Goal: Information Seeking & Learning: Learn about a topic

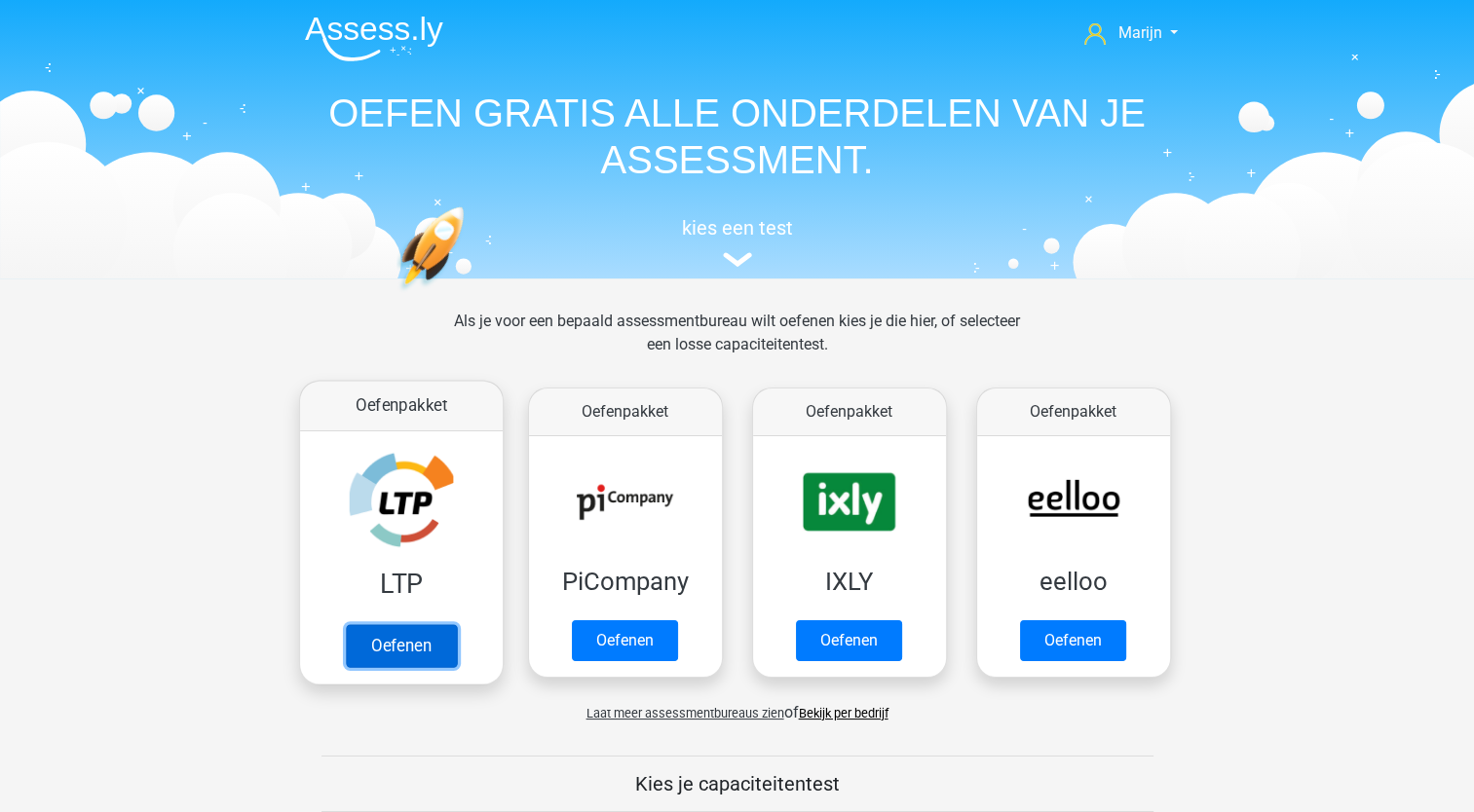
click at [416, 642] on link "Oefenen" at bounding box center [401, 646] width 111 height 43
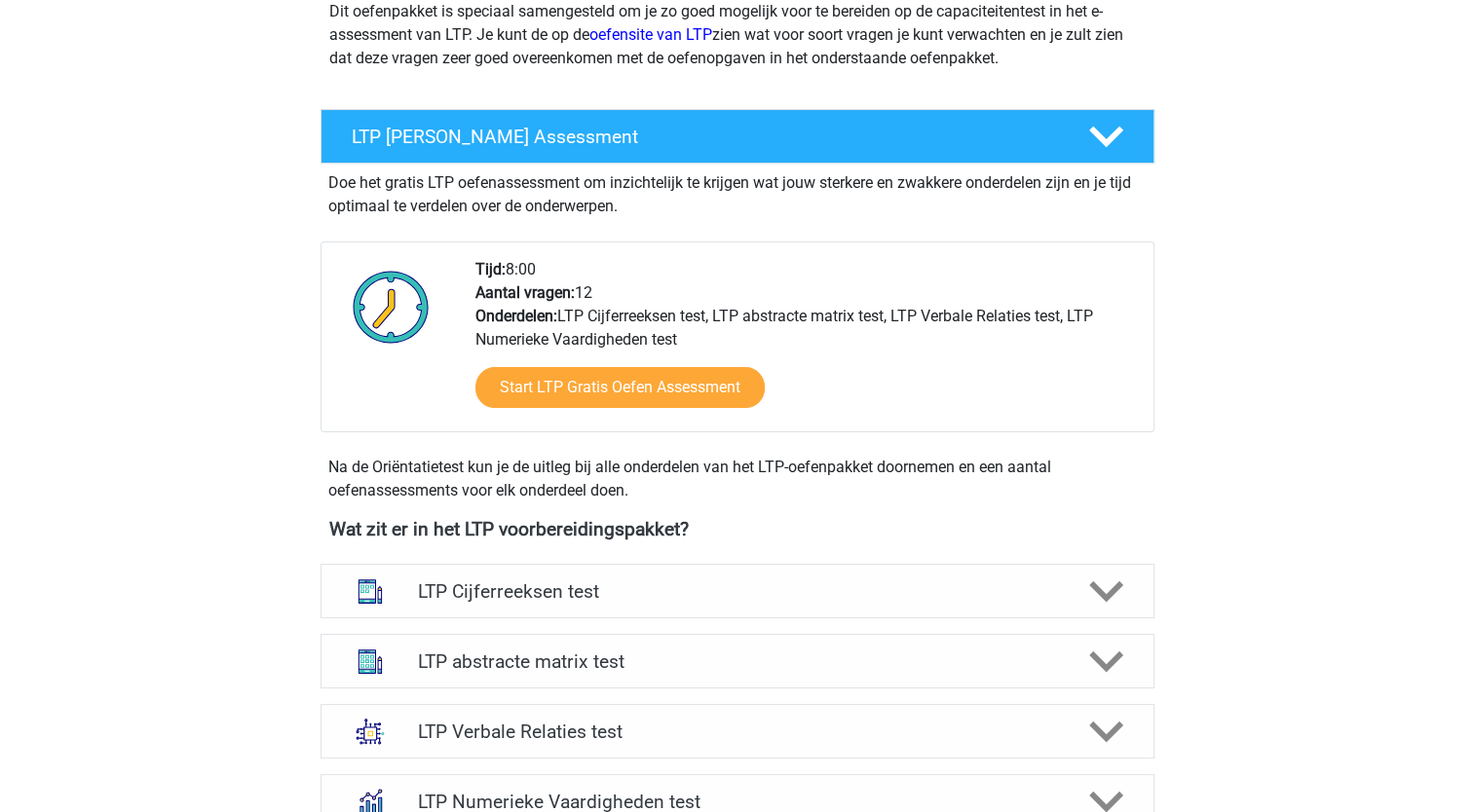
scroll to position [487, 0]
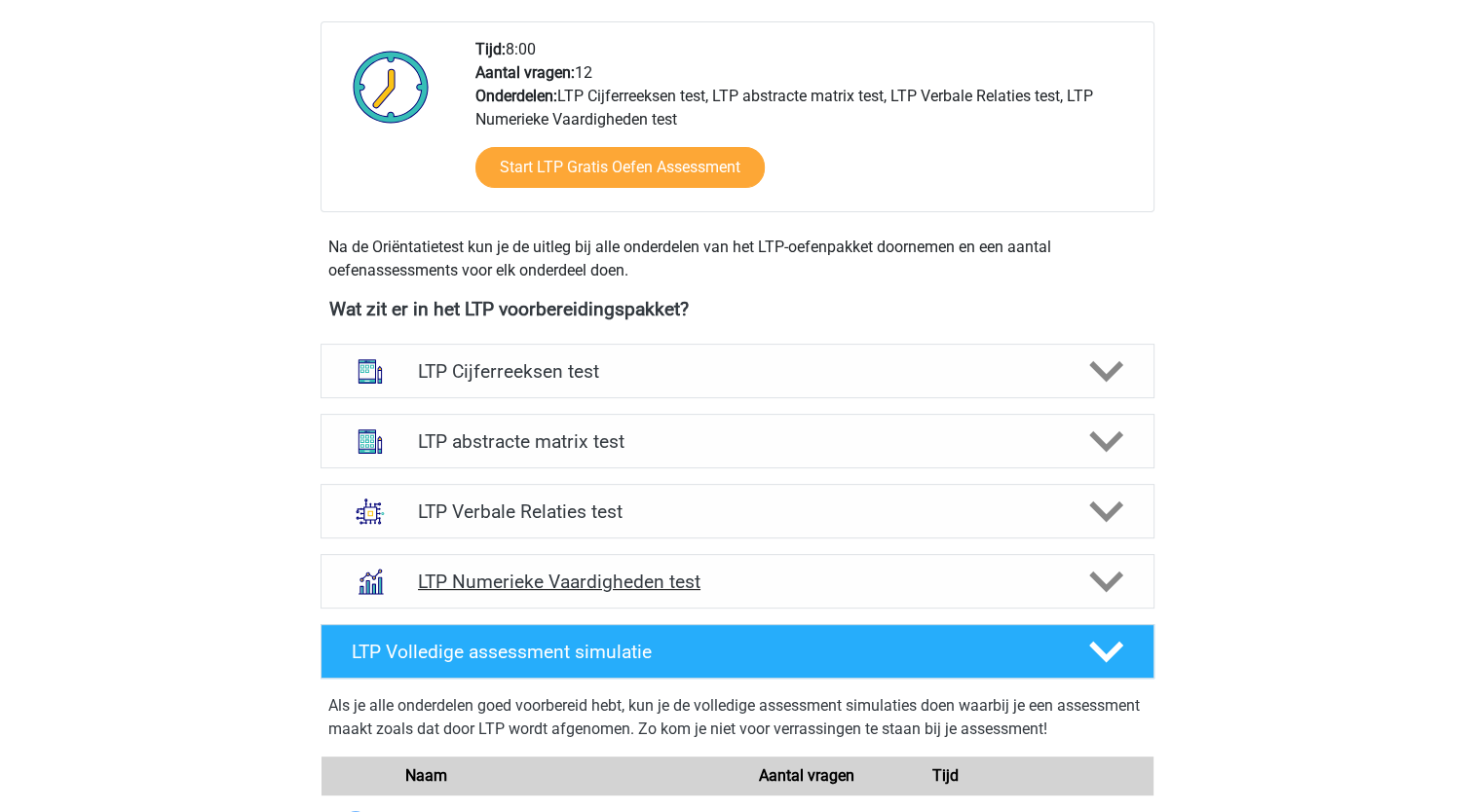
click at [866, 584] on h4 "LTP Numerieke Vaardigheden test" at bounding box center [736, 581] width 638 height 22
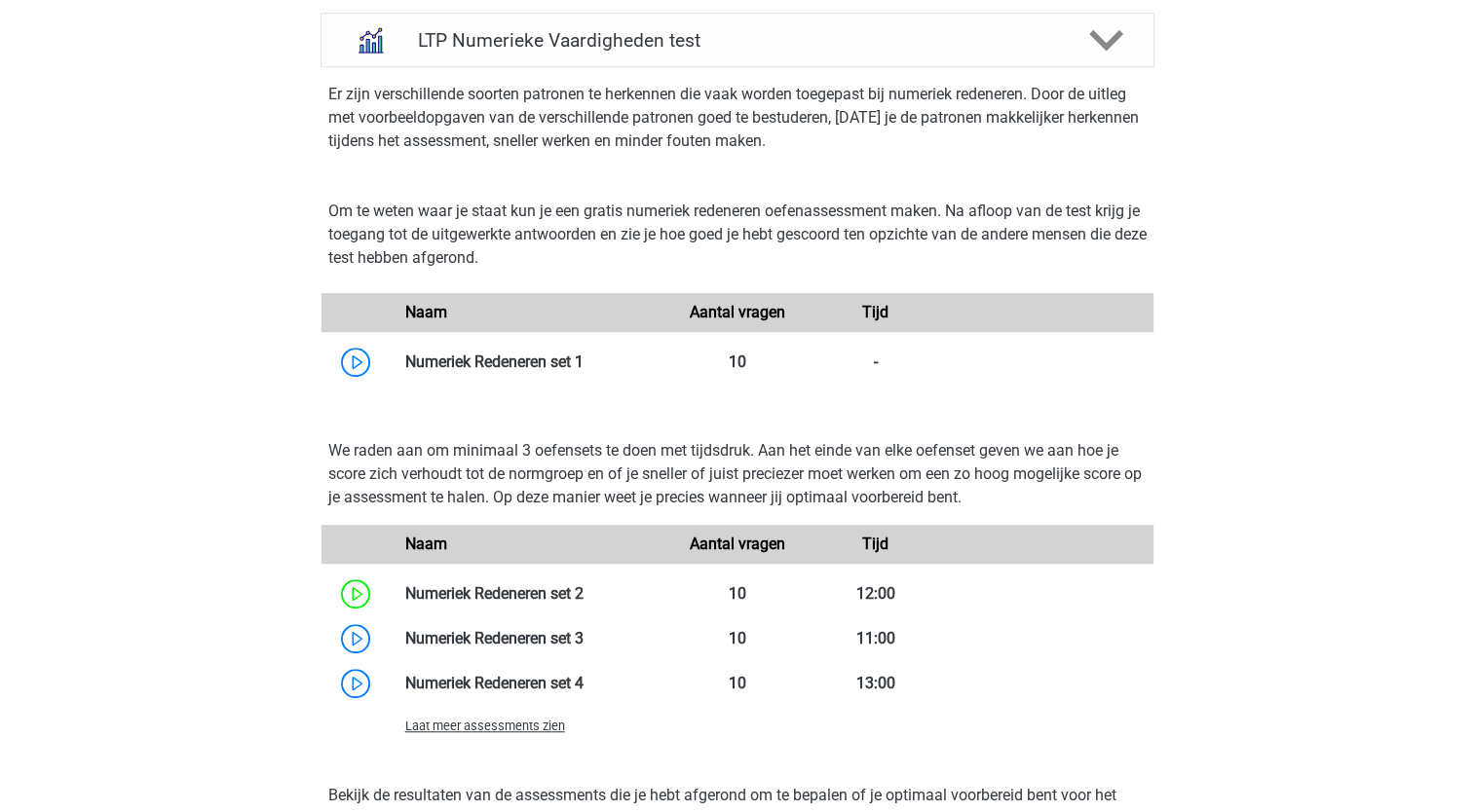
scroll to position [1265, 0]
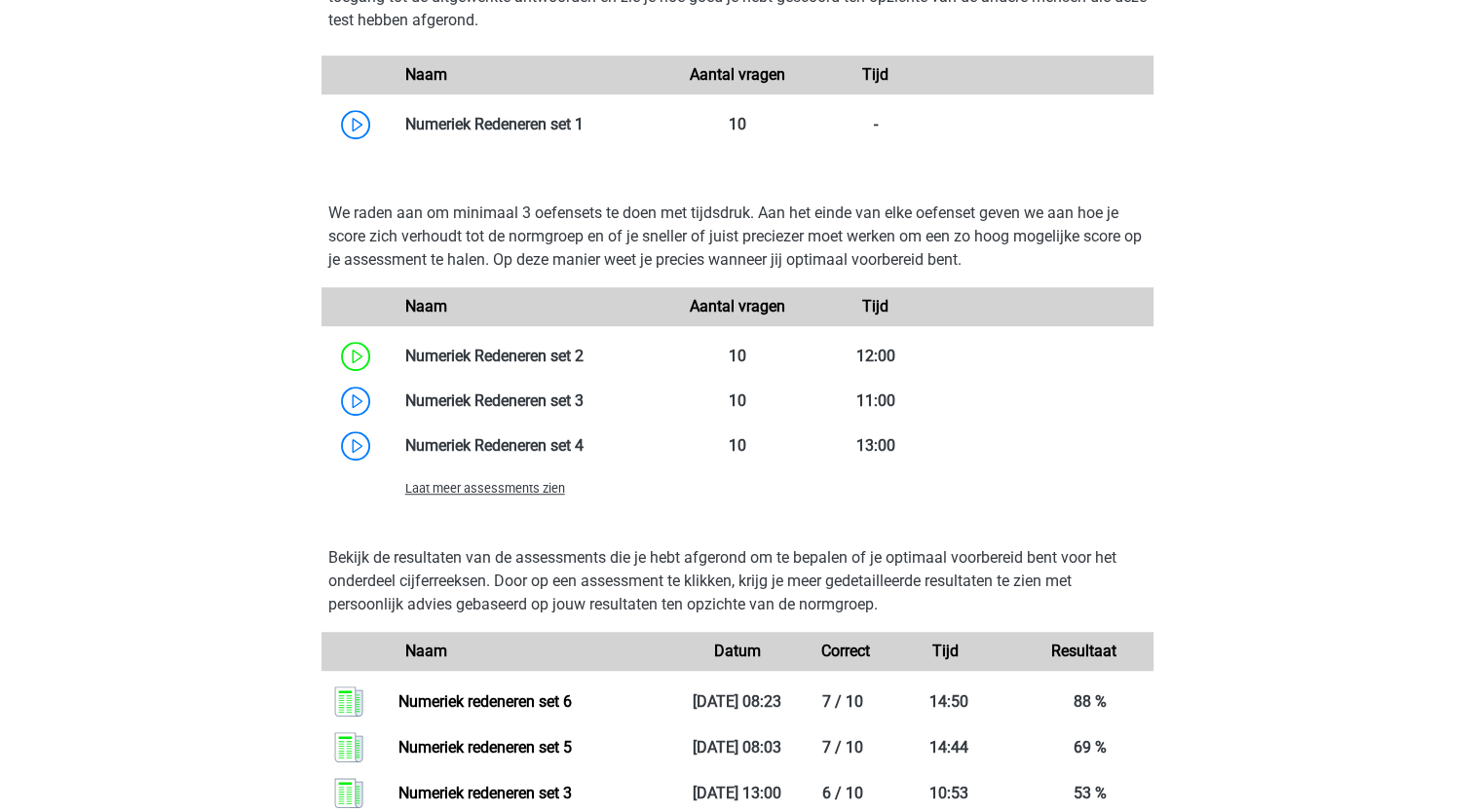
click at [516, 492] on span "Laat meer assessments zien" at bounding box center [485, 488] width 159 height 15
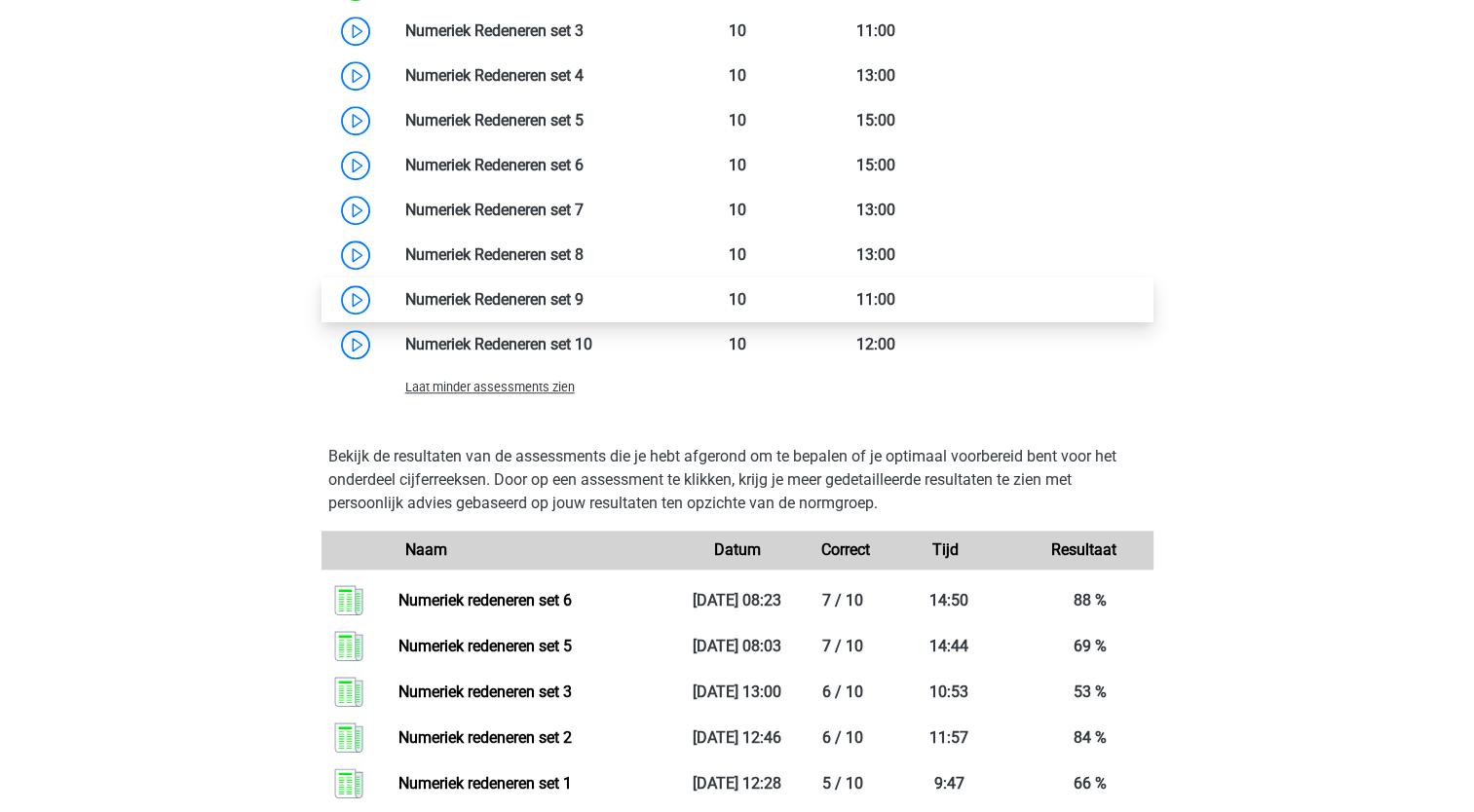
scroll to position [1558, 0]
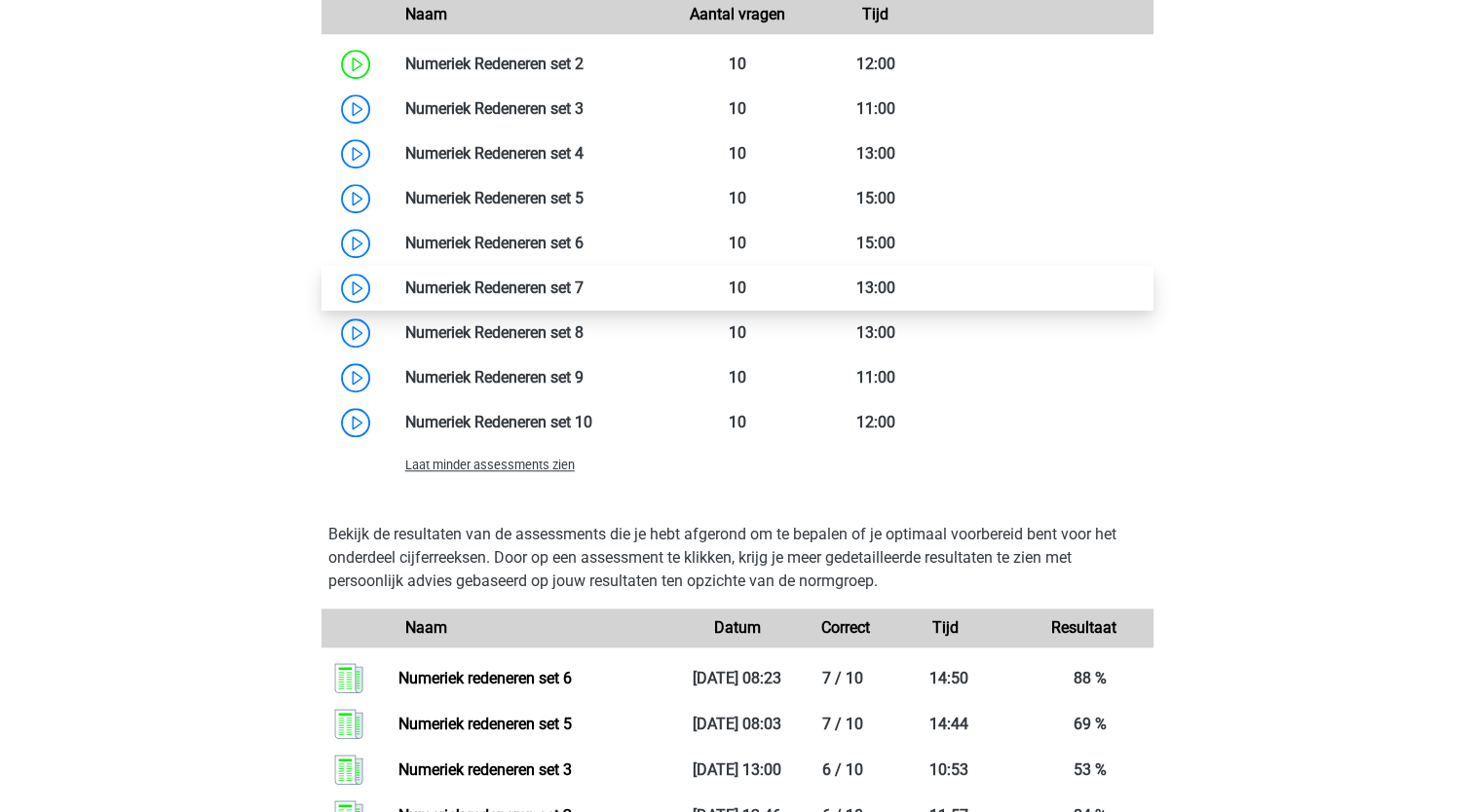
click at [584, 278] on link at bounding box center [584, 287] width 0 height 19
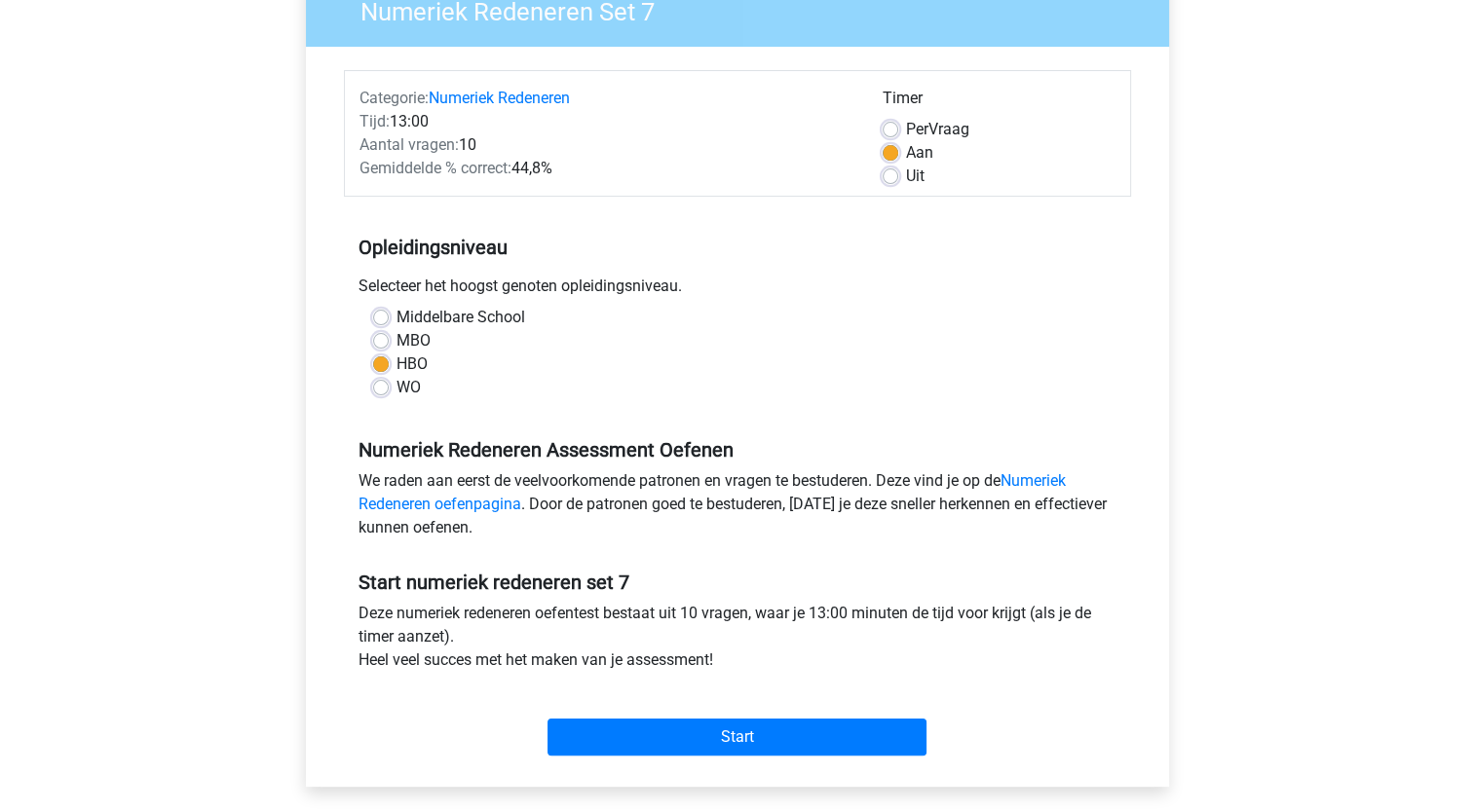
scroll to position [194, 0]
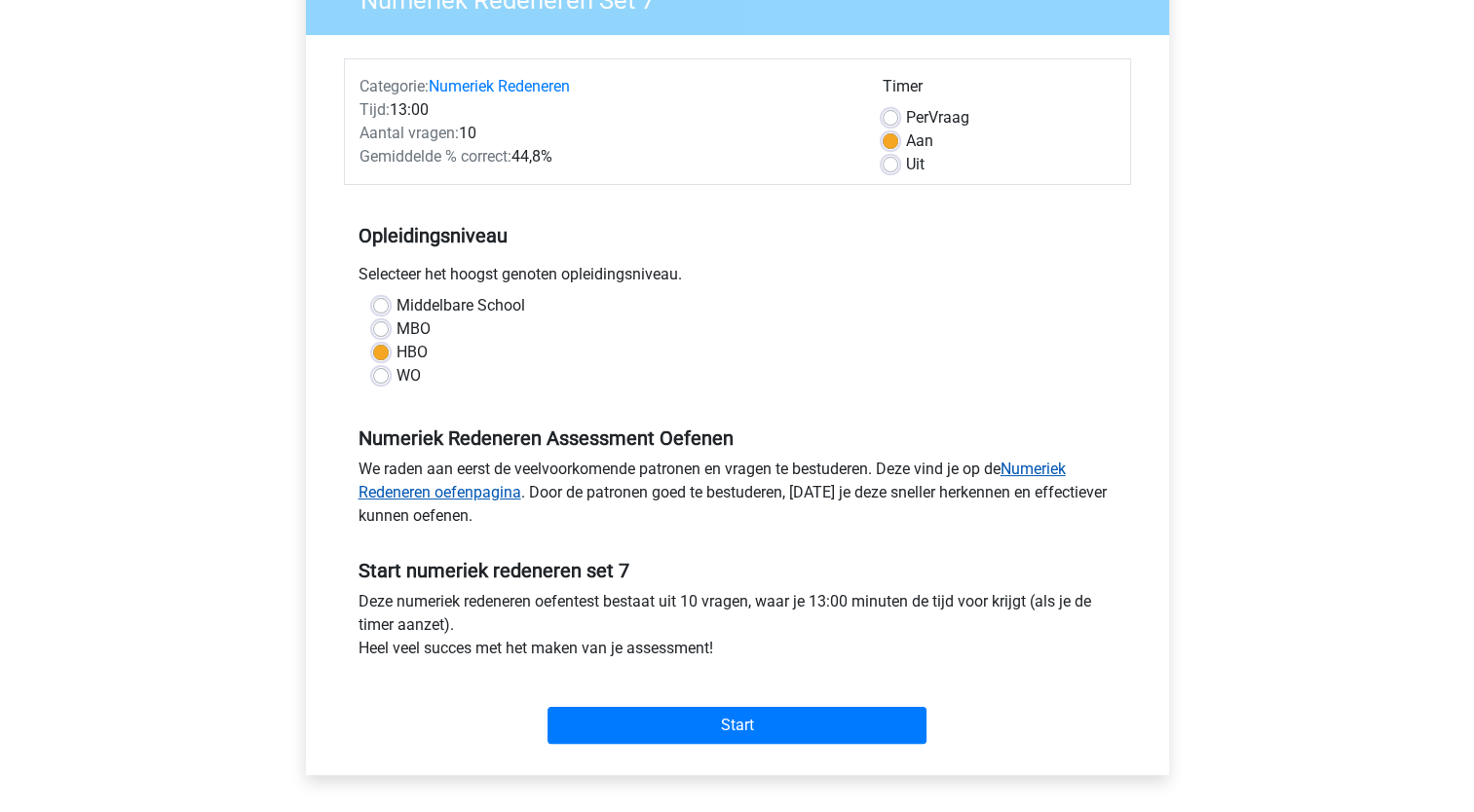
click at [498, 499] on link "Numeriek Redeneren oefenpagina" at bounding box center [712, 480] width 707 height 42
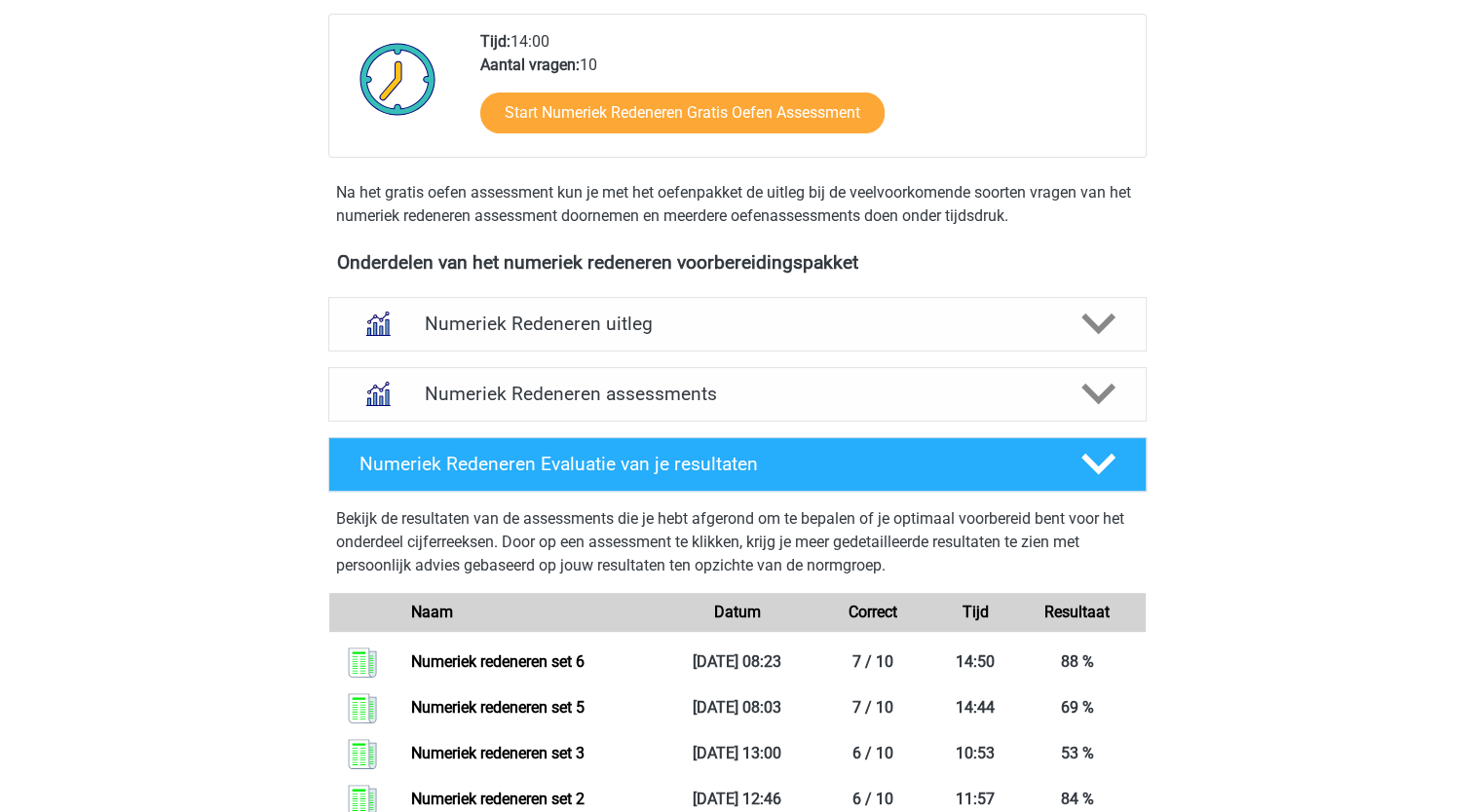
scroll to position [487, 0]
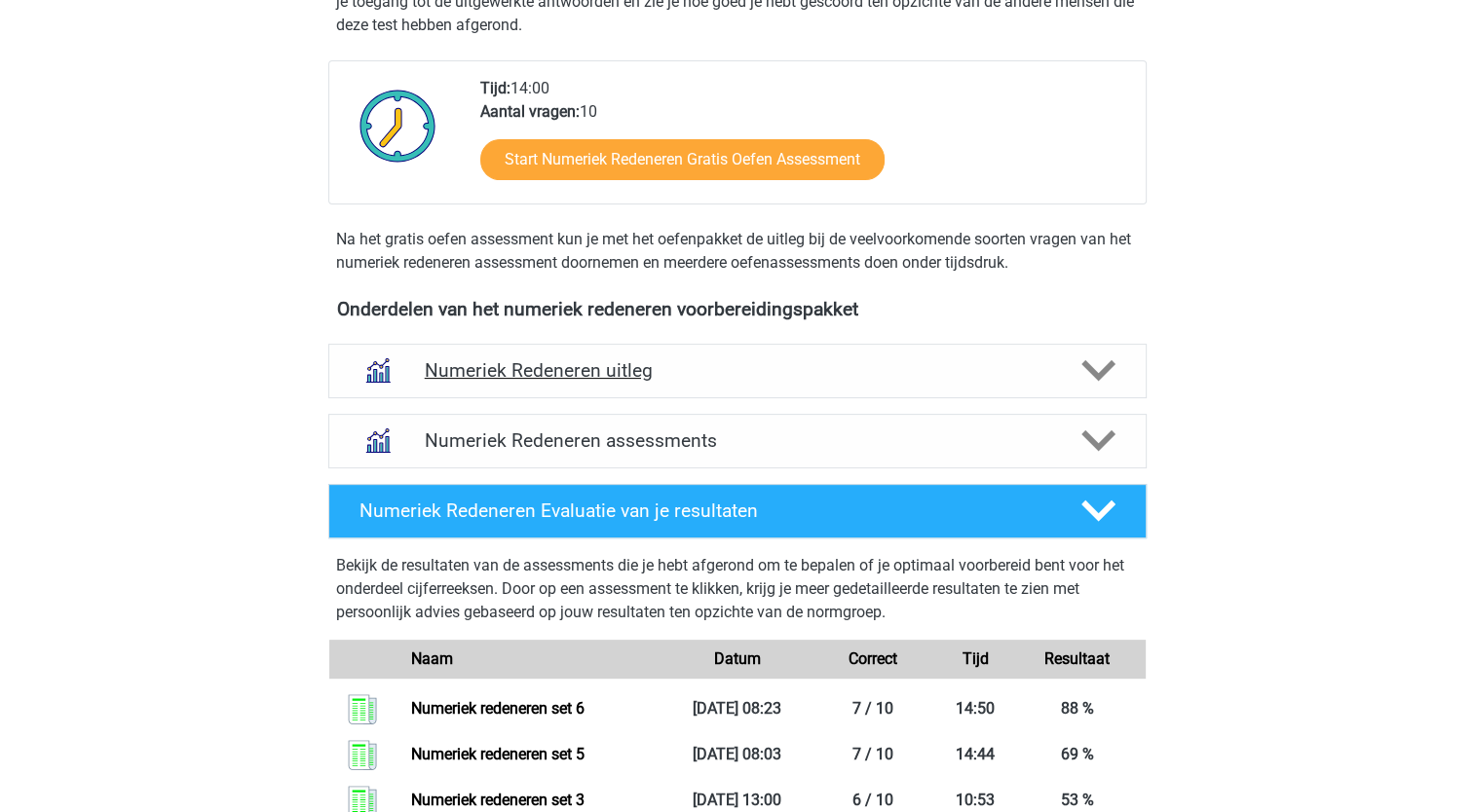
click at [668, 371] on h4 "Numeriek Redeneren uitleg" at bounding box center [737, 370] width 626 height 22
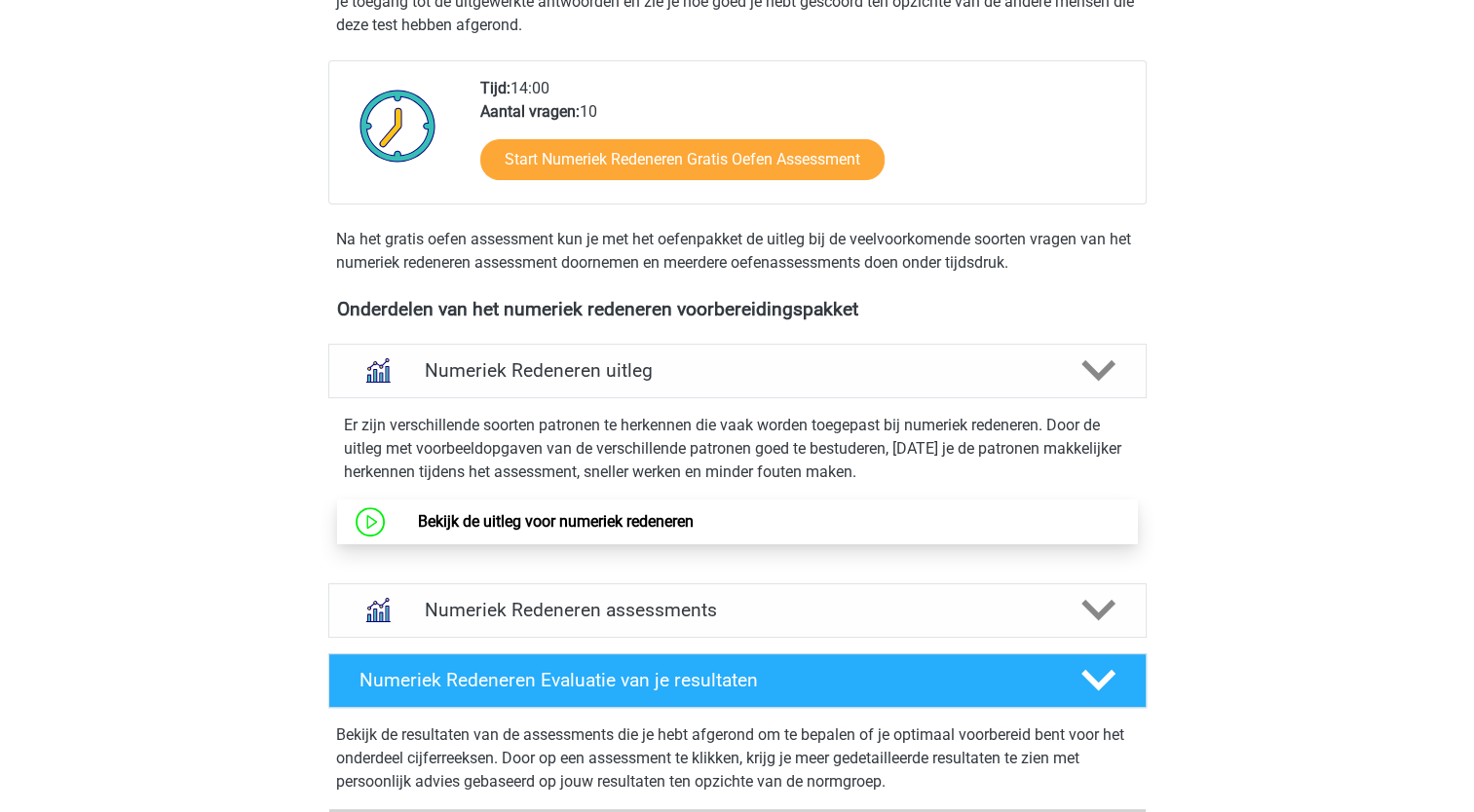
click at [612, 524] on link "Bekijk de uitleg voor numeriek redeneren" at bounding box center [555, 521] width 276 height 19
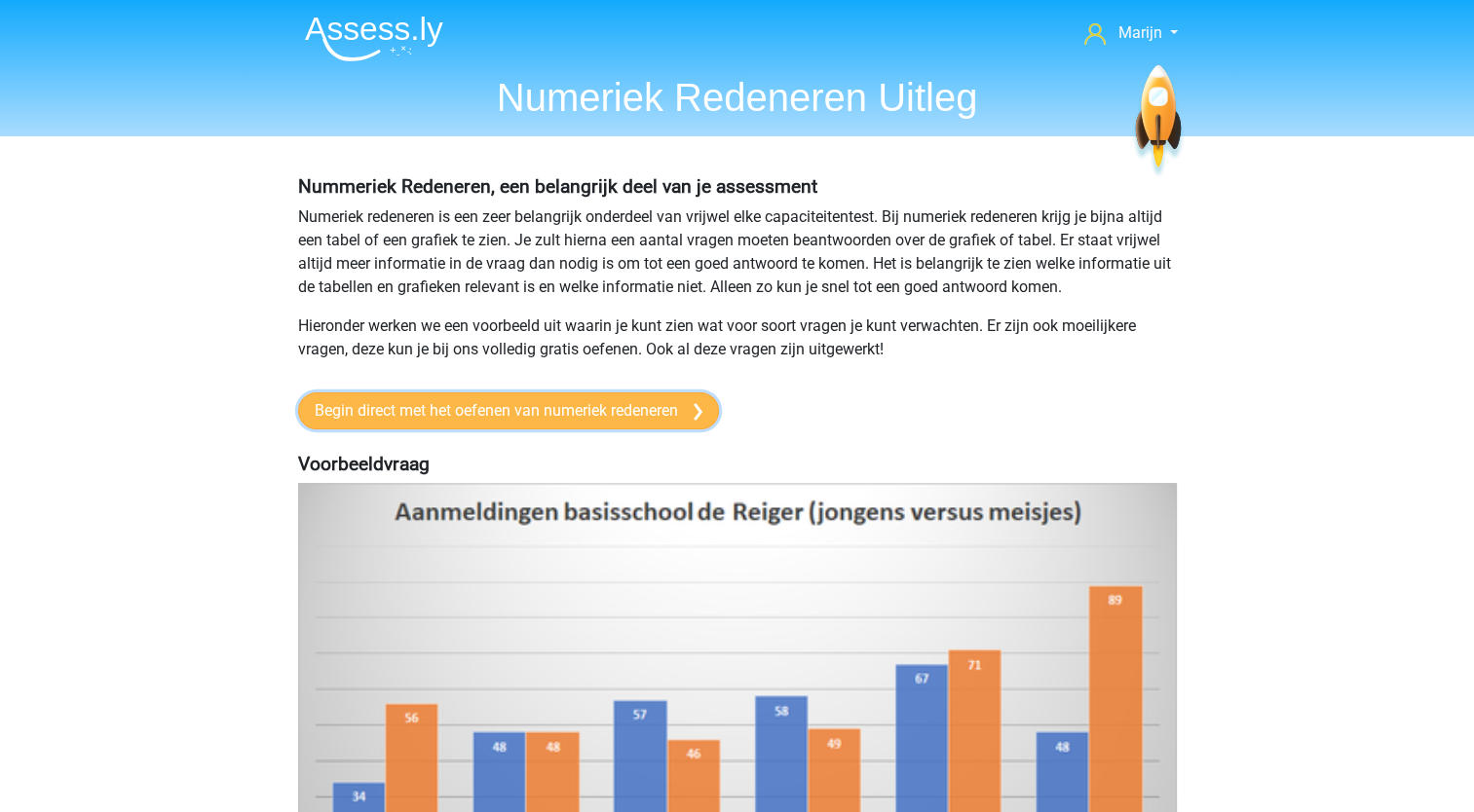
click at [499, 402] on link "Begin direct met het oefenen van numeriek redeneren" at bounding box center [508, 411] width 420 height 37
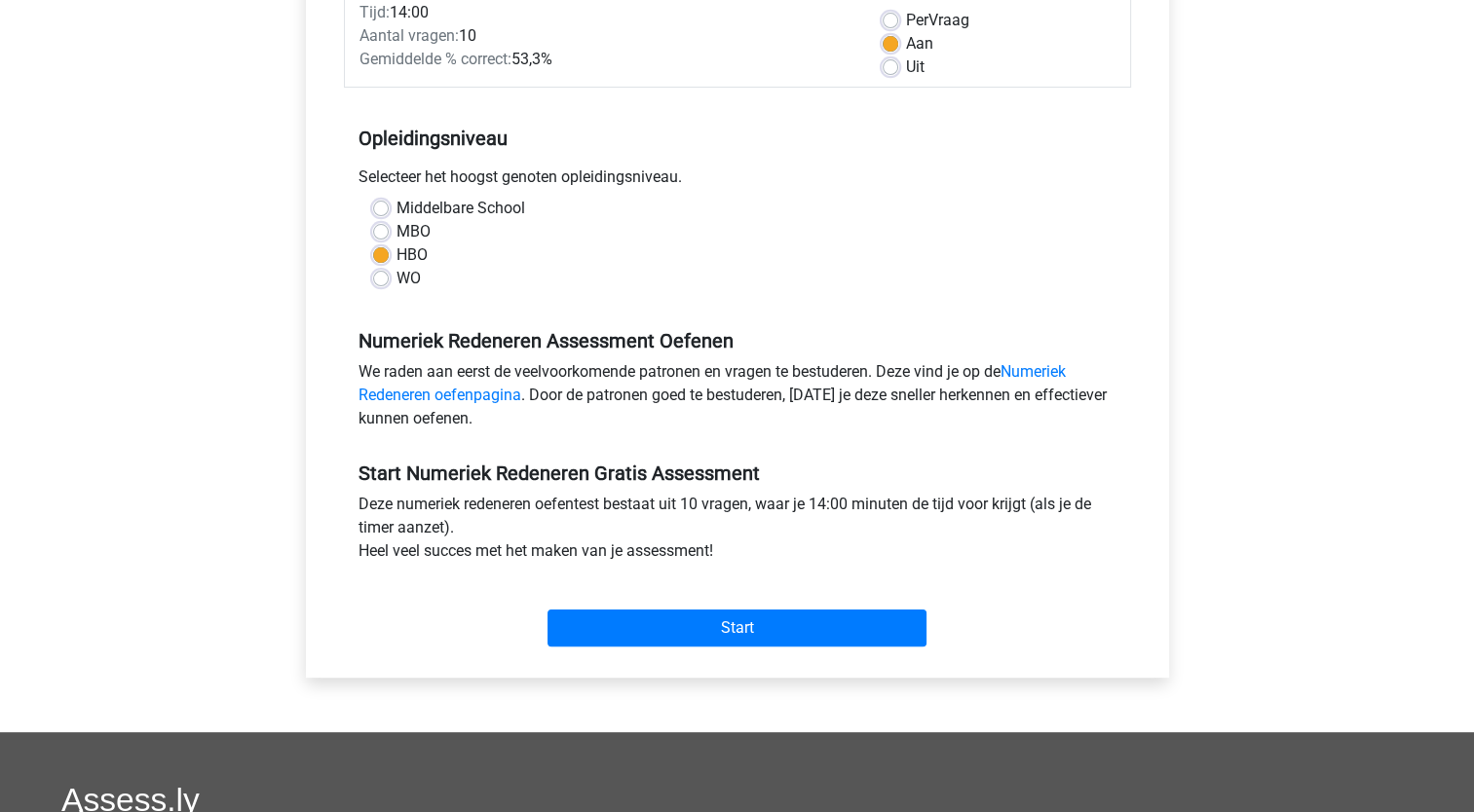
scroll to position [390, 0]
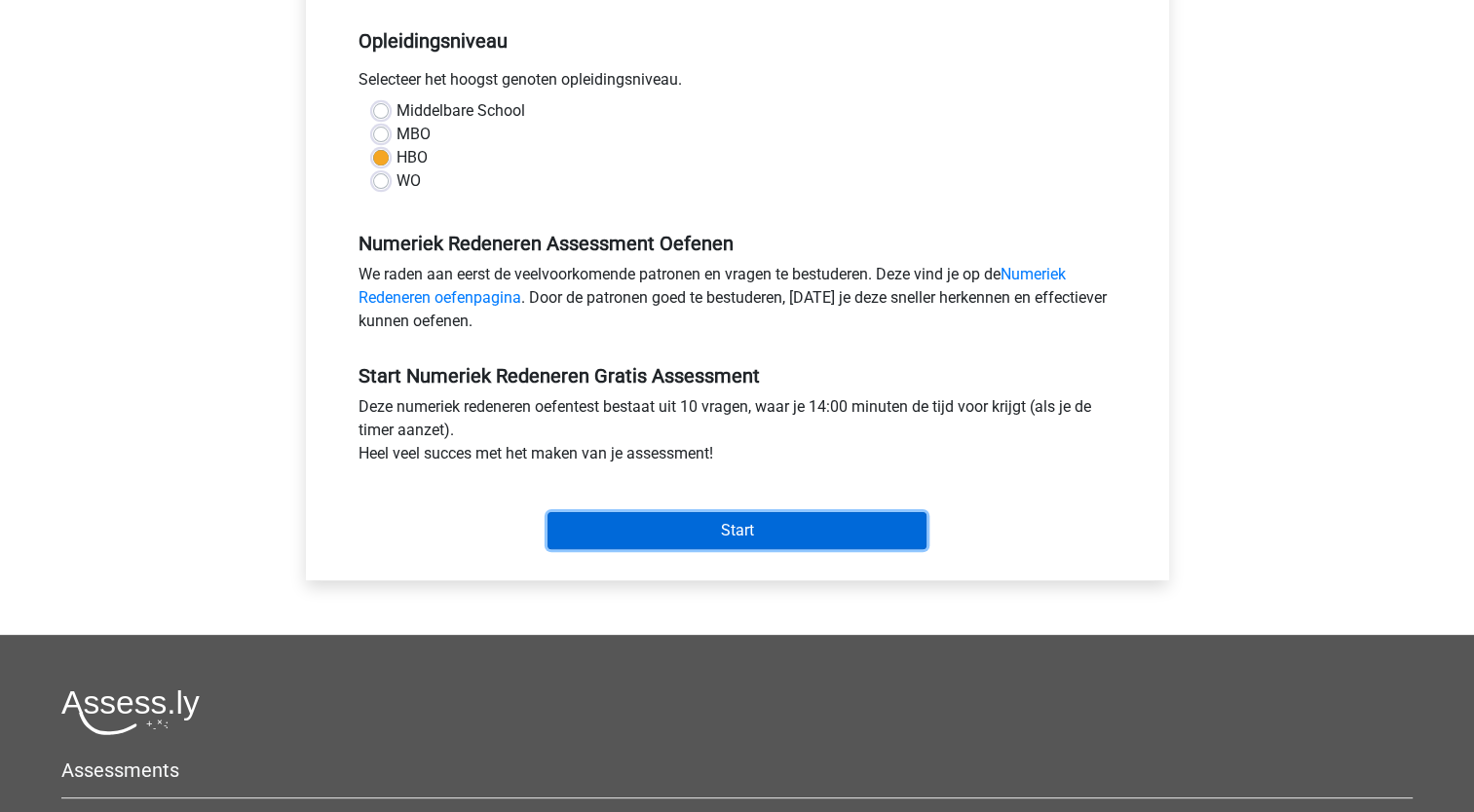
click at [784, 516] on input "Start" at bounding box center [737, 531] width 379 height 37
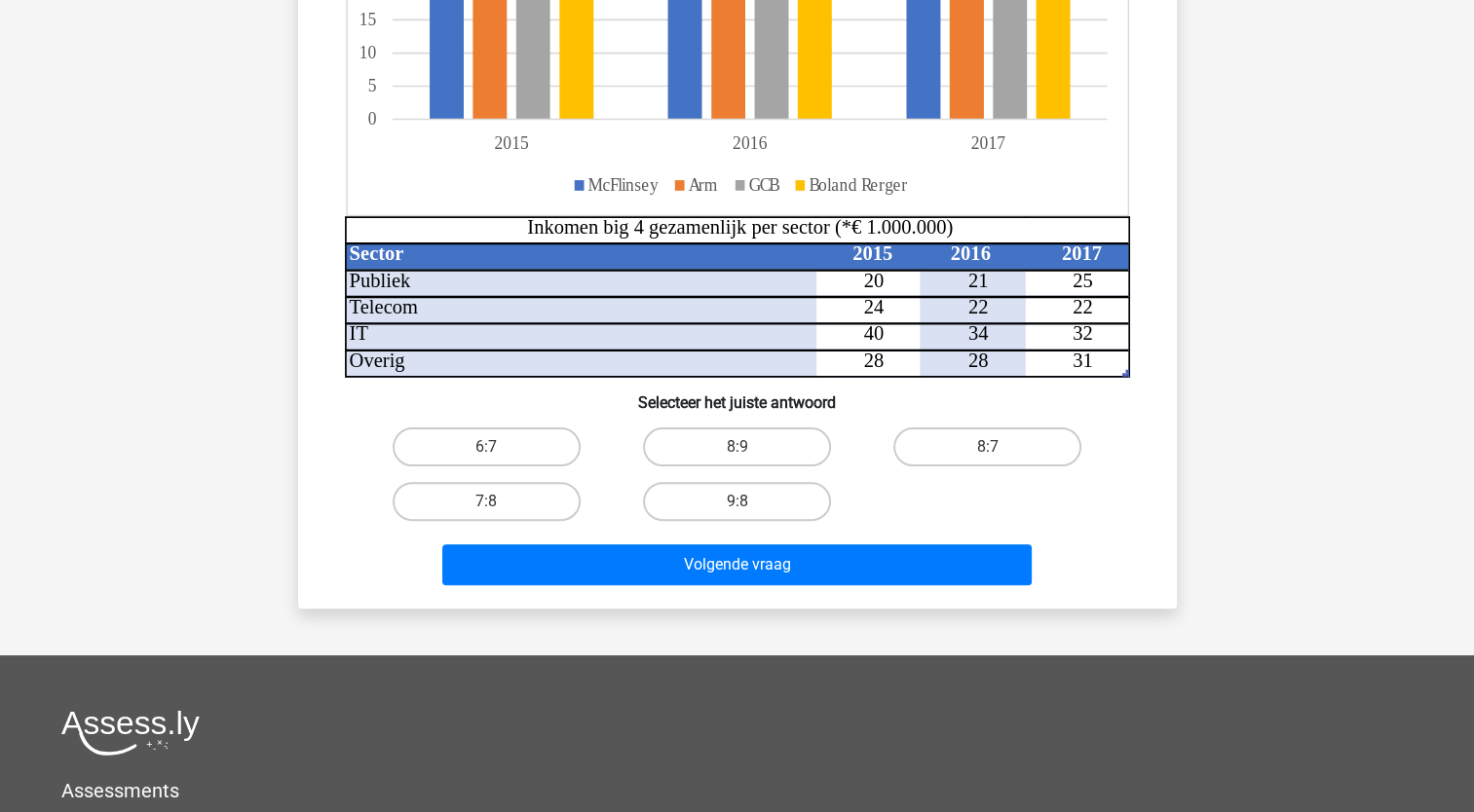
scroll to position [487, 0]
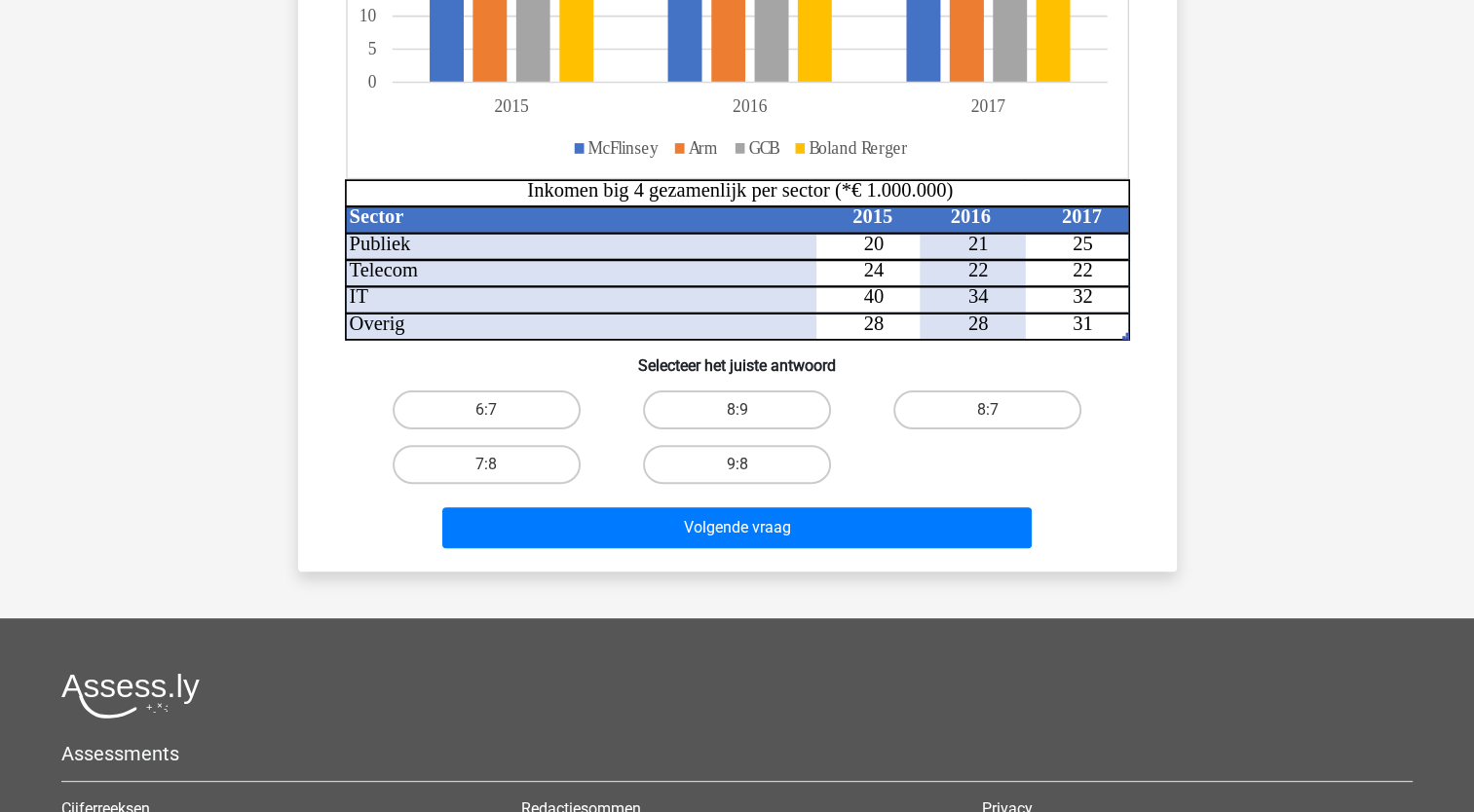
click at [995, 420] on input "8:7" at bounding box center [993, 416] width 13 height 13
radio input "true"
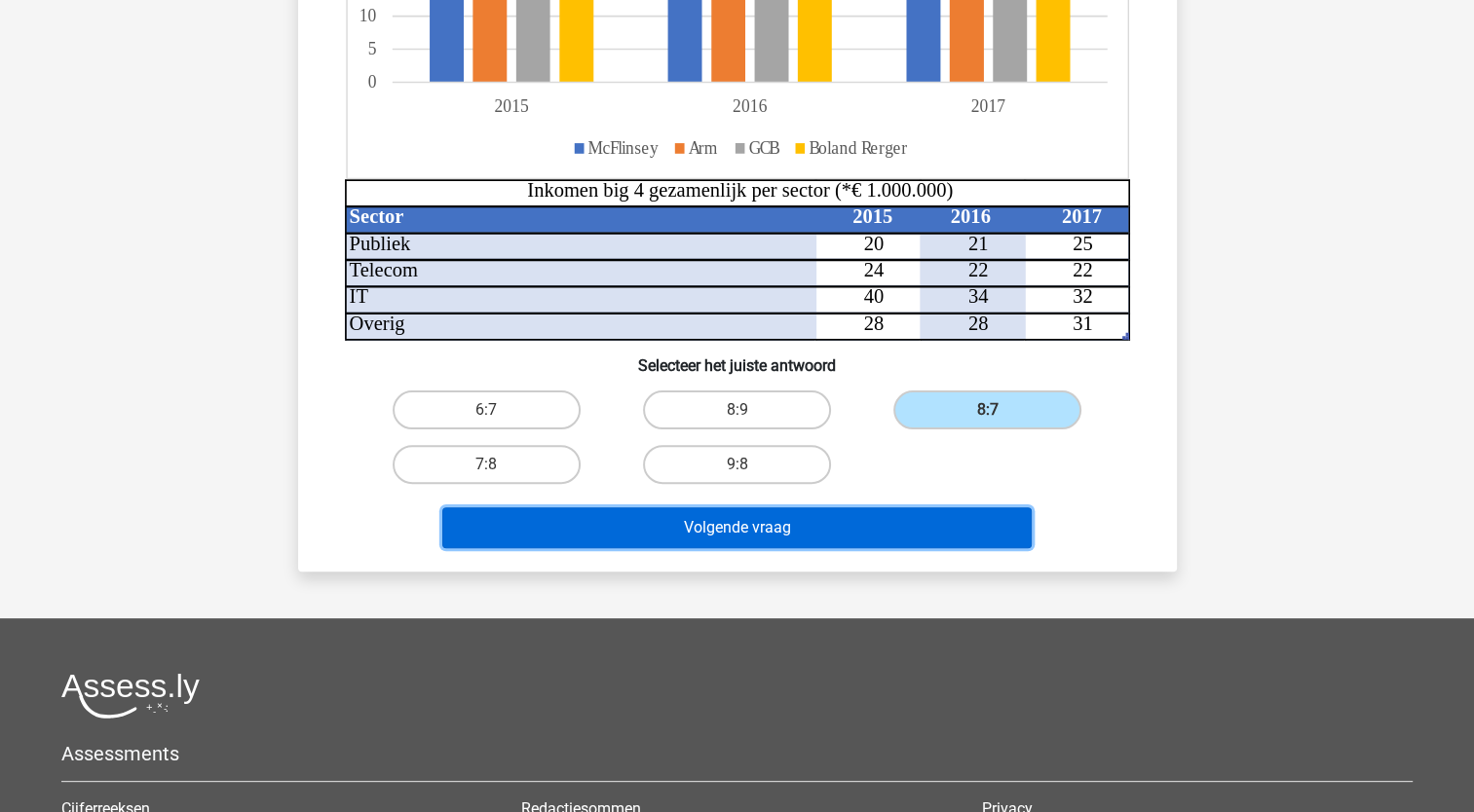
click at [933, 512] on button "Volgende vraag" at bounding box center [736, 528] width 589 height 41
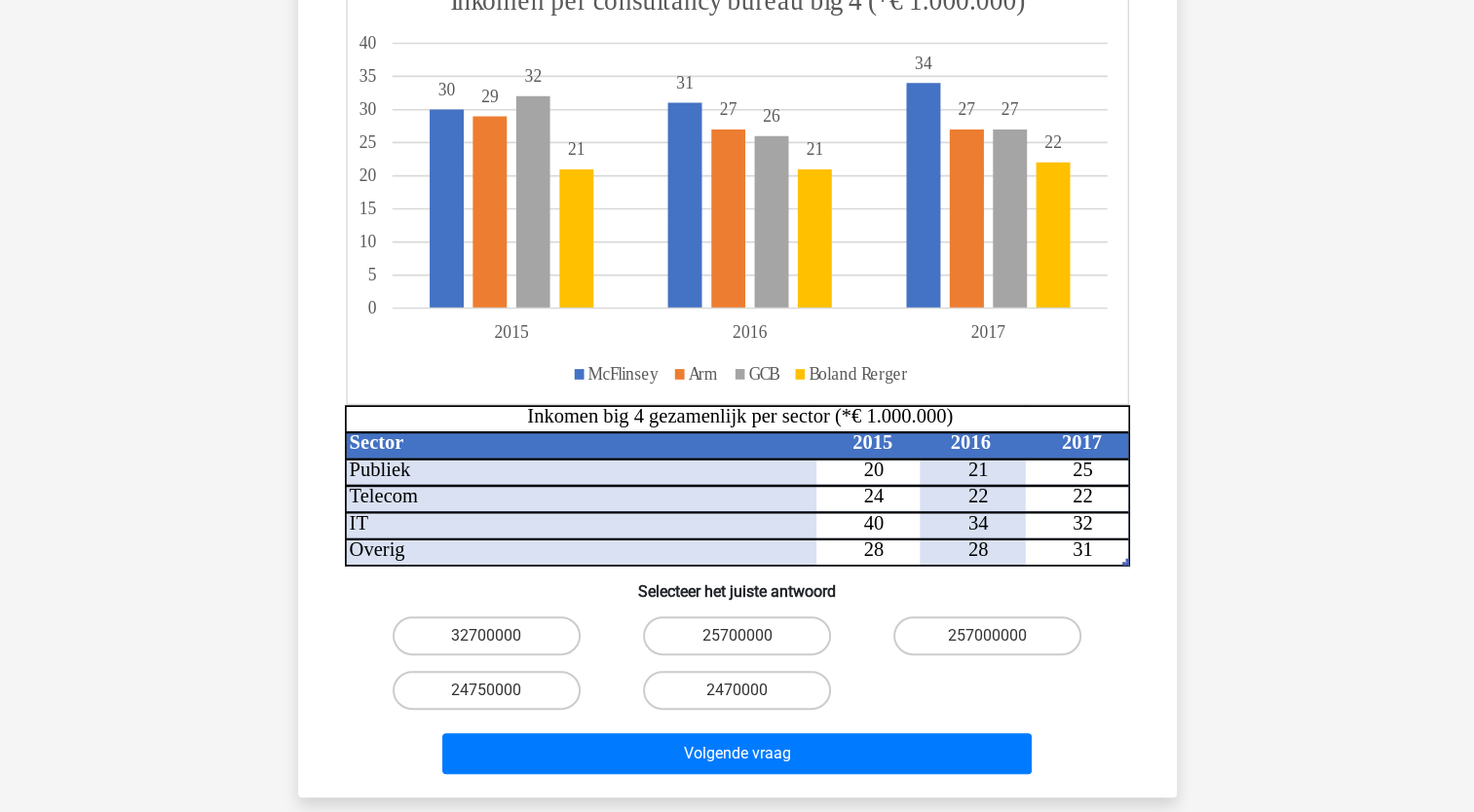
scroll to position [390, 0]
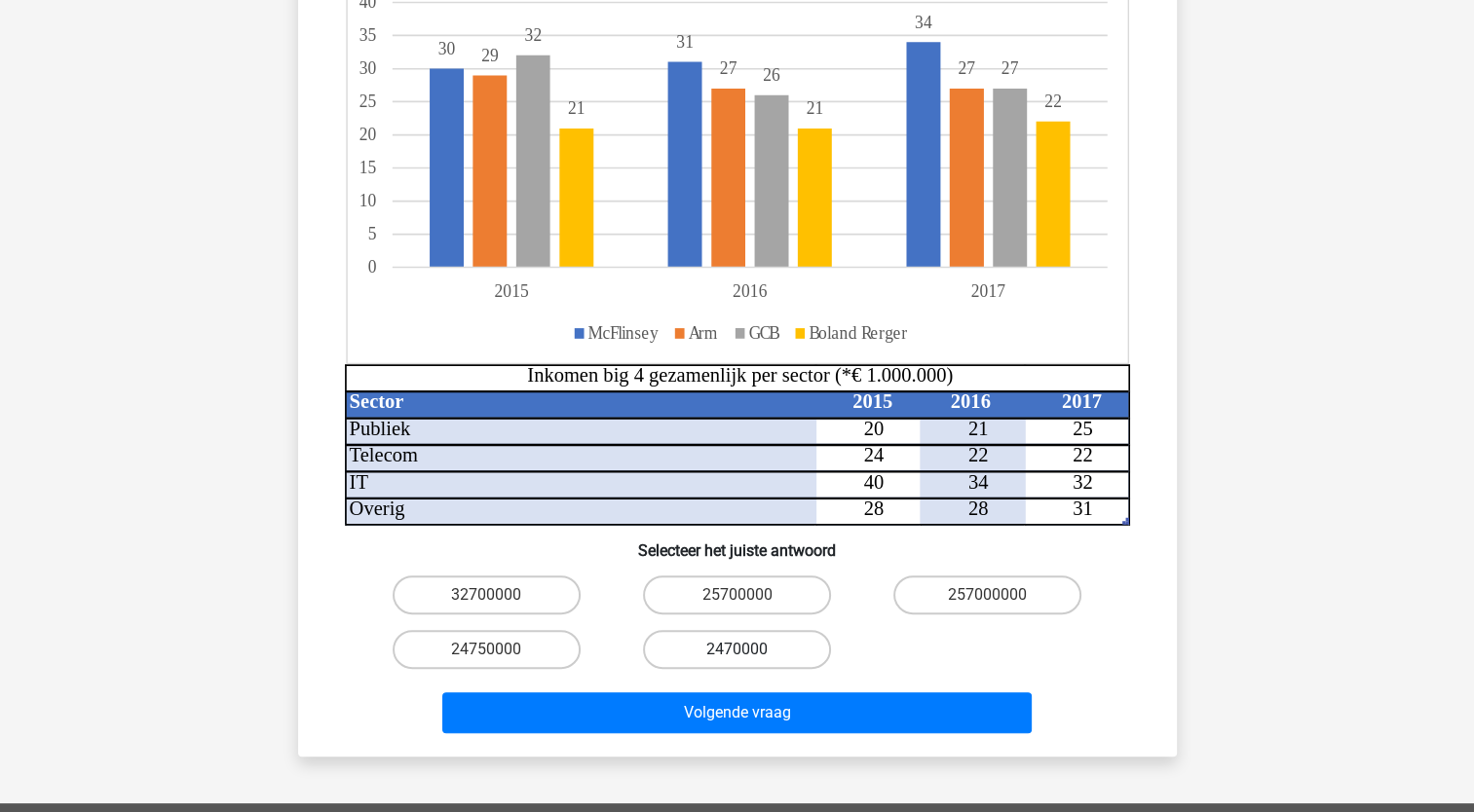
click at [770, 630] on label "2470000" at bounding box center [737, 650] width 188 height 39
click at [749, 650] on input "2470000" at bounding box center [742, 656] width 13 height 13
radio input "true"
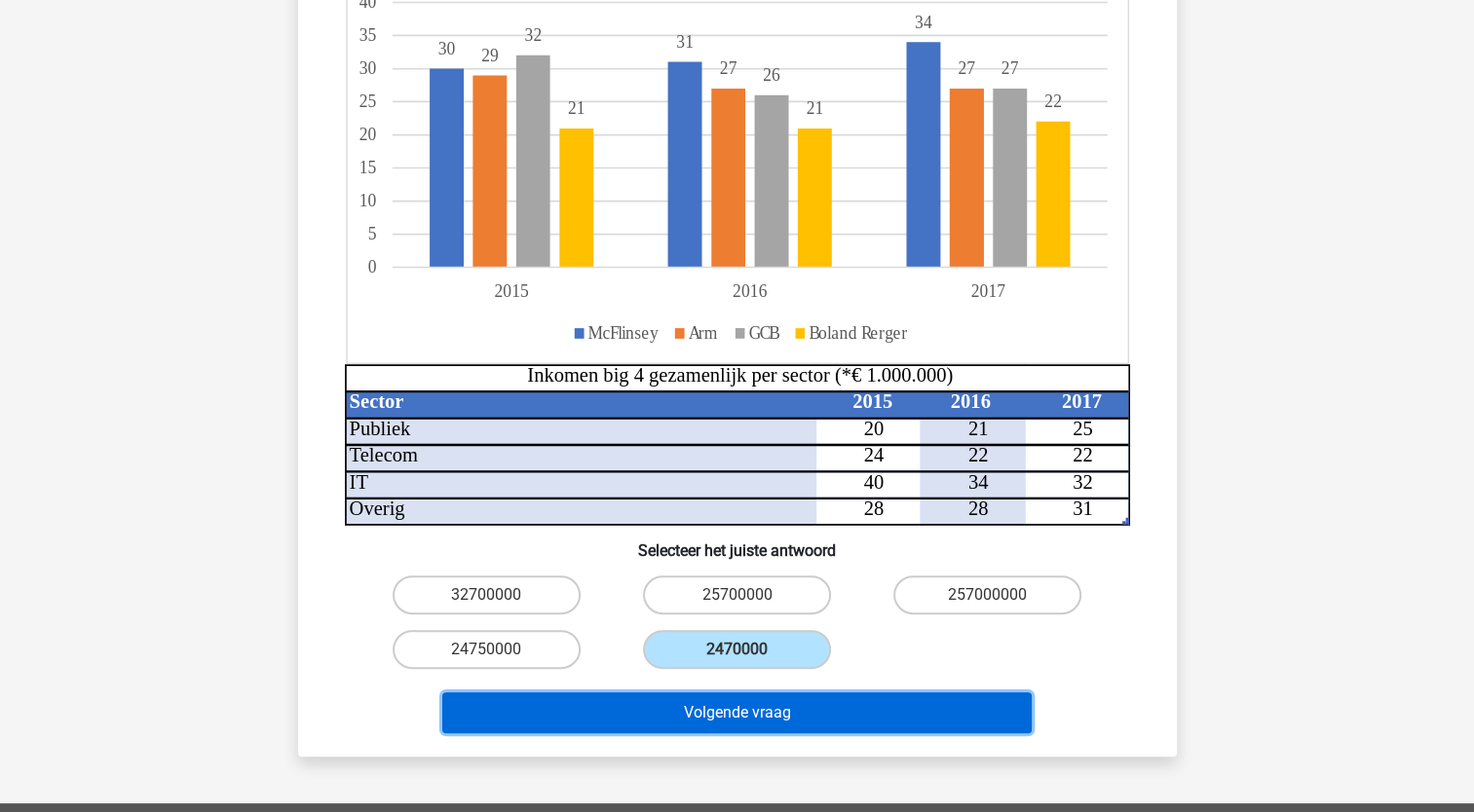
click at [831, 693] on button "Volgende vraag" at bounding box center [736, 713] width 589 height 41
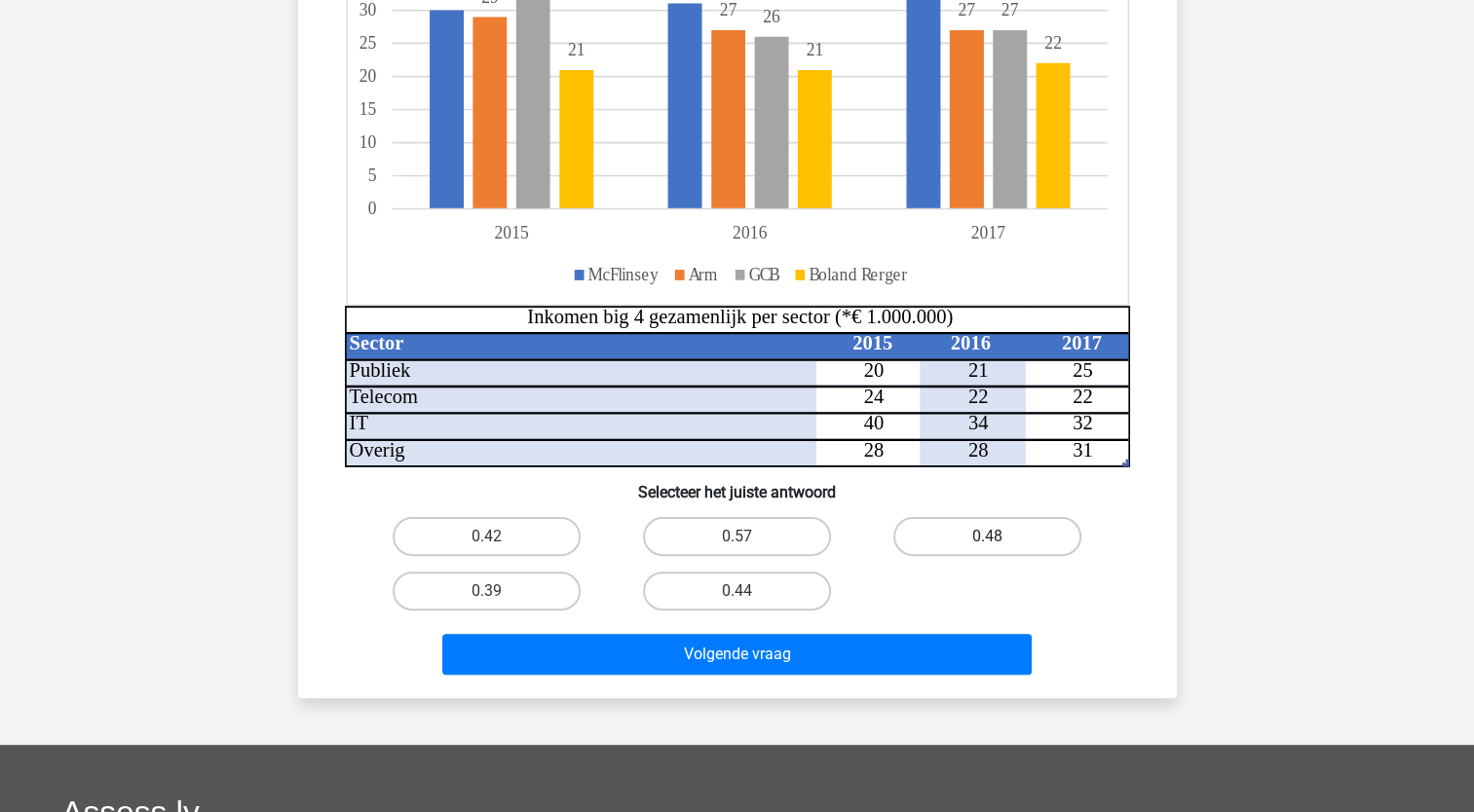
click at [983, 533] on label "0.48" at bounding box center [987, 536] width 188 height 39
click at [987, 536] on input "0.48" at bounding box center [993, 542] width 13 height 13
radio input "true"
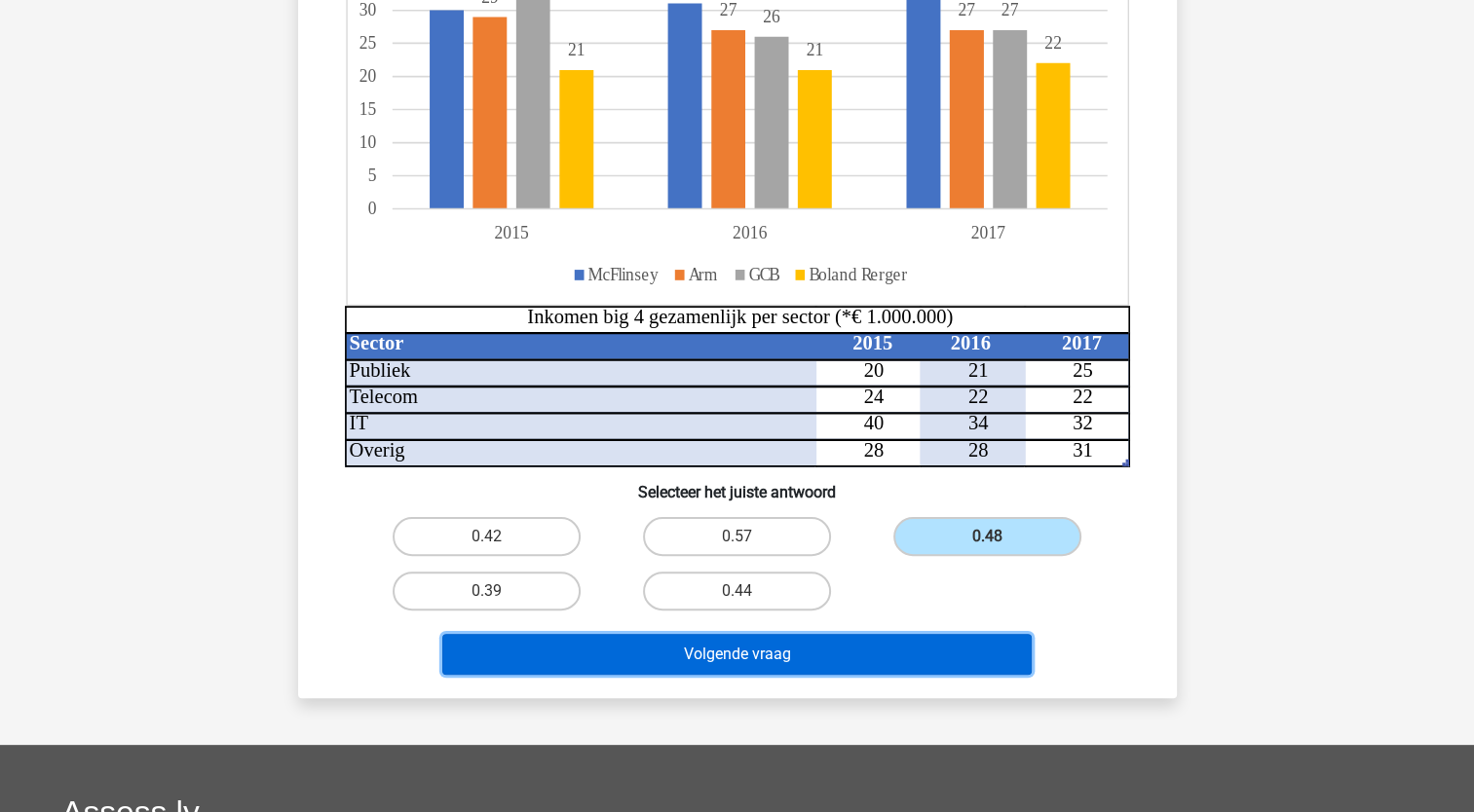
click at [873, 641] on button "Volgende vraag" at bounding box center [736, 655] width 589 height 41
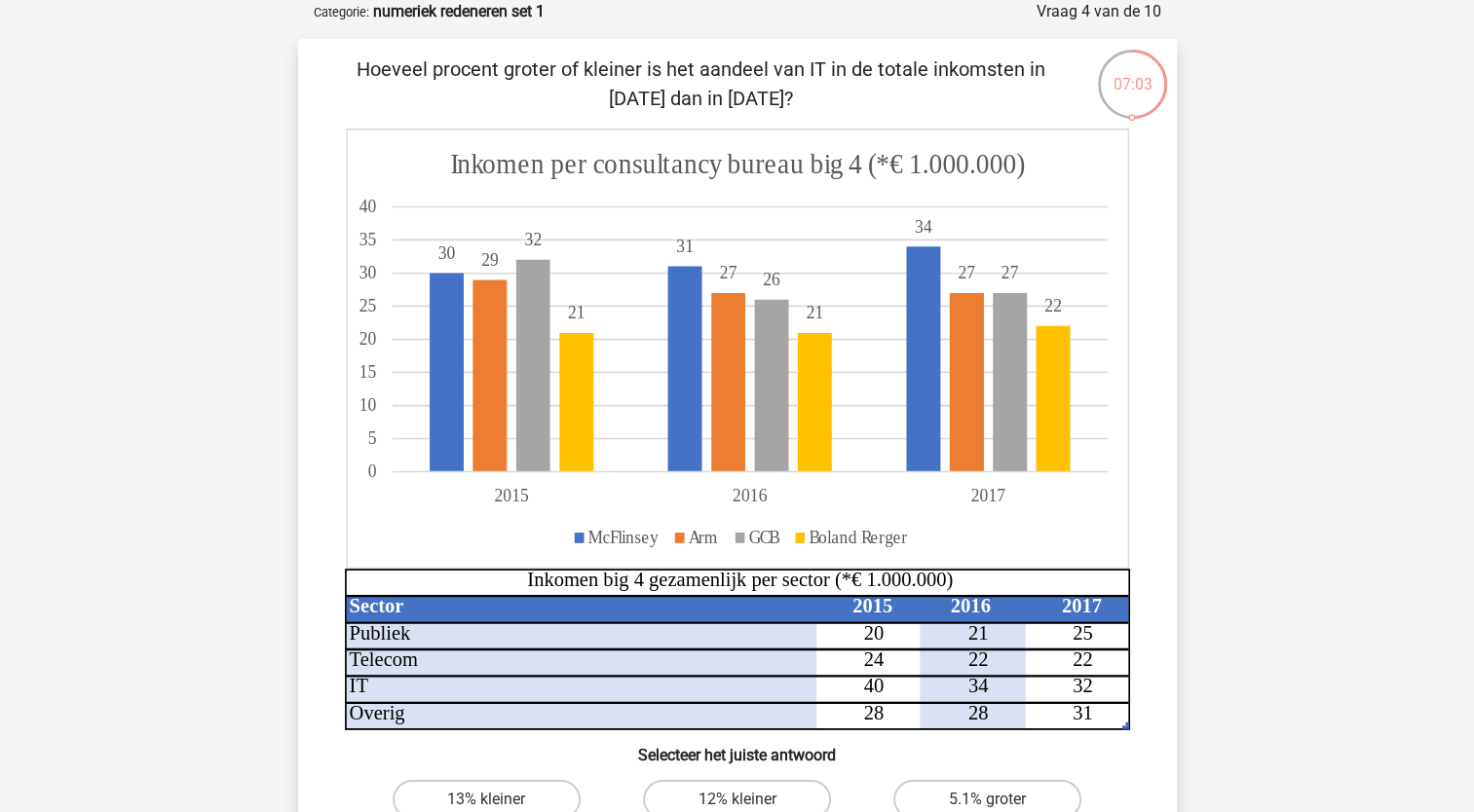
scroll to position [292, 0]
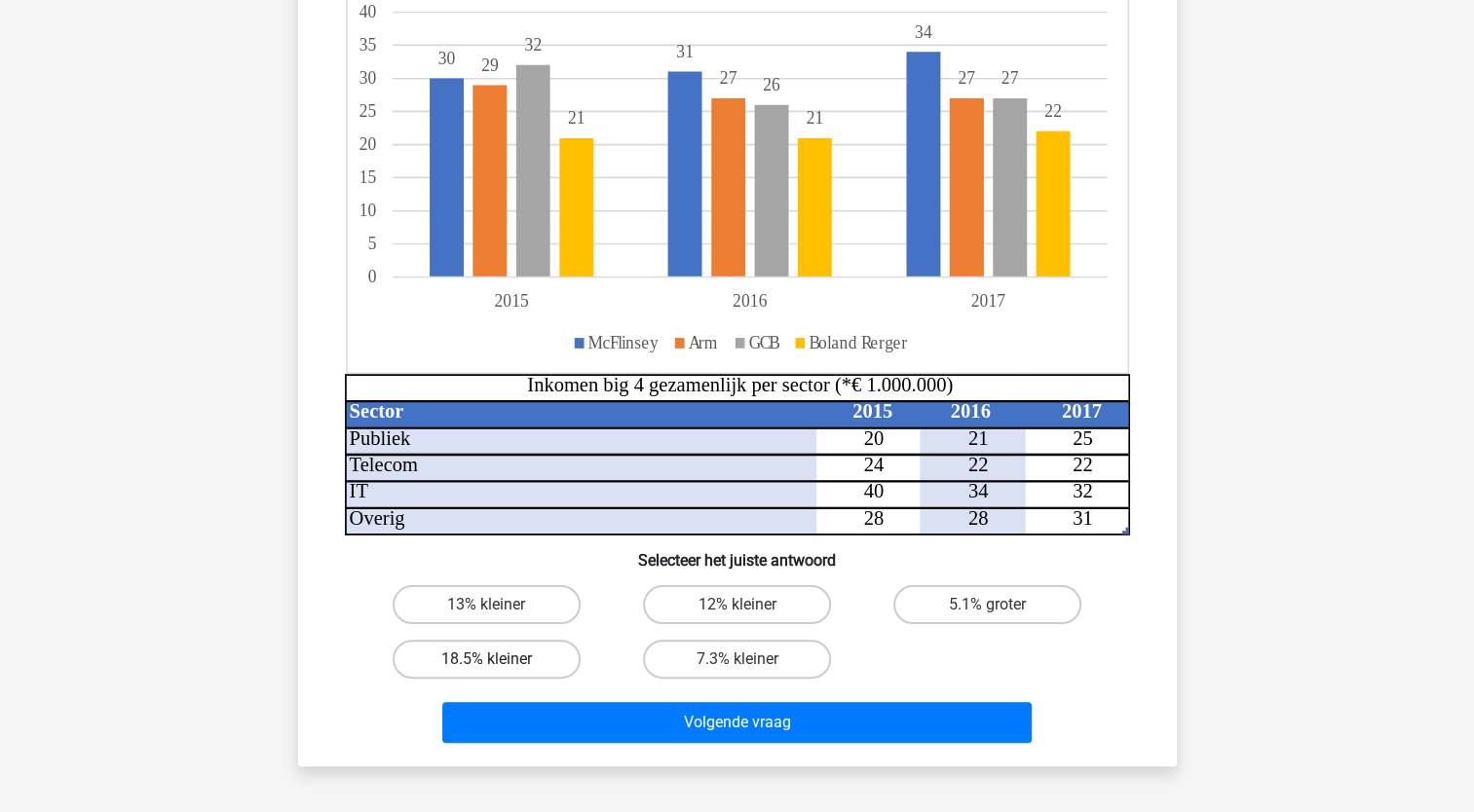
click at [539, 664] on label "18.5% kleiner" at bounding box center [487, 660] width 188 height 39
click at [499, 664] on input "18.5% kleiner" at bounding box center [492, 665] width 13 height 13
radio input "true"
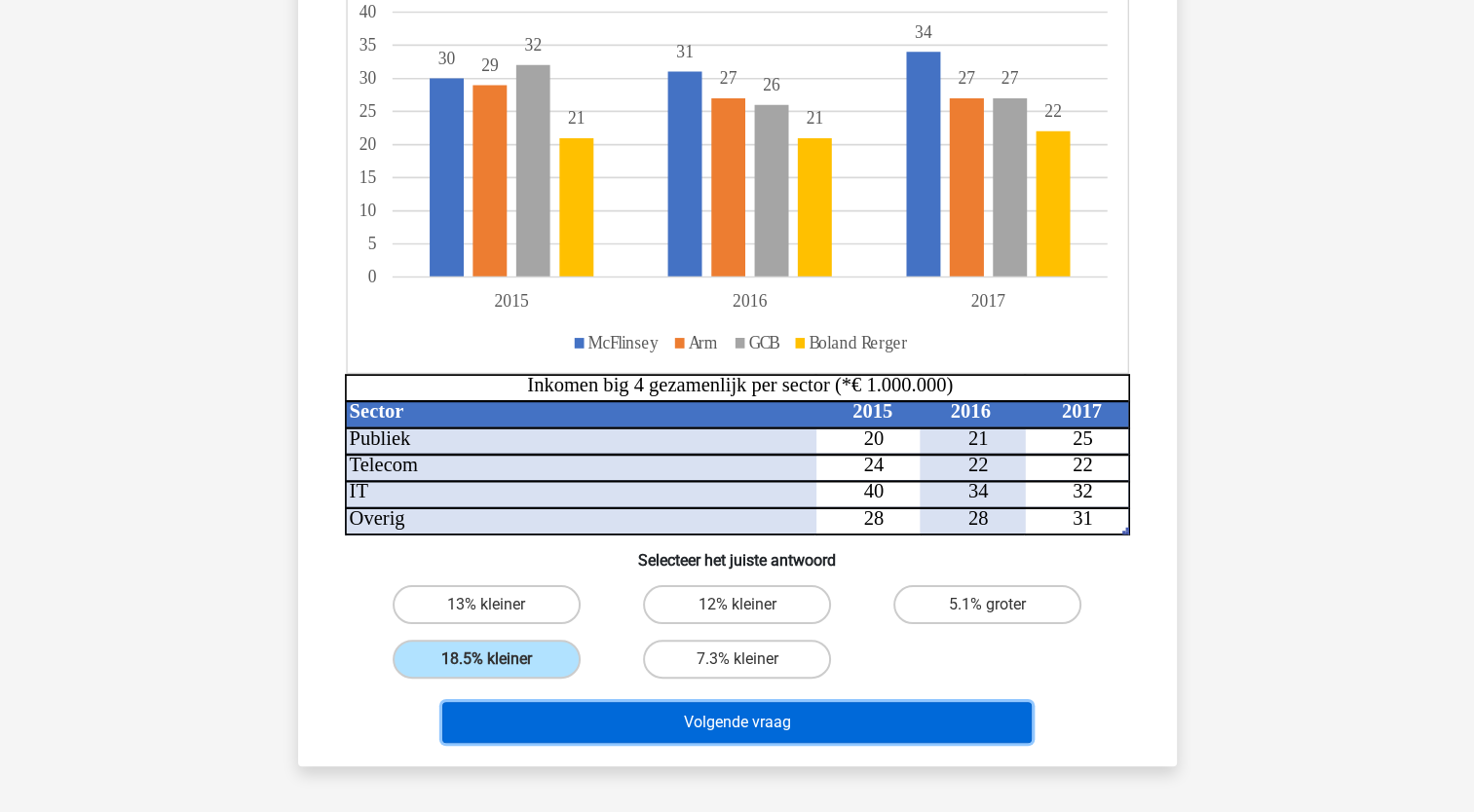
click at [652, 733] on button "Volgende vraag" at bounding box center [736, 722] width 589 height 41
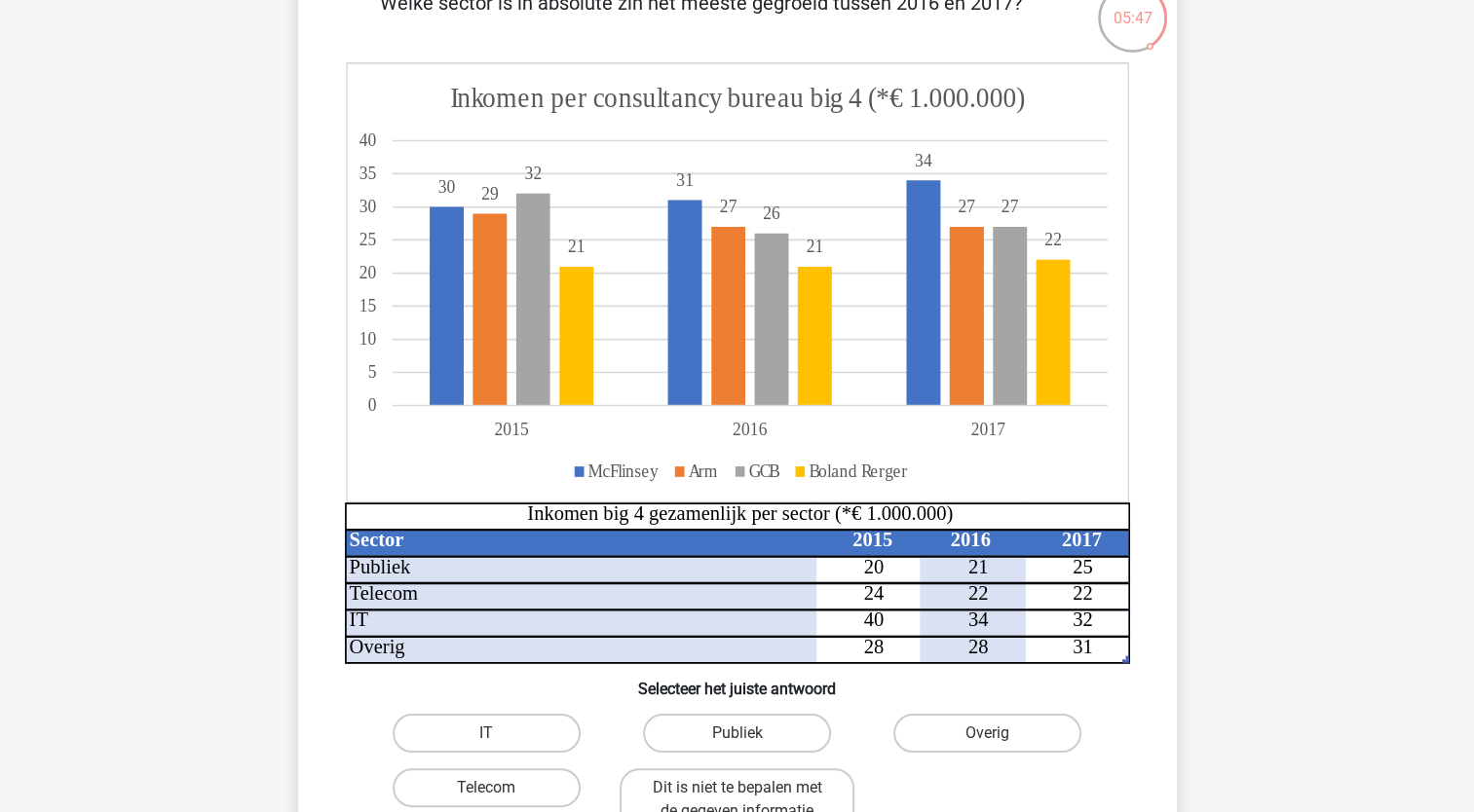
scroll to position [194, 0]
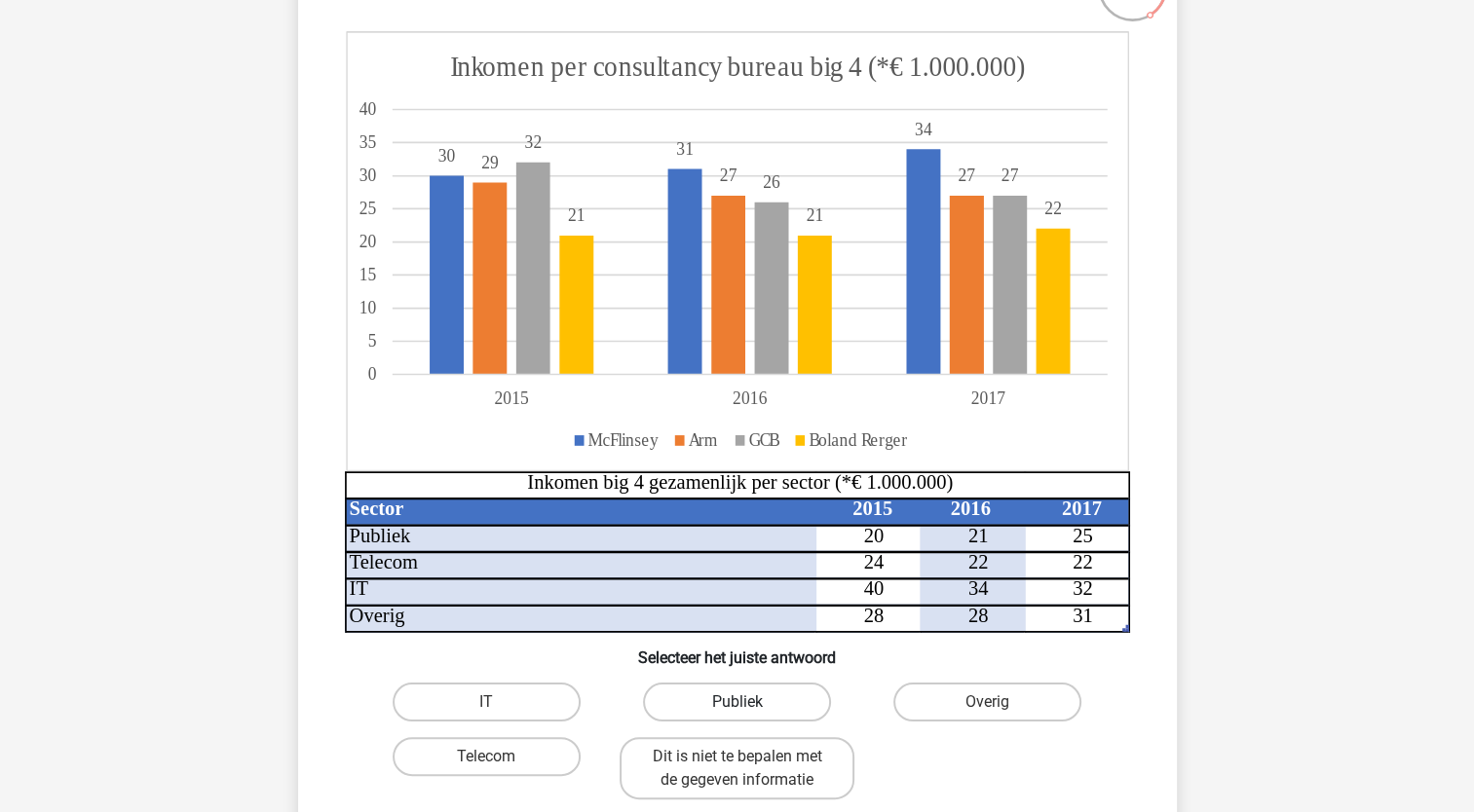
click at [716, 707] on label "Publiek" at bounding box center [737, 703] width 188 height 39
click at [736, 707] on input "Publiek" at bounding box center [742, 707] width 13 height 13
radio input "true"
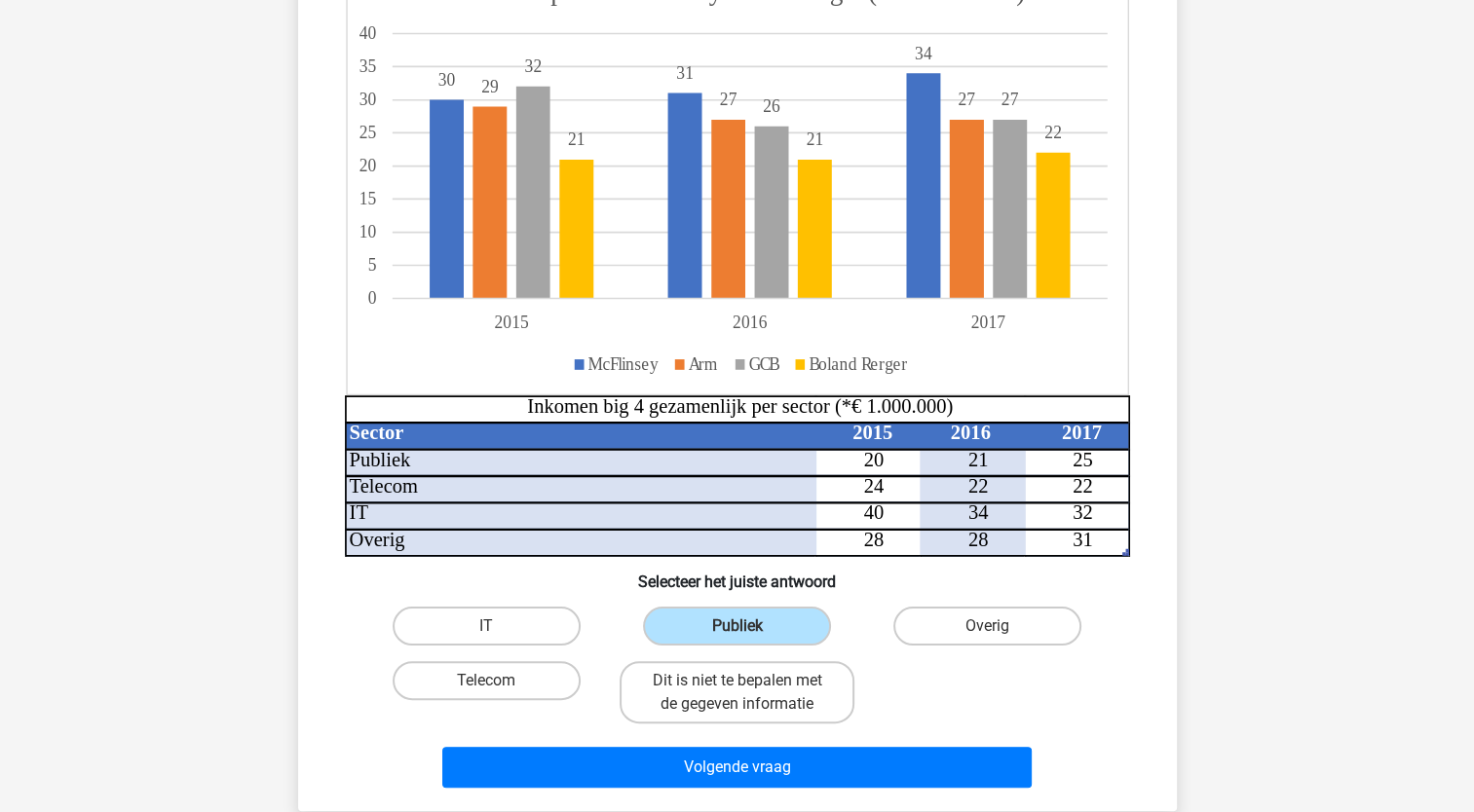
scroll to position [292, 0]
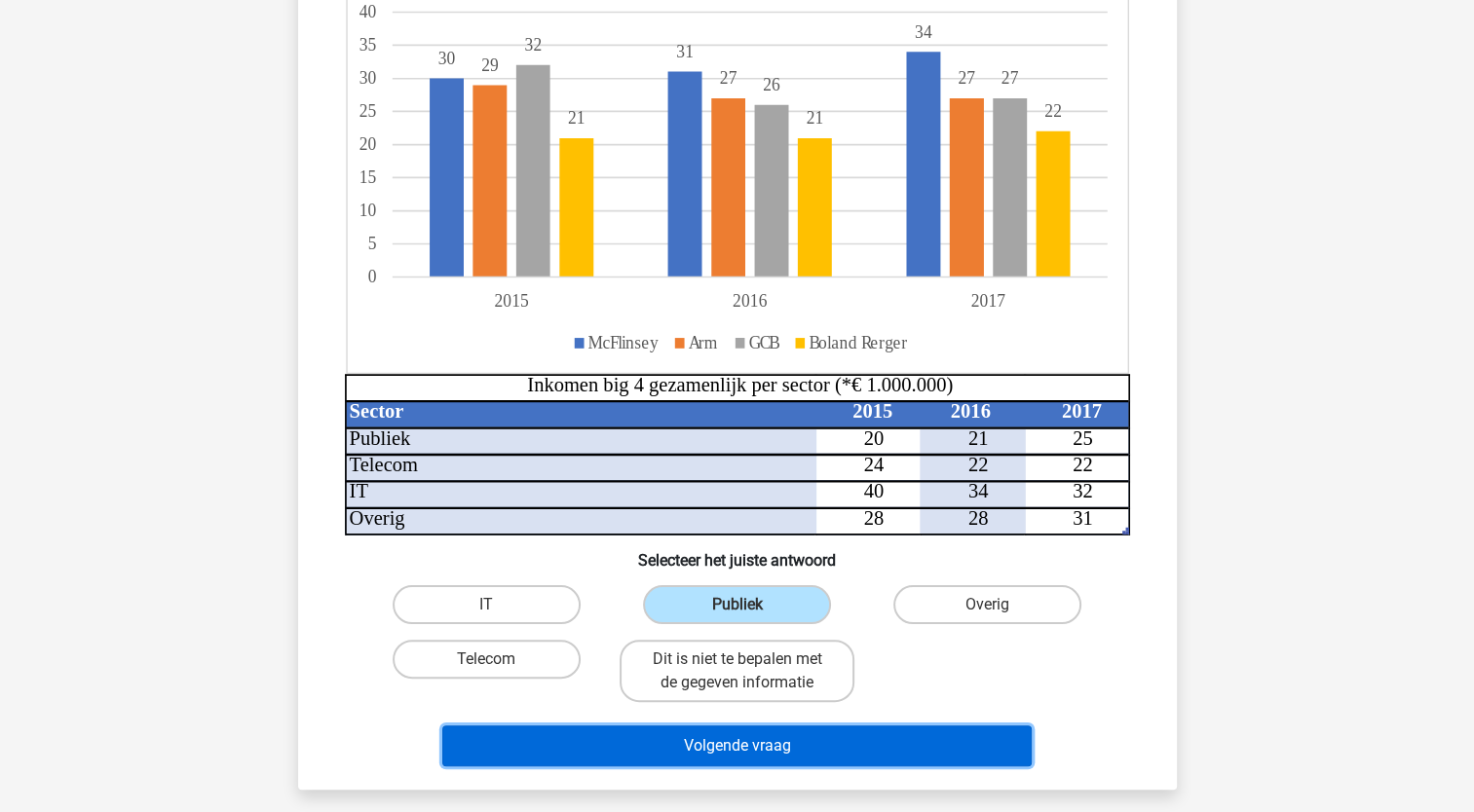
click at [790, 747] on button "Volgende vraag" at bounding box center [736, 746] width 589 height 41
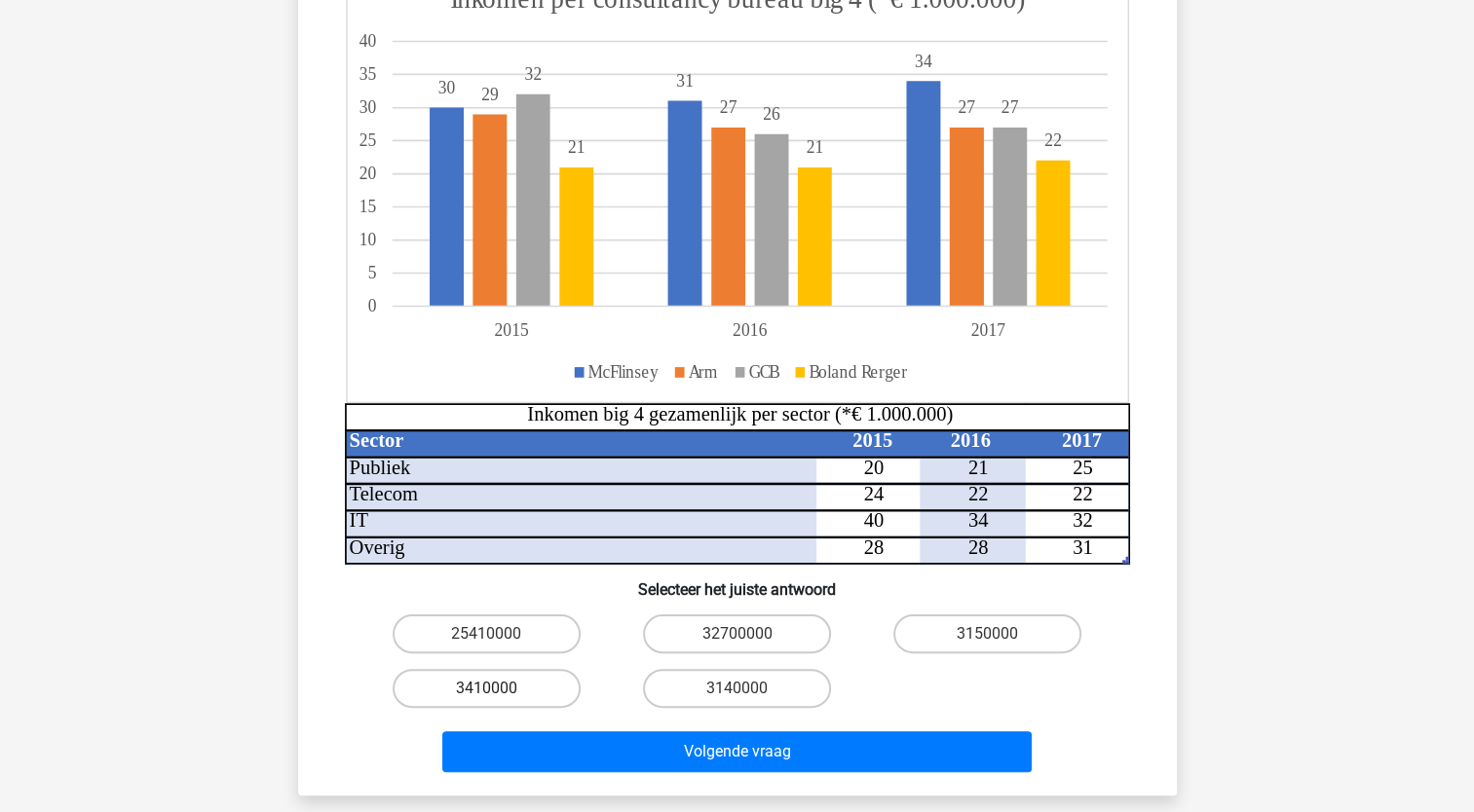
click at [512, 683] on label "3410000" at bounding box center [487, 689] width 188 height 39
click at [499, 689] on input "3410000" at bounding box center [492, 695] width 13 height 13
radio input "true"
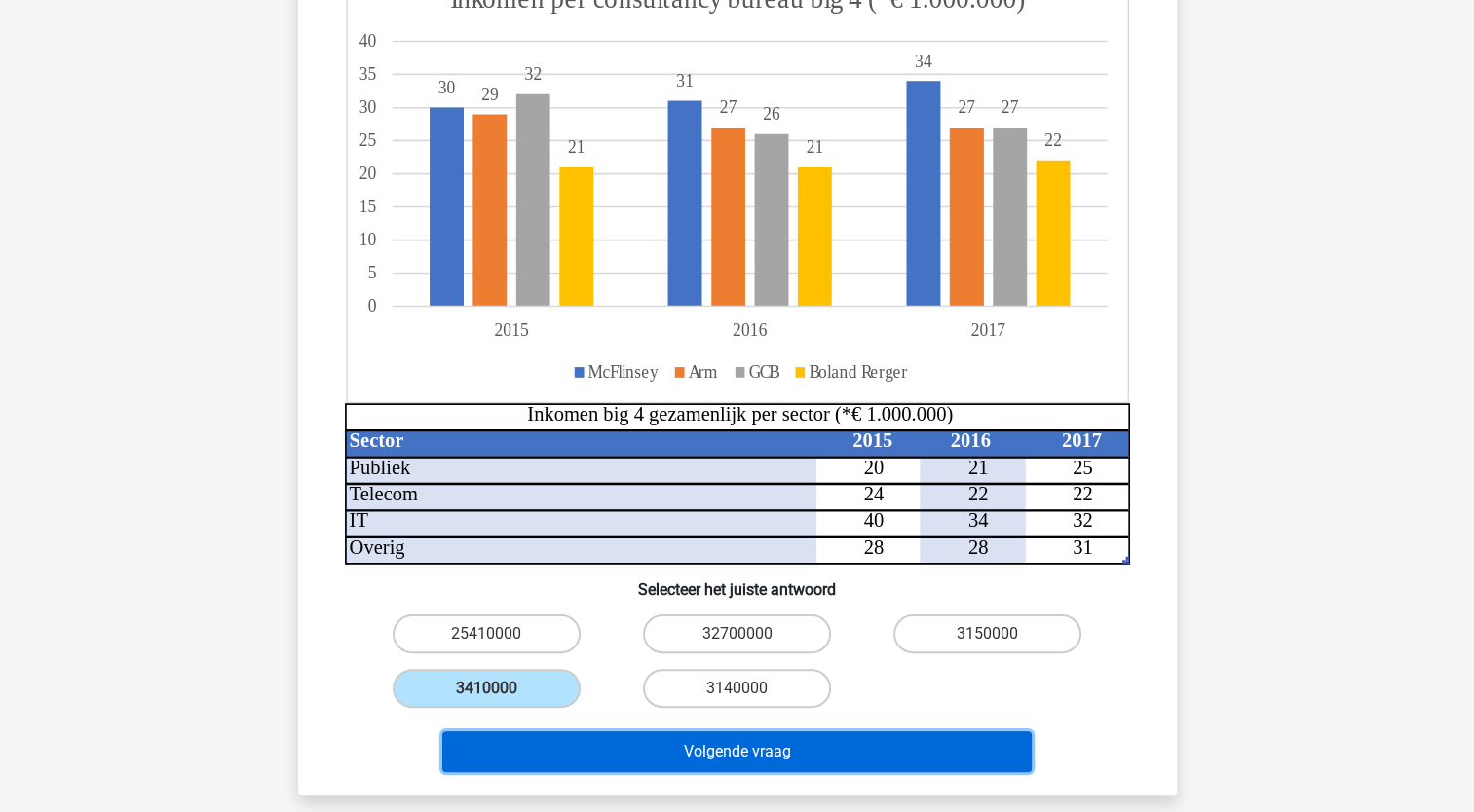
click at [686, 741] on button "Volgende vraag" at bounding box center [736, 751] width 589 height 41
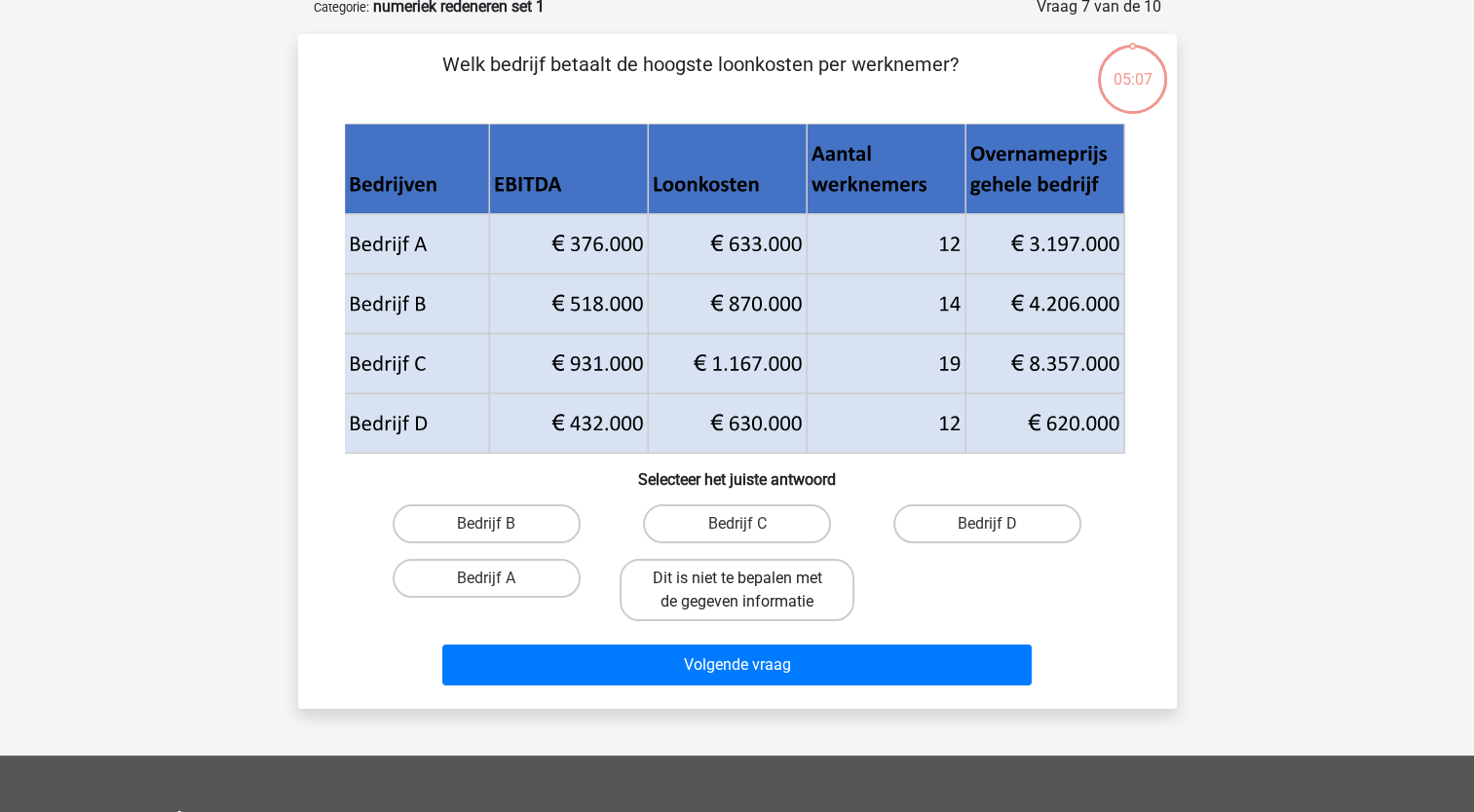
scroll to position [98, 0]
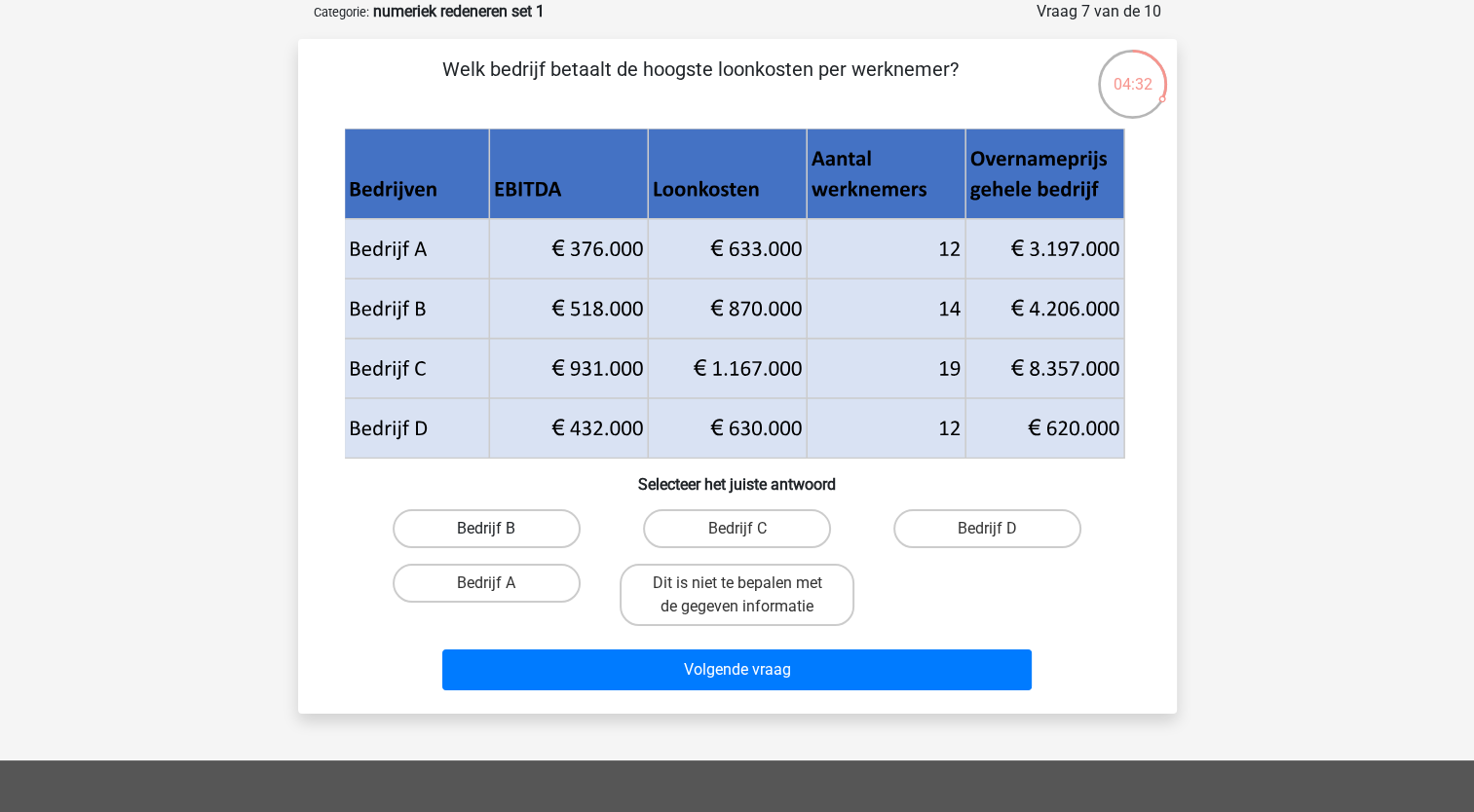
click at [531, 531] on label "Bedrijf B" at bounding box center [487, 529] width 188 height 39
click at [499, 531] on input "Bedrijf B" at bounding box center [492, 534] width 13 height 13
radio input "true"
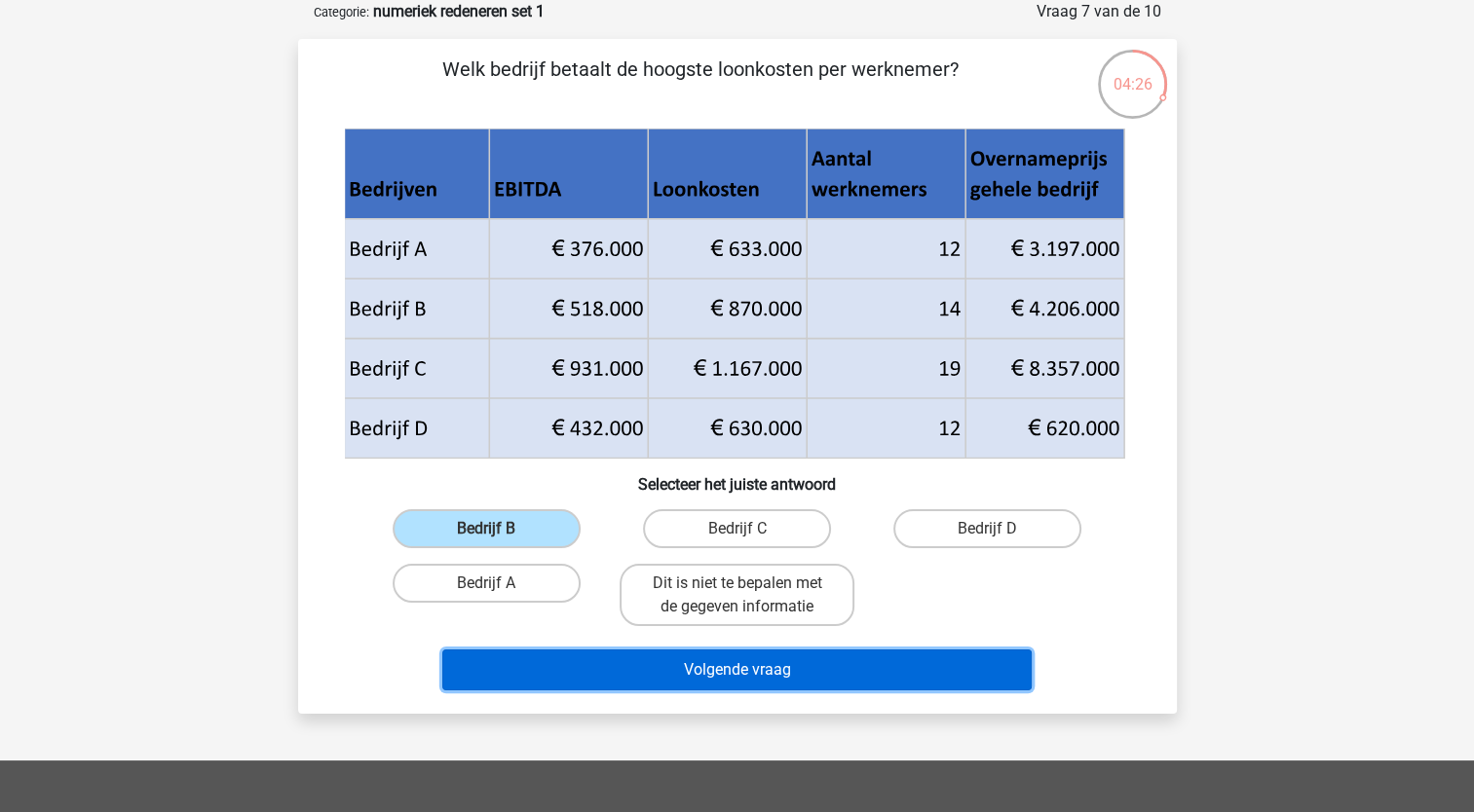
click at [875, 668] on button "Volgende vraag" at bounding box center [736, 670] width 589 height 41
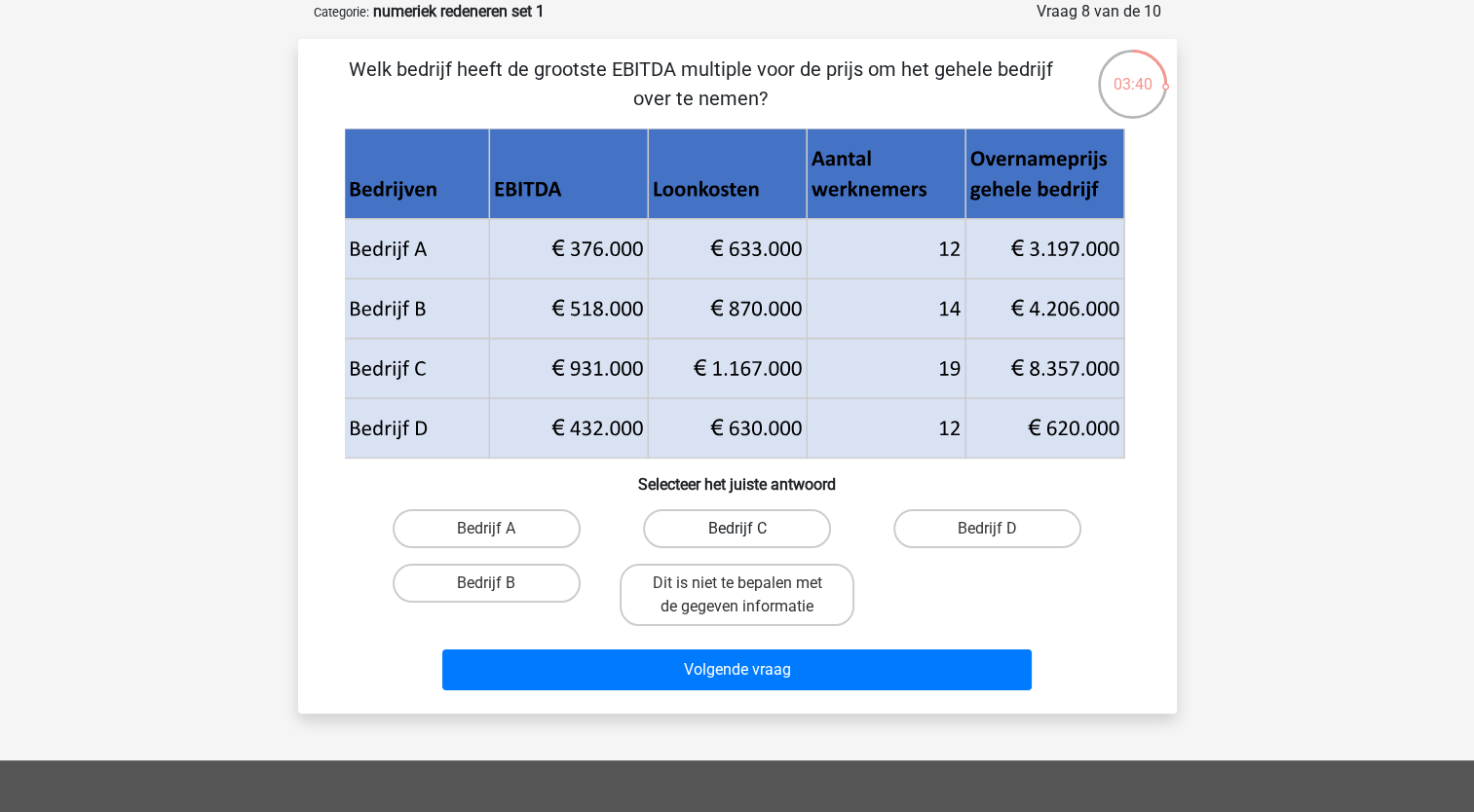
click at [752, 517] on label "Bedrijf C" at bounding box center [737, 529] width 188 height 39
click at [749, 529] on input "Bedrijf C" at bounding box center [742, 534] width 13 height 13
radio input "true"
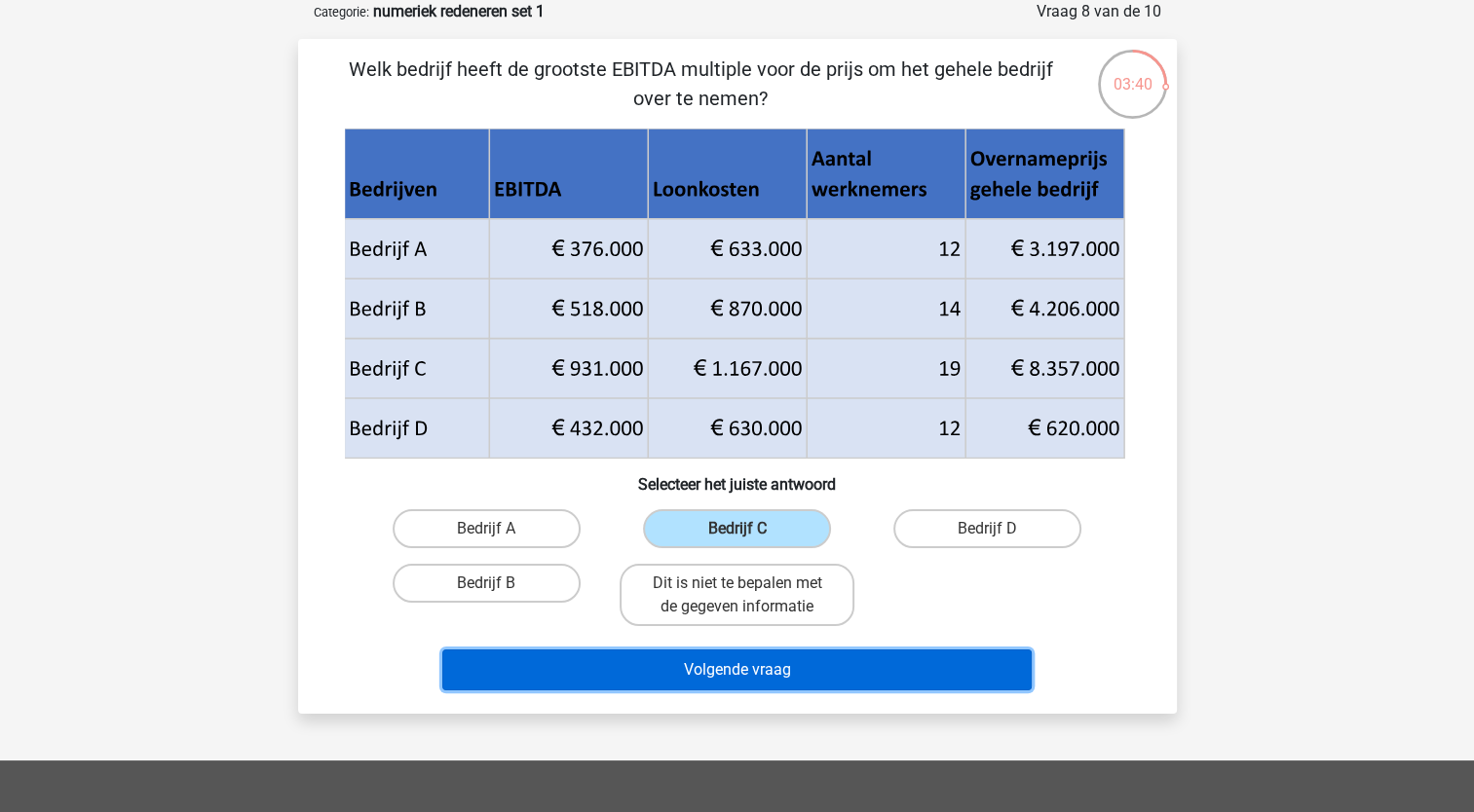
click at [802, 677] on button "Volgende vraag" at bounding box center [736, 670] width 589 height 41
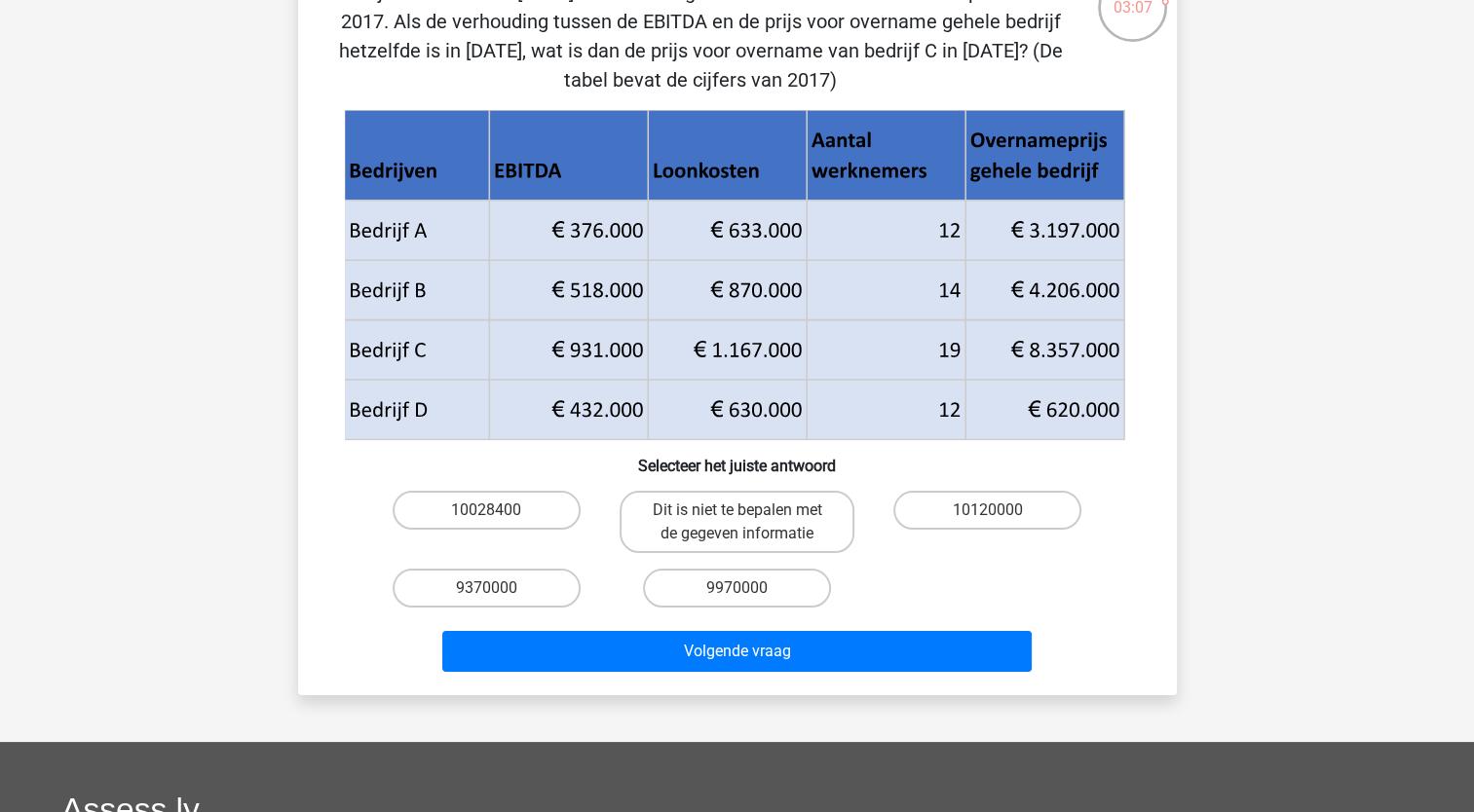
scroll to position [292, 0]
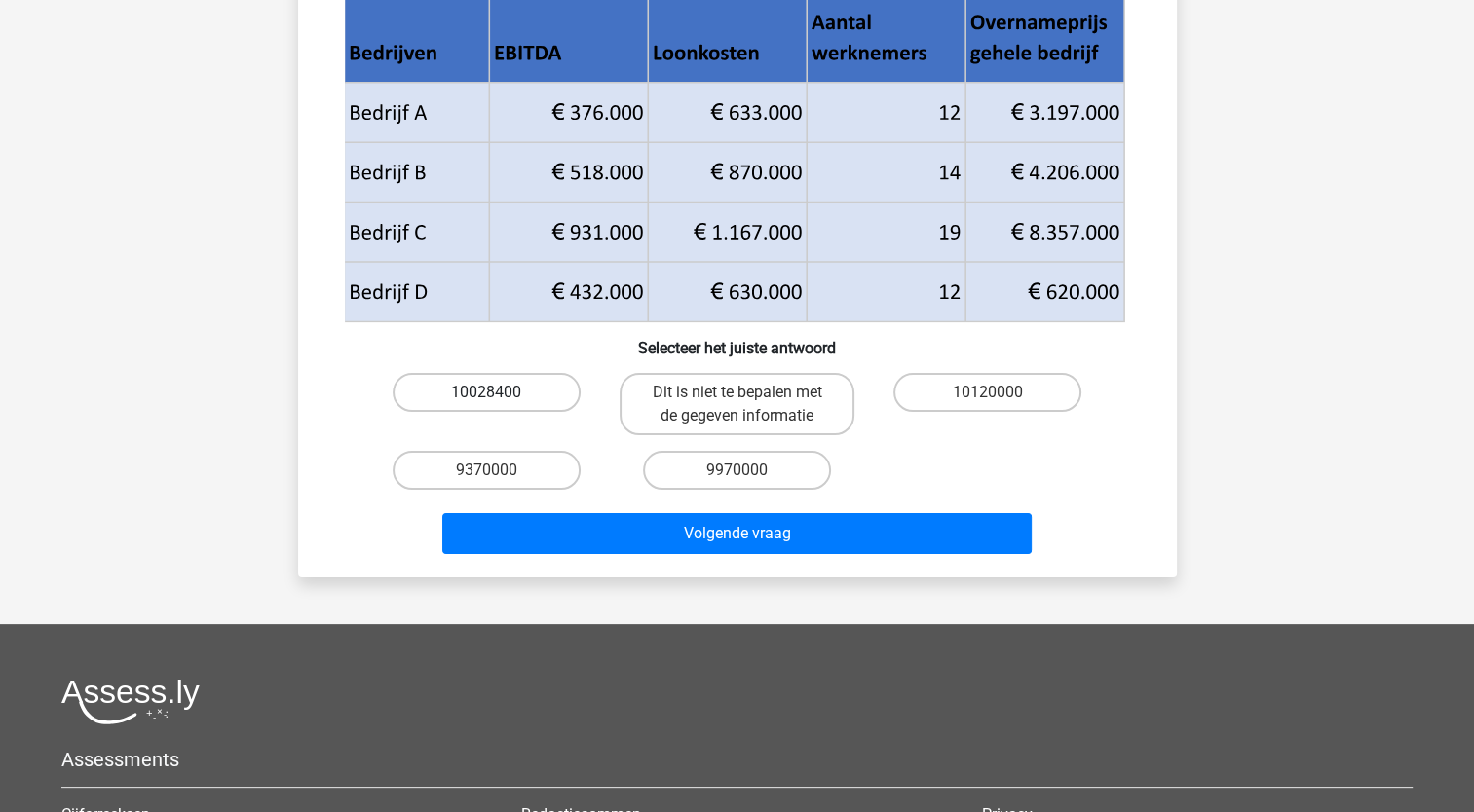
click at [499, 393] on label "10028400" at bounding box center [487, 393] width 188 height 39
click at [499, 393] on input "10028400" at bounding box center [492, 399] width 13 height 13
radio input "true"
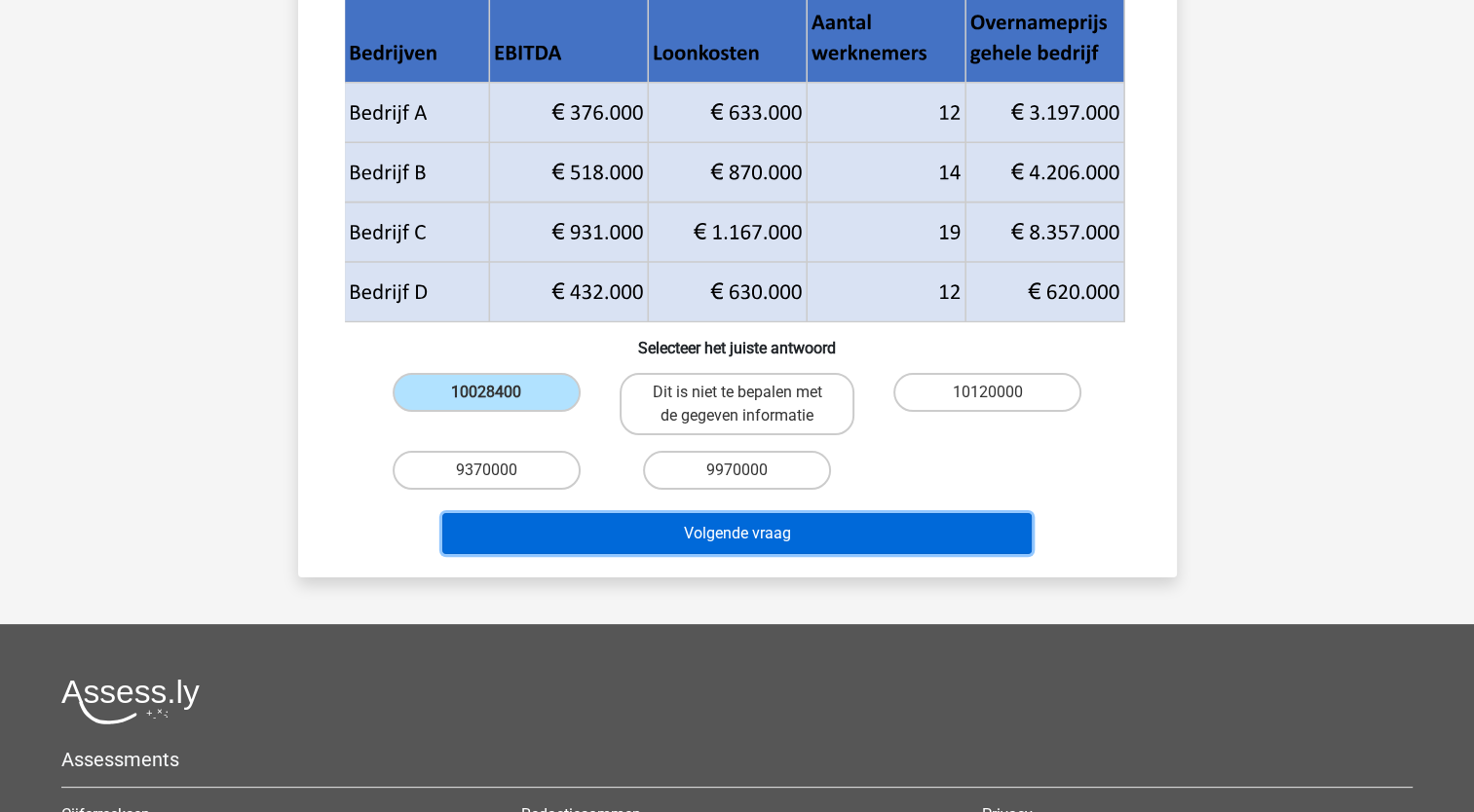
click at [680, 543] on button "Volgende vraag" at bounding box center [736, 534] width 589 height 41
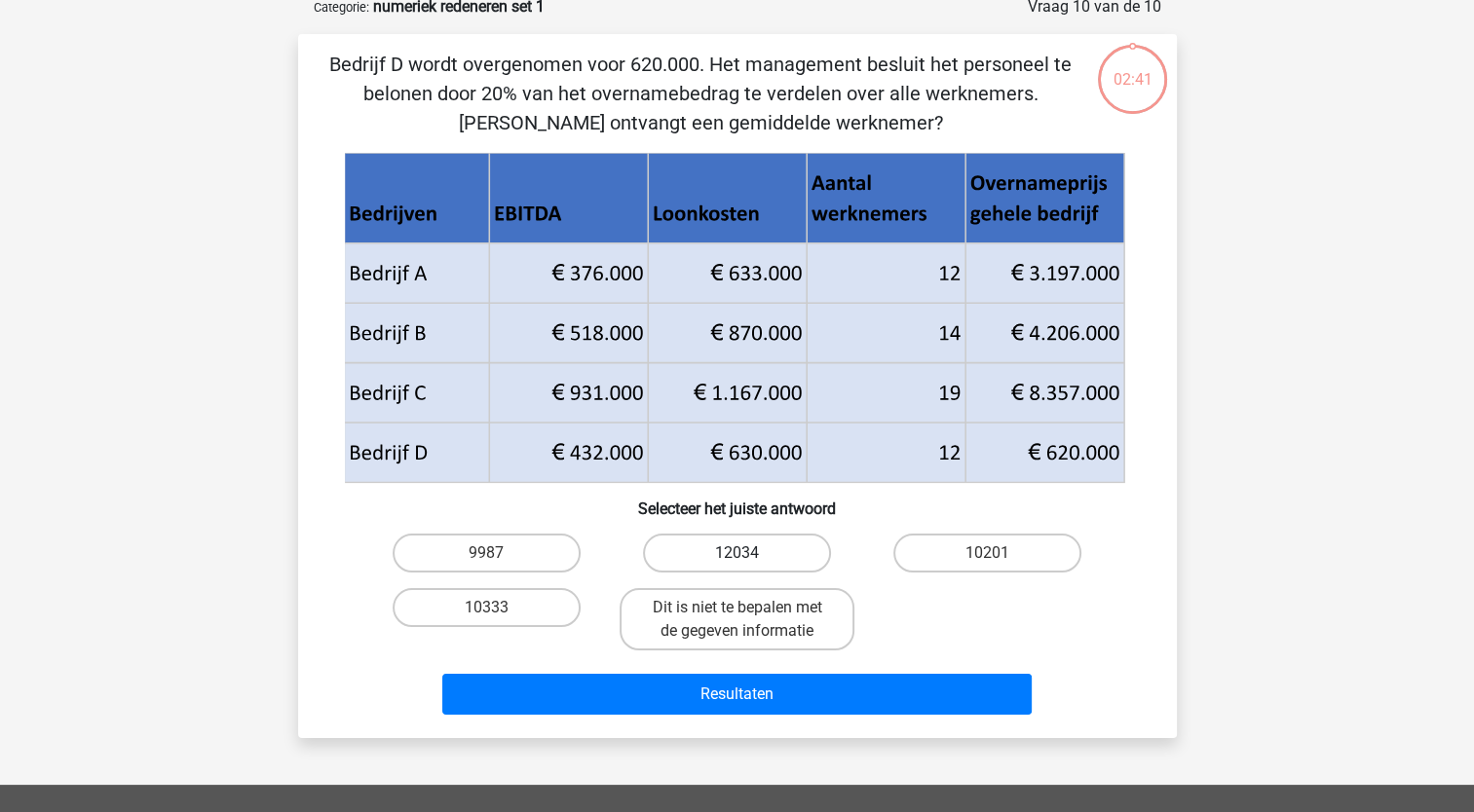
scroll to position [98, 0]
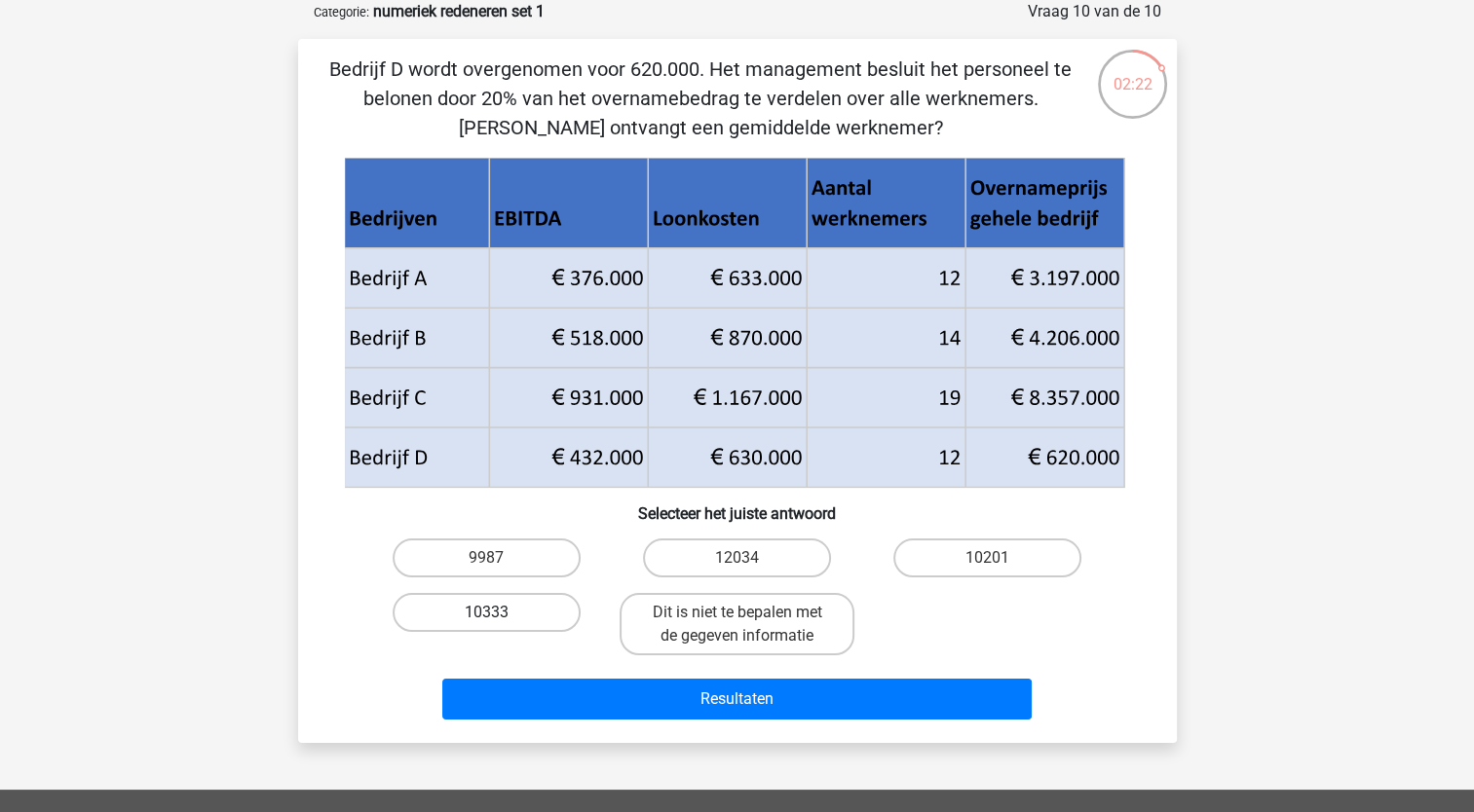
click at [515, 620] on label "10333" at bounding box center [487, 613] width 188 height 39
click at [499, 620] on input "10333" at bounding box center [492, 619] width 13 height 13
radio input "true"
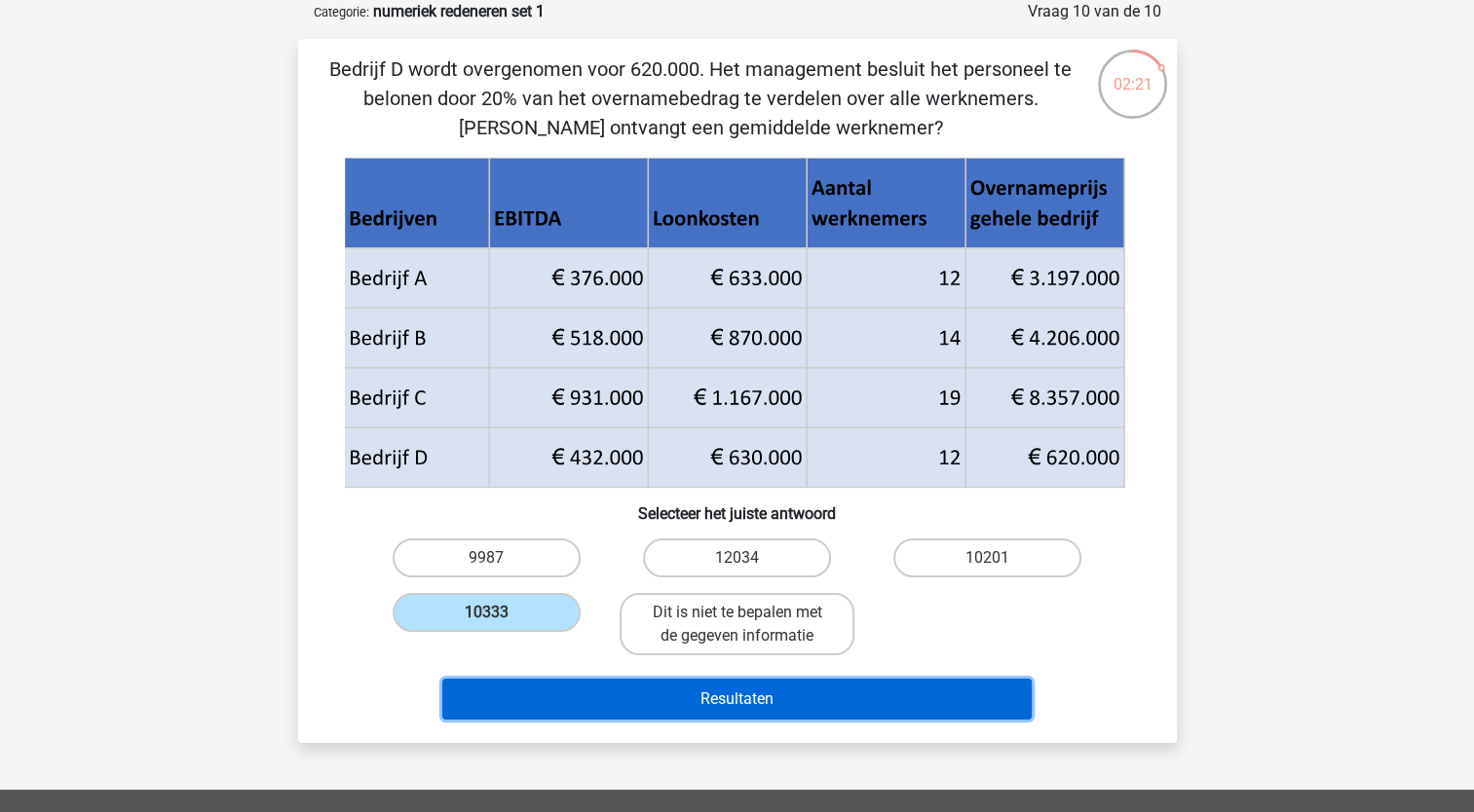
click at [693, 698] on button "Resultaten" at bounding box center [736, 700] width 589 height 41
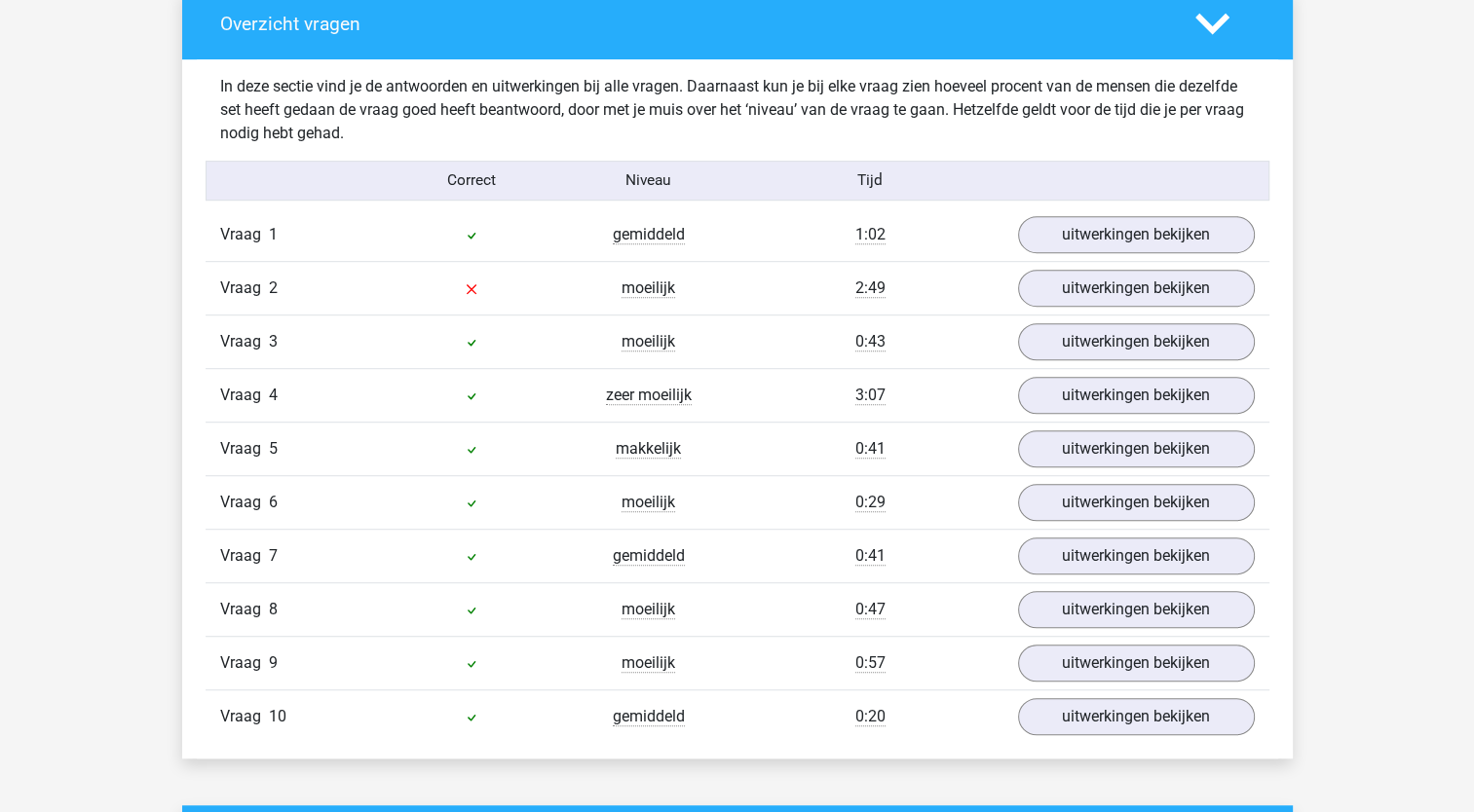
scroll to position [1071, 0]
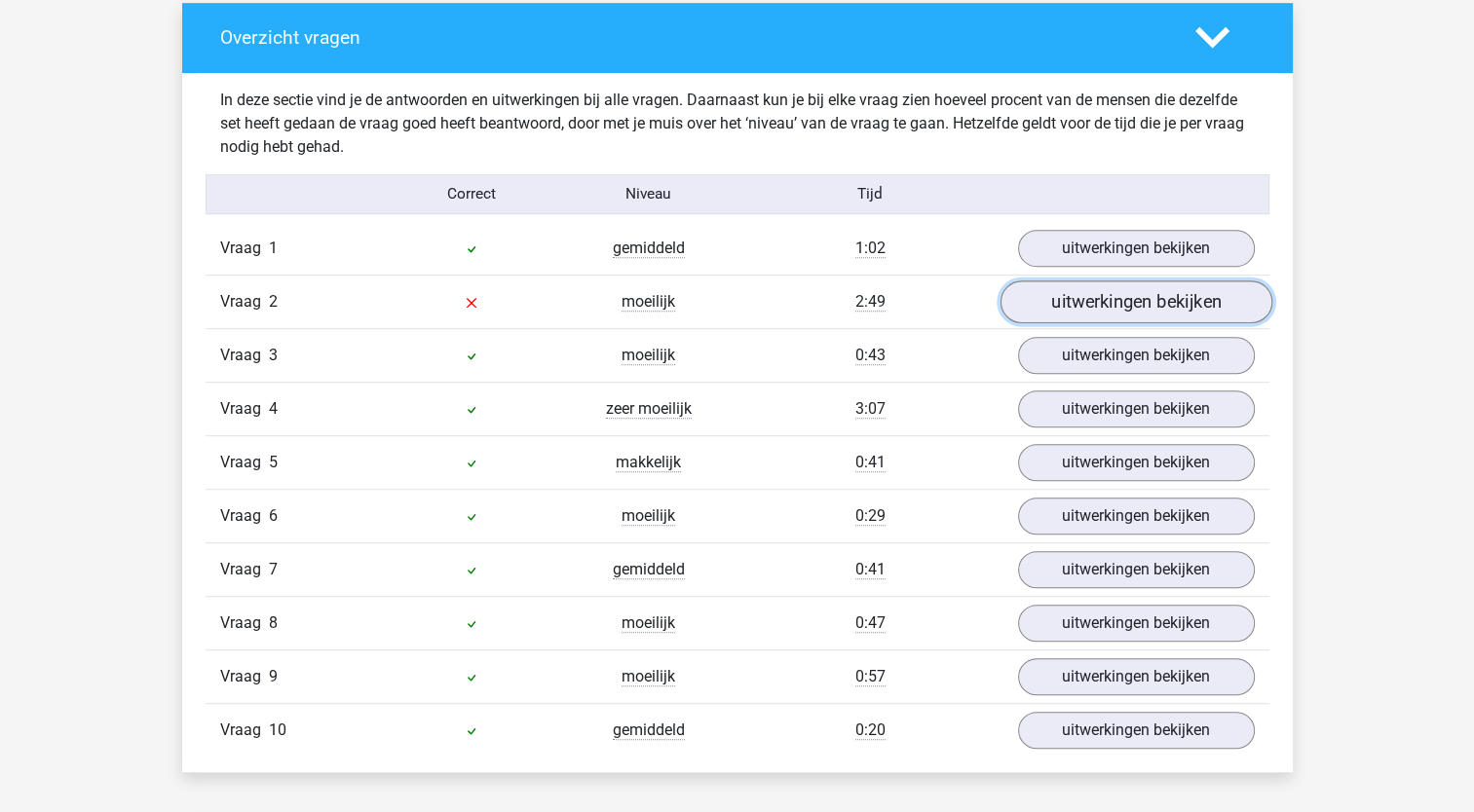
click at [1089, 298] on link "uitwerkingen bekijken" at bounding box center [1135, 302] width 272 height 43
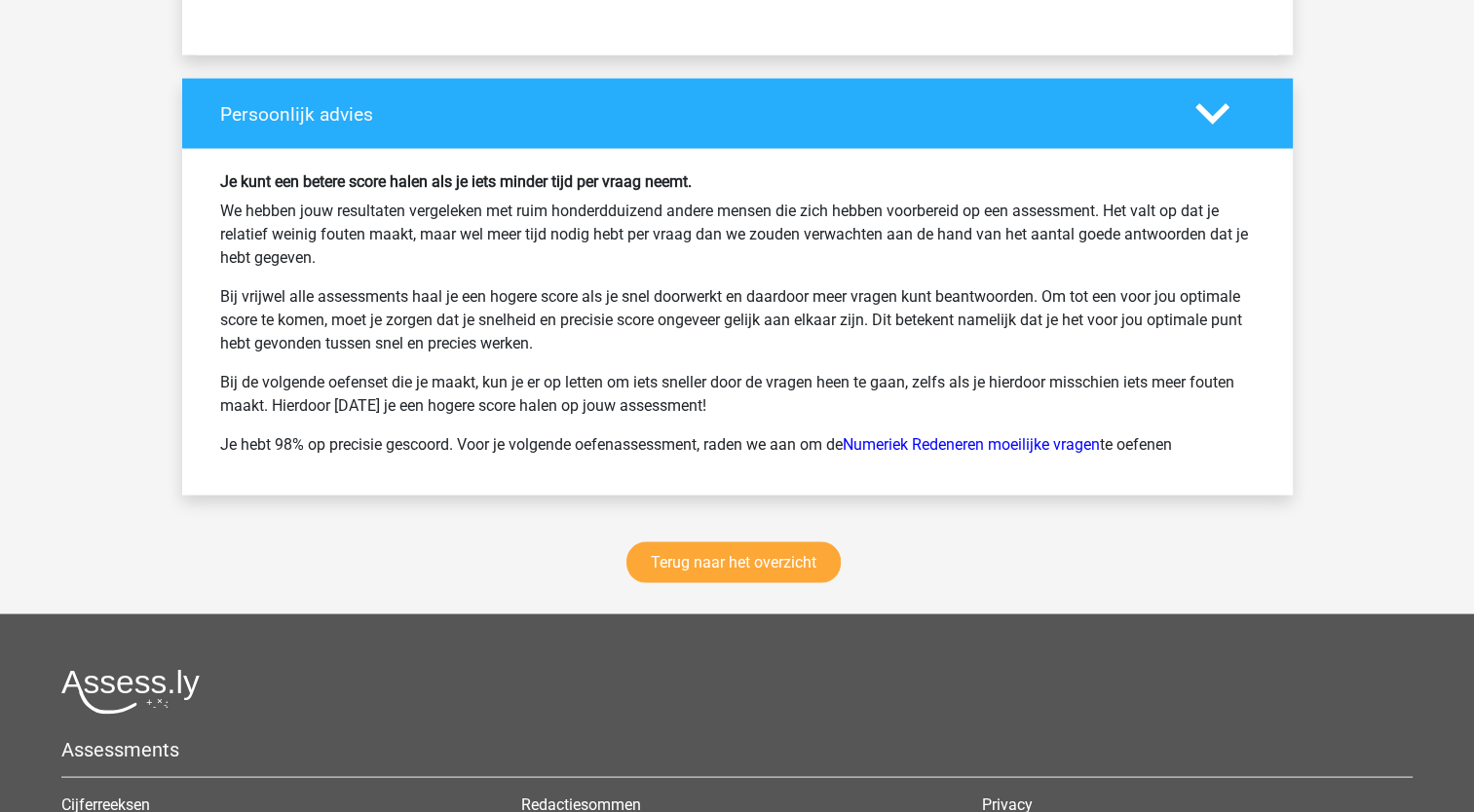
scroll to position [3700, 0]
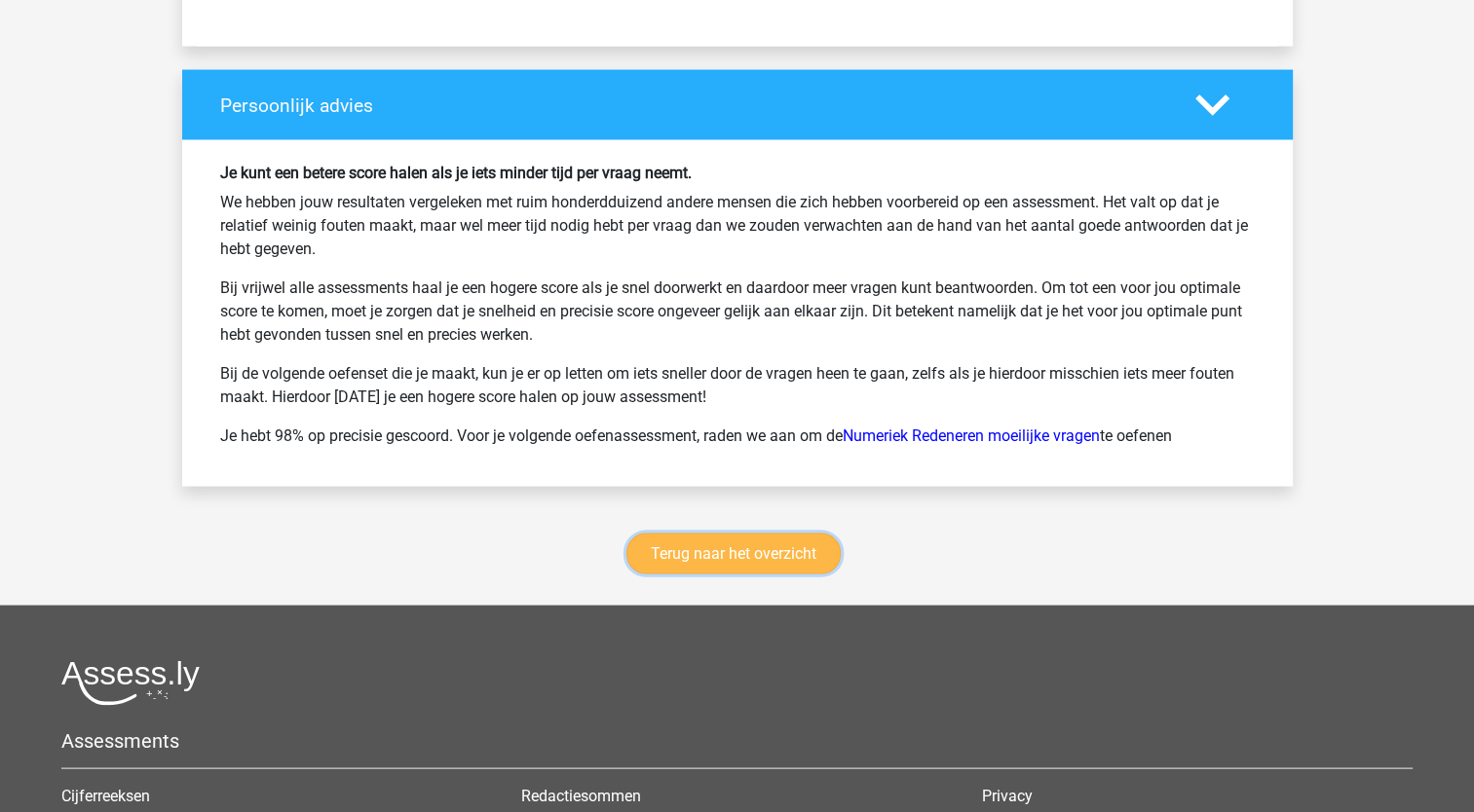
click at [758, 556] on link "Terug naar het overzicht" at bounding box center [733, 554] width 214 height 41
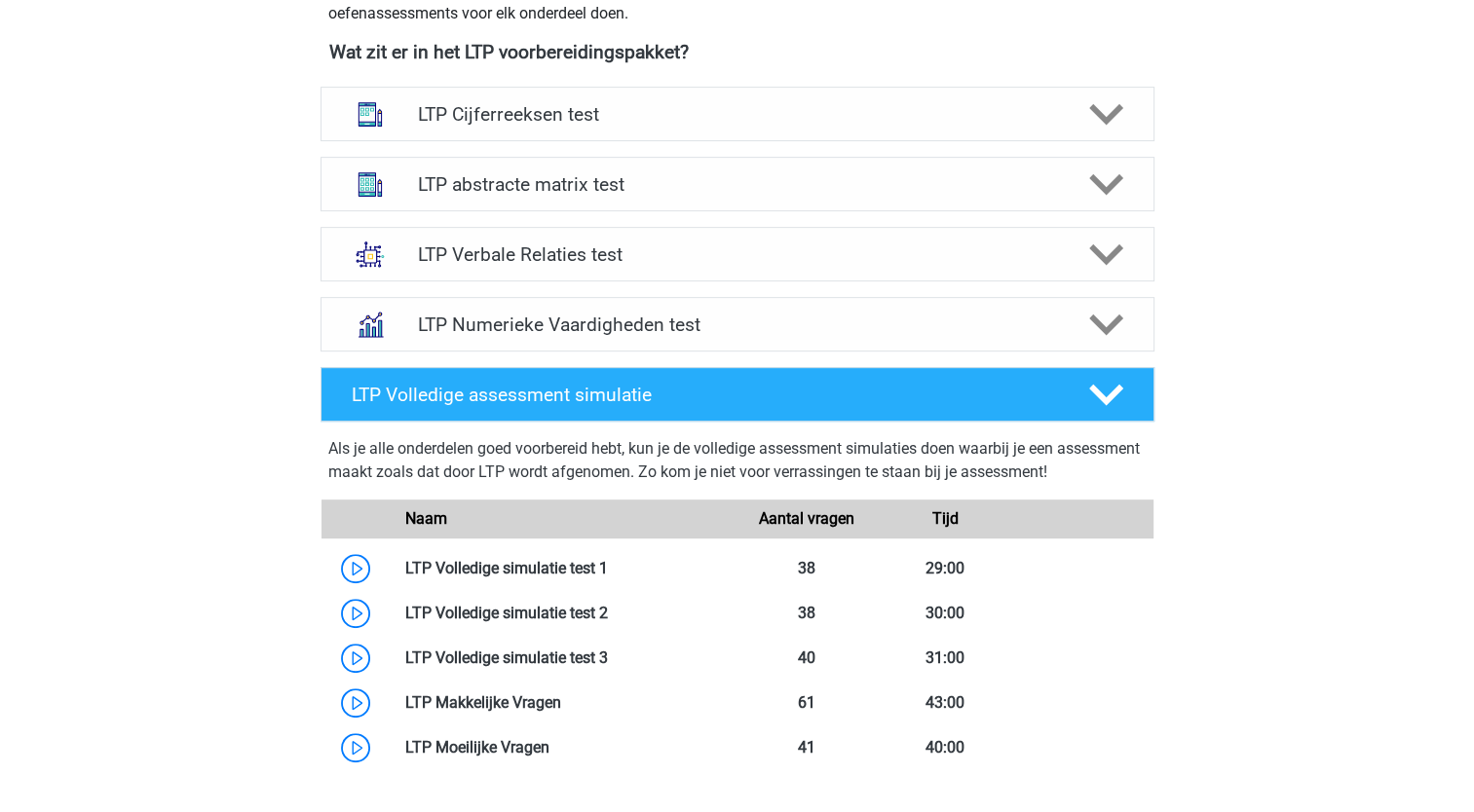
scroll to position [779, 0]
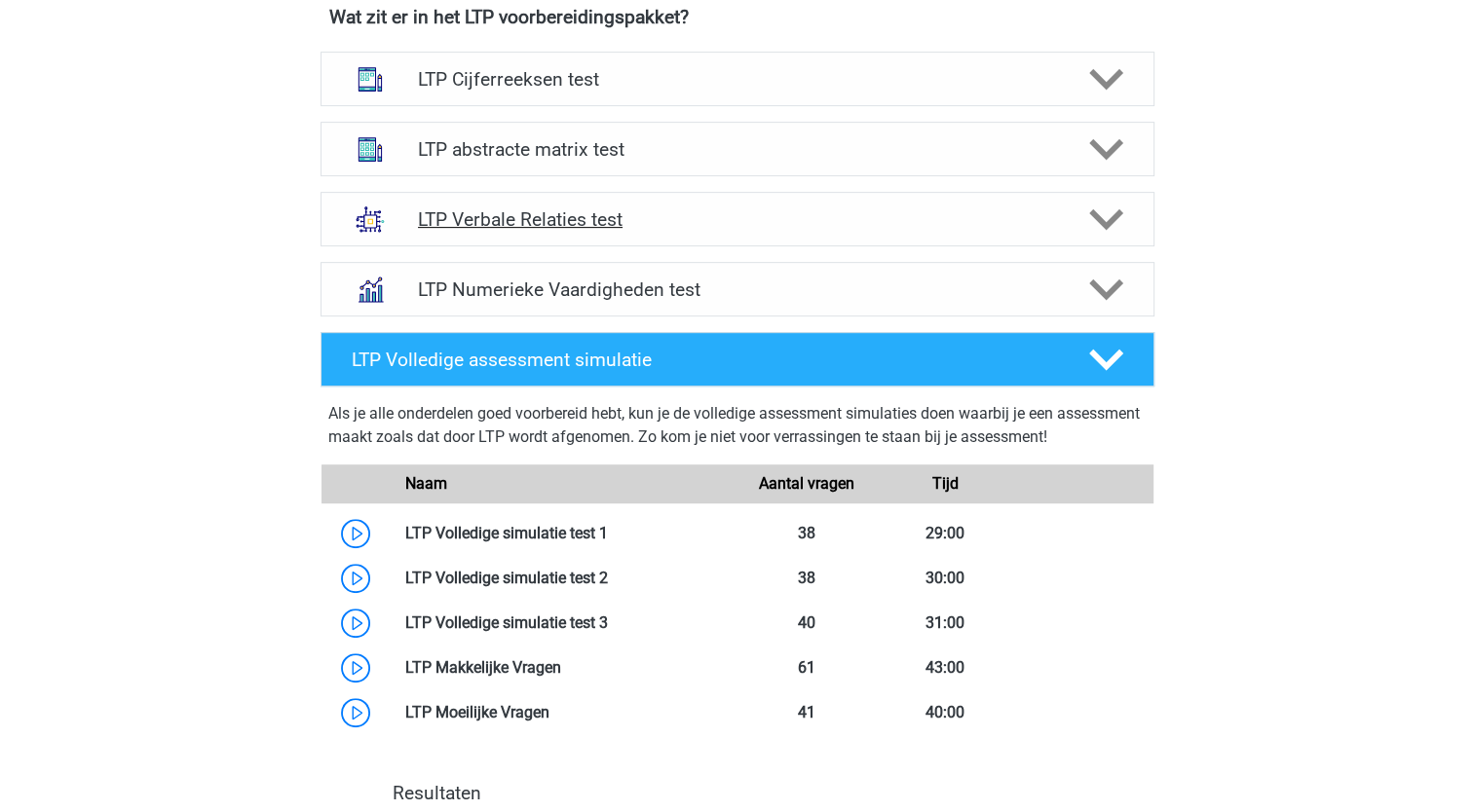
click at [535, 218] on h4 "LTP Verbale Relaties test" at bounding box center [736, 219] width 638 height 22
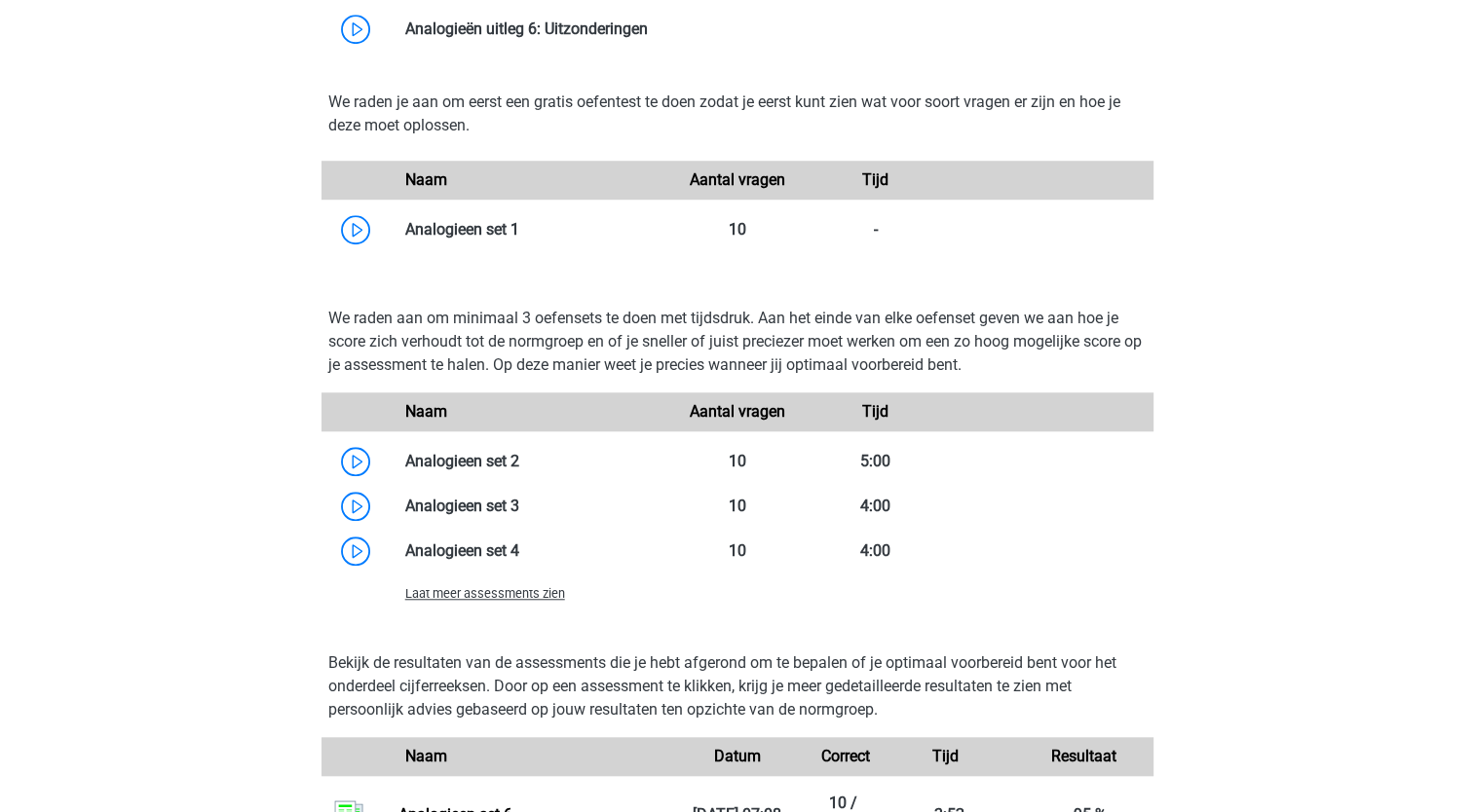
scroll to position [1753, 0]
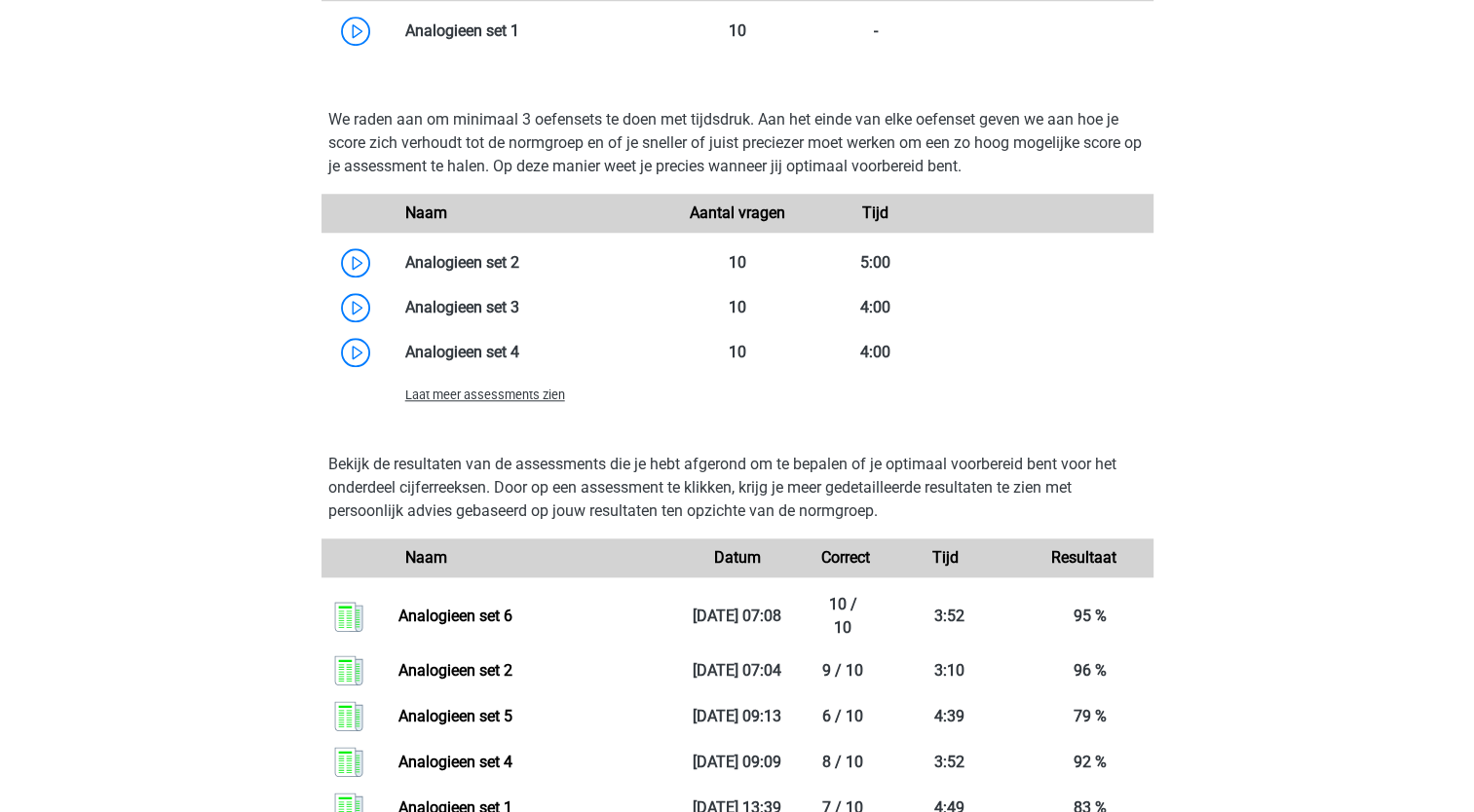
click at [449, 395] on span "Laat meer assessments zien" at bounding box center [485, 395] width 159 height 15
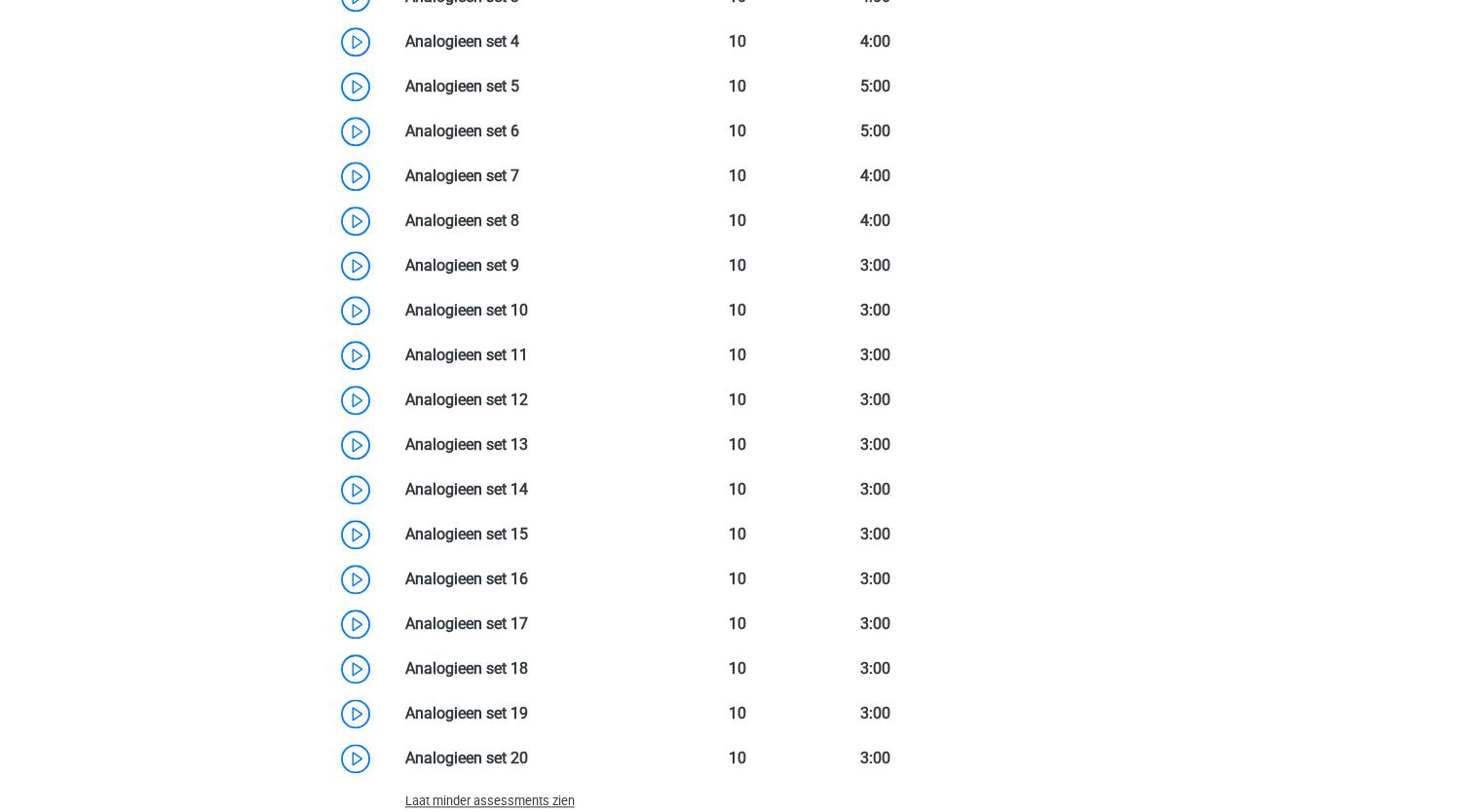
scroll to position [2142, 0]
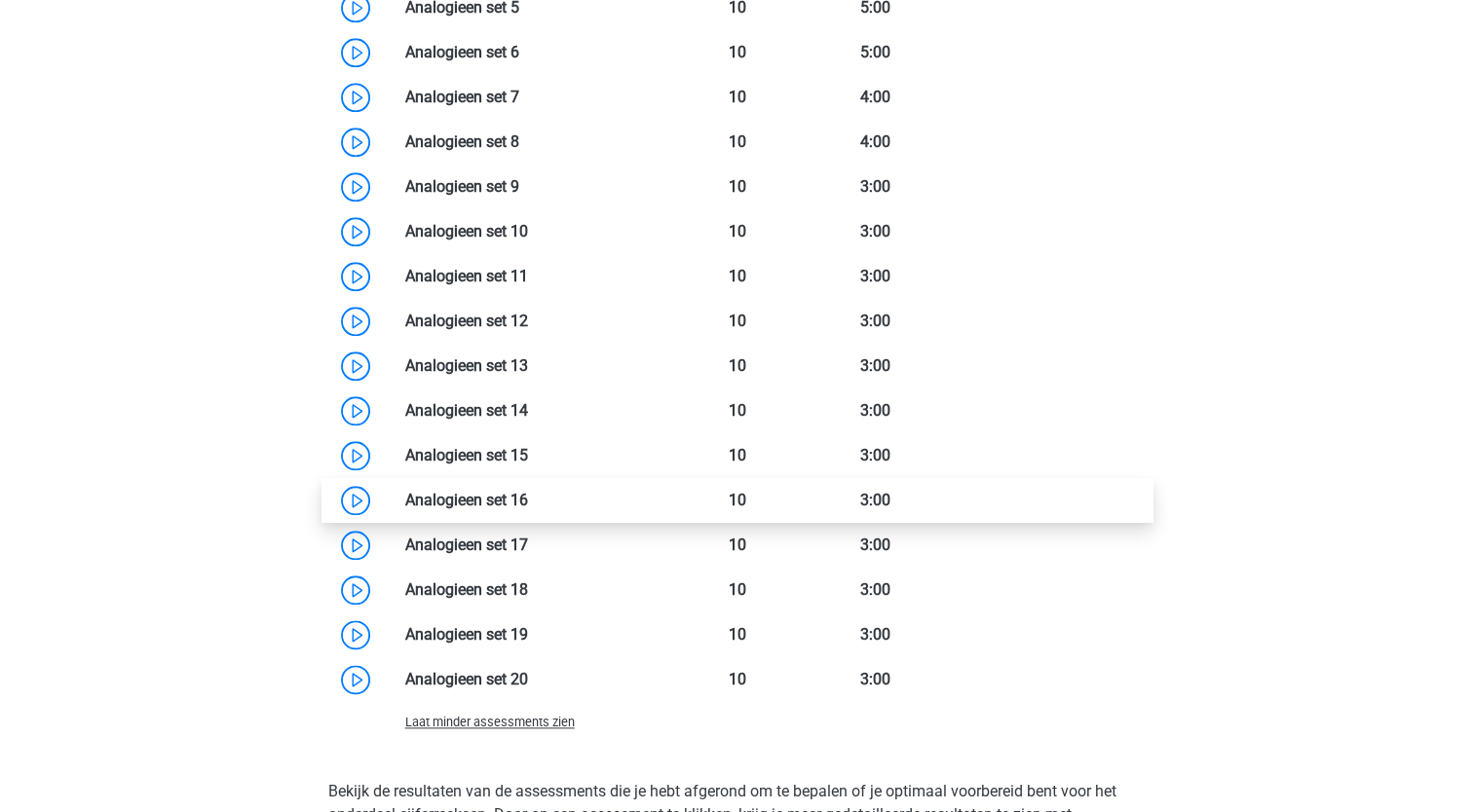
click at [528, 495] on link at bounding box center [528, 499] width 0 height 19
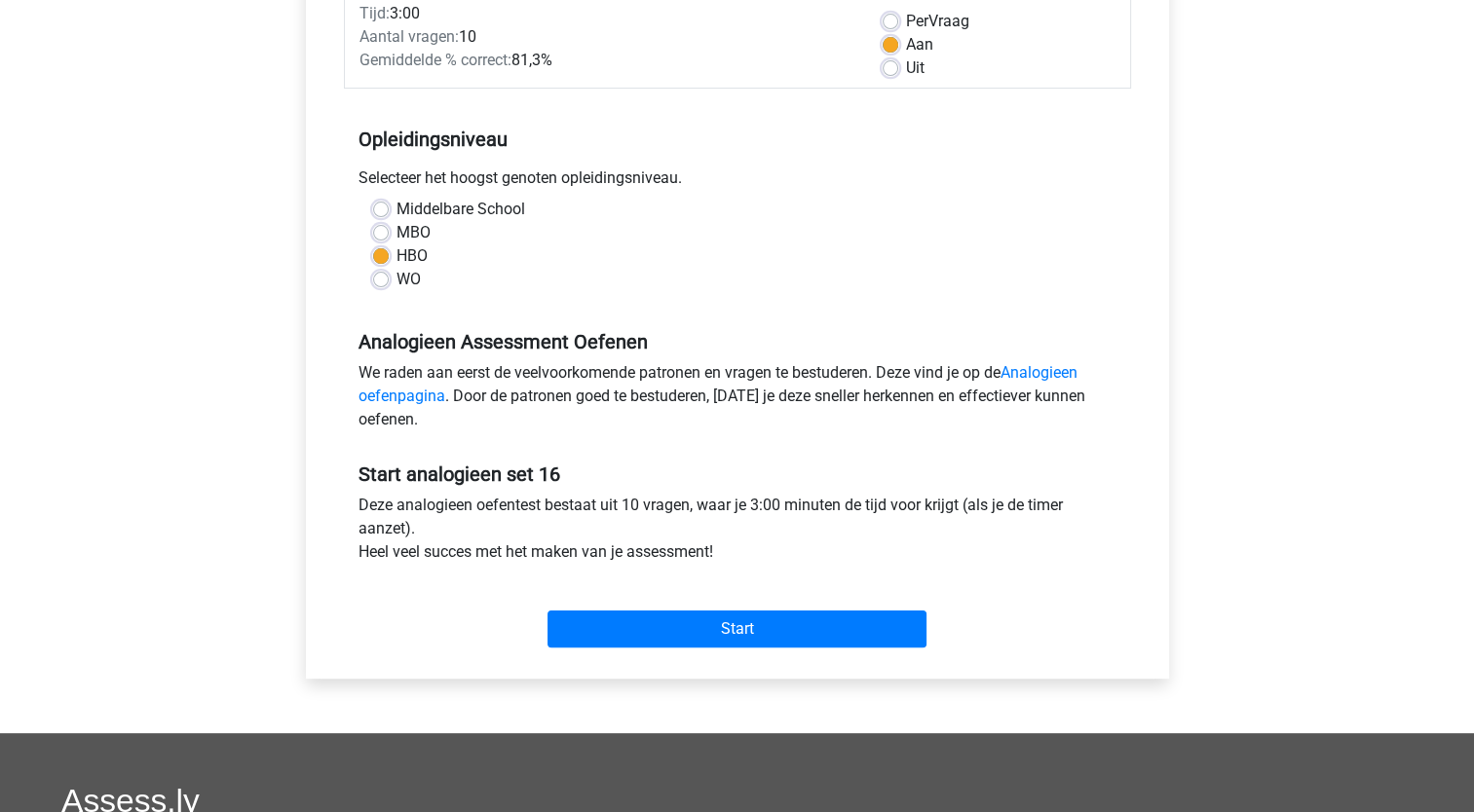
scroll to position [292, 0]
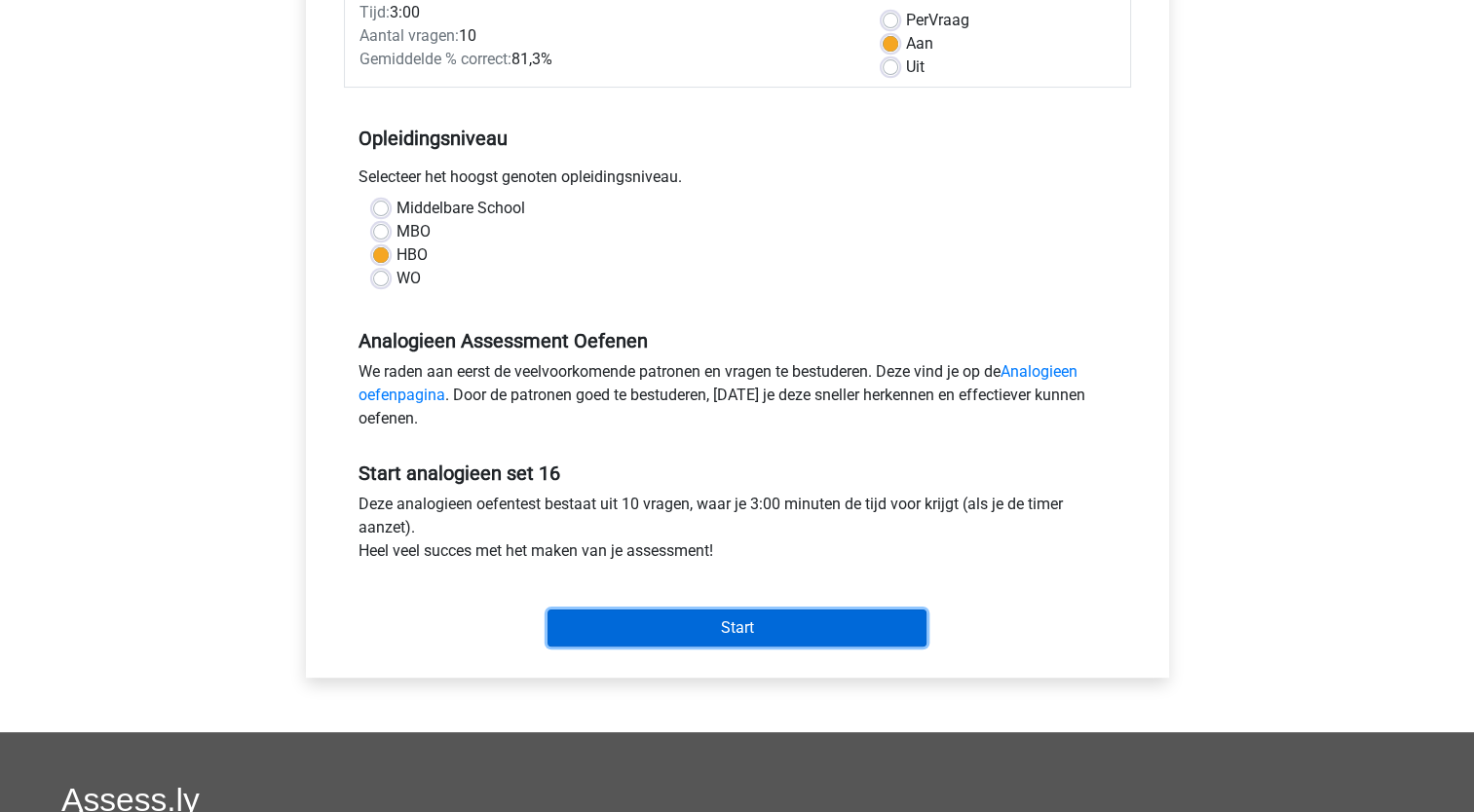
click at [850, 640] on input "Start" at bounding box center [737, 628] width 379 height 37
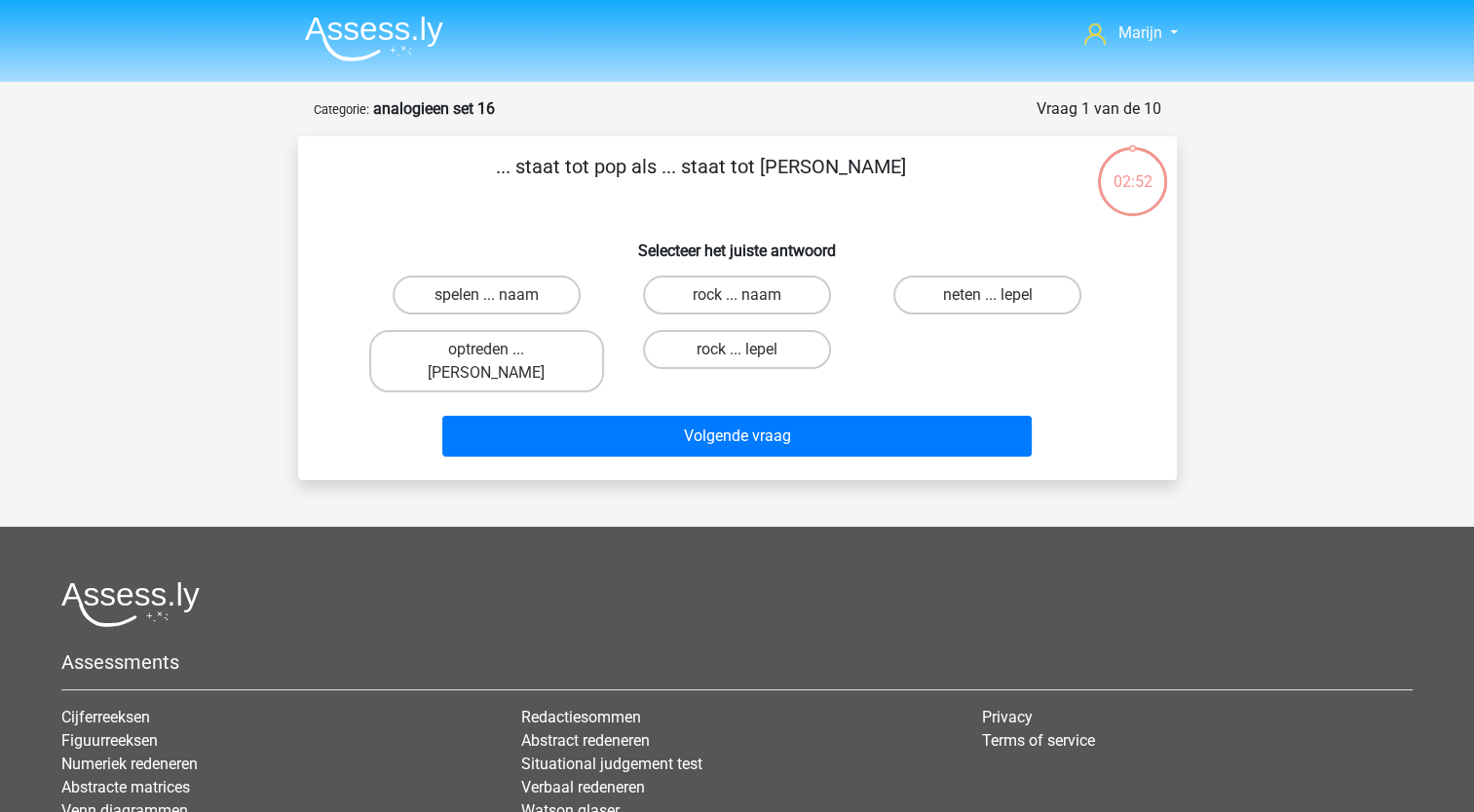
click at [989, 304] on input "neten ... lepel" at bounding box center [993, 301] width 13 height 13
radio input "true"
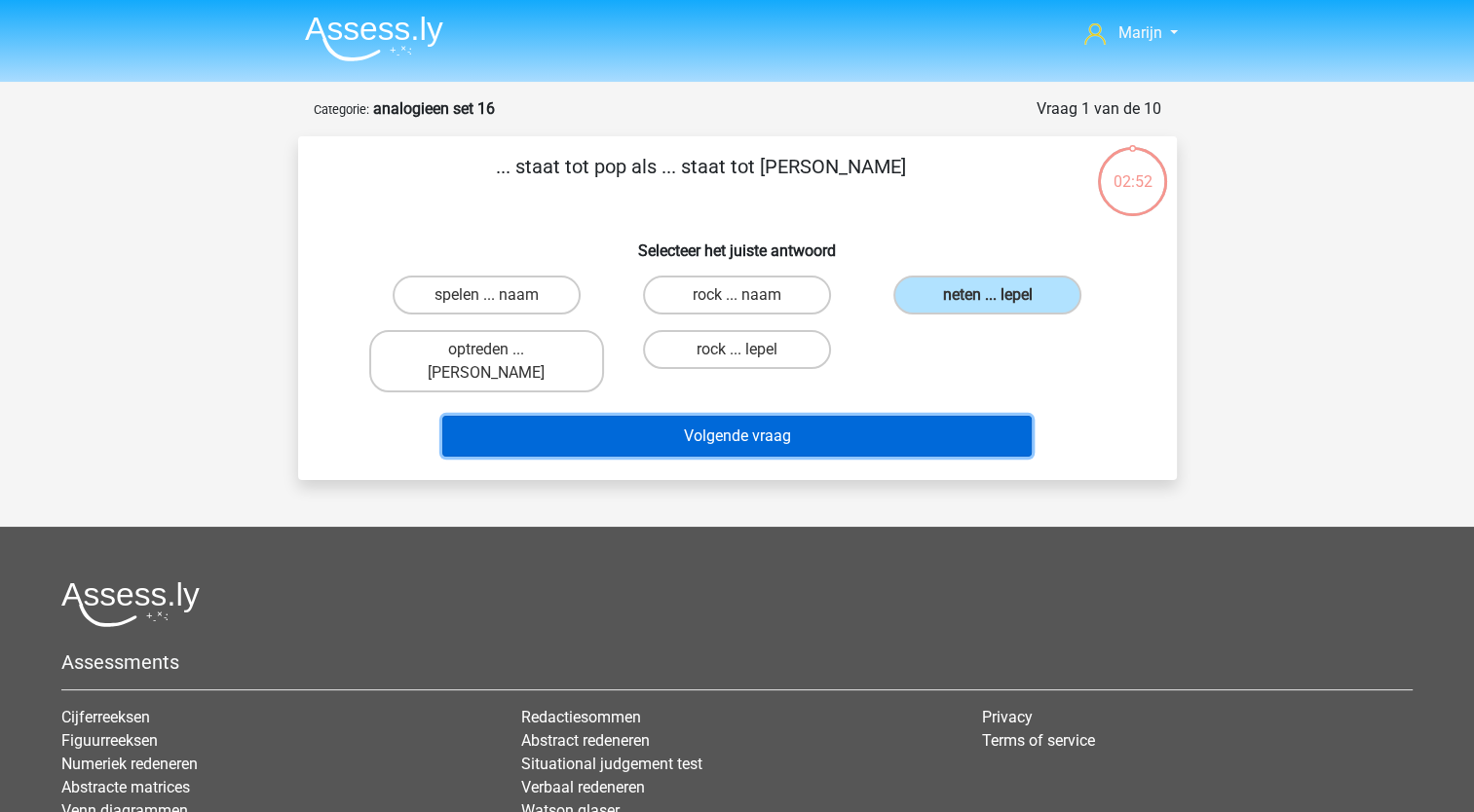
click at [929, 419] on button "Volgende vraag" at bounding box center [736, 436] width 589 height 41
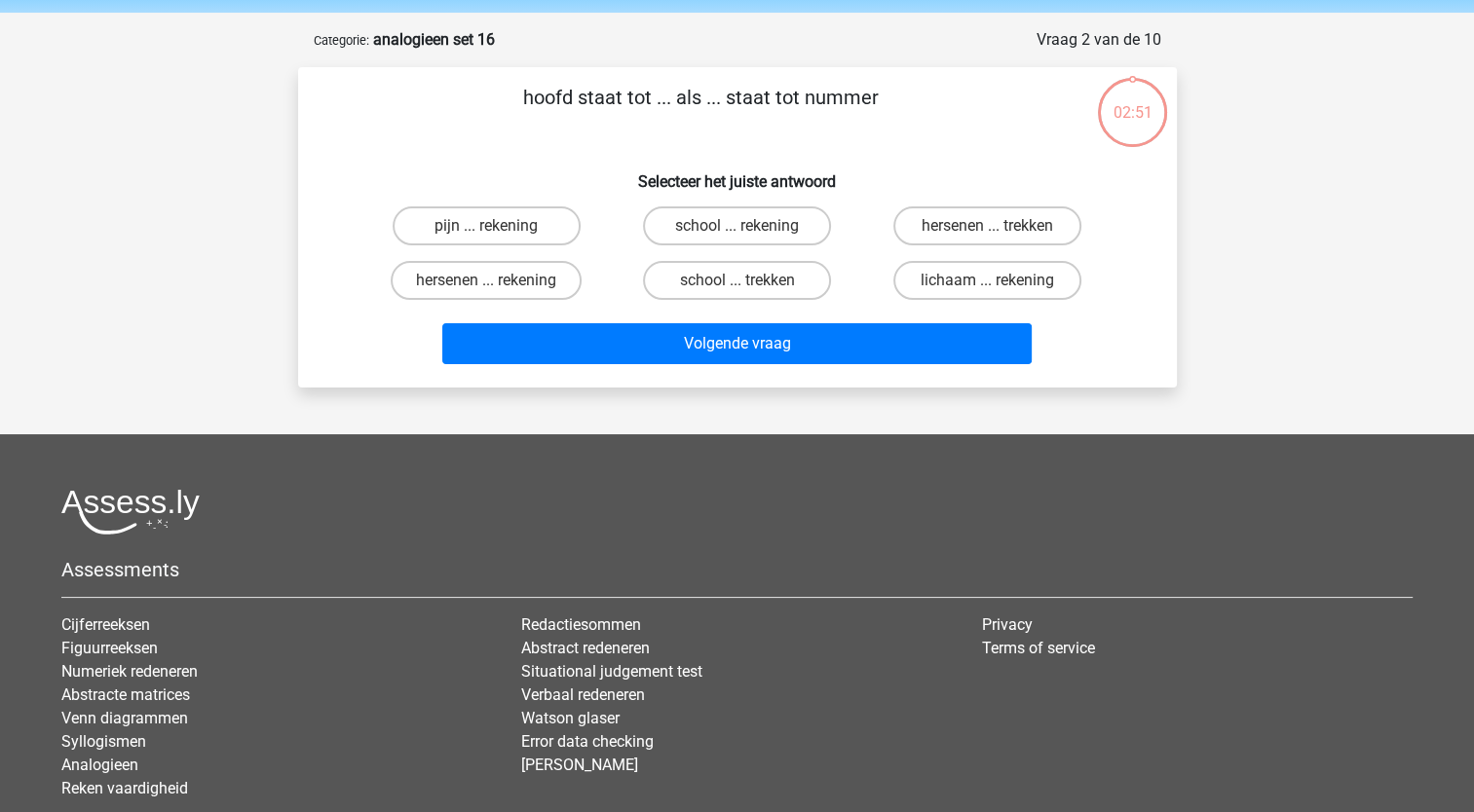
scroll to position [98, 0]
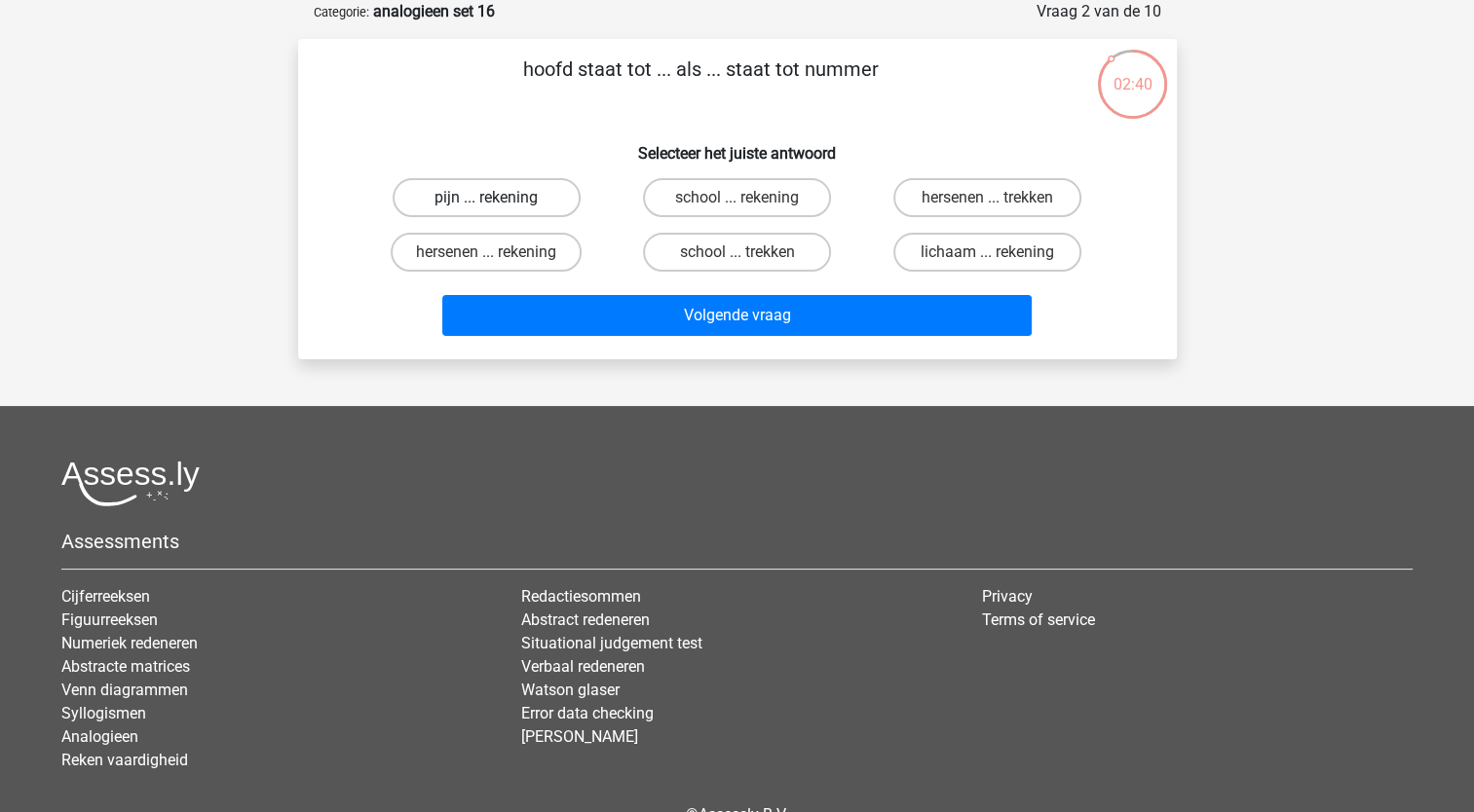
click at [544, 203] on label "pijn ... rekening" at bounding box center [487, 197] width 188 height 39
click at [499, 203] on input "pijn ... rekening" at bounding box center [492, 203] width 13 height 13
radio input "true"
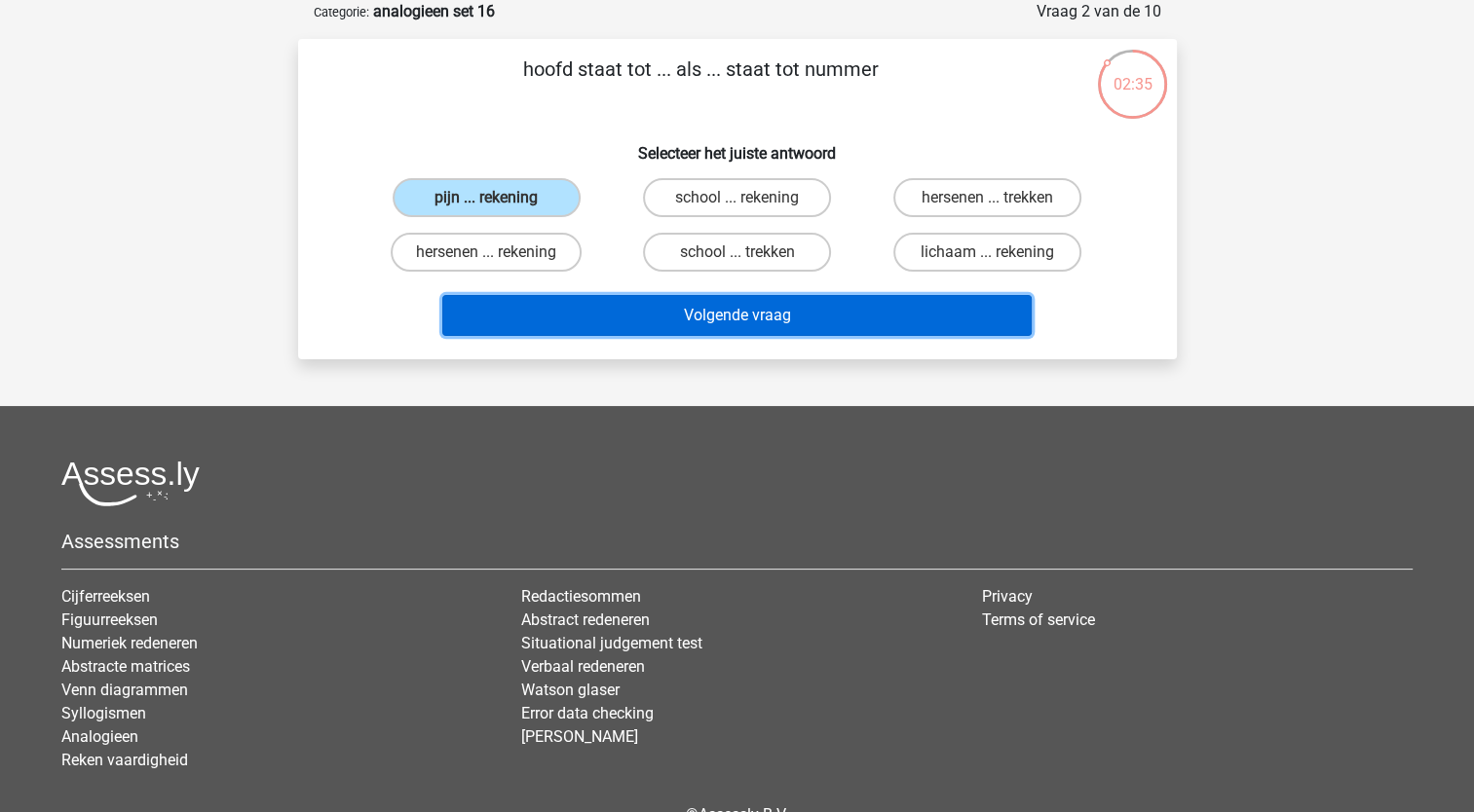
click at [727, 307] on button "Volgende vraag" at bounding box center [736, 316] width 589 height 41
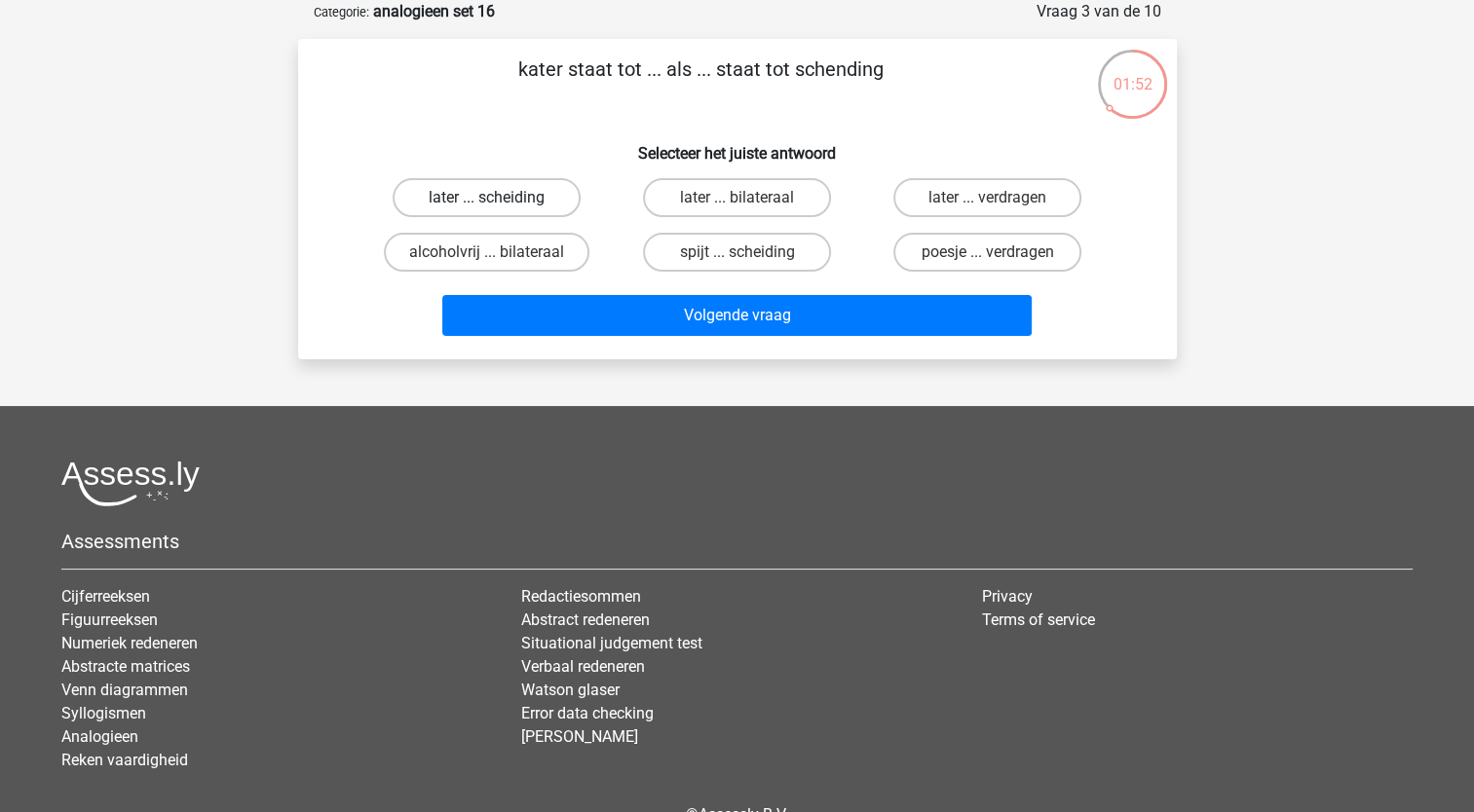
click at [542, 205] on label "later ... scheiding" at bounding box center [487, 197] width 188 height 39
click at [499, 205] on input "later ... scheiding" at bounding box center [492, 203] width 13 height 13
radio input "true"
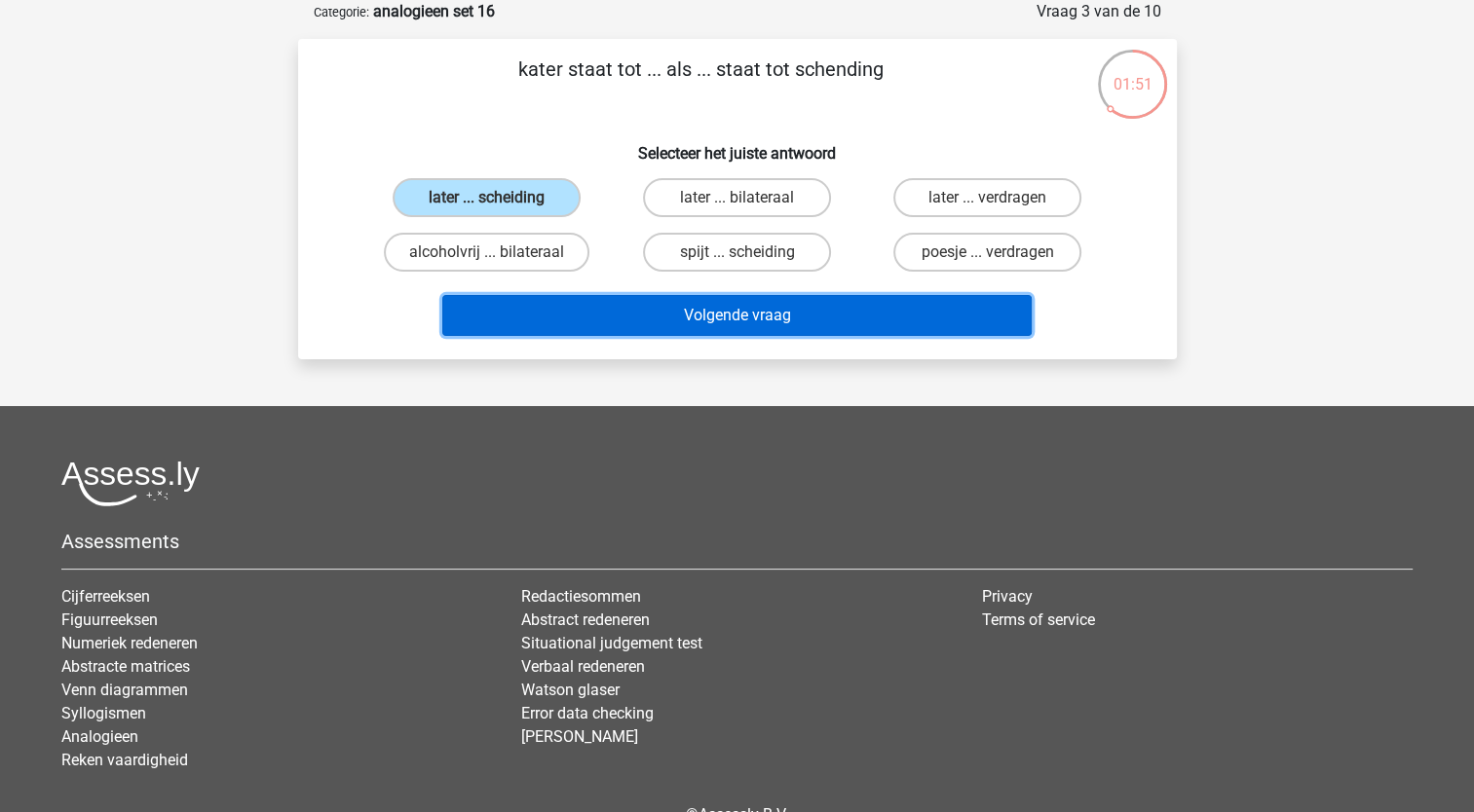
click at [715, 312] on button "Volgende vraag" at bounding box center [736, 316] width 589 height 41
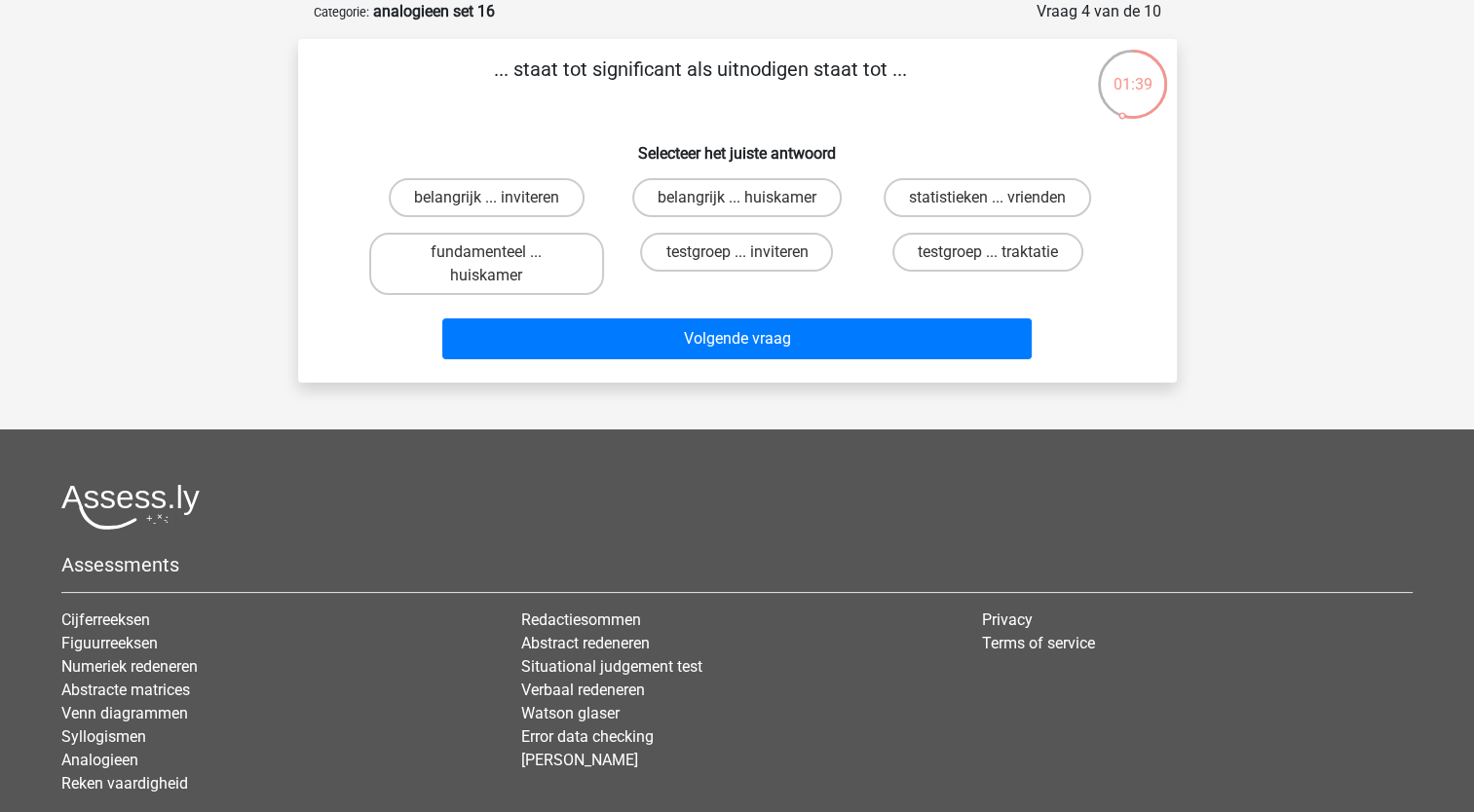
click at [486, 204] on input "belangrijk ... inviteren" at bounding box center [492, 203] width 13 height 13
radio input "true"
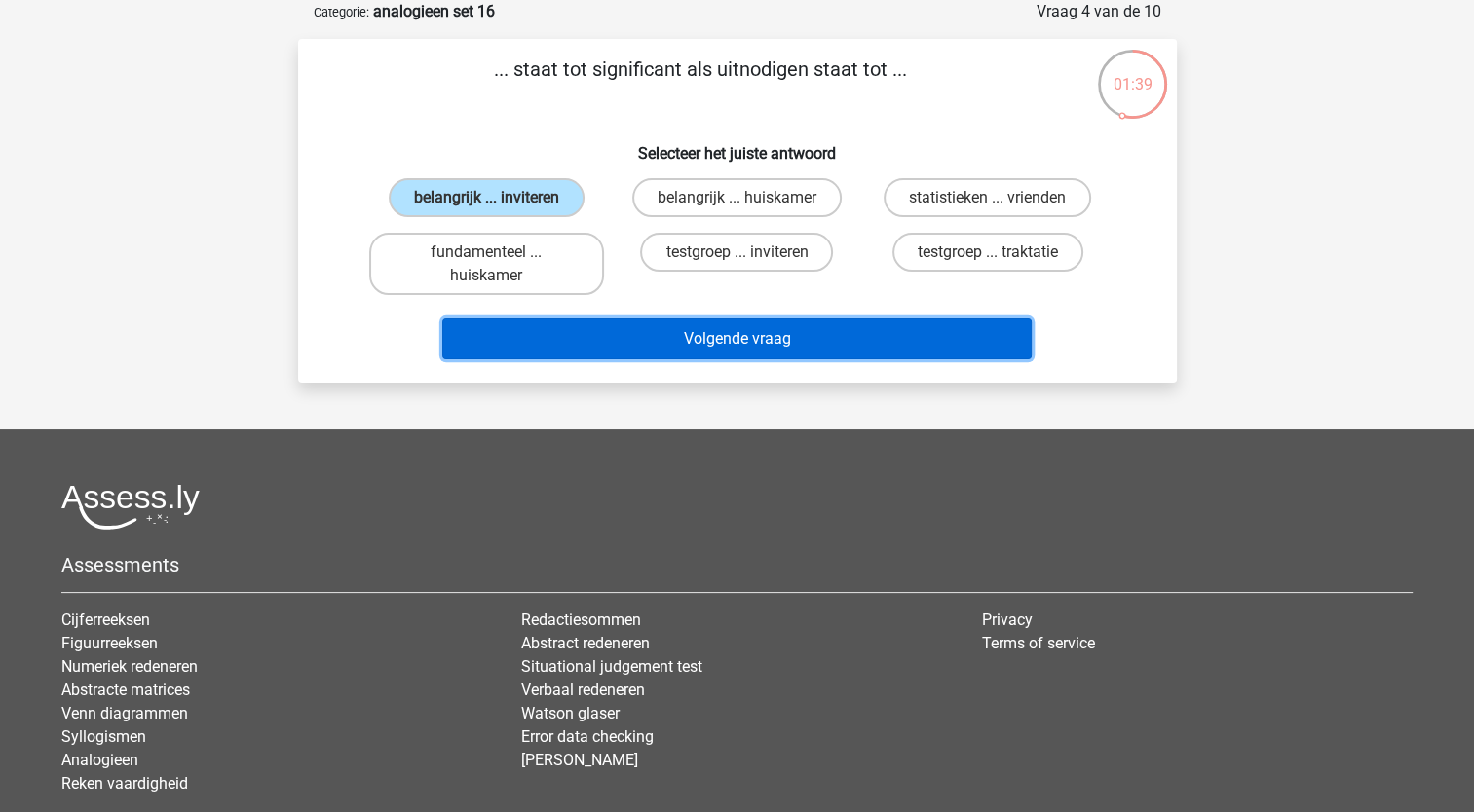
click at [734, 346] on button "Volgende vraag" at bounding box center [736, 339] width 589 height 41
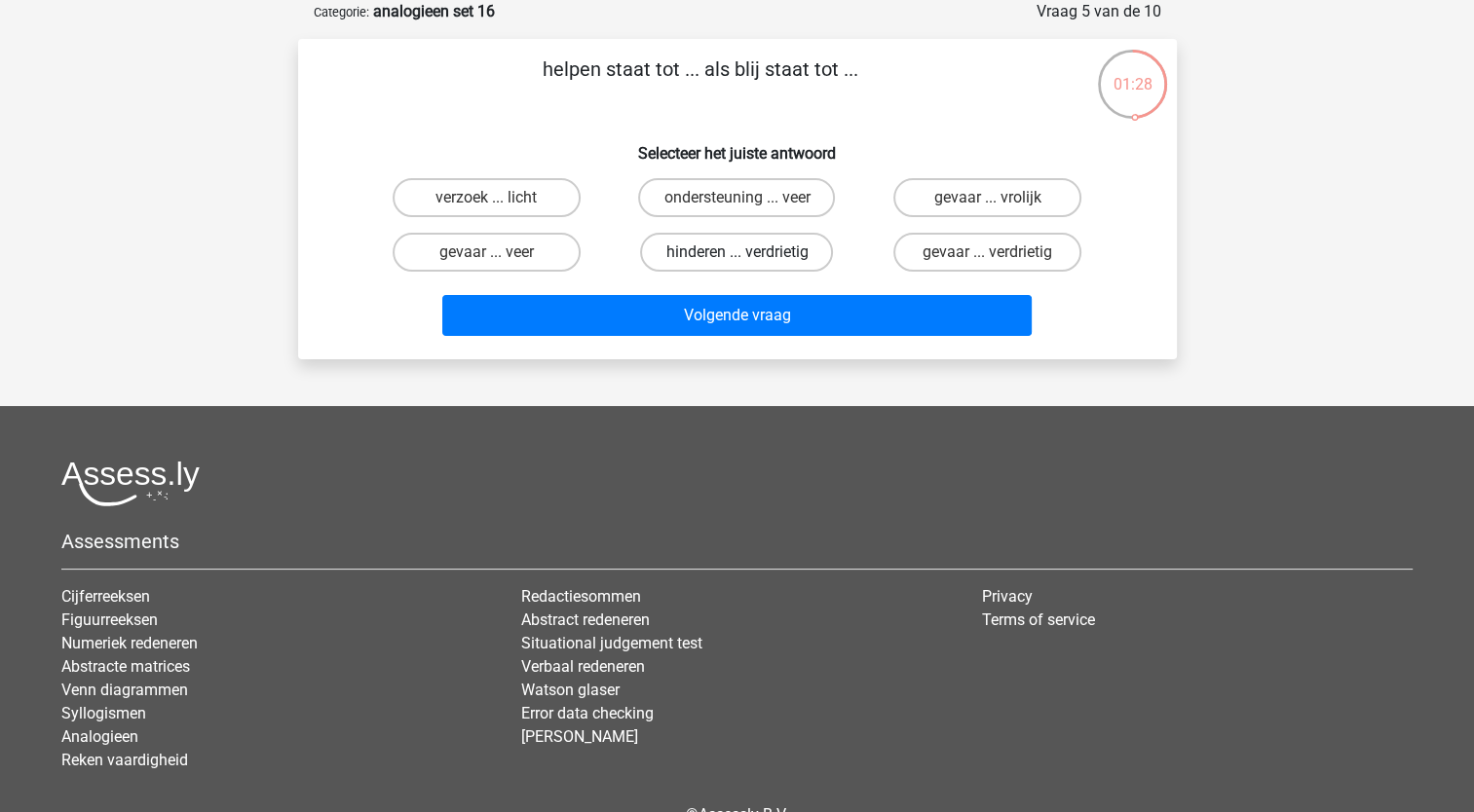
click at [769, 259] on label "hinderen ... verdrietig" at bounding box center [736, 252] width 193 height 39
click at [749, 259] on input "hinderen ... verdrietig" at bounding box center [742, 258] width 13 height 13
radio input "true"
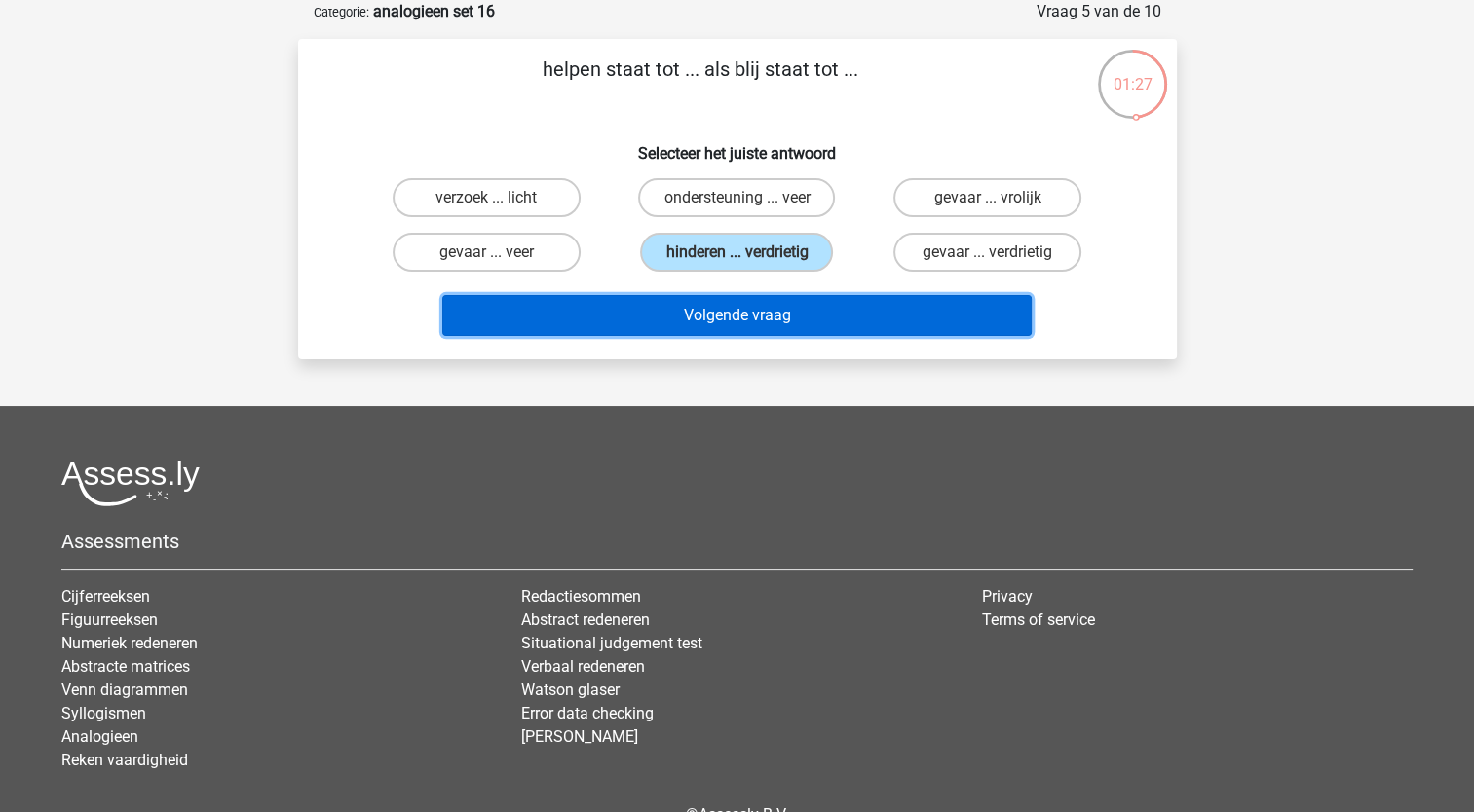
click at [771, 314] on button "Volgende vraag" at bounding box center [736, 316] width 589 height 41
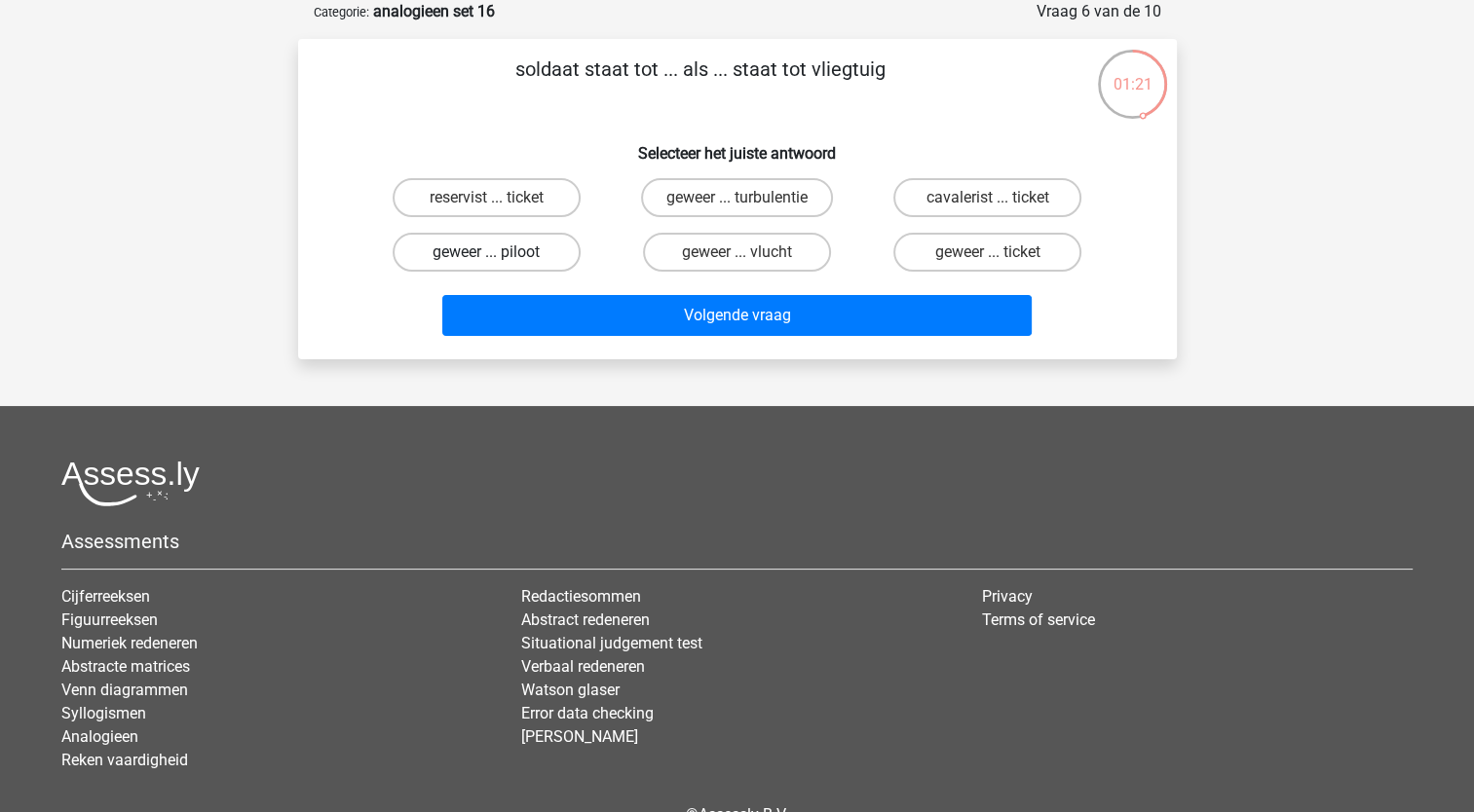
click at [508, 252] on label "geweer ... piloot" at bounding box center [487, 252] width 188 height 39
click at [499, 252] on input "geweer ... piloot" at bounding box center [492, 258] width 13 height 13
radio input "true"
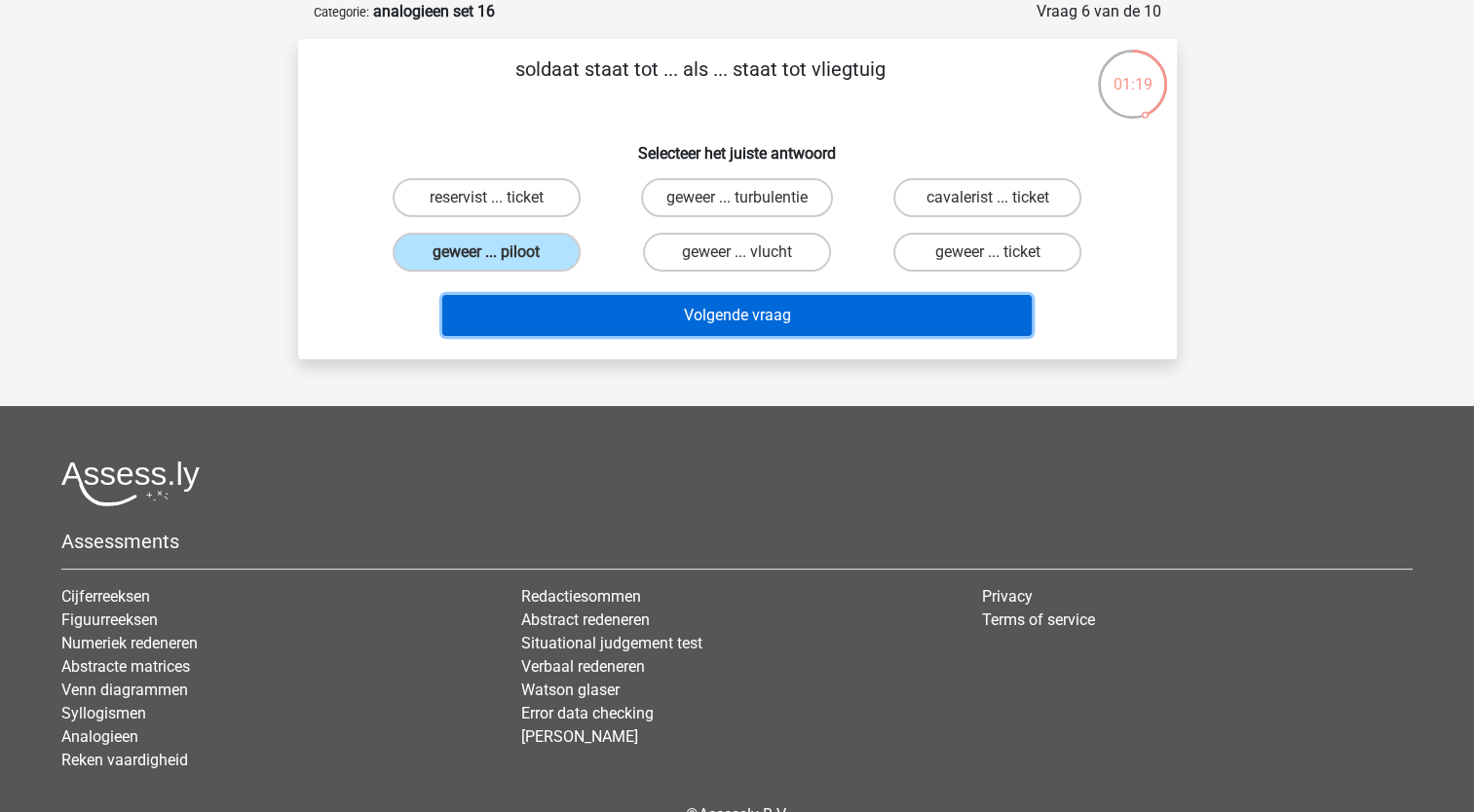
click at [726, 311] on button "Volgende vraag" at bounding box center [736, 316] width 589 height 41
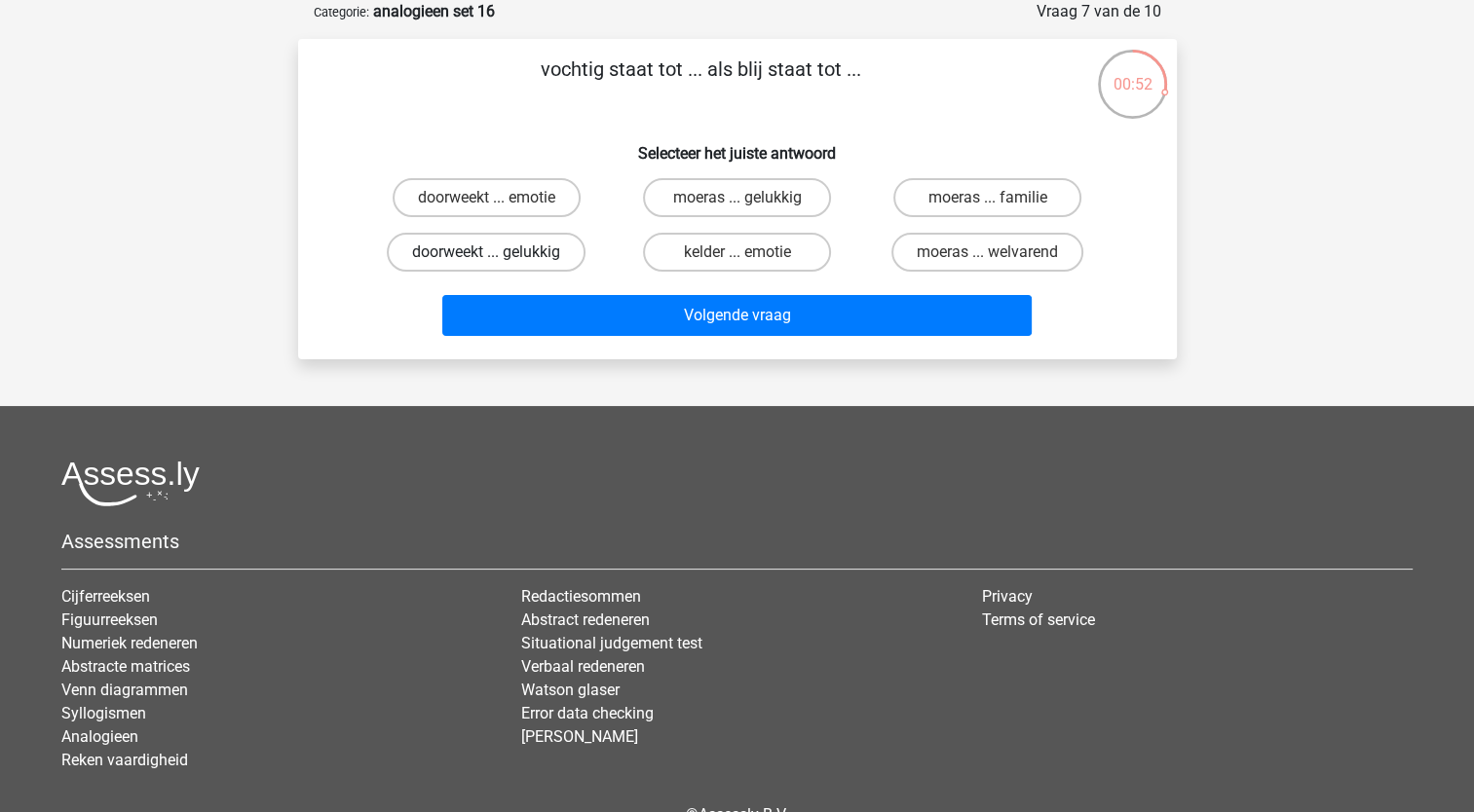
click at [501, 251] on label "doorweekt ... gelukkig" at bounding box center [486, 252] width 198 height 39
click at [499, 252] on input "doorweekt ... gelukkig" at bounding box center [492, 258] width 13 height 13
radio input "true"
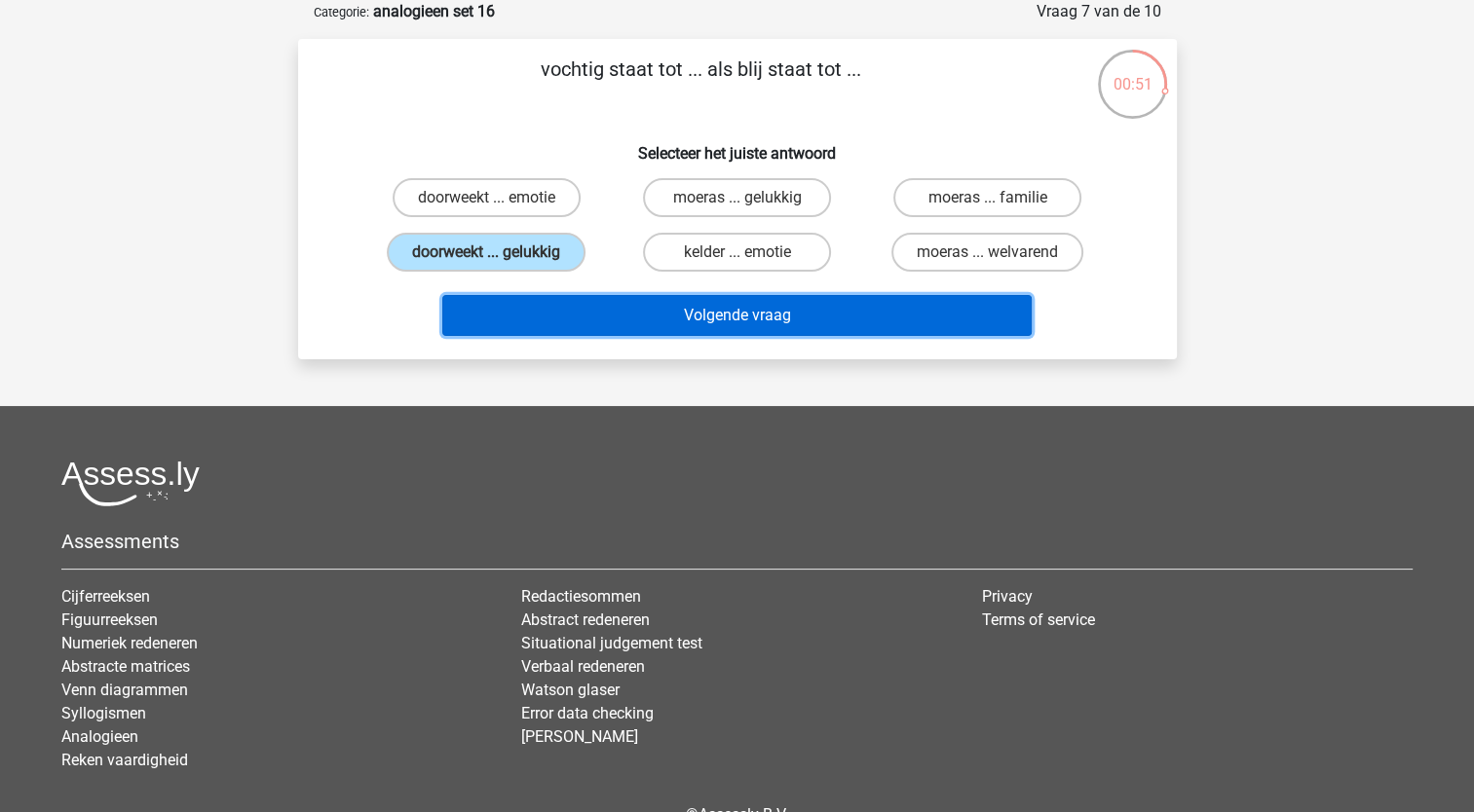
click at [678, 314] on button "Volgende vraag" at bounding box center [736, 316] width 589 height 41
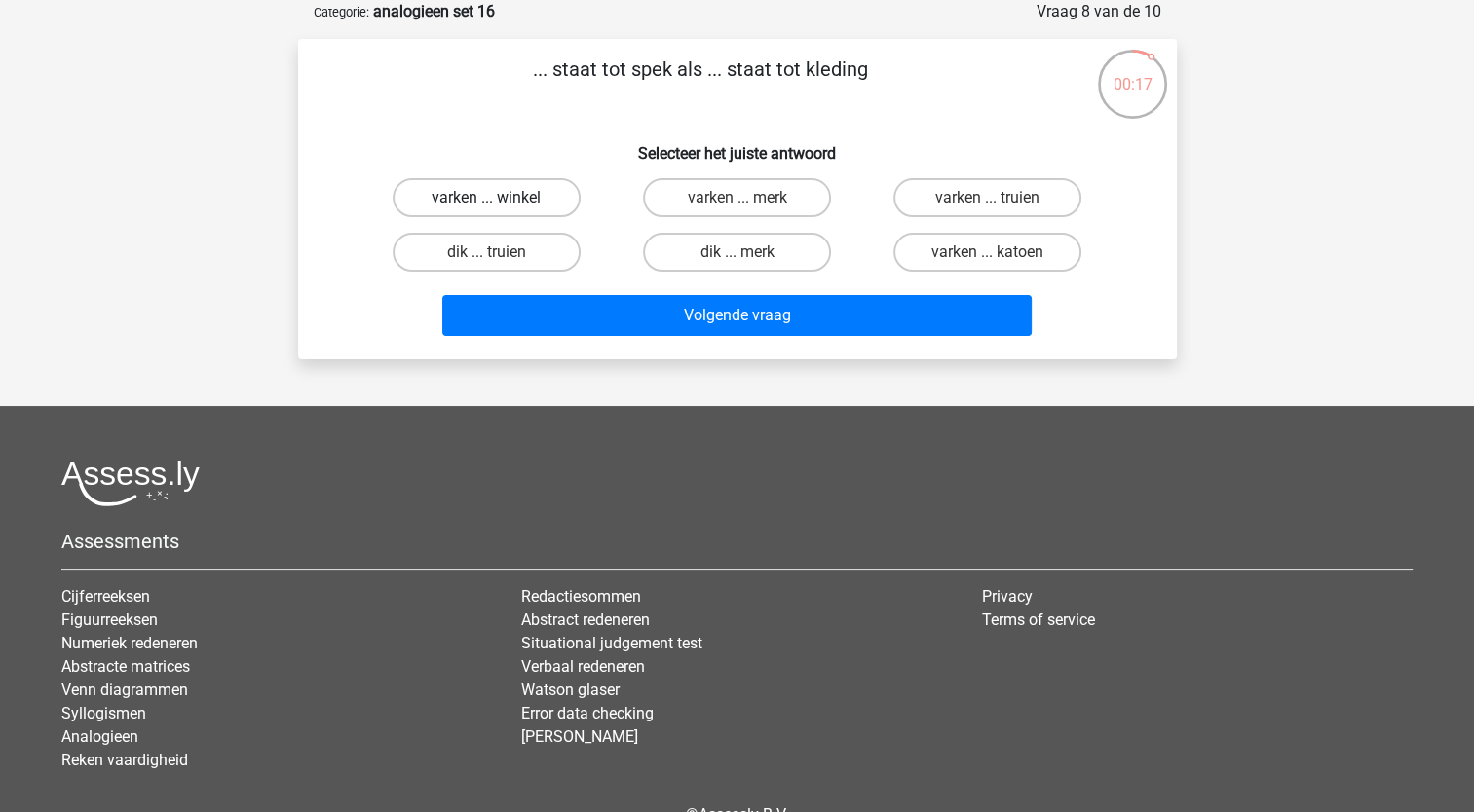
click at [518, 203] on label "varken ... winkel" at bounding box center [487, 197] width 188 height 39
click at [499, 203] on input "varken ... winkel" at bounding box center [492, 203] width 13 height 13
radio input "true"
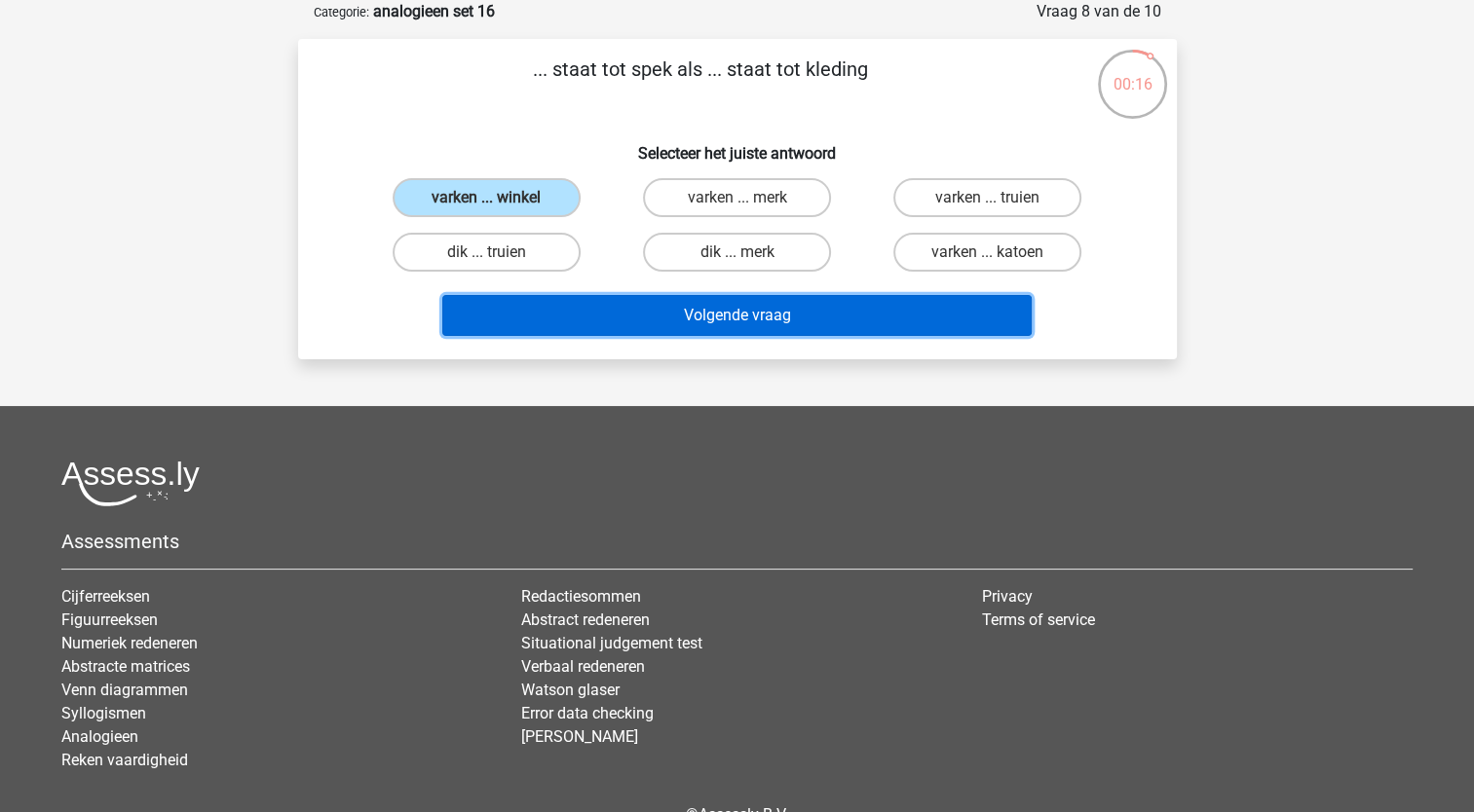
click at [762, 313] on button "Volgende vraag" at bounding box center [736, 316] width 589 height 41
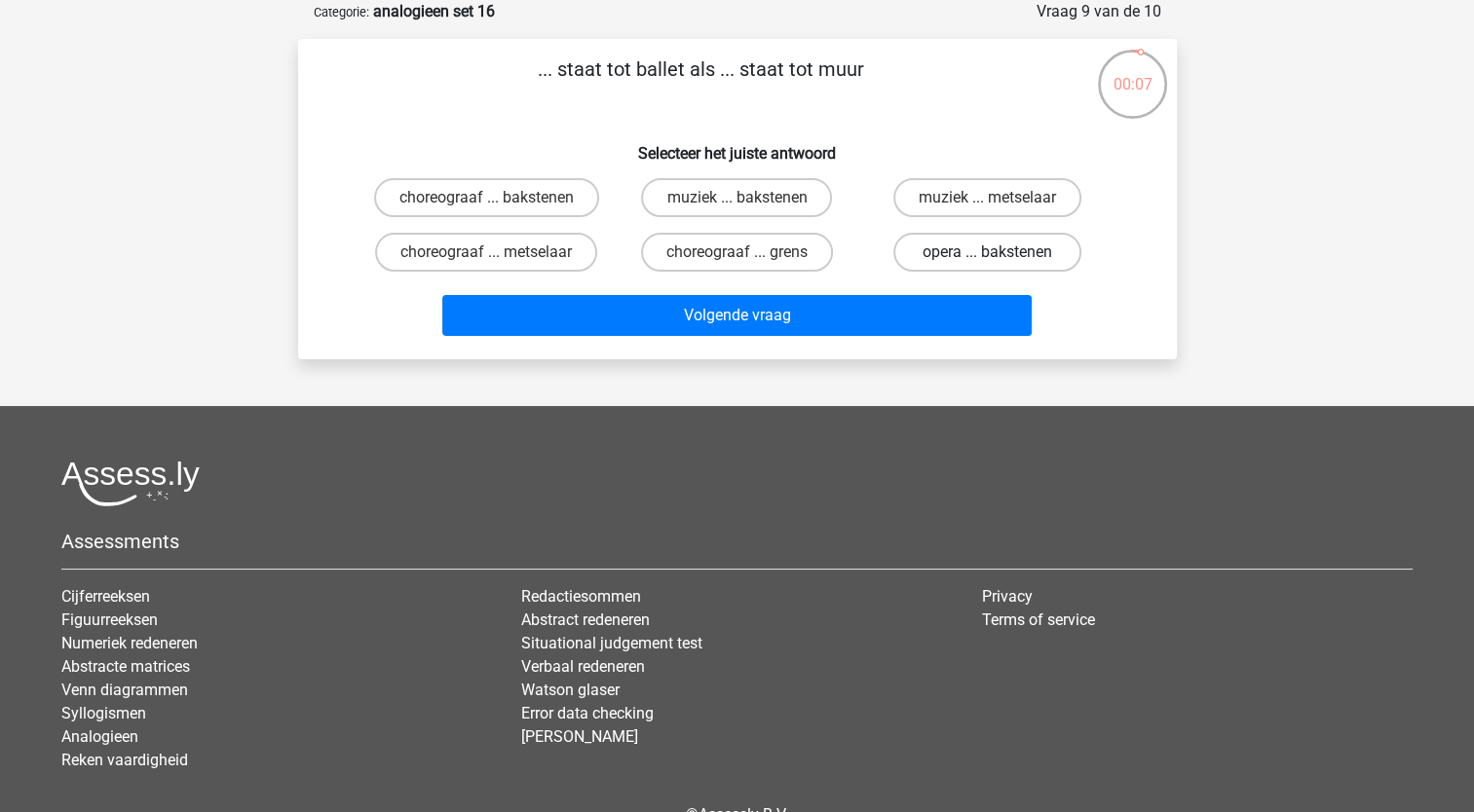
click at [920, 251] on label "opera ... bakstenen" at bounding box center [987, 252] width 188 height 39
click at [987, 252] on input "opera ... bakstenen" at bounding box center [993, 258] width 13 height 13
radio input "true"
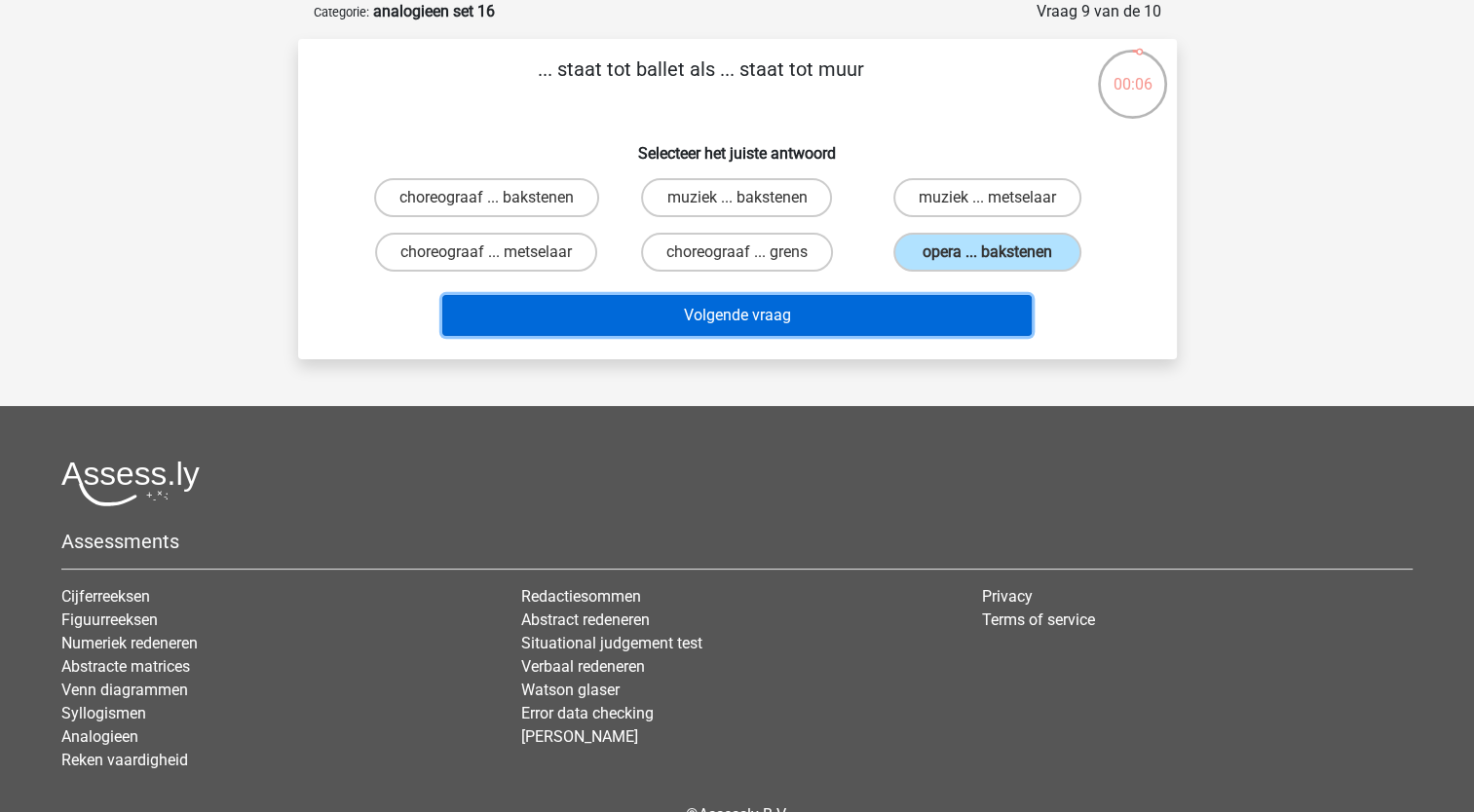
click at [896, 300] on button "Volgende vraag" at bounding box center [736, 316] width 589 height 41
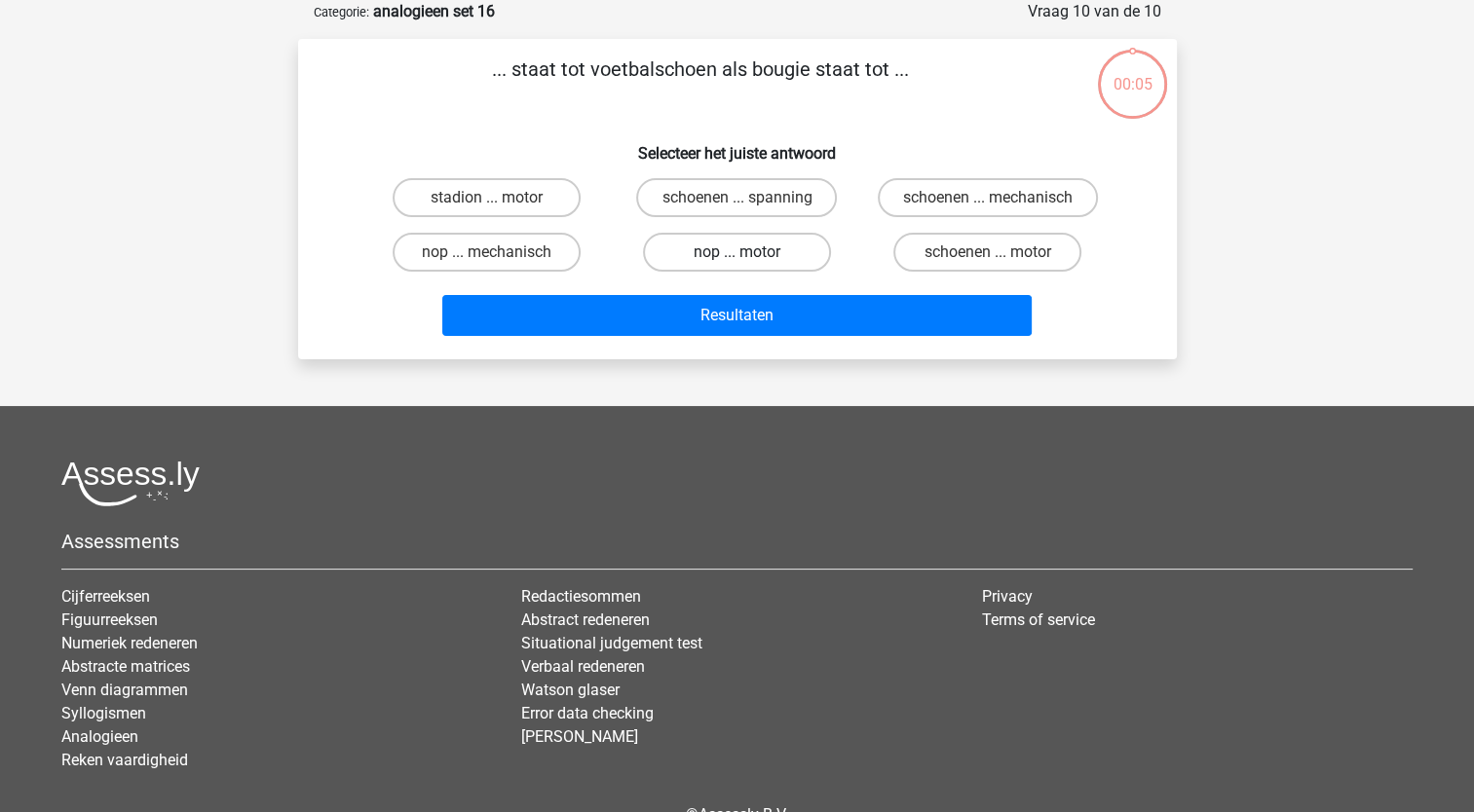
click at [750, 251] on label "nop ... motor" at bounding box center [737, 252] width 188 height 39
click at [749, 252] on input "nop ... motor" at bounding box center [742, 258] width 13 height 13
radio input "true"
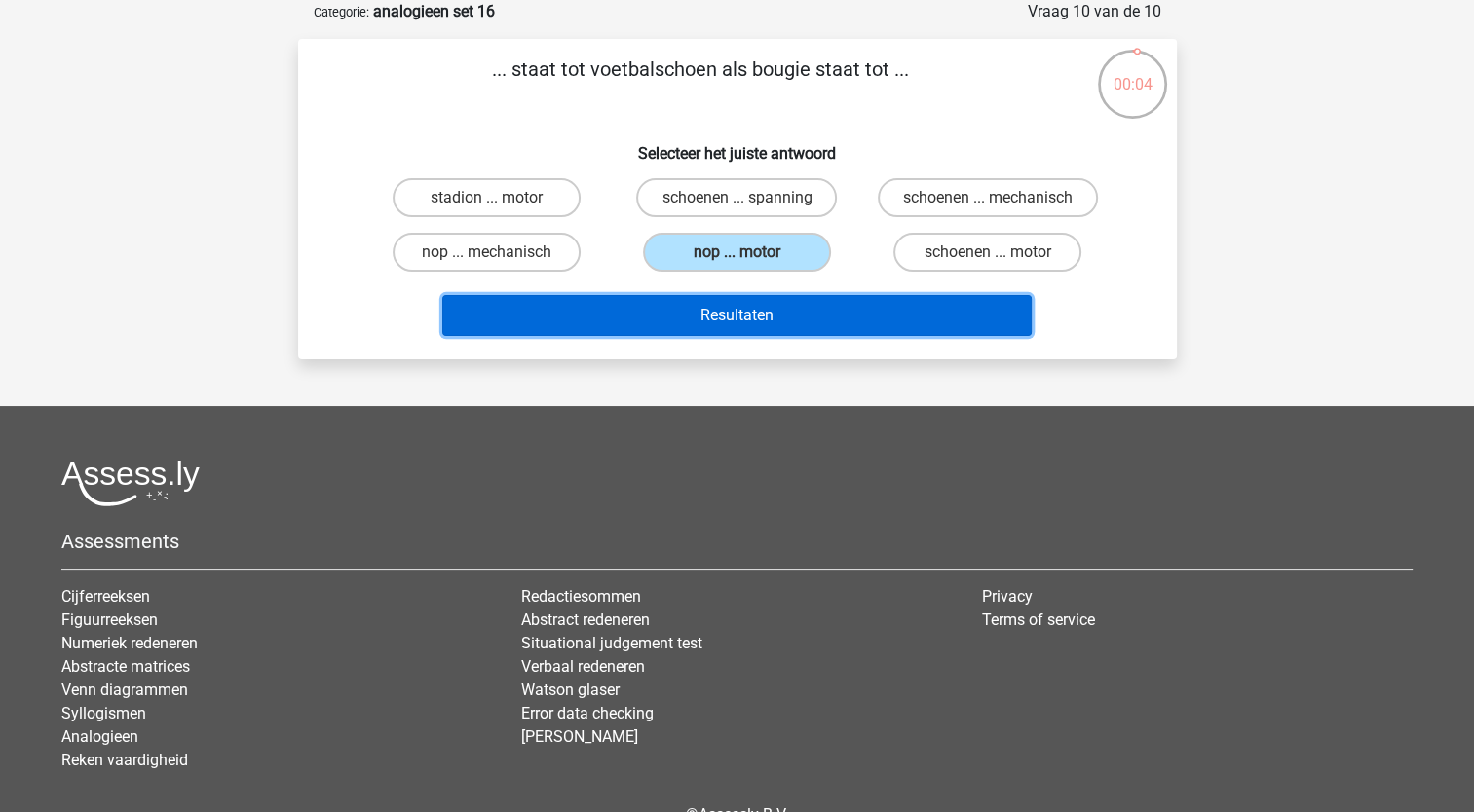
click at [781, 320] on button "Resultaten" at bounding box center [736, 316] width 589 height 41
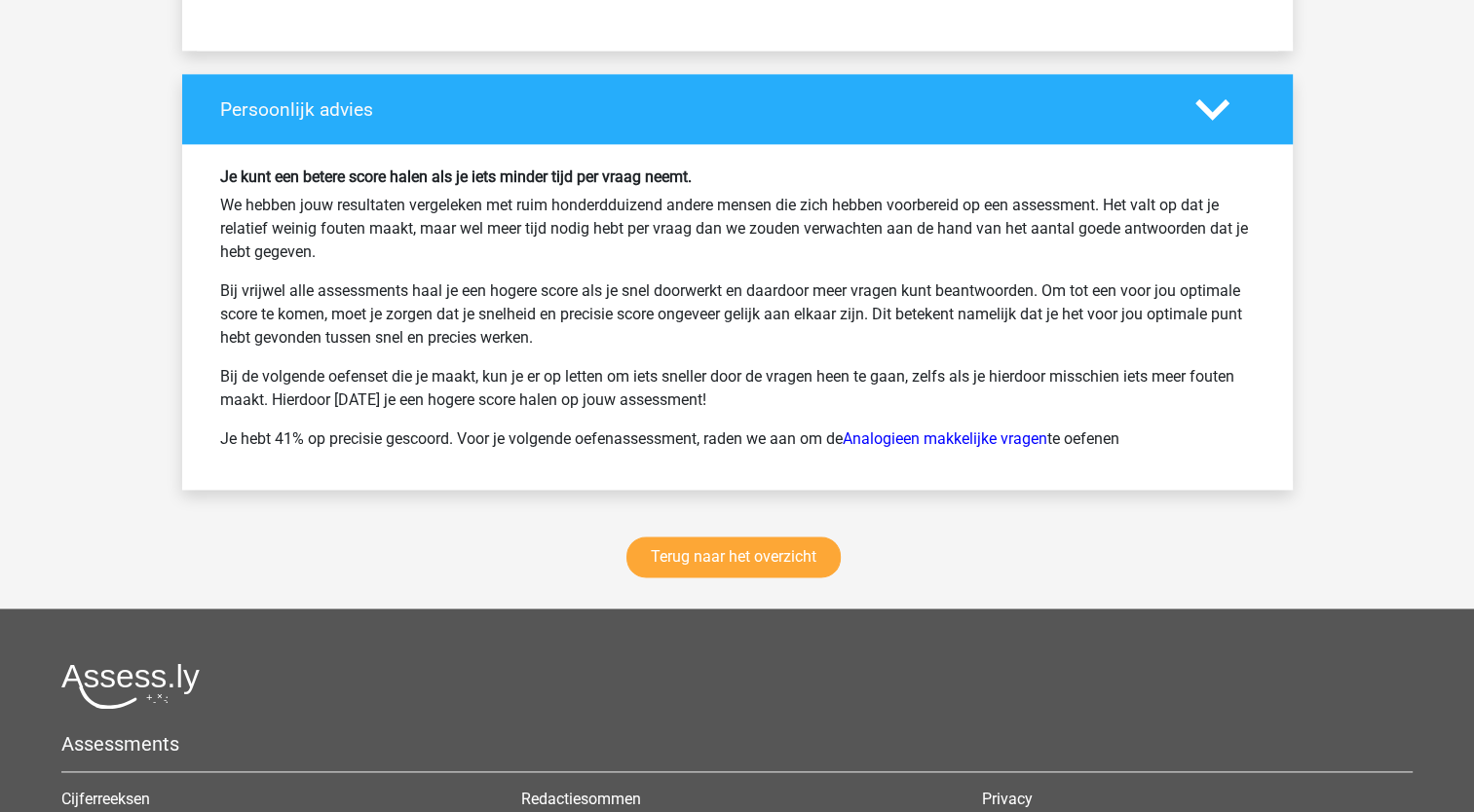
scroll to position [2629, 0]
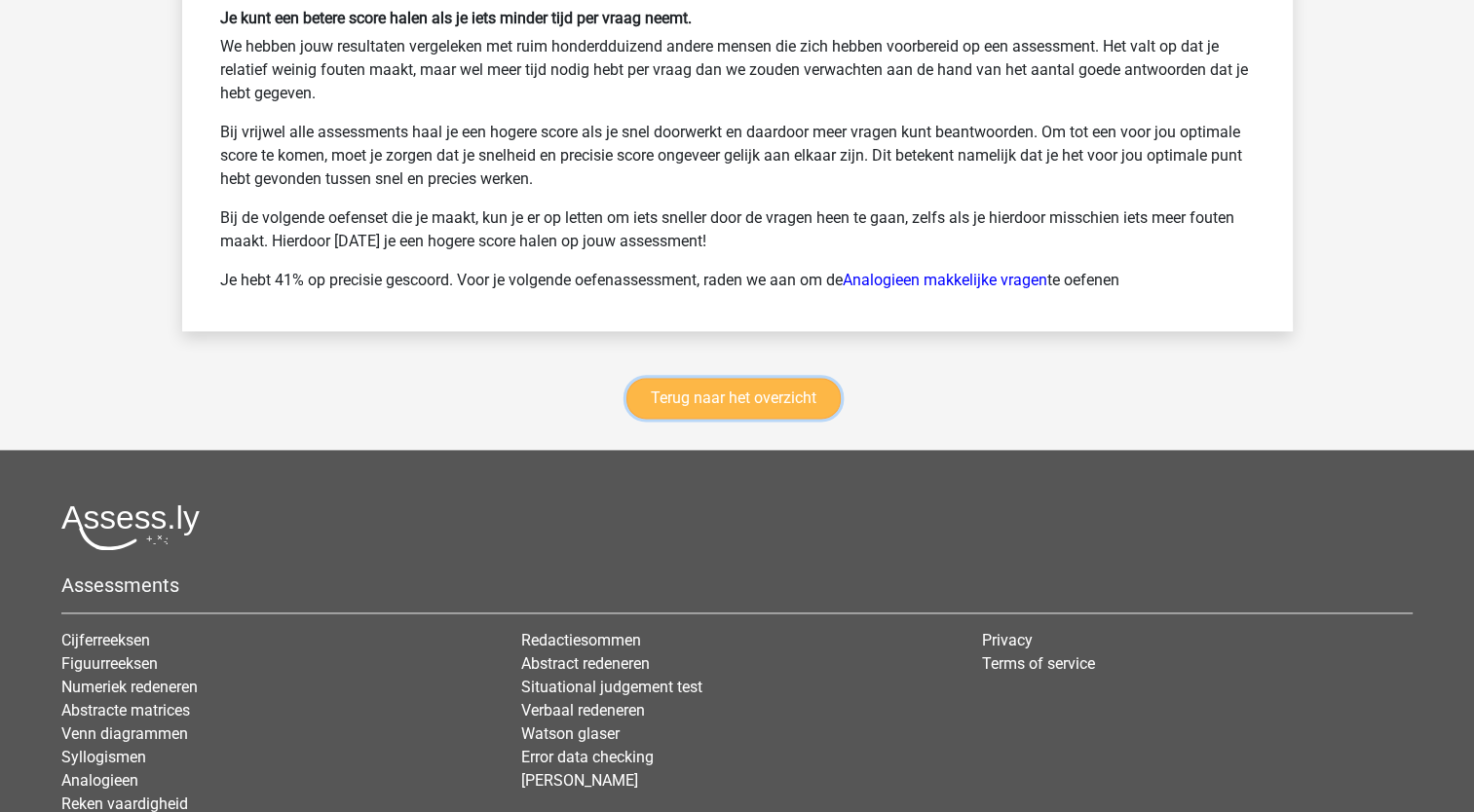
click at [796, 390] on link "Terug naar het overzicht" at bounding box center [733, 399] width 214 height 41
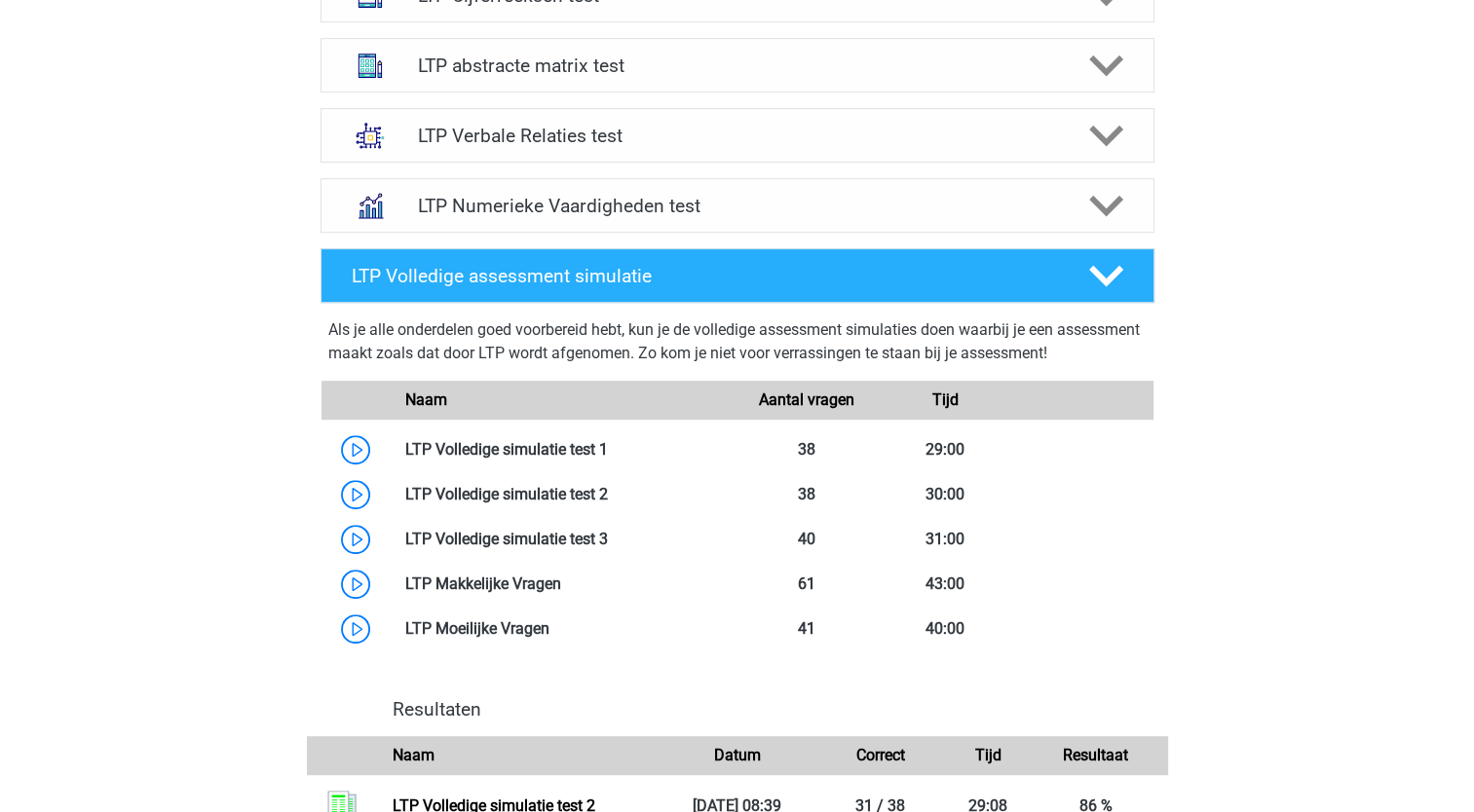
scroll to position [779, 0]
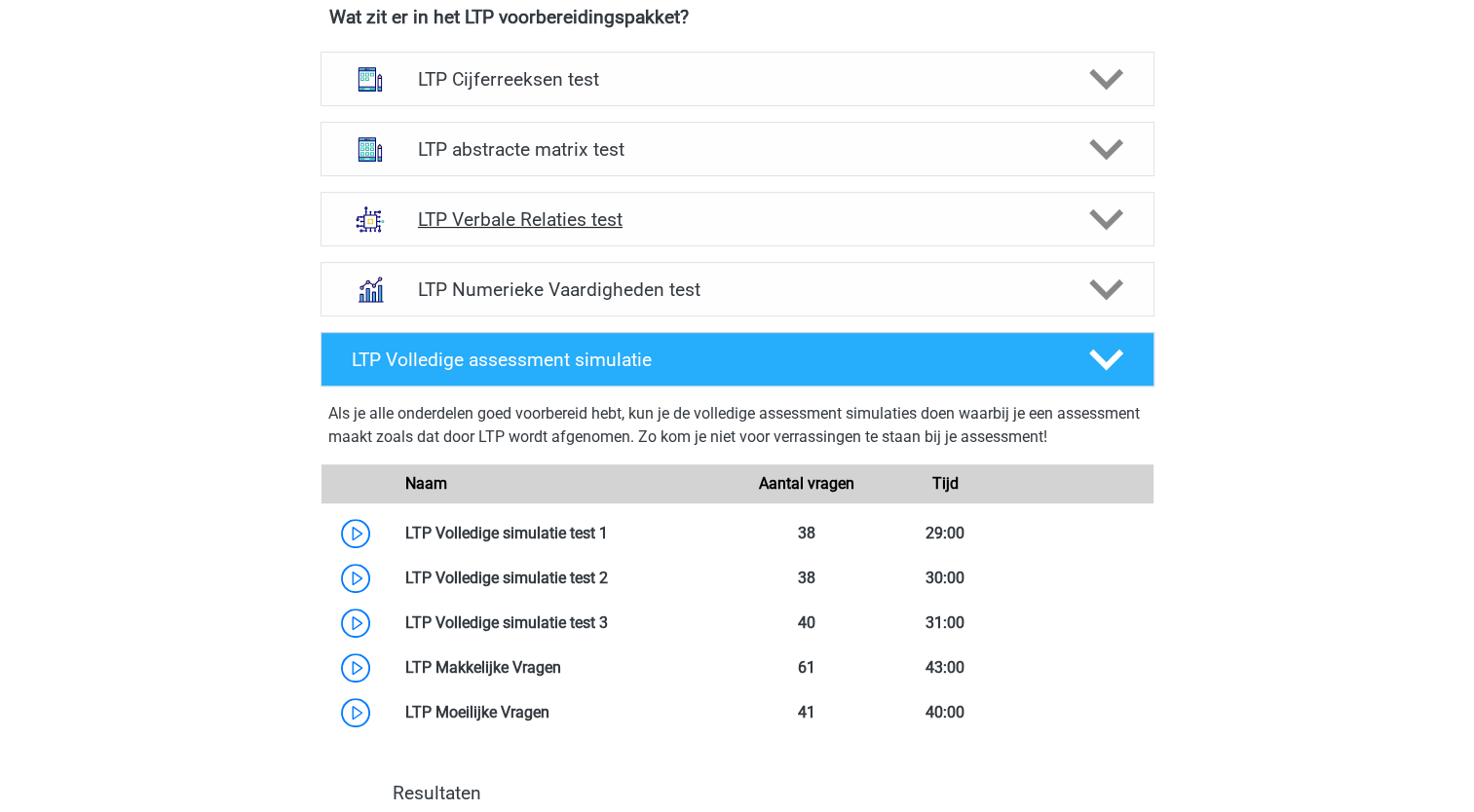
click at [809, 232] on div "LTP Verbale Relaties test" at bounding box center [737, 219] width 834 height 55
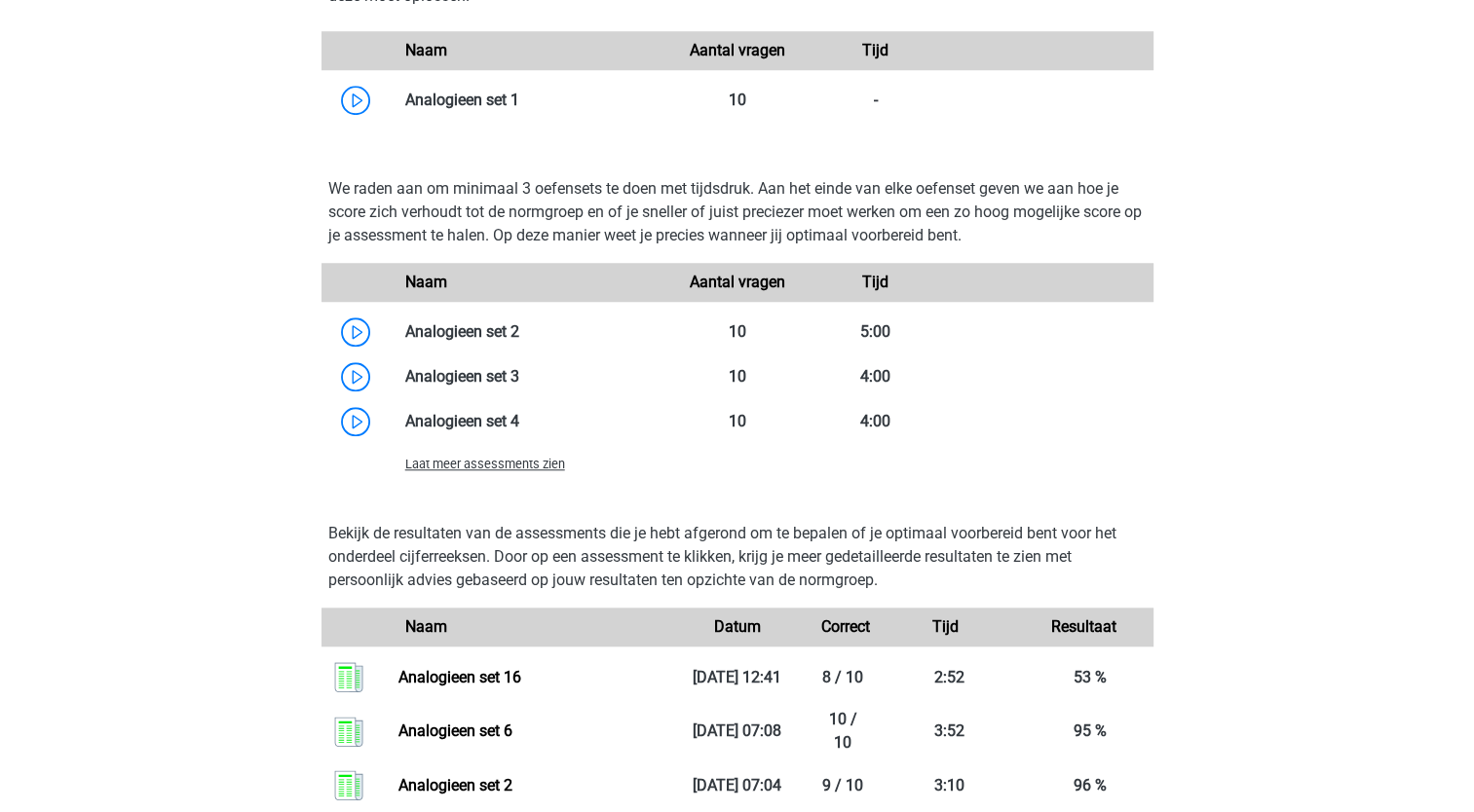
scroll to position [1655, 0]
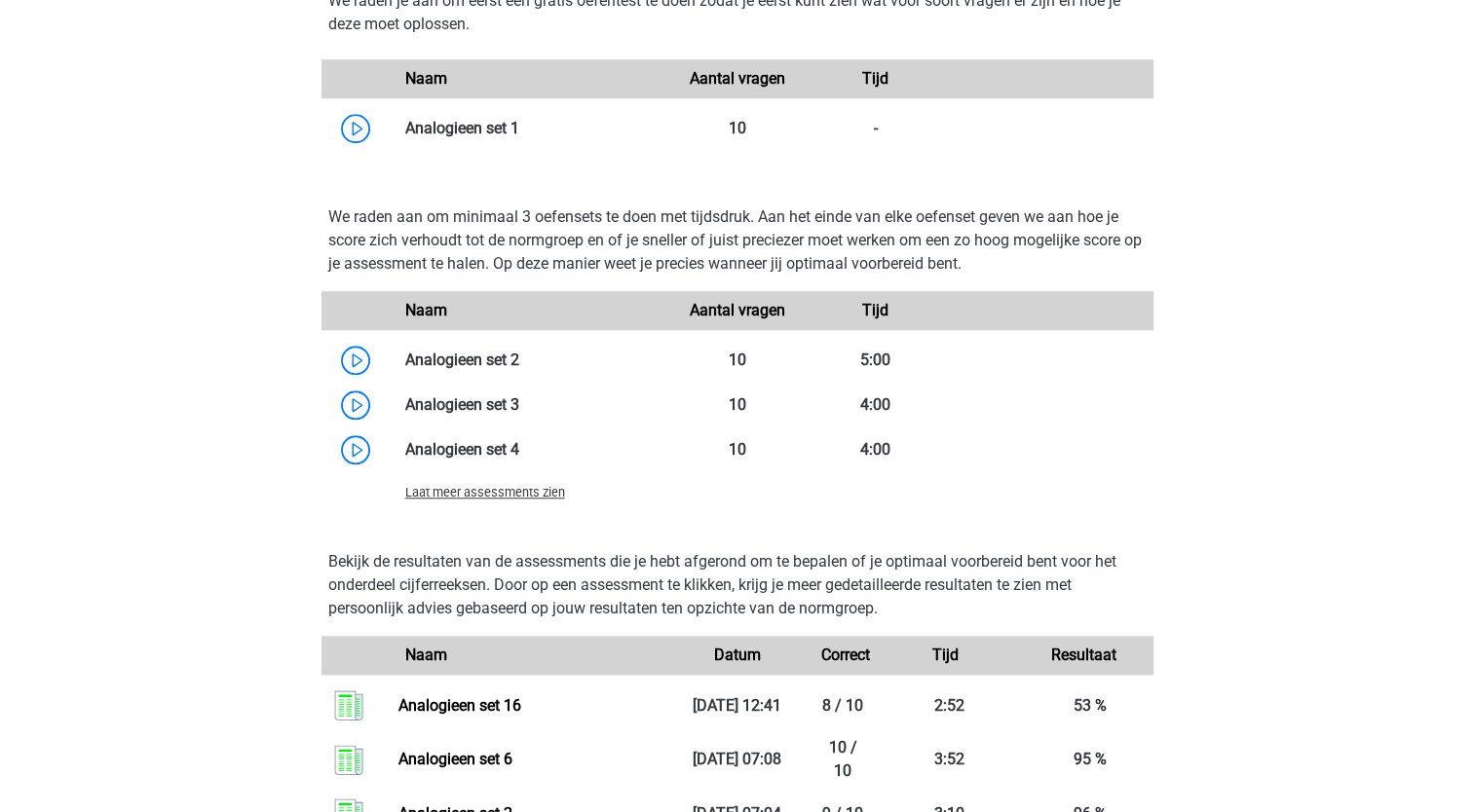
click at [543, 492] on span "Laat meer assessments zien" at bounding box center [485, 491] width 159 height 15
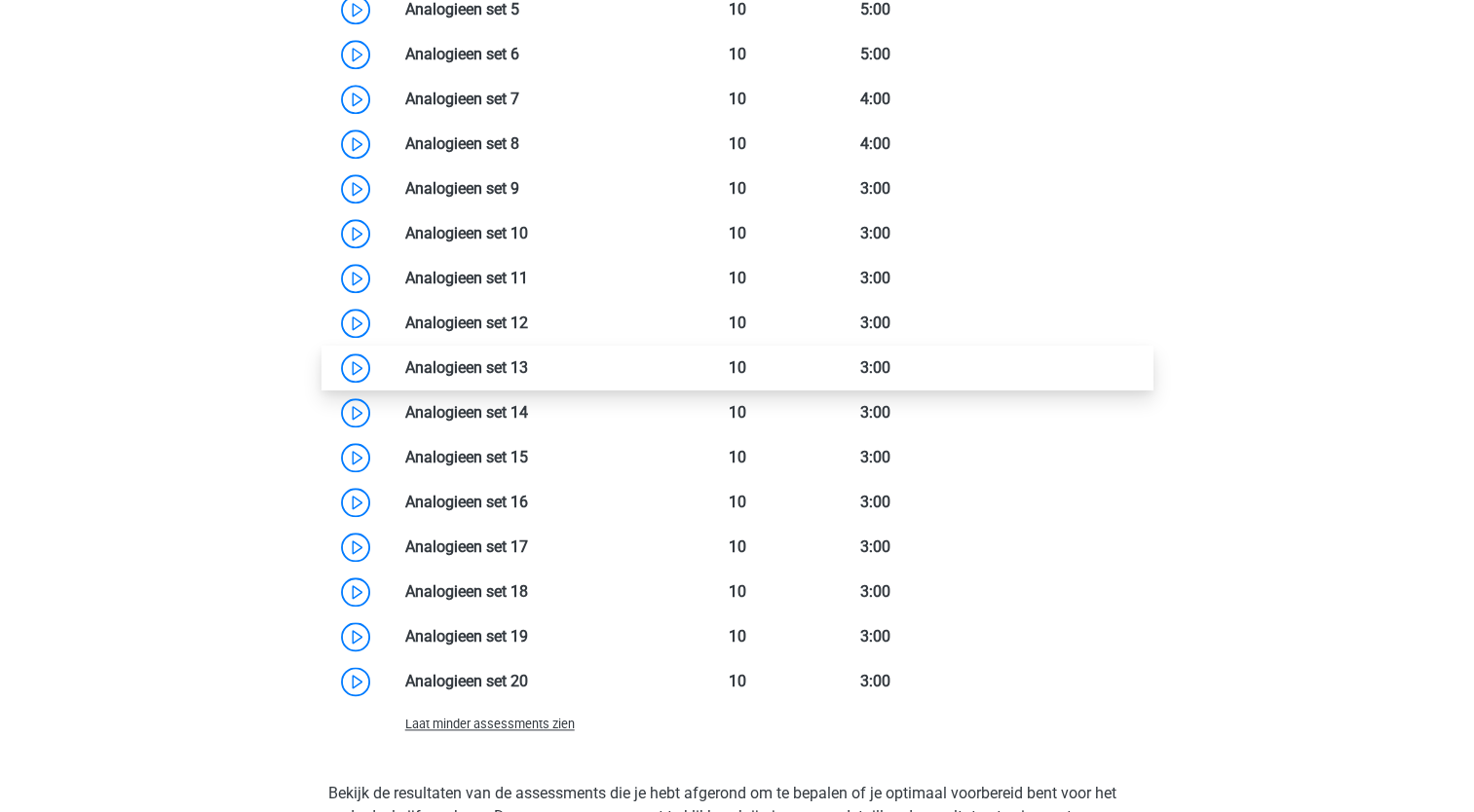
scroll to position [2142, 0]
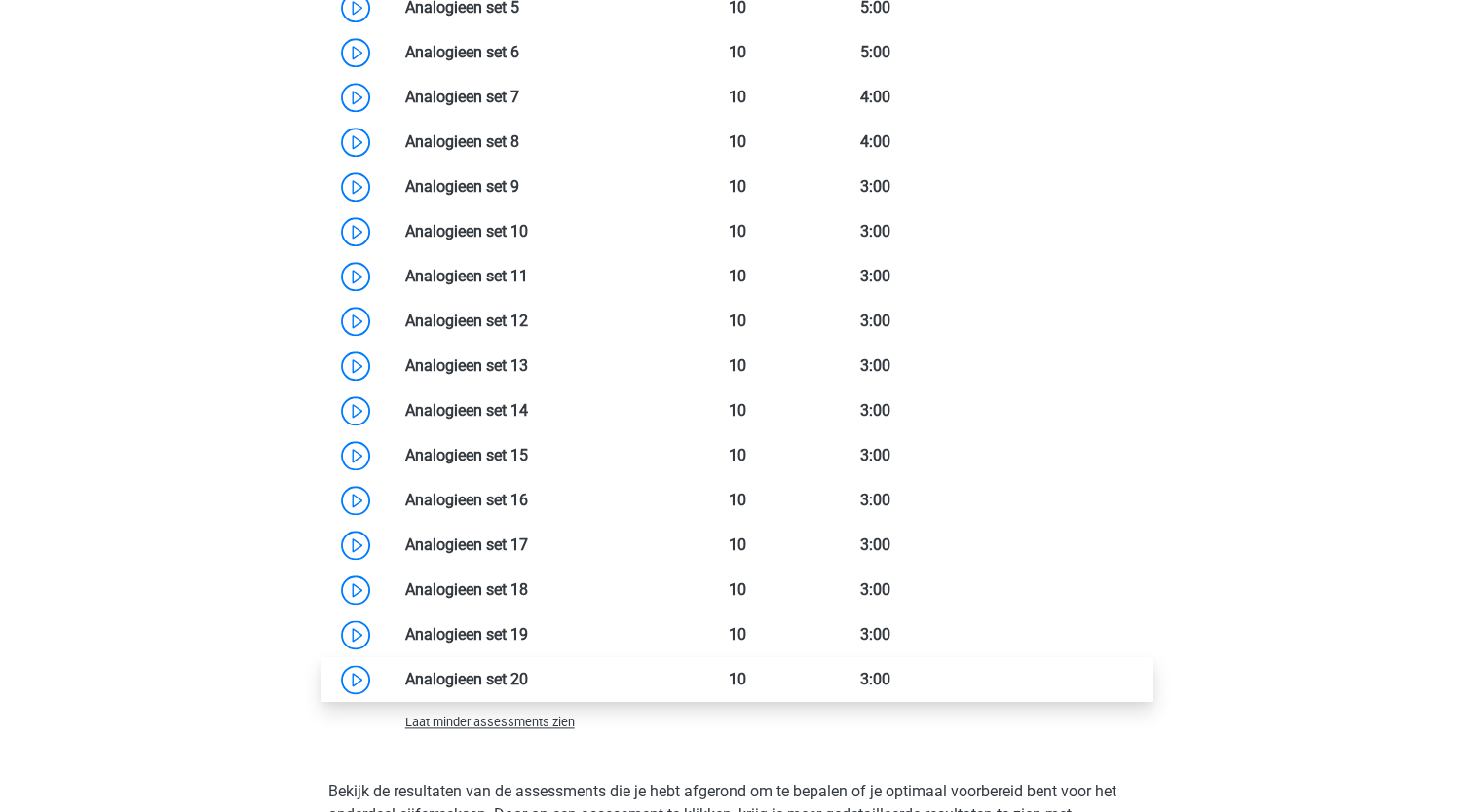
click at [528, 672] on link at bounding box center [528, 679] width 0 height 19
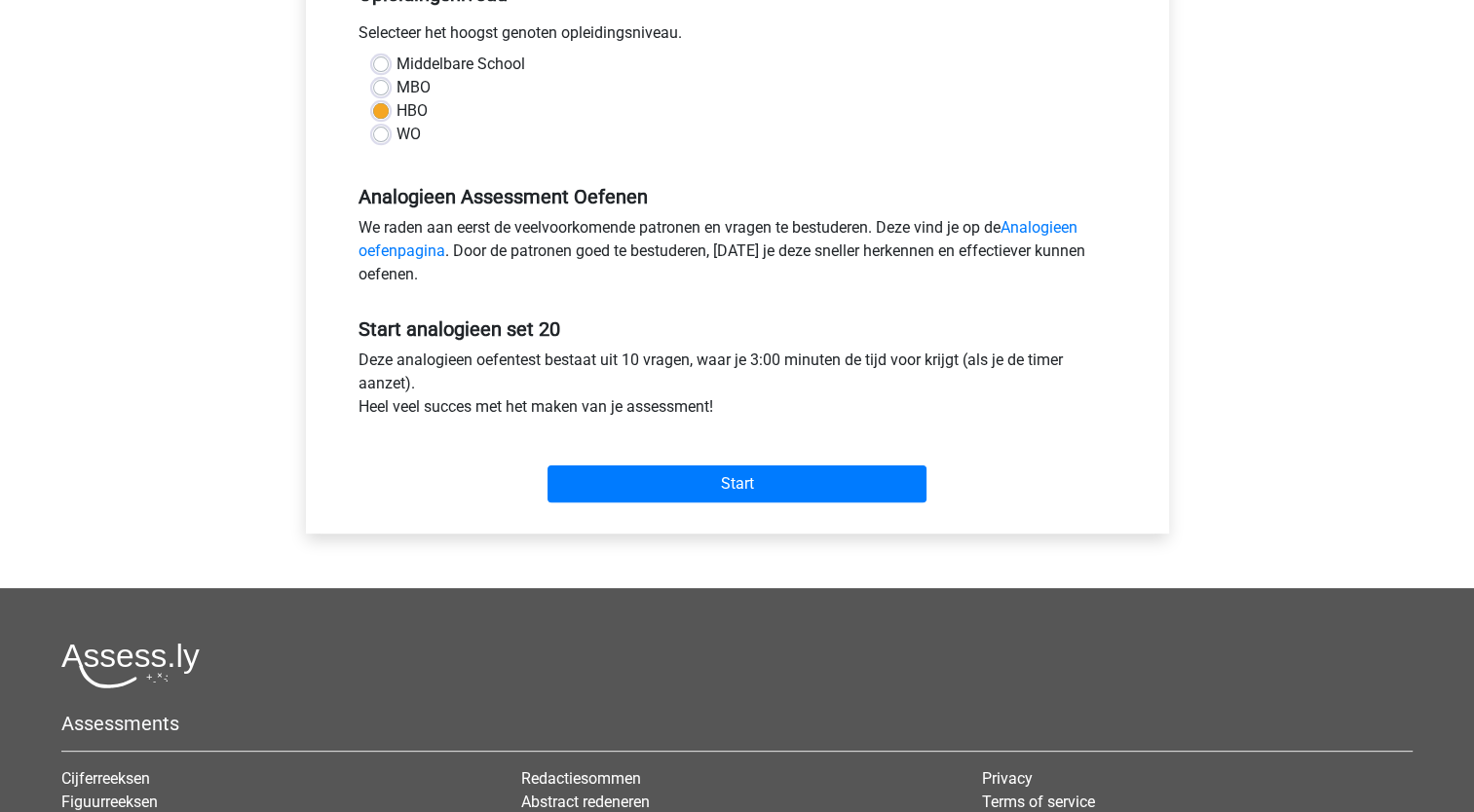
scroll to position [487, 0]
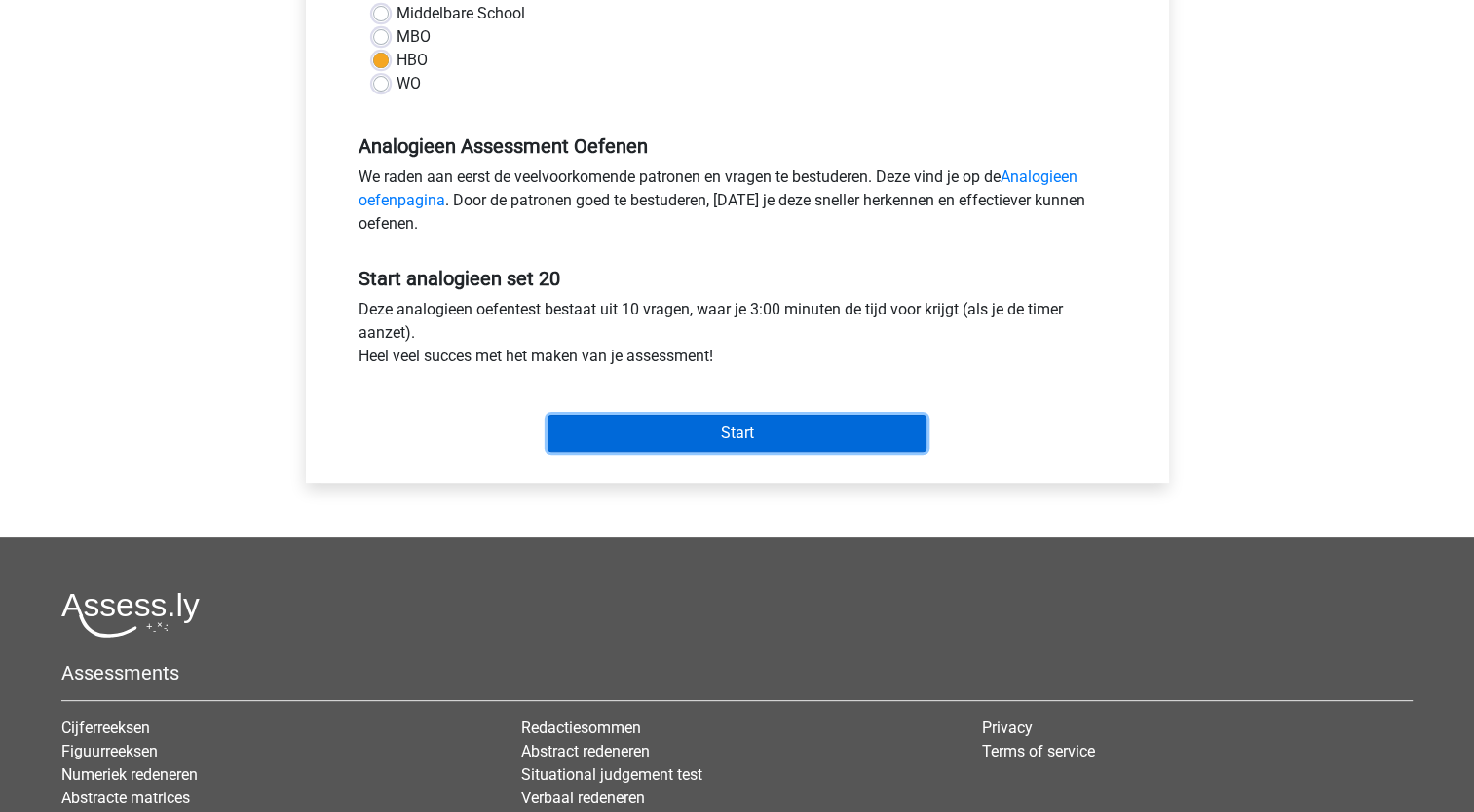
click at [771, 434] on input "Start" at bounding box center [737, 434] width 379 height 37
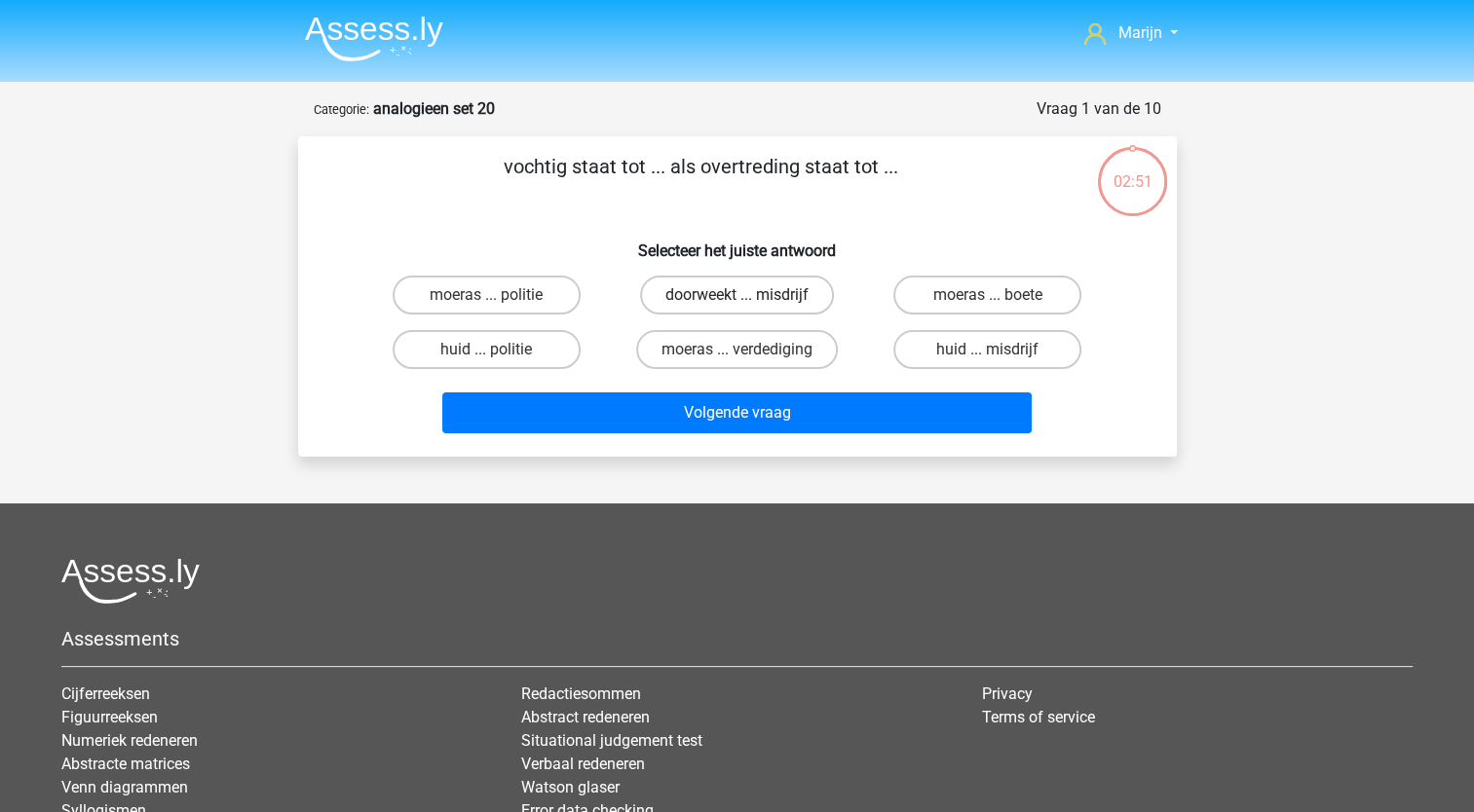
click at [770, 297] on label "doorweekt ... misdrijf" at bounding box center [737, 295] width 194 height 39
click at [749, 297] on input "doorweekt ... misdrijf" at bounding box center [742, 301] width 13 height 13
radio input "true"
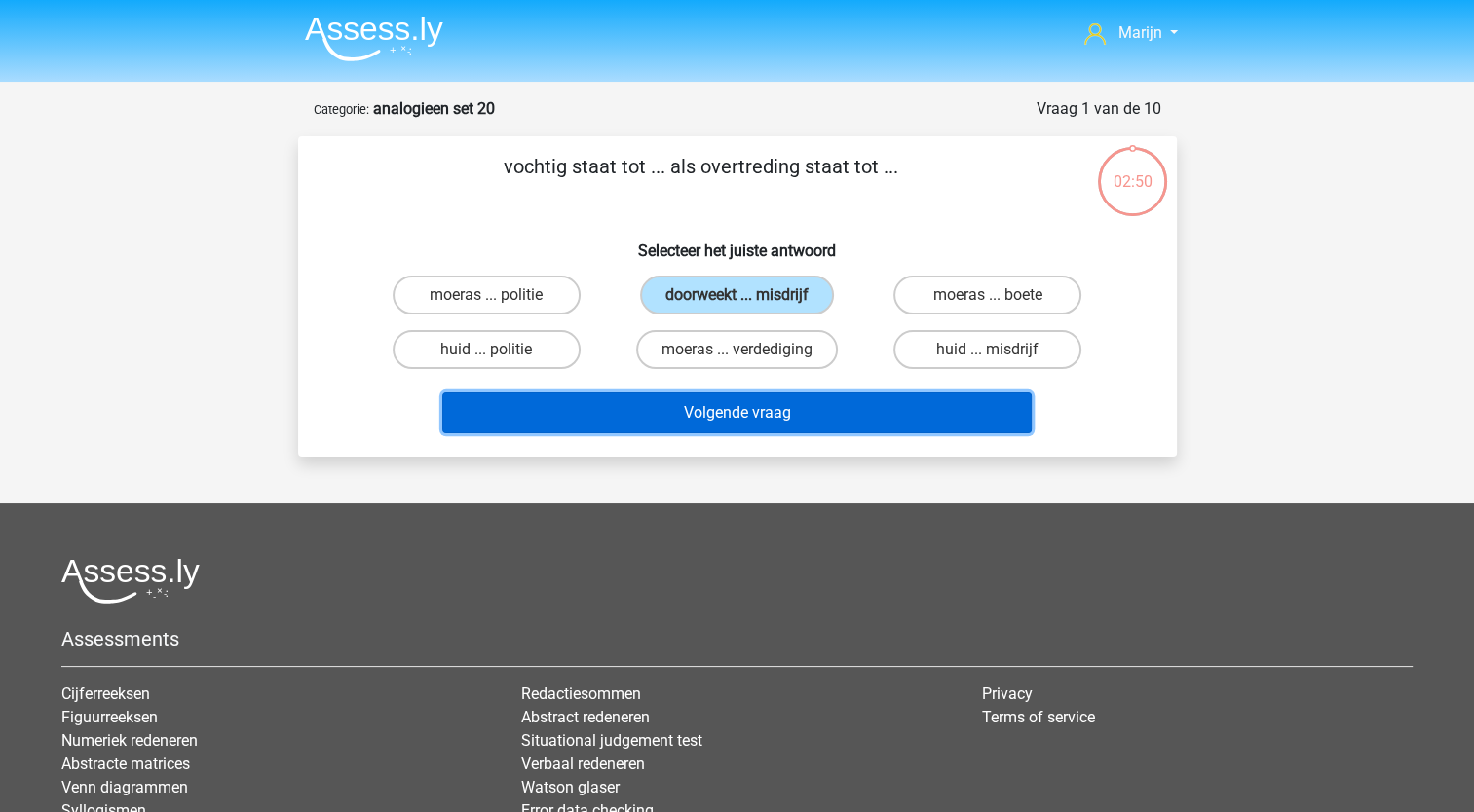
click at [765, 415] on button "Volgende vraag" at bounding box center [736, 413] width 589 height 41
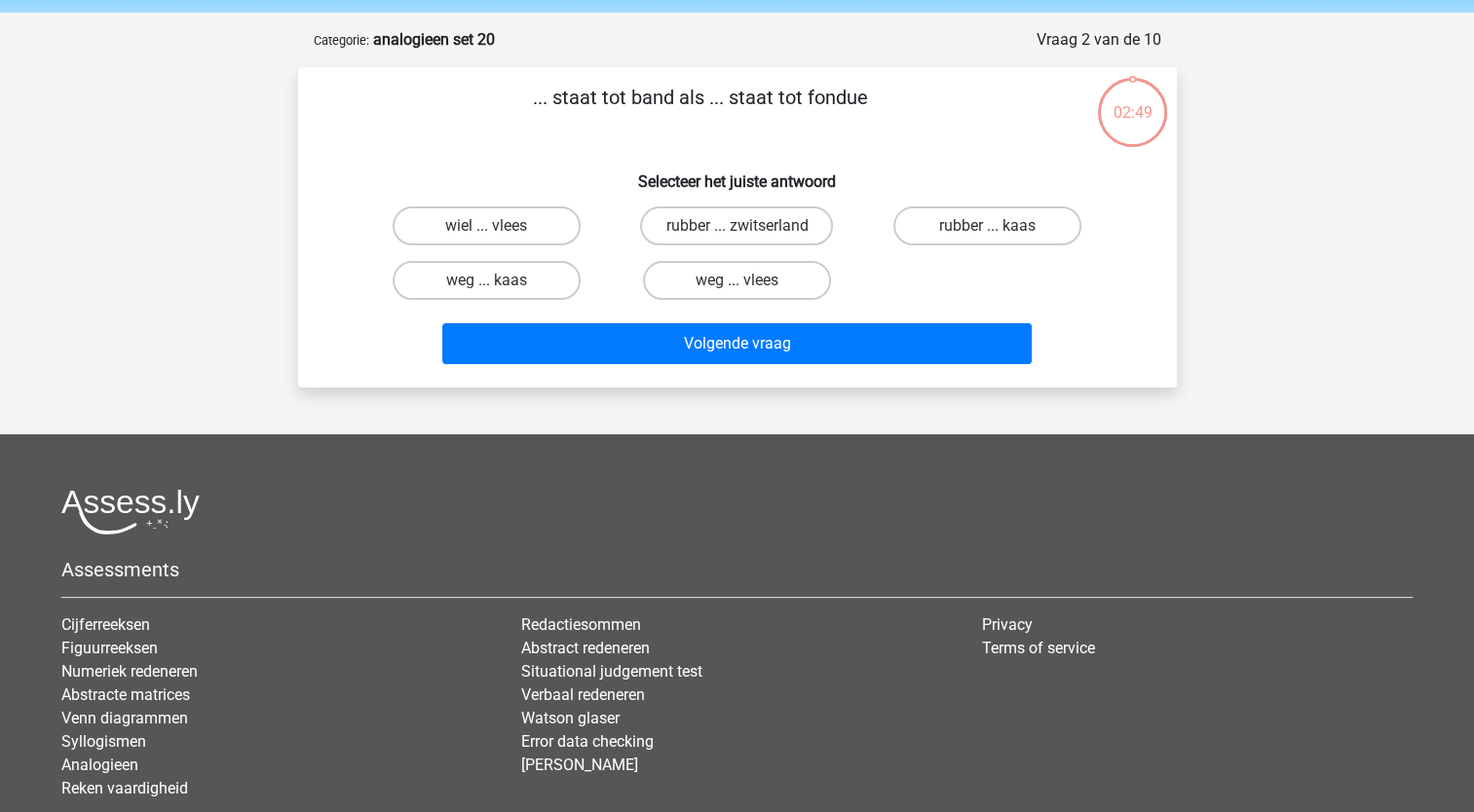
scroll to position [98, 0]
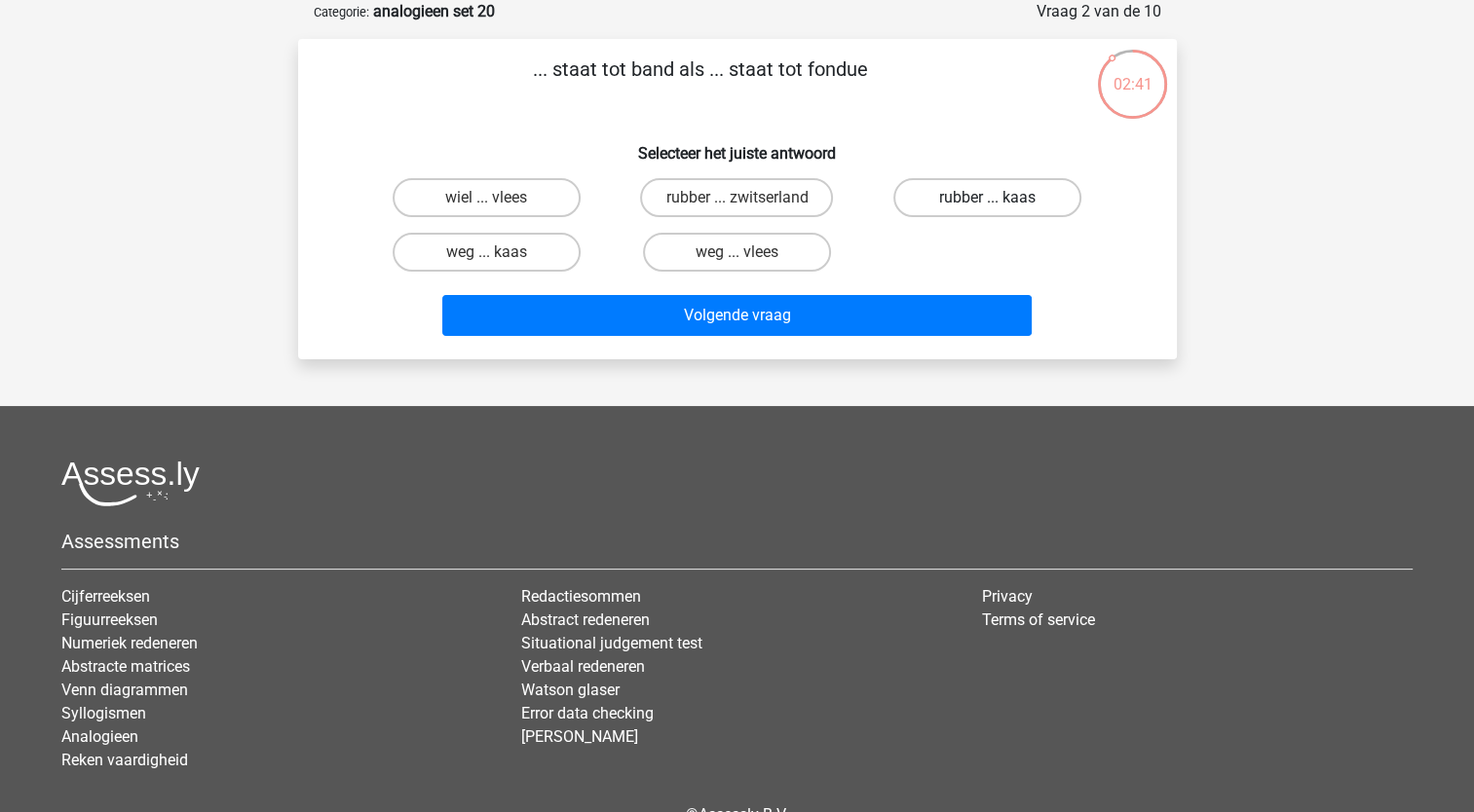
click at [971, 200] on label "rubber ... kaas" at bounding box center [987, 197] width 188 height 39
click at [987, 200] on input "rubber ... kaas" at bounding box center [993, 203] width 13 height 13
radio input "true"
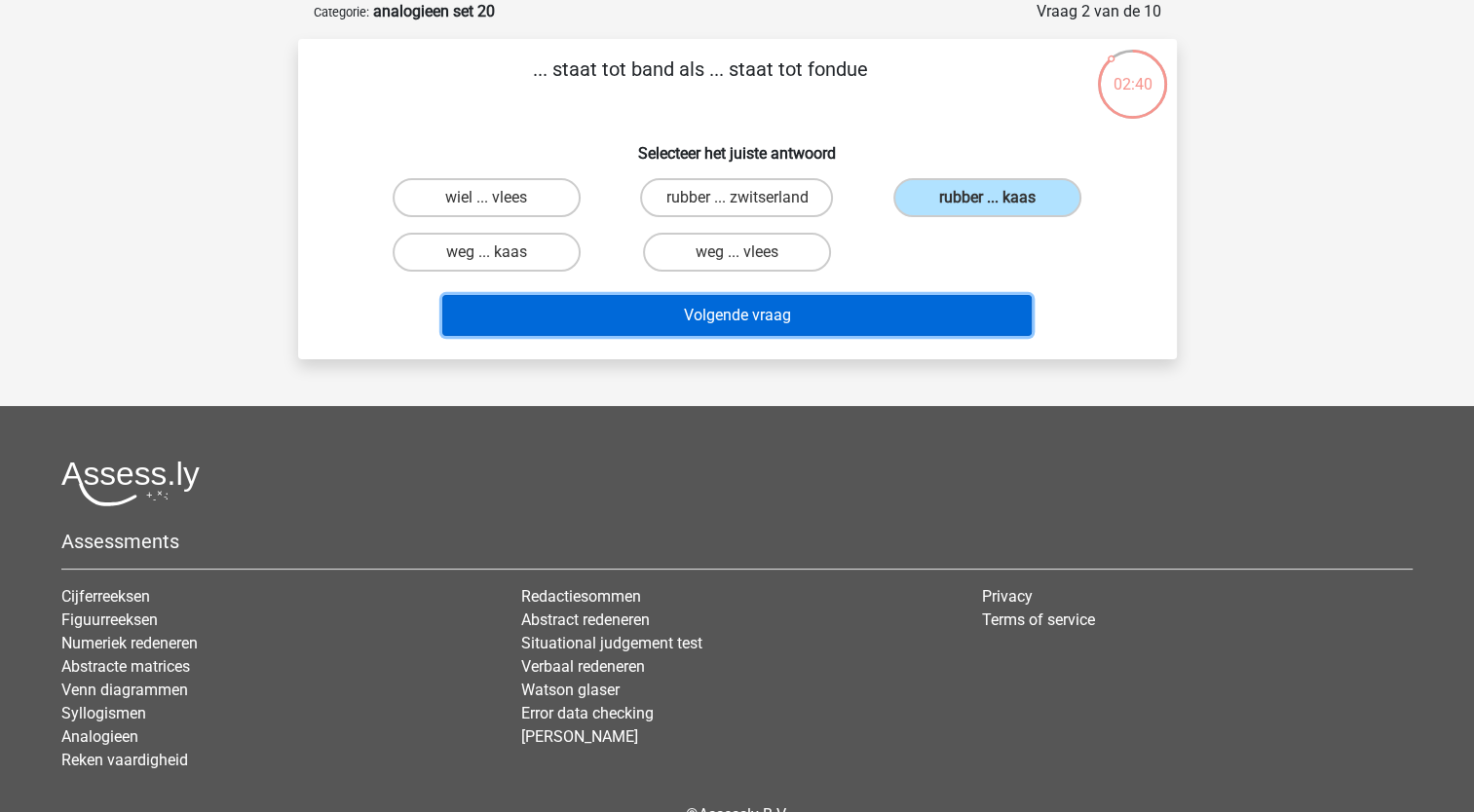
click at [892, 313] on button "Volgende vraag" at bounding box center [736, 316] width 589 height 41
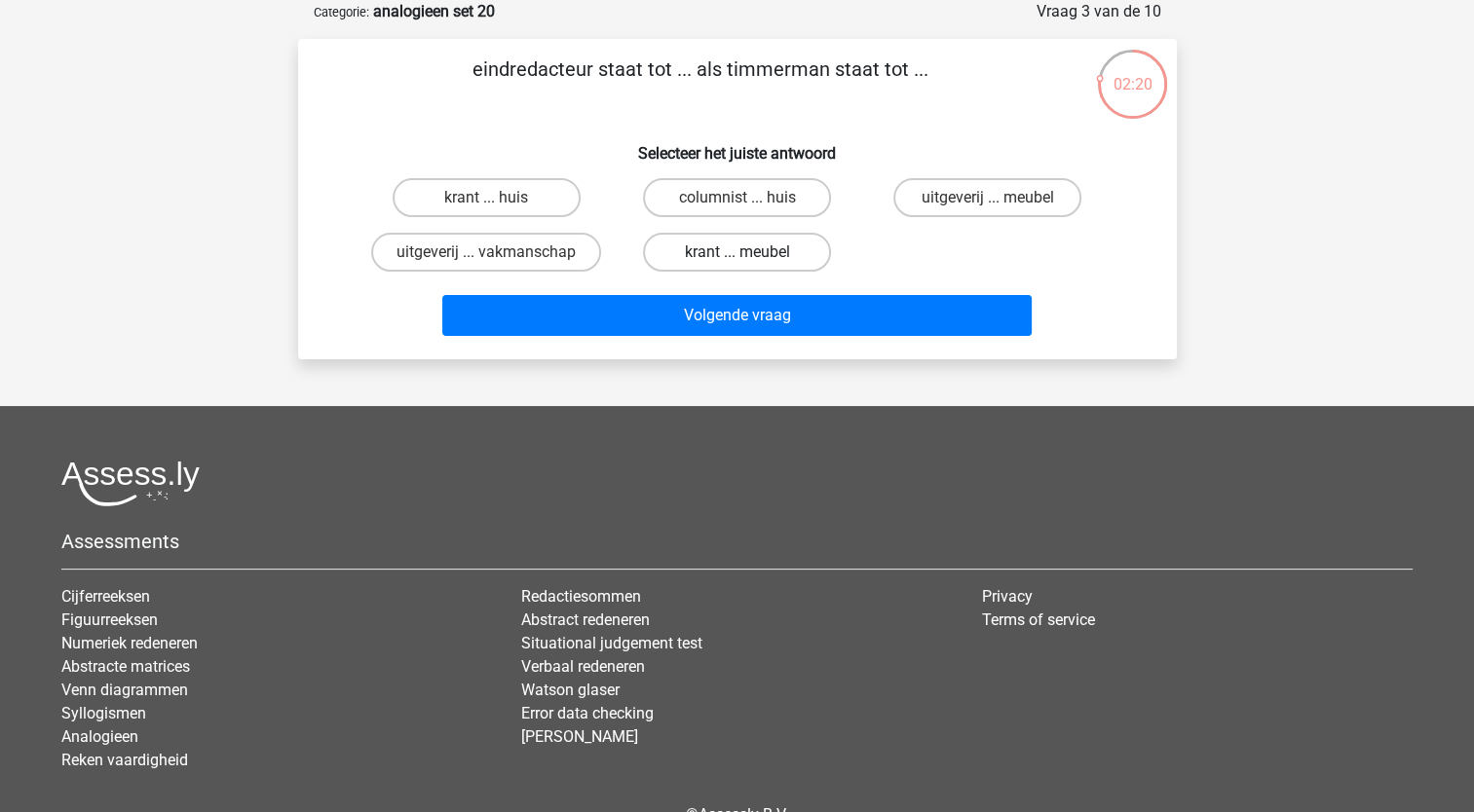
click at [715, 252] on label "krant ... meubel" at bounding box center [737, 252] width 188 height 39
click at [736, 252] on input "krant ... meubel" at bounding box center [742, 258] width 13 height 13
radio input "true"
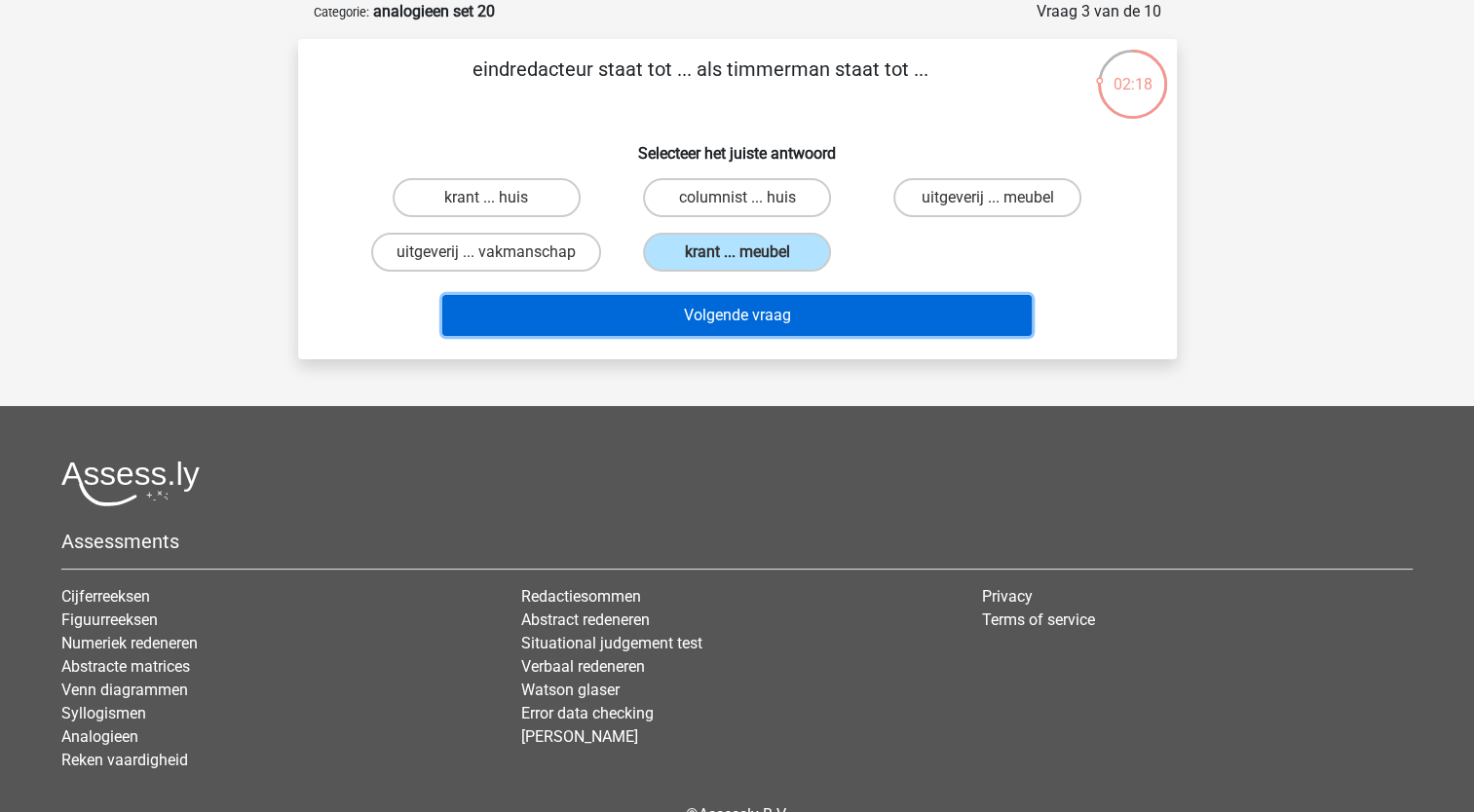
click at [720, 308] on button "Volgende vraag" at bounding box center [736, 316] width 589 height 41
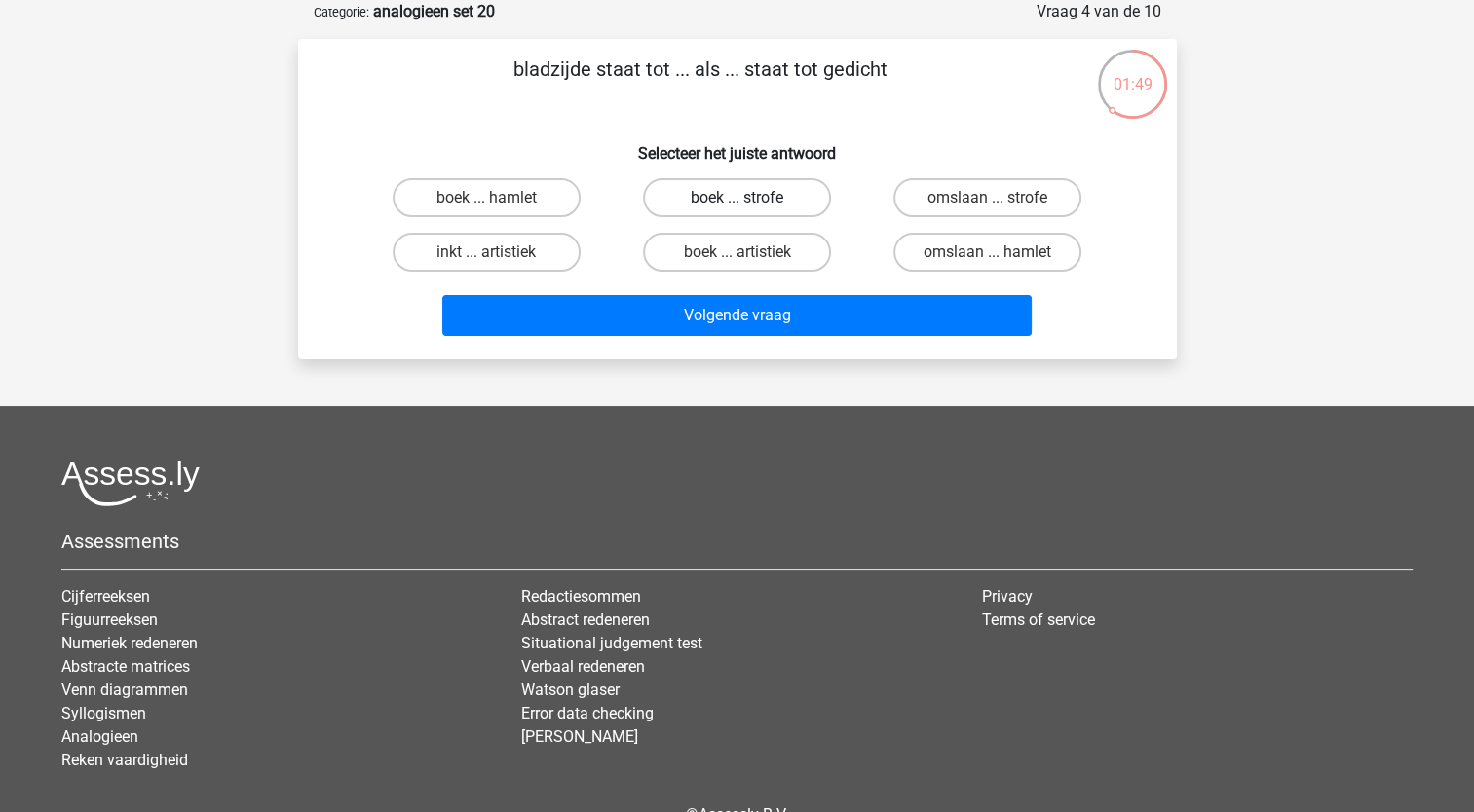
click at [781, 200] on label "boek ... strofe" at bounding box center [737, 197] width 188 height 39
click at [749, 200] on input "boek ... strofe" at bounding box center [742, 203] width 13 height 13
radio input "true"
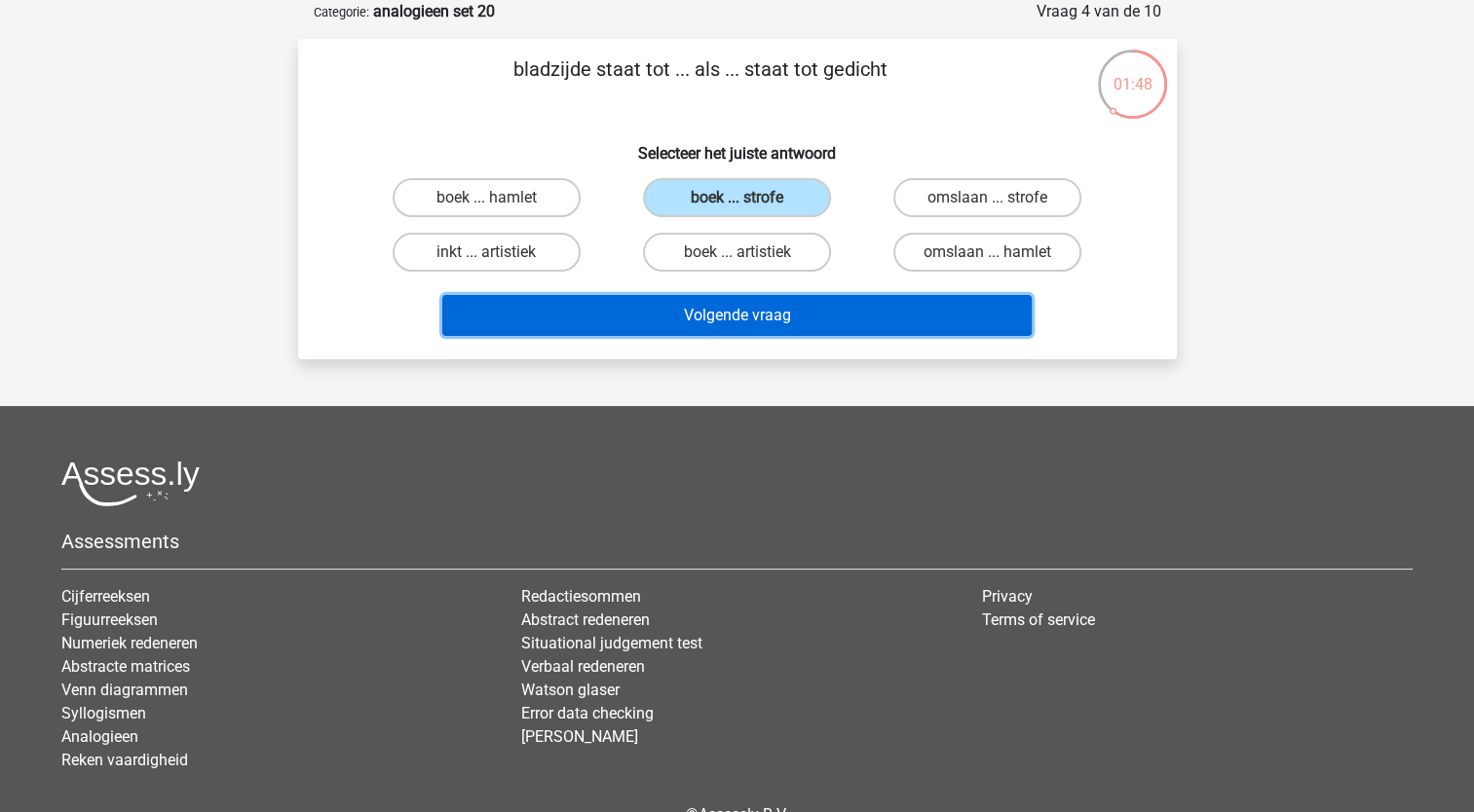
click at [799, 313] on button "Volgende vraag" at bounding box center [736, 316] width 589 height 41
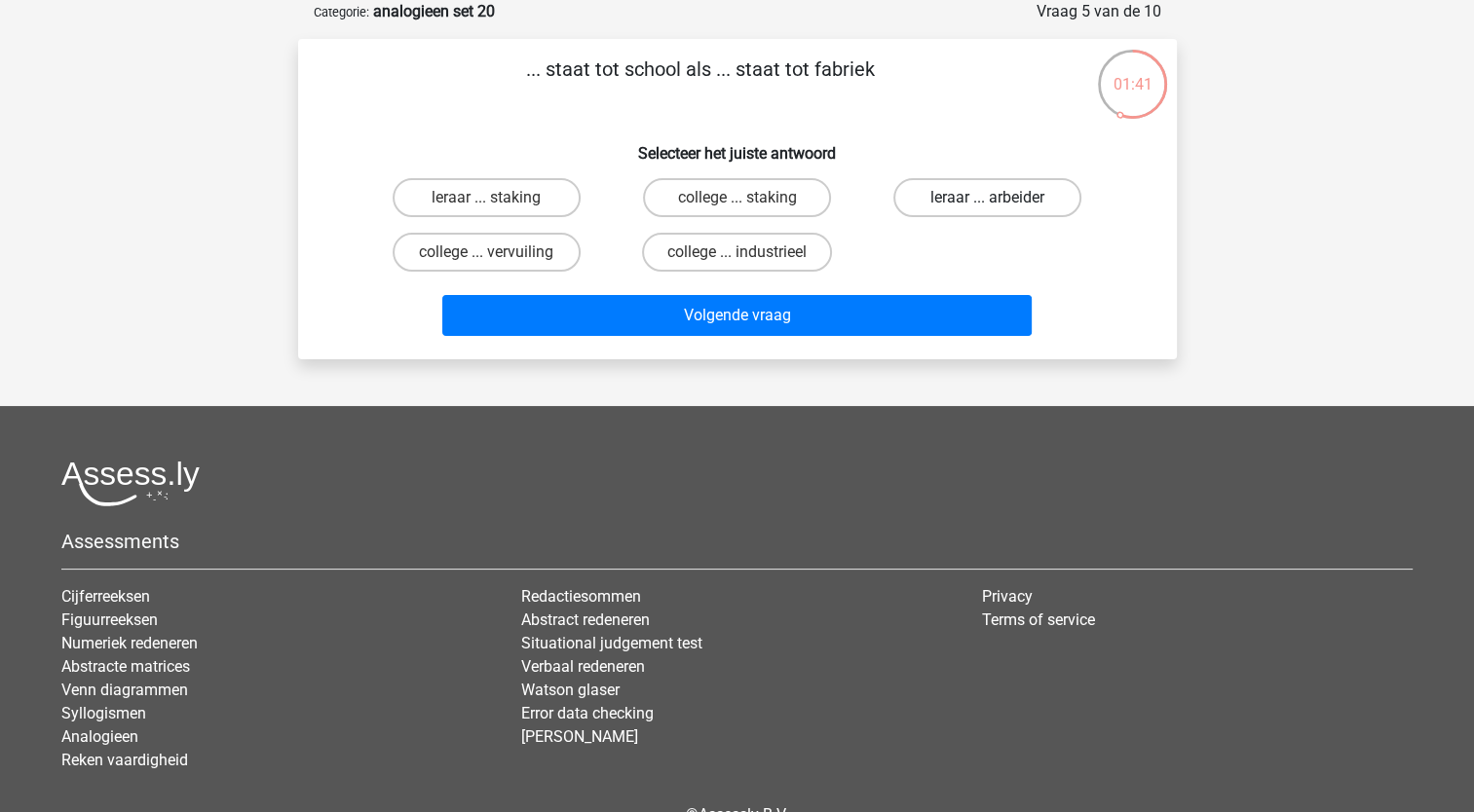
click at [967, 200] on label "leraar ... arbeider" at bounding box center [987, 197] width 188 height 39
click at [987, 200] on input "leraar ... arbeider" at bounding box center [993, 203] width 13 height 13
radio input "true"
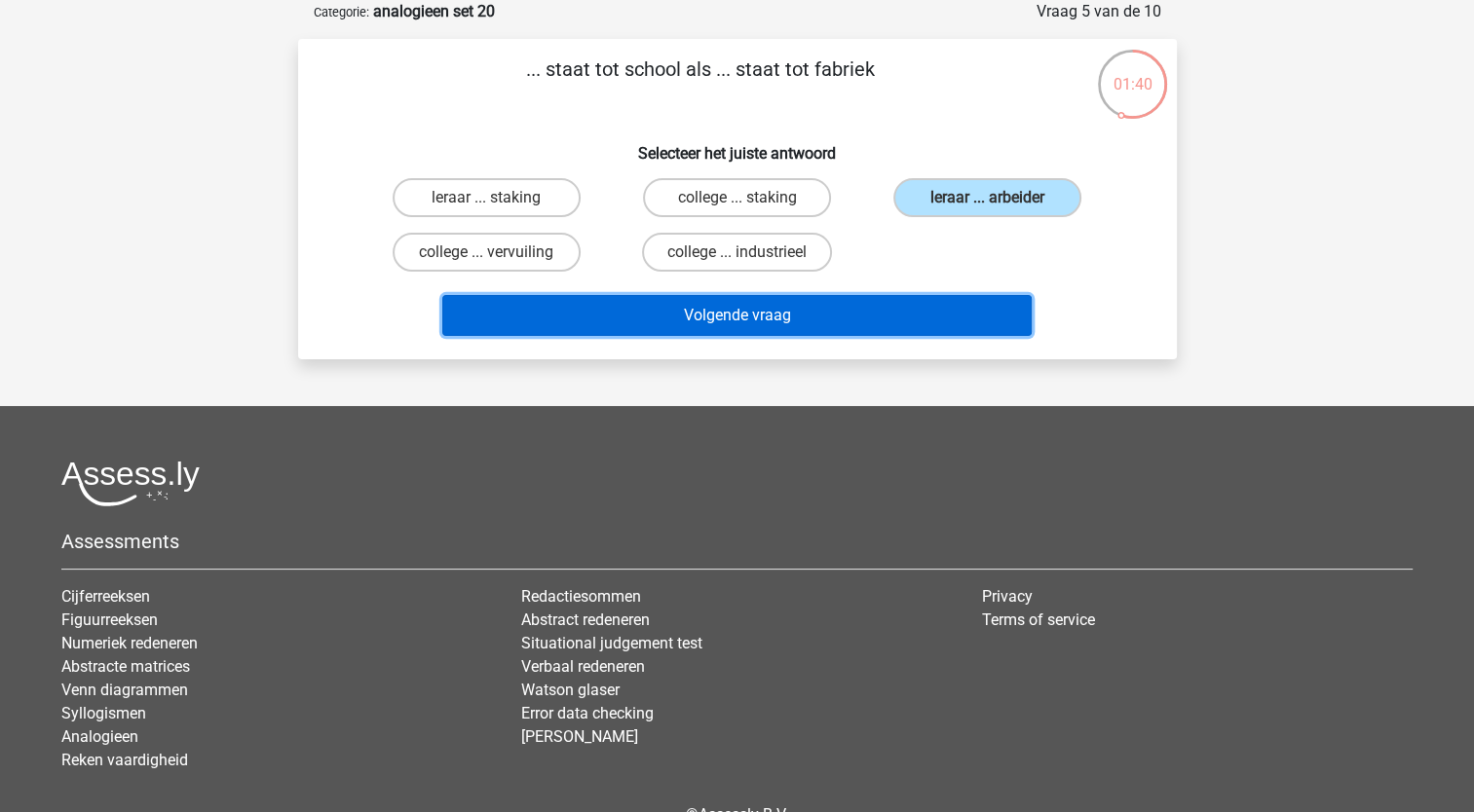
click at [869, 317] on button "Volgende vraag" at bounding box center [736, 316] width 589 height 41
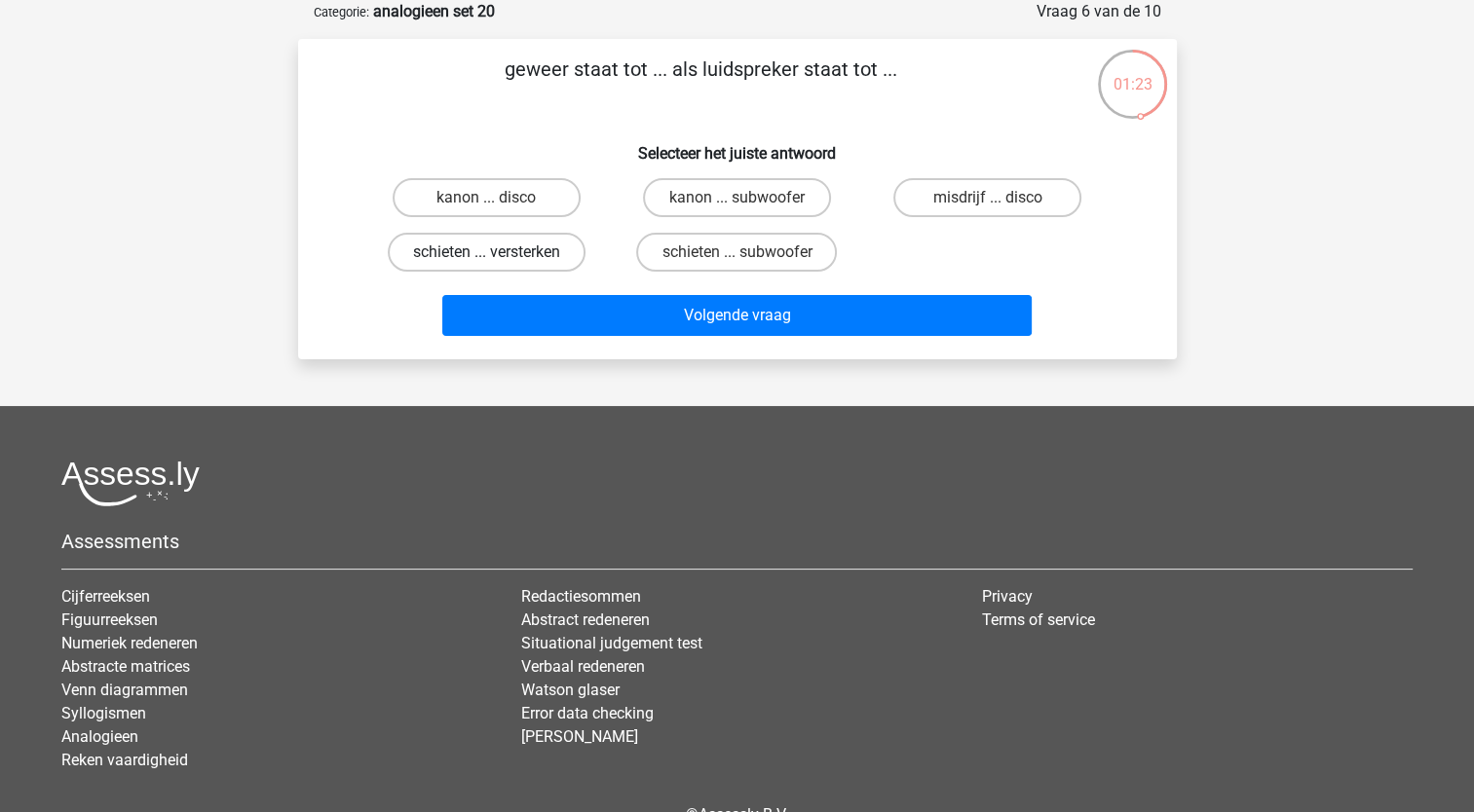
click at [503, 257] on label "schieten ... versterken" at bounding box center [487, 252] width 197 height 39
click at [499, 257] on input "schieten ... versterken" at bounding box center [492, 258] width 13 height 13
radio input "true"
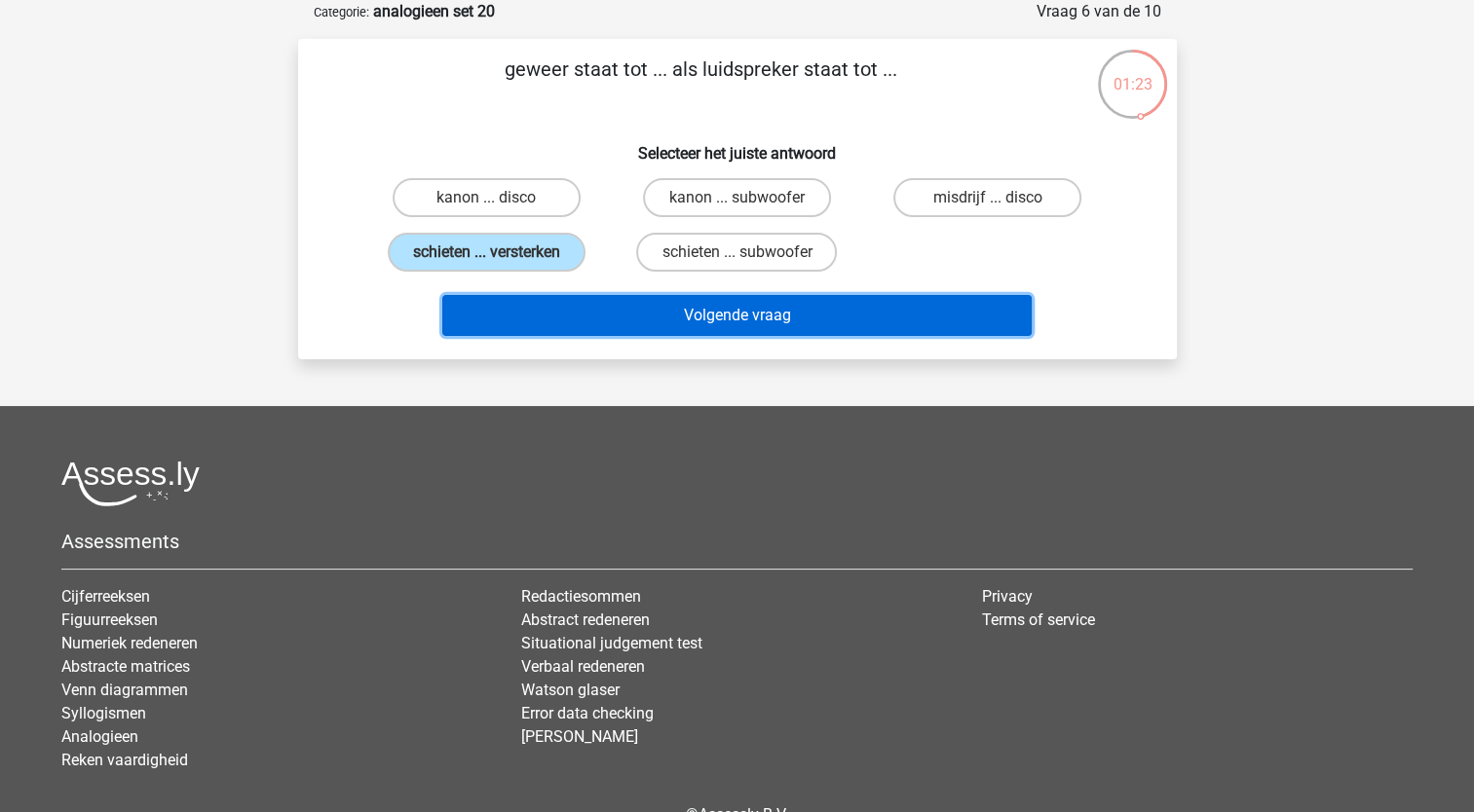
click at [655, 310] on button "Volgende vraag" at bounding box center [736, 316] width 589 height 41
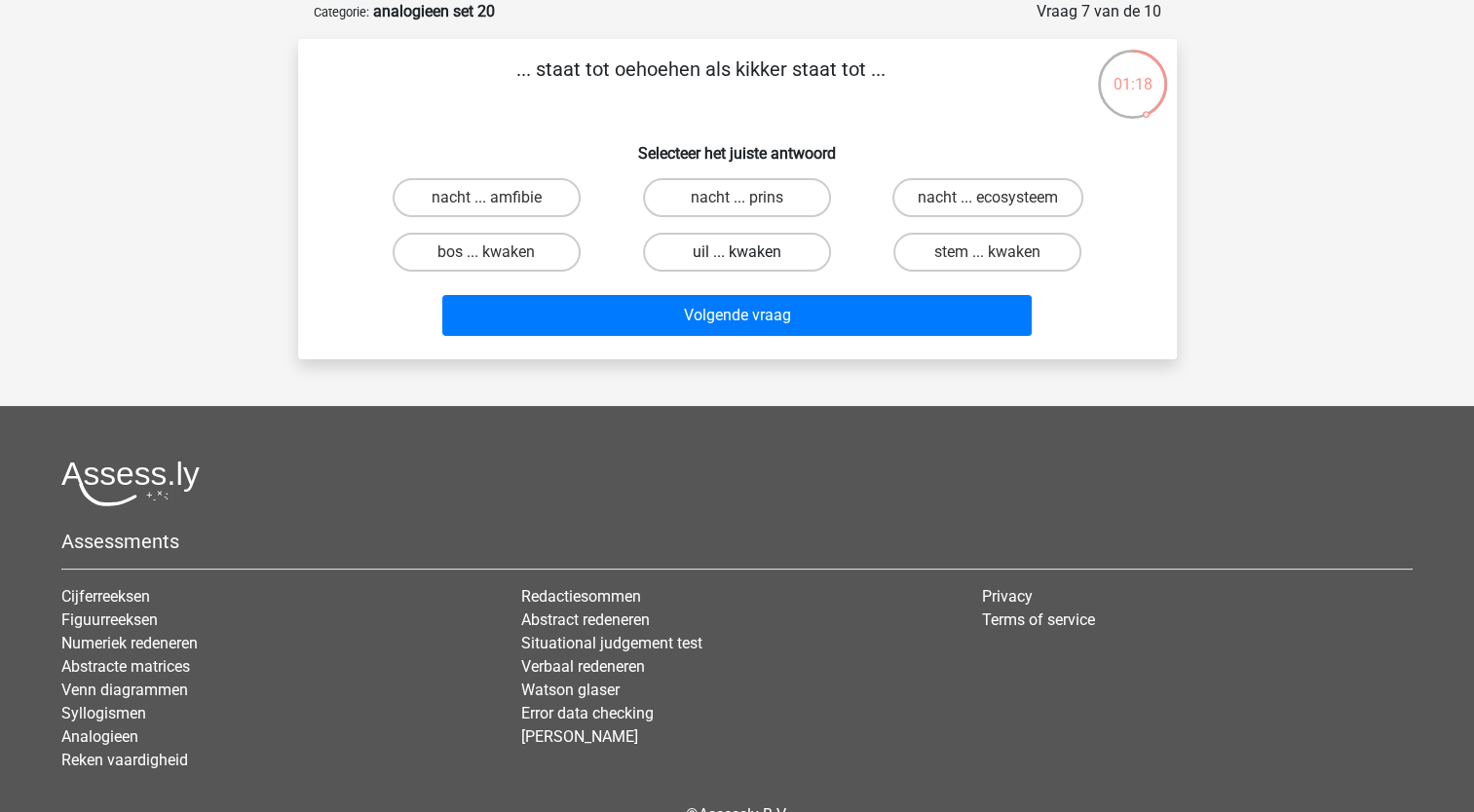
click at [760, 252] on label "uil ... kwaken" at bounding box center [737, 252] width 188 height 39
click at [749, 252] on input "uil ... kwaken" at bounding box center [742, 258] width 13 height 13
radio input "true"
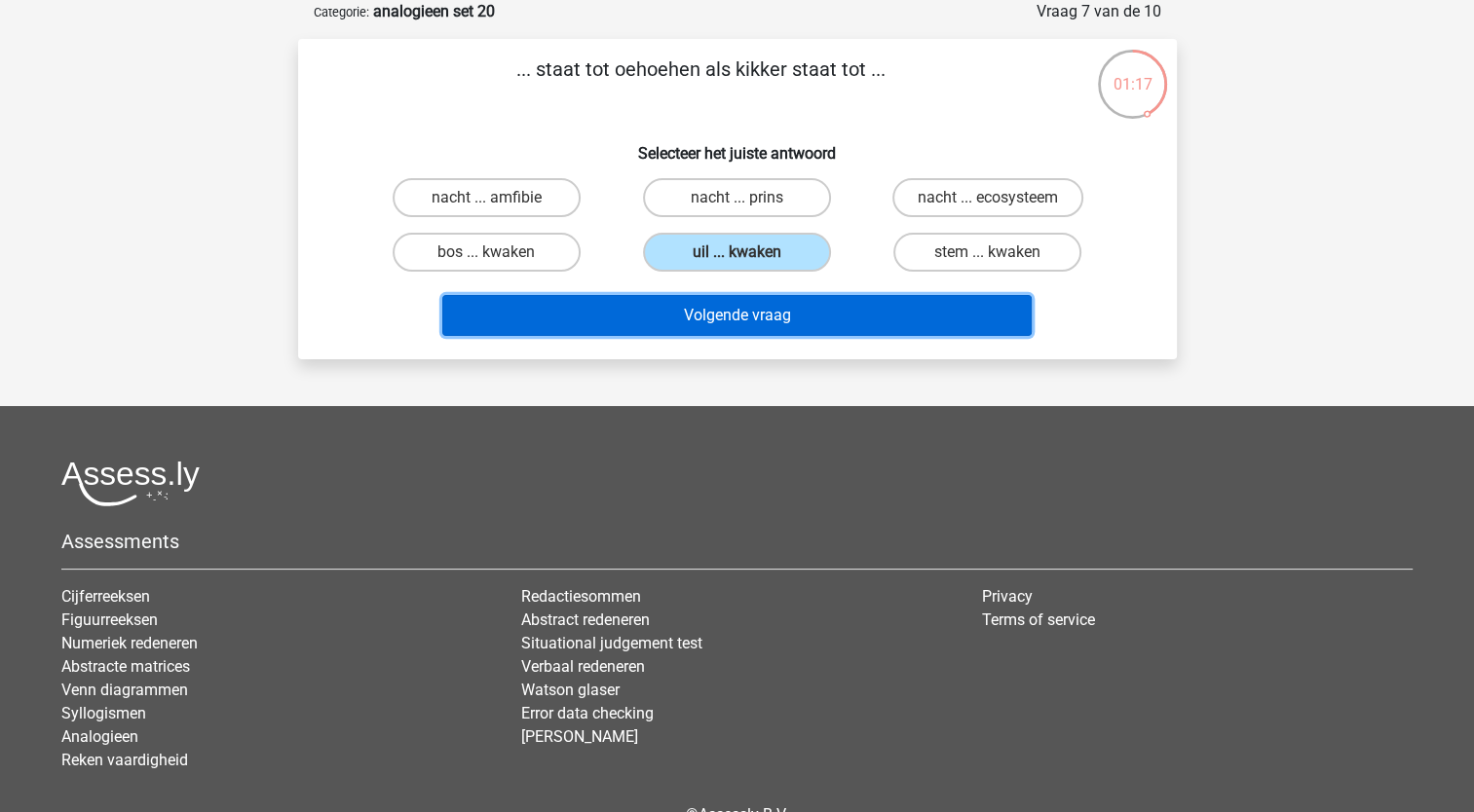
click at [758, 309] on button "Volgende vraag" at bounding box center [736, 316] width 589 height 41
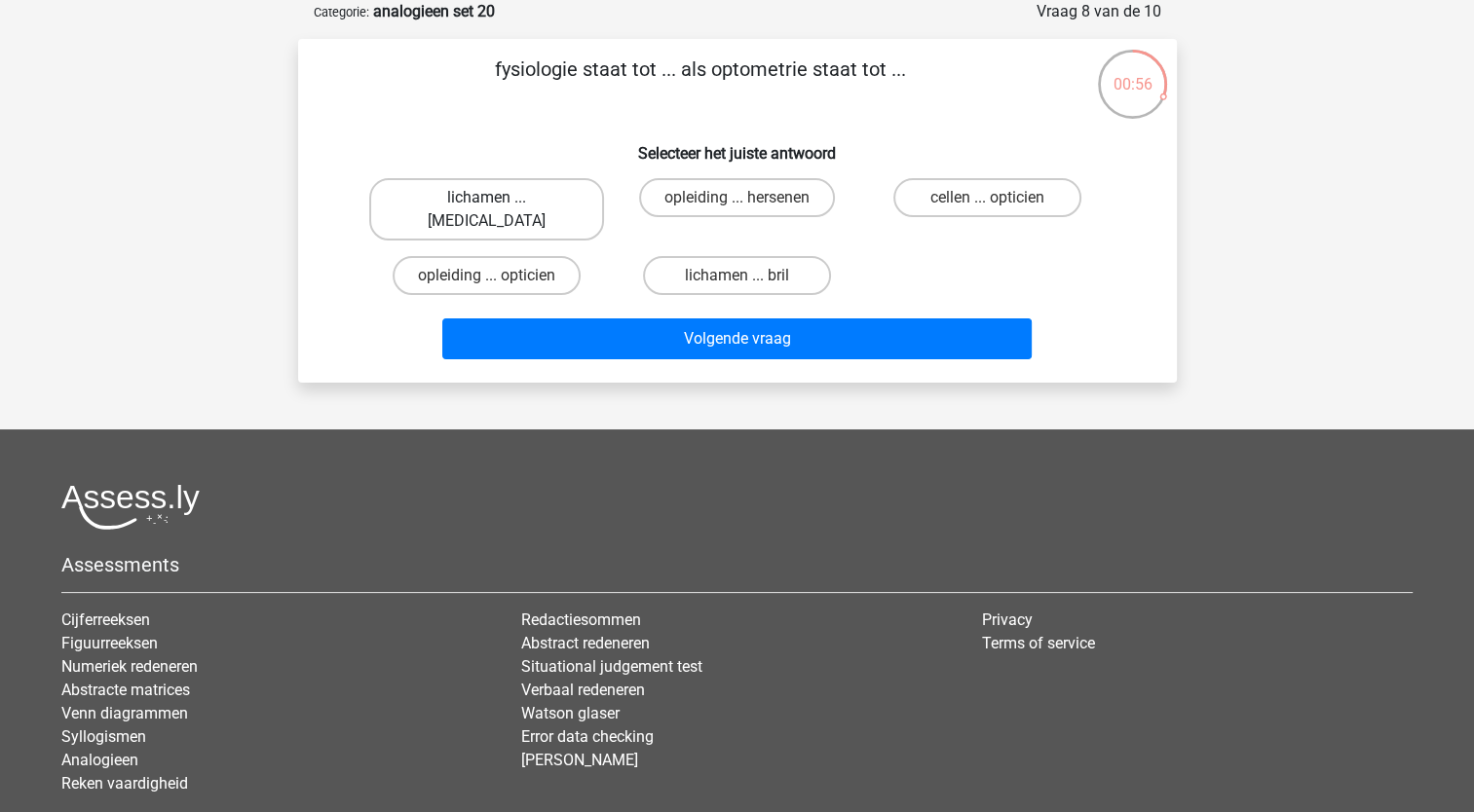
click at [534, 204] on label "lichamen ... ogen" at bounding box center [487, 209] width 235 height 63
click at [499, 204] on input "lichamen ... ogen" at bounding box center [492, 203] width 13 height 13
radio input "true"
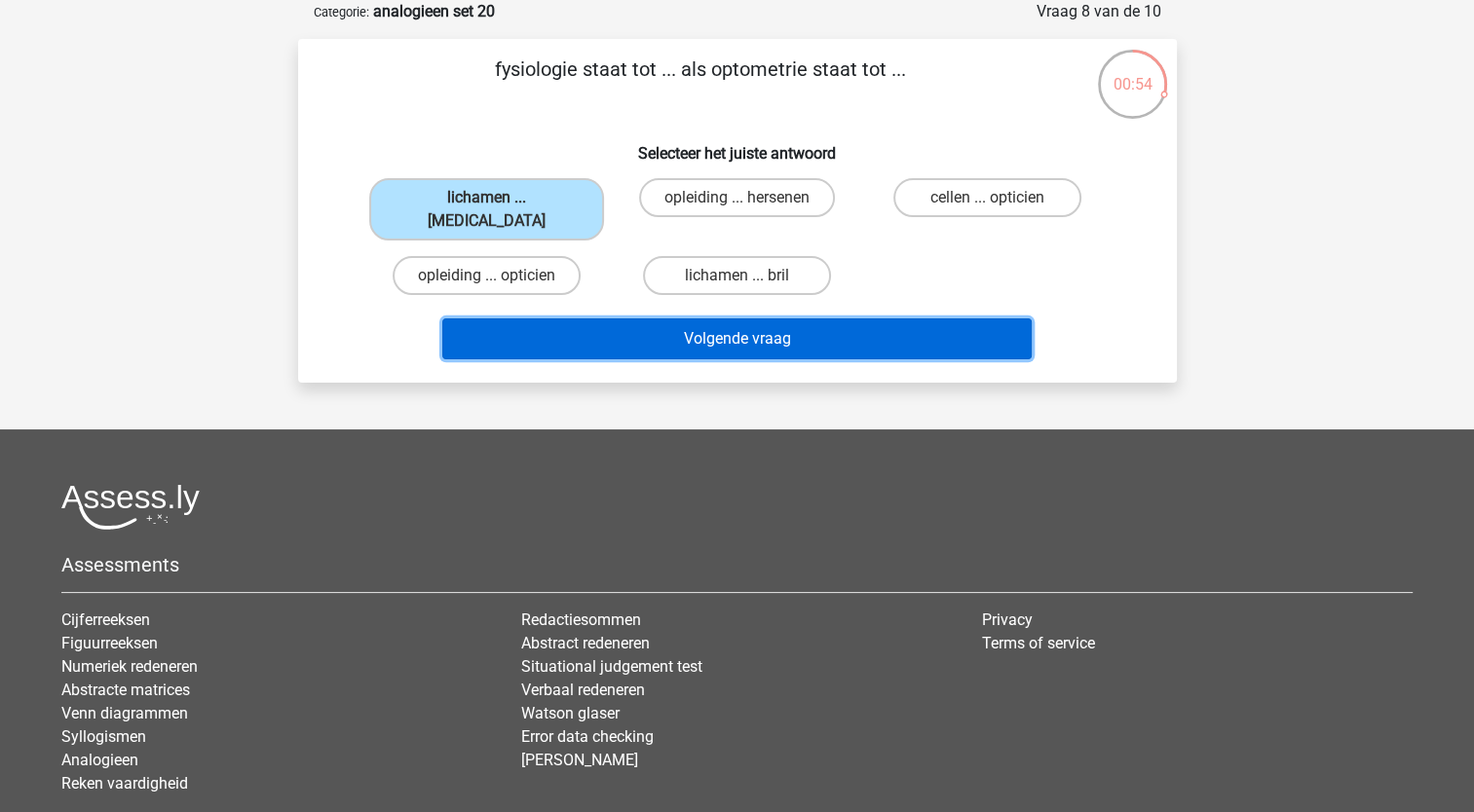
click at [701, 319] on button "Volgende vraag" at bounding box center [736, 339] width 589 height 41
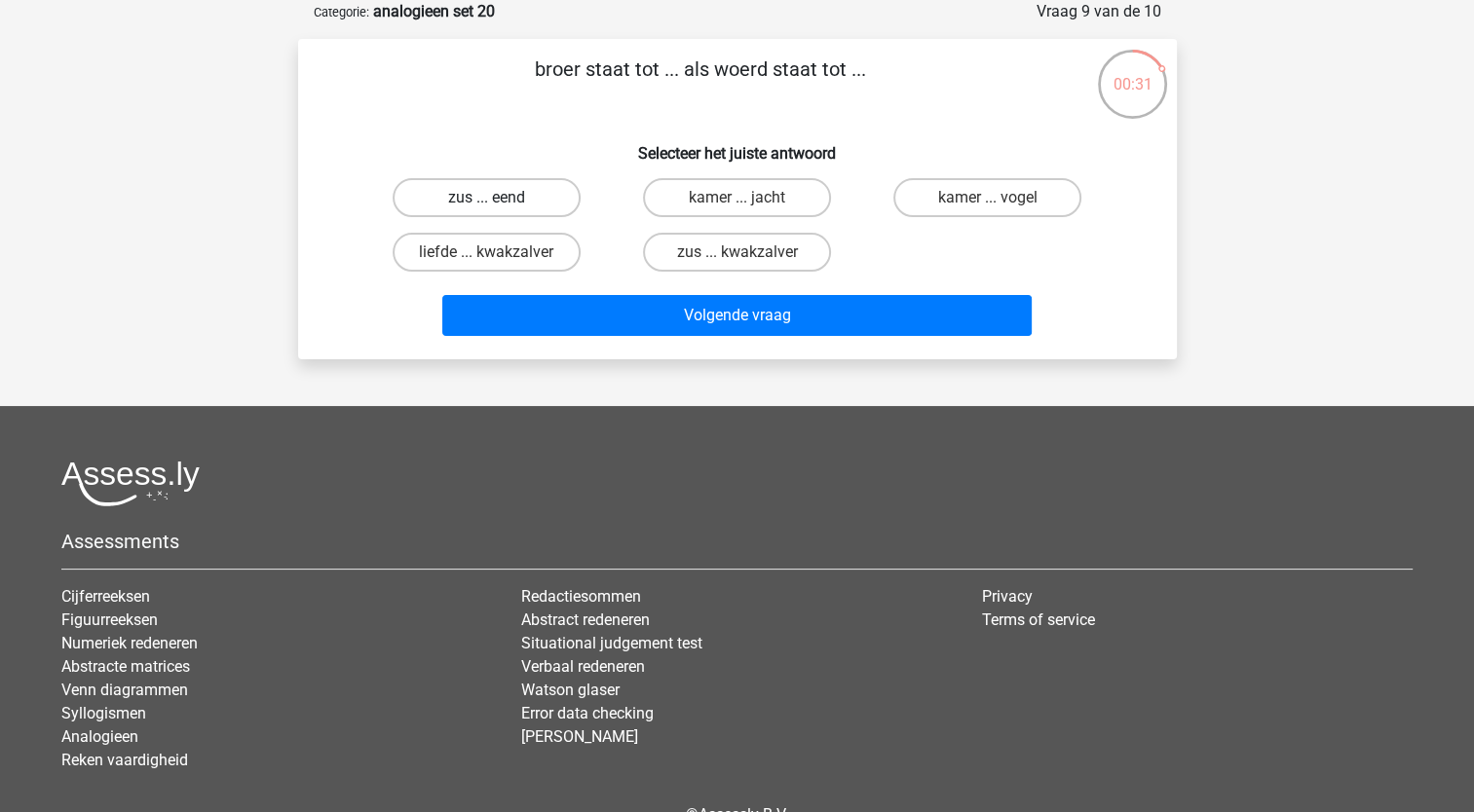
click at [544, 199] on label "zus ... eend" at bounding box center [487, 197] width 188 height 39
click at [499, 199] on input "zus ... eend" at bounding box center [492, 203] width 13 height 13
radio input "true"
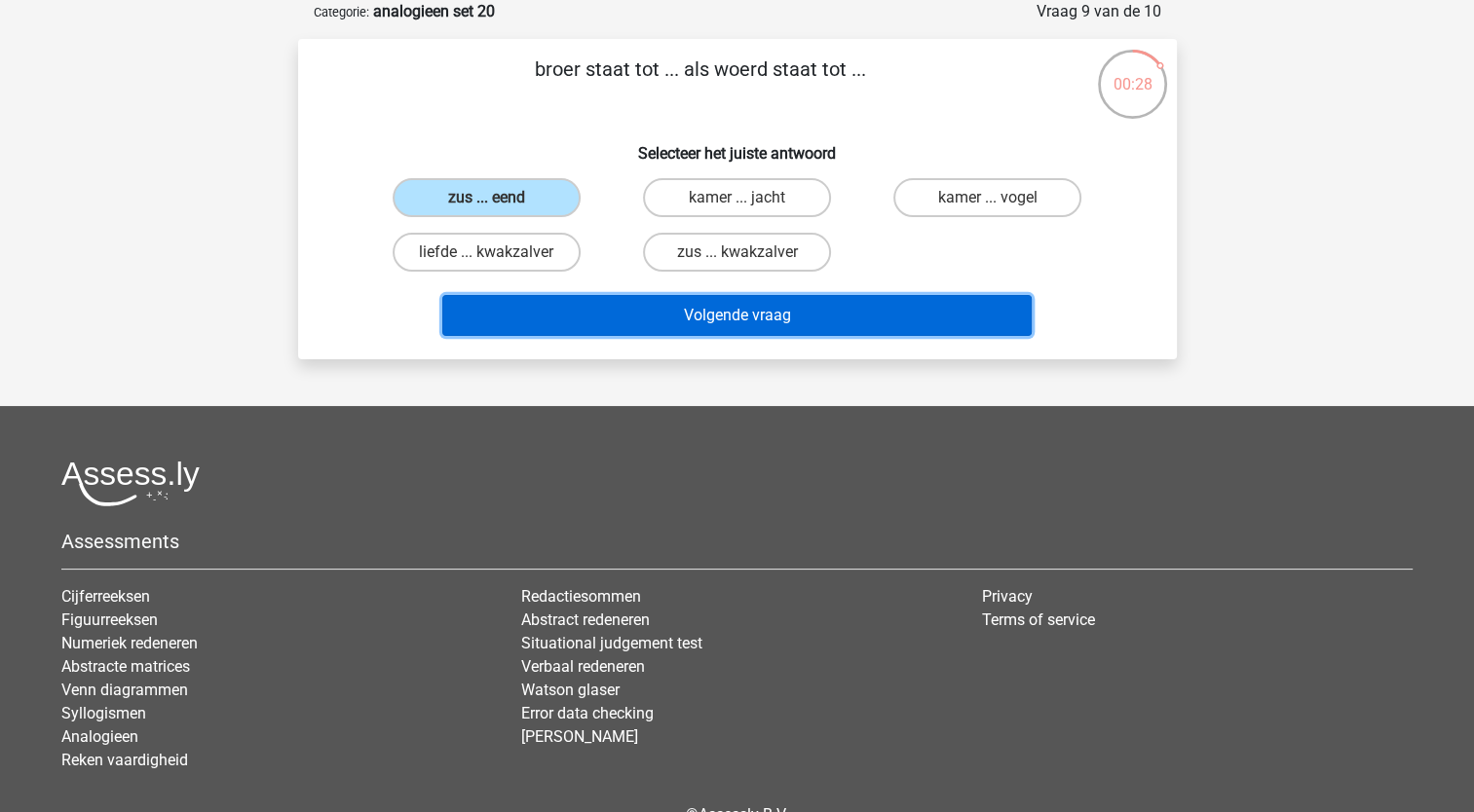
click at [669, 310] on button "Volgende vraag" at bounding box center [736, 316] width 589 height 41
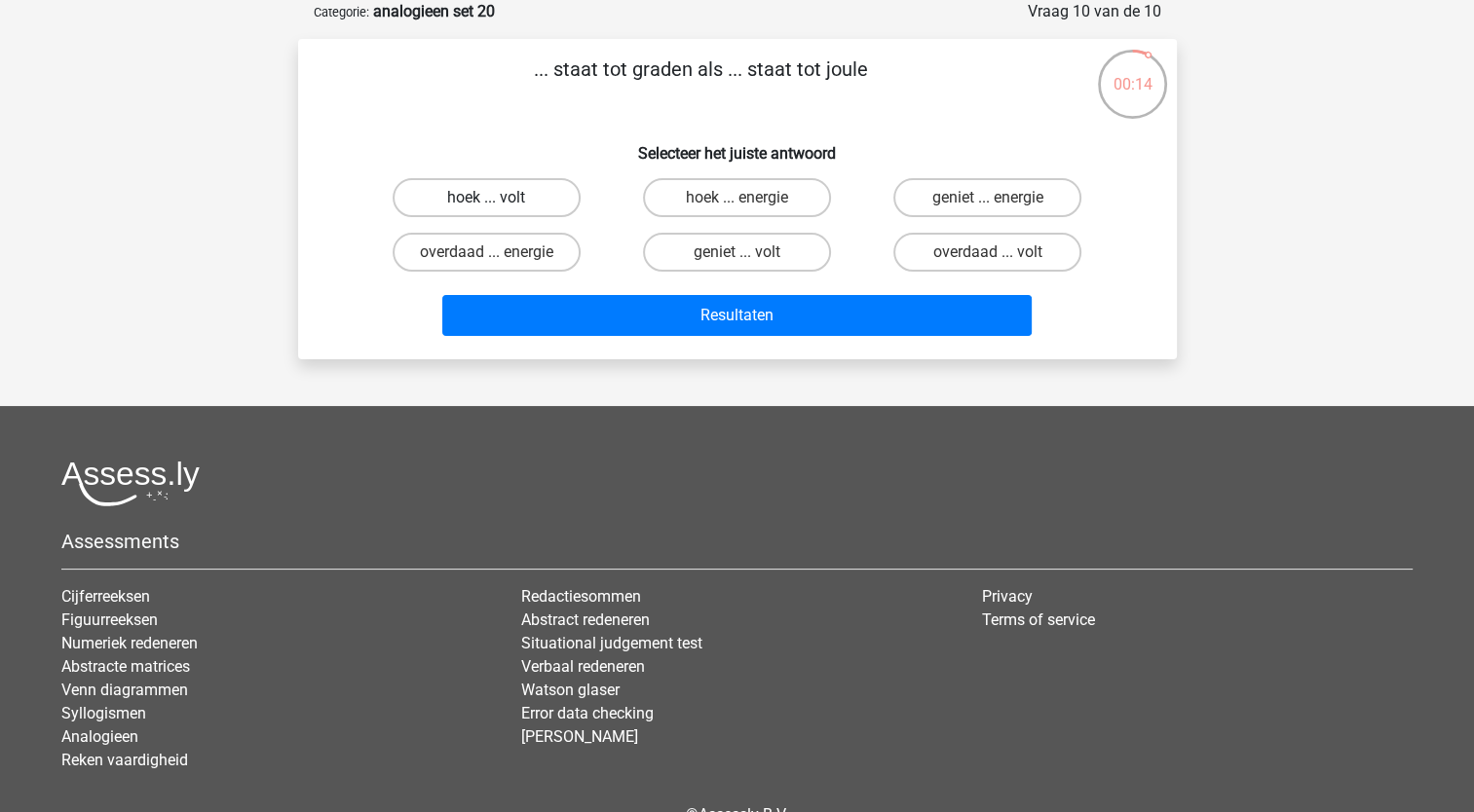
click at [543, 204] on label "hoek ... volt" at bounding box center [487, 197] width 188 height 39
click at [499, 204] on input "hoek ... volt" at bounding box center [492, 203] width 13 height 13
radio input "true"
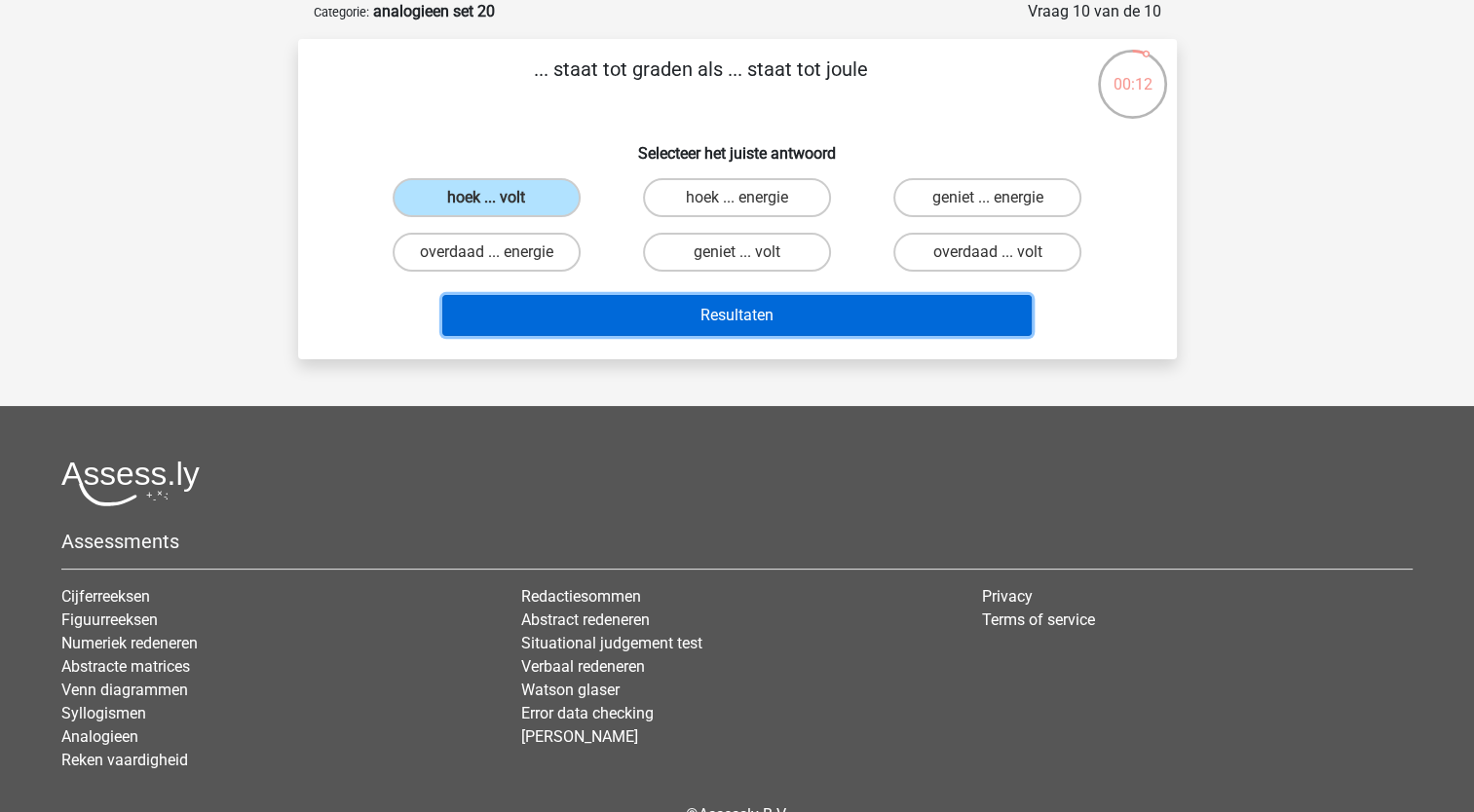
click at [763, 322] on button "Resultaten" at bounding box center [736, 316] width 589 height 41
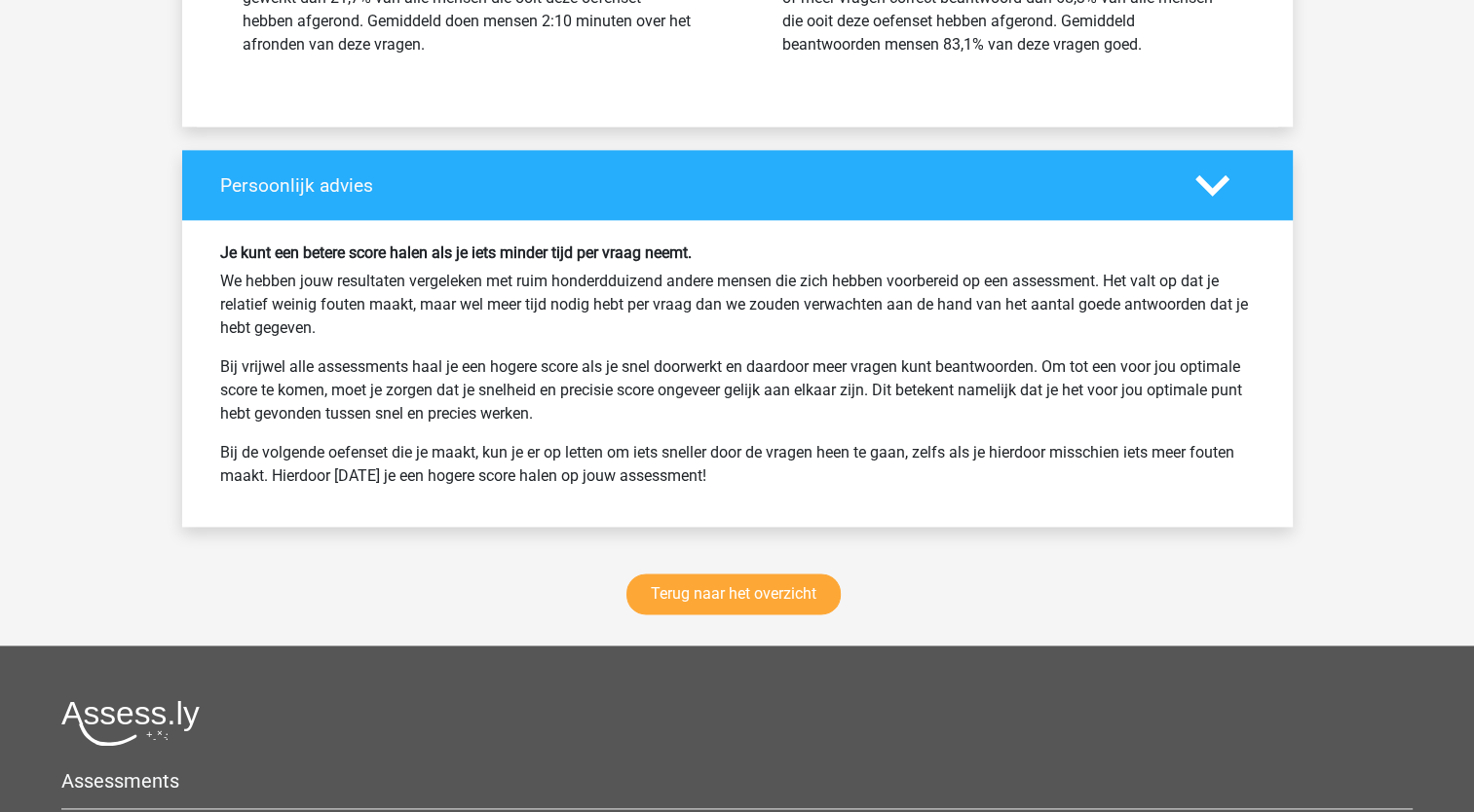
scroll to position [2726, 0]
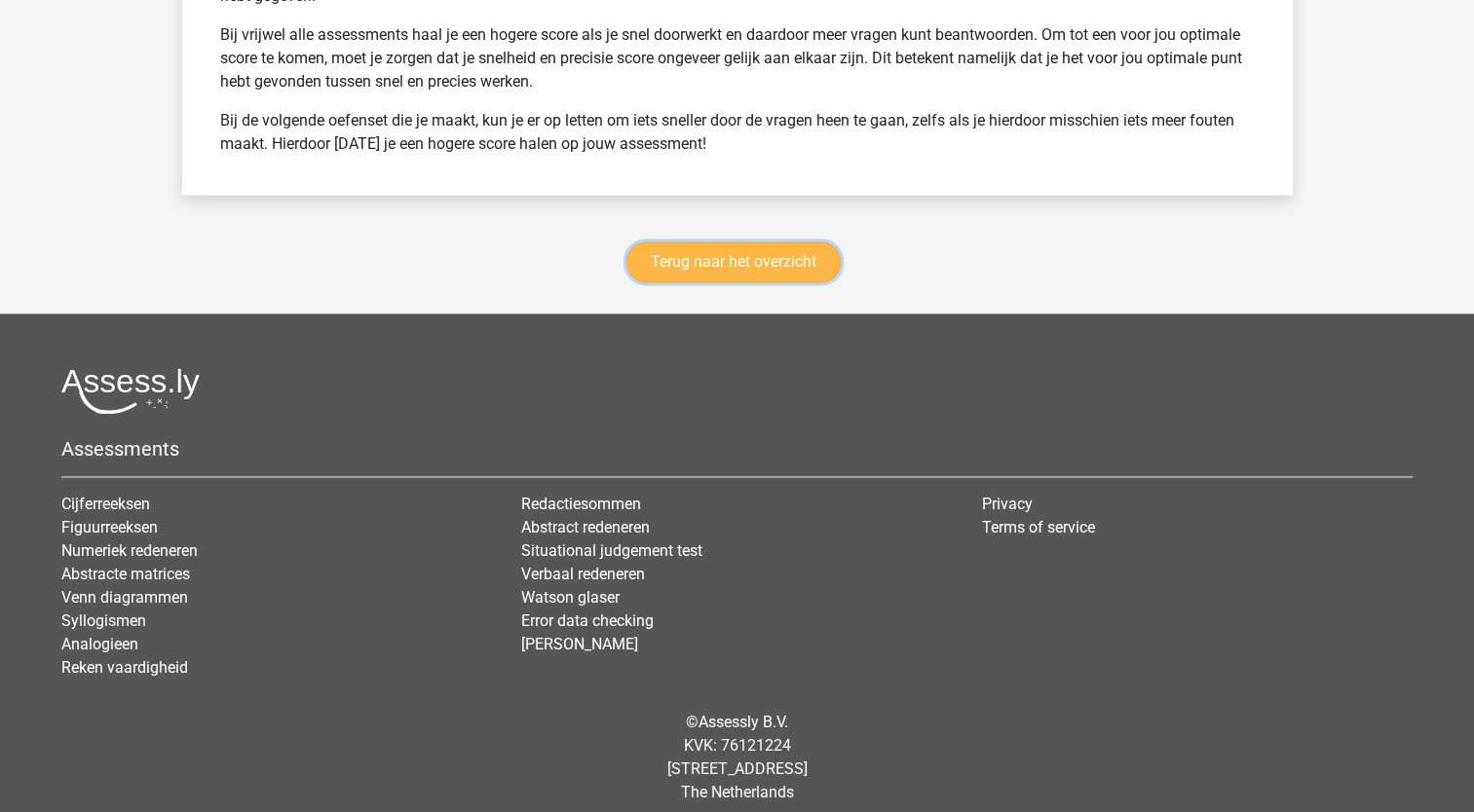
click at [756, 252] on link "Terug naar het overzicht" at bounding box center [733, 262] width 214 height 41
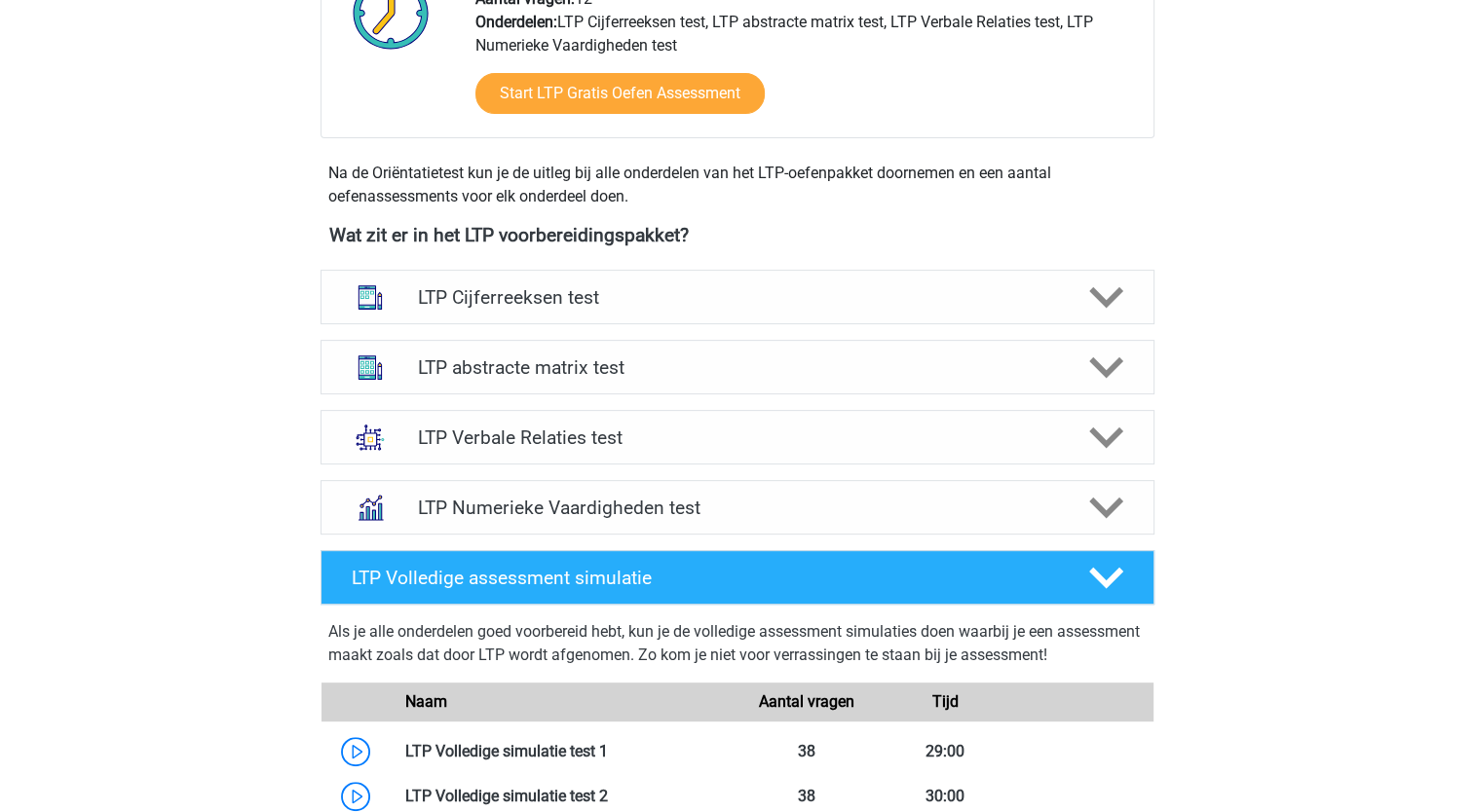
scroll to position [487, 0]
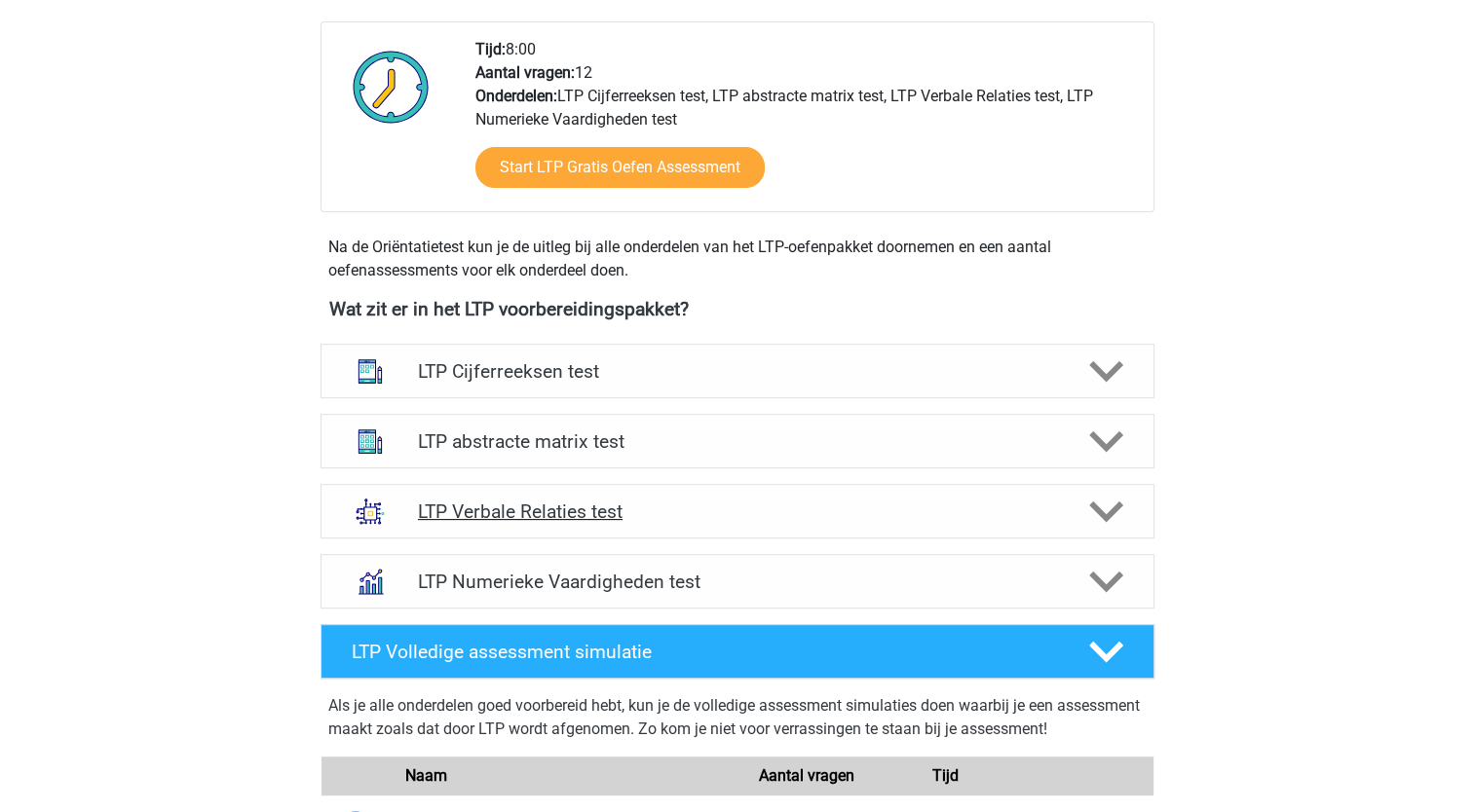
click at [671, 525] on div "LTP Verbale Relaties test" at bounding box center [737, 511] width 834 height 55
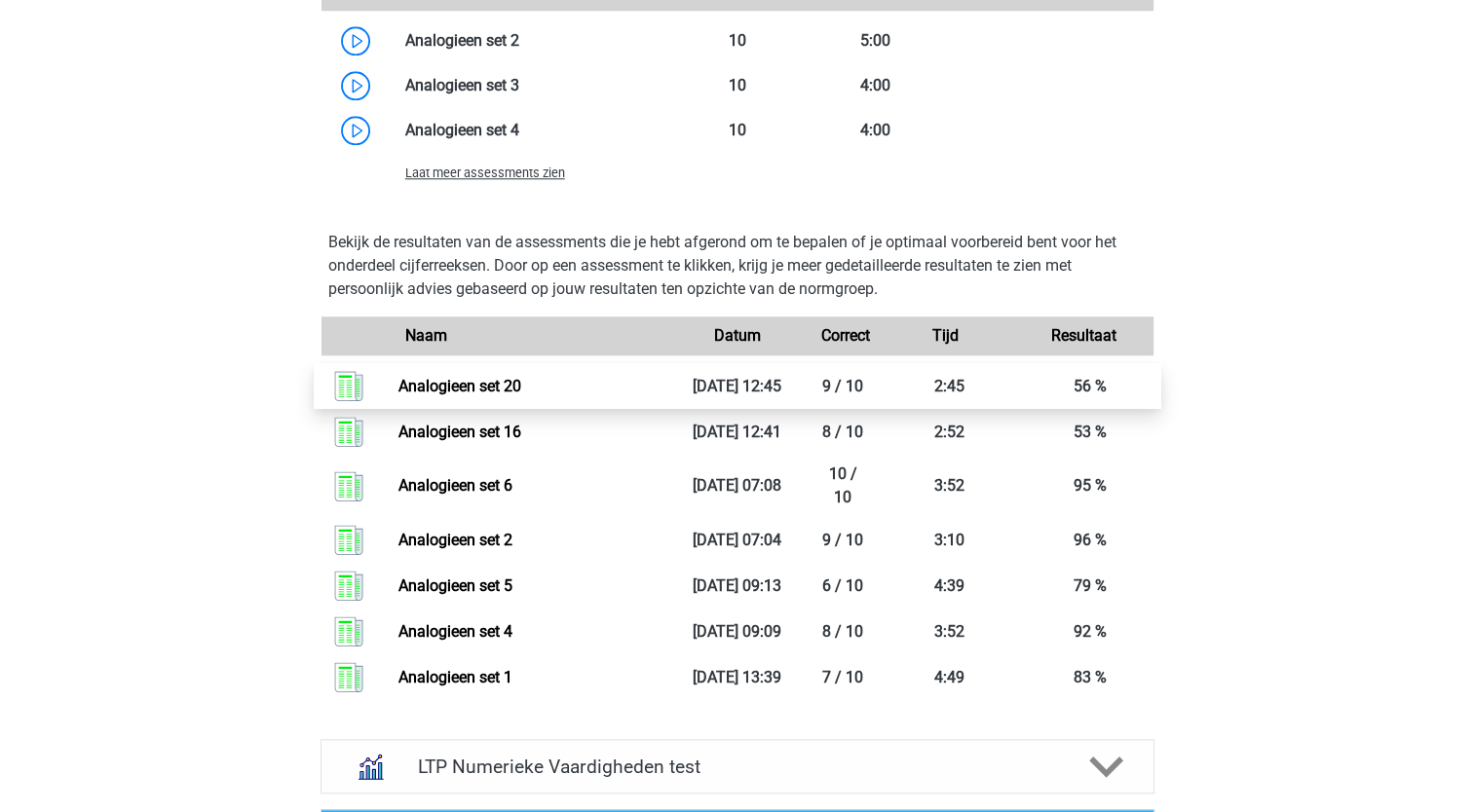
scroll to position [1947, 0]
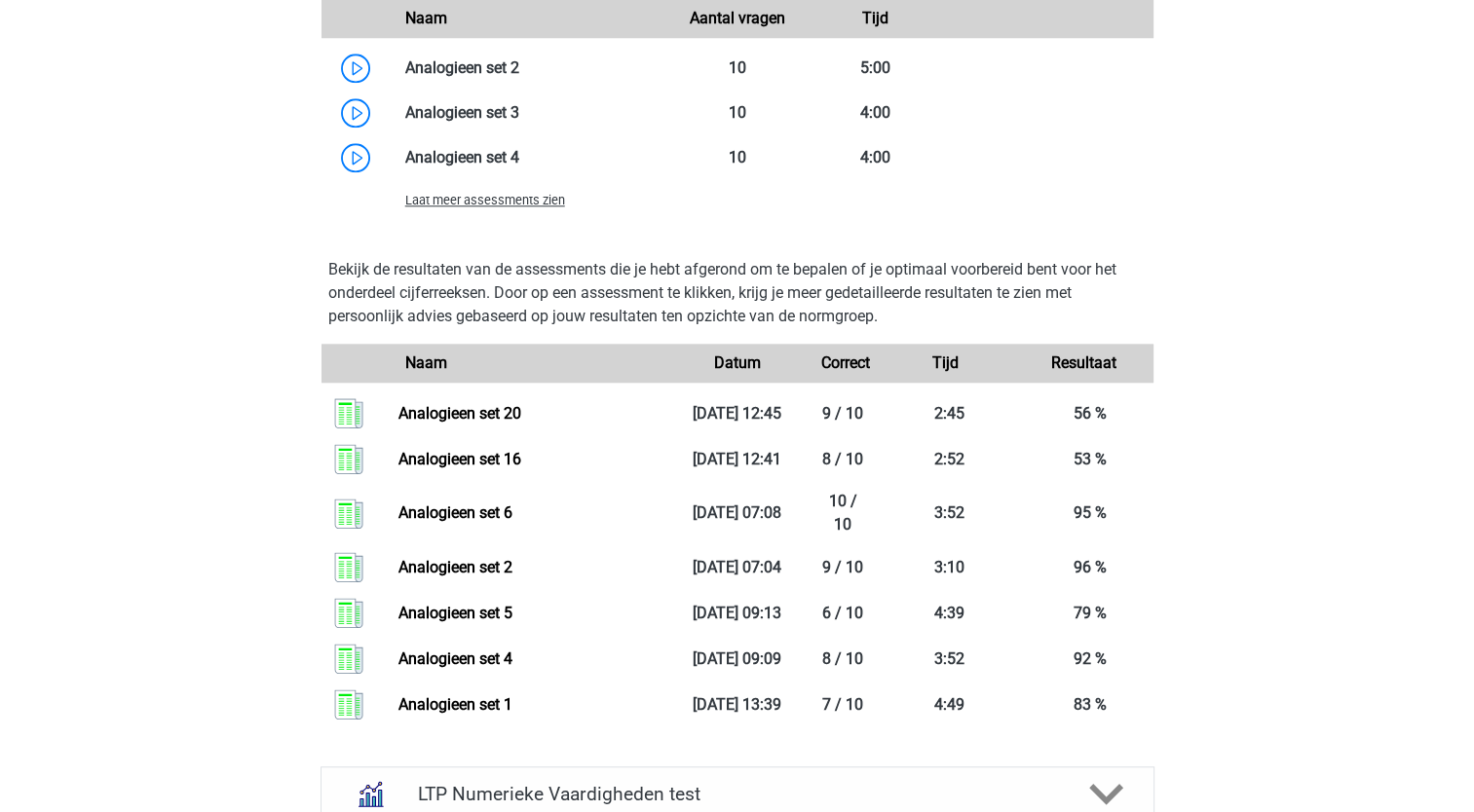
click at [497, 205] on span "Laat meer assessments zien" at bounding box center [485, 199] width 159 height 15
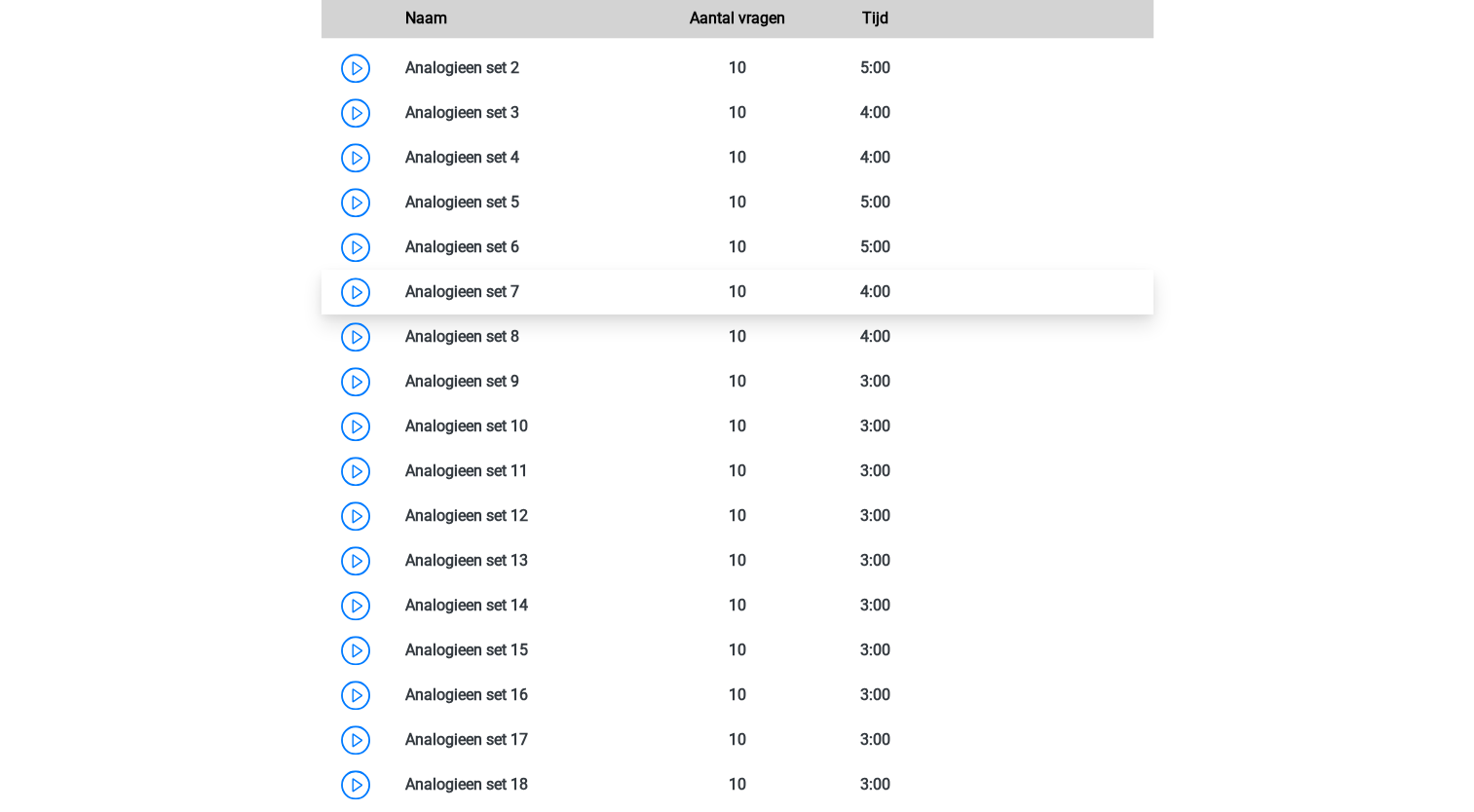
click at [519, 294] on link at bounding box center [519, 291] width 0 height 19
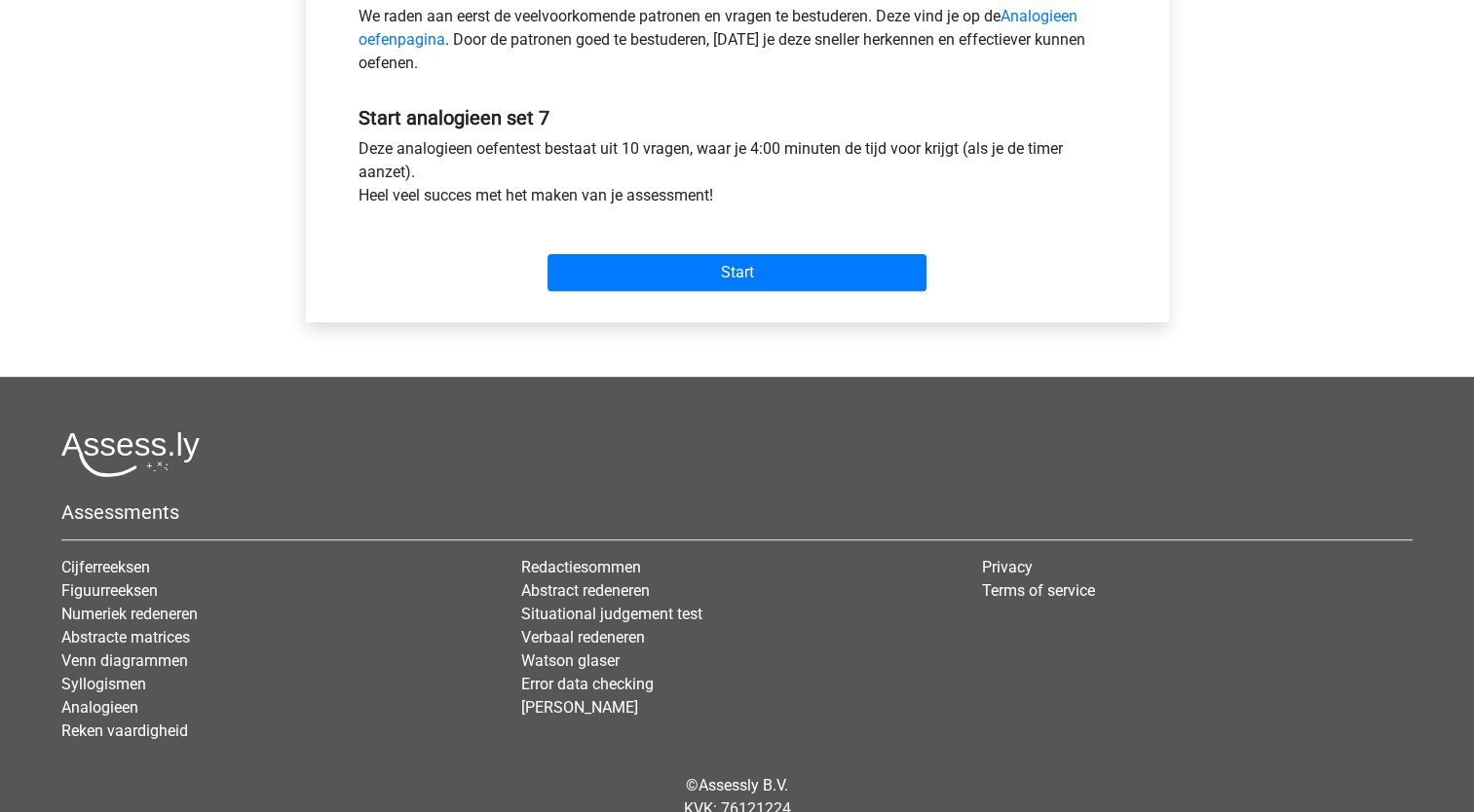
scroll to position [530, 0]
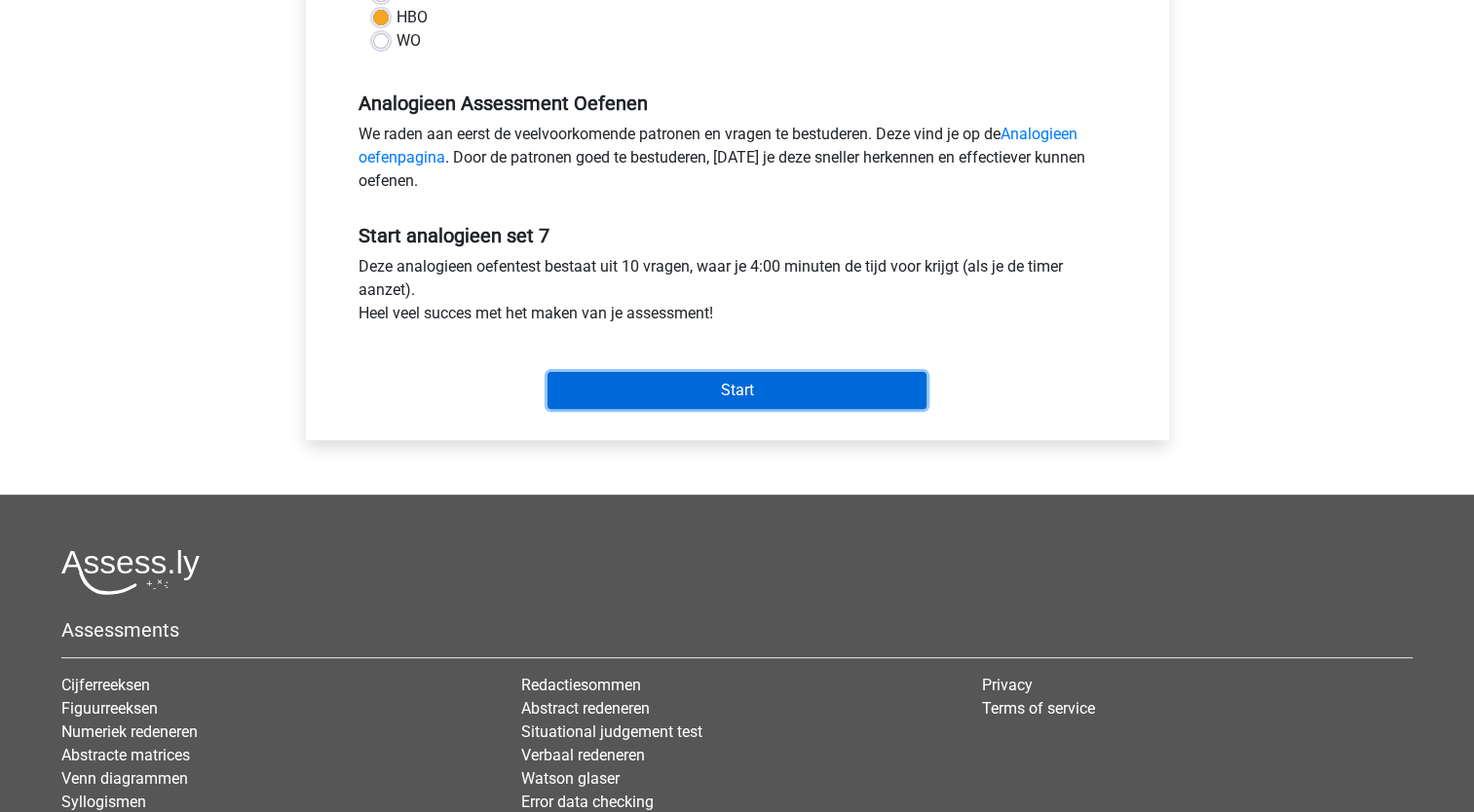
click at [704, 392] on input "Start" at bounding box center [737, 391] width 379 height 37
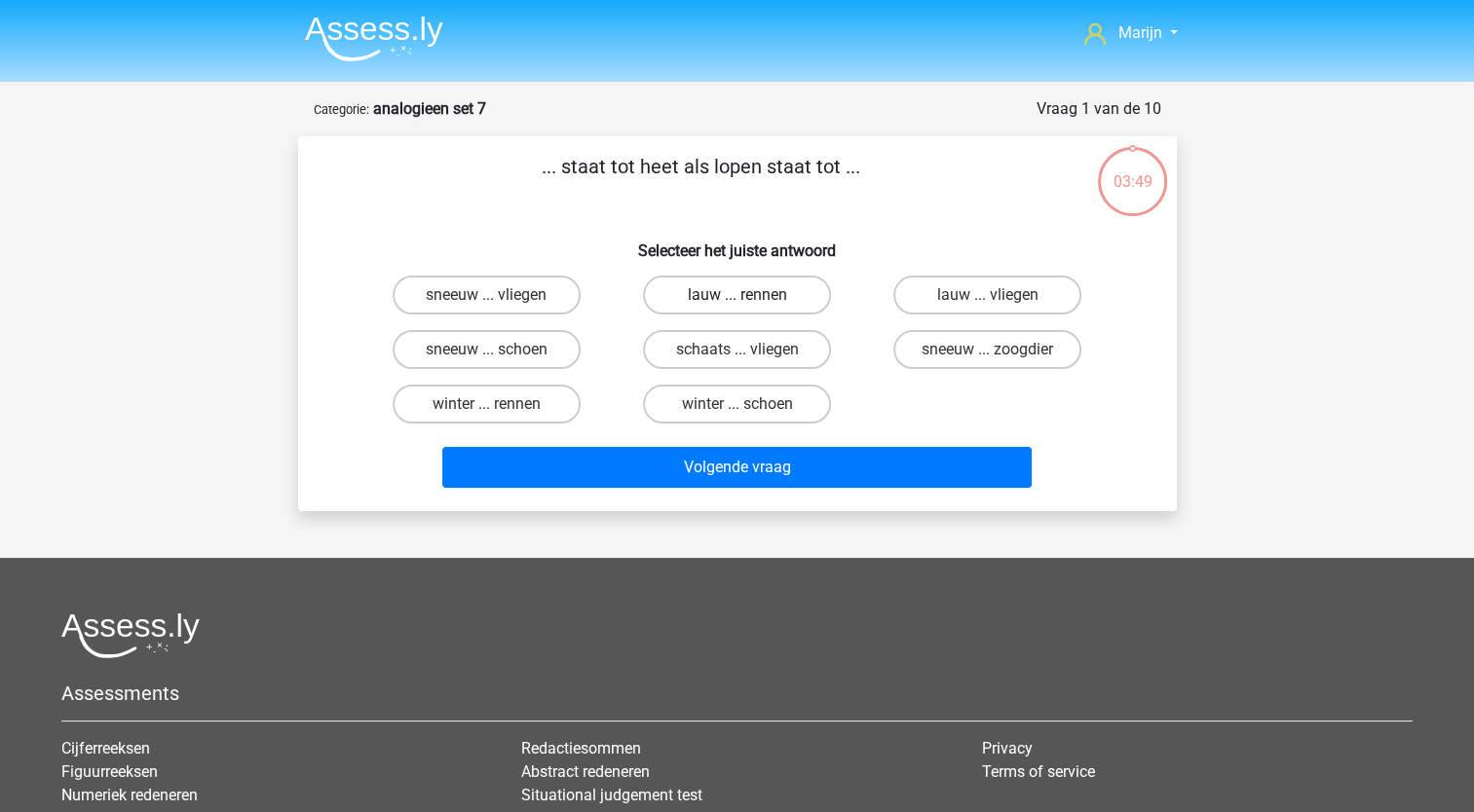
click at [734, 296] on label "lauw ... rennen" at bounding box center [737, 295] width 188 height 39
click at [736, 296] on input "lauw ... rennen" at bounding box center [742, 301] width 13 height 13
radio input "true"
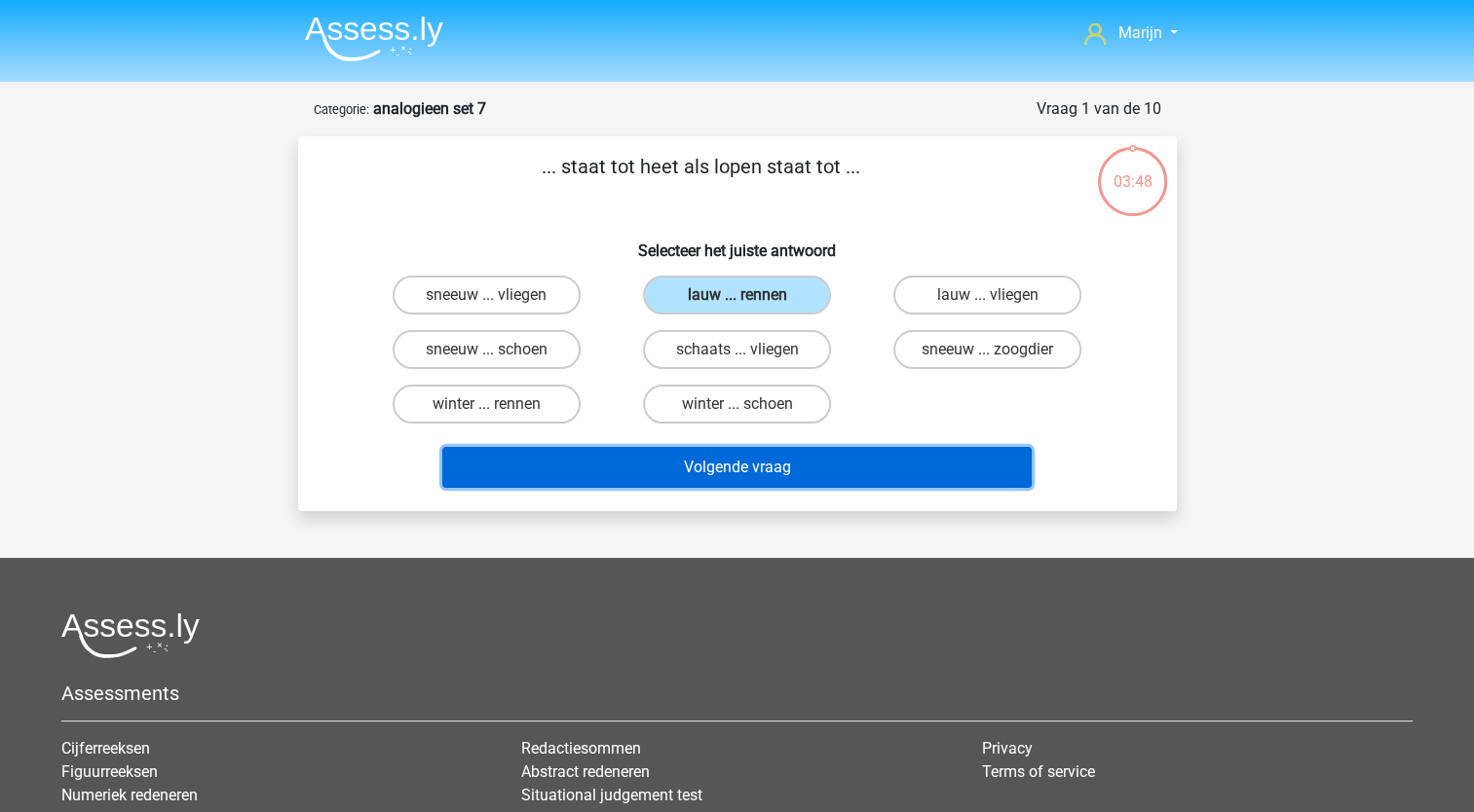
click at [779, 469] on button "Volgende vraag" at bounding box center [736, 467] width 589 height 41
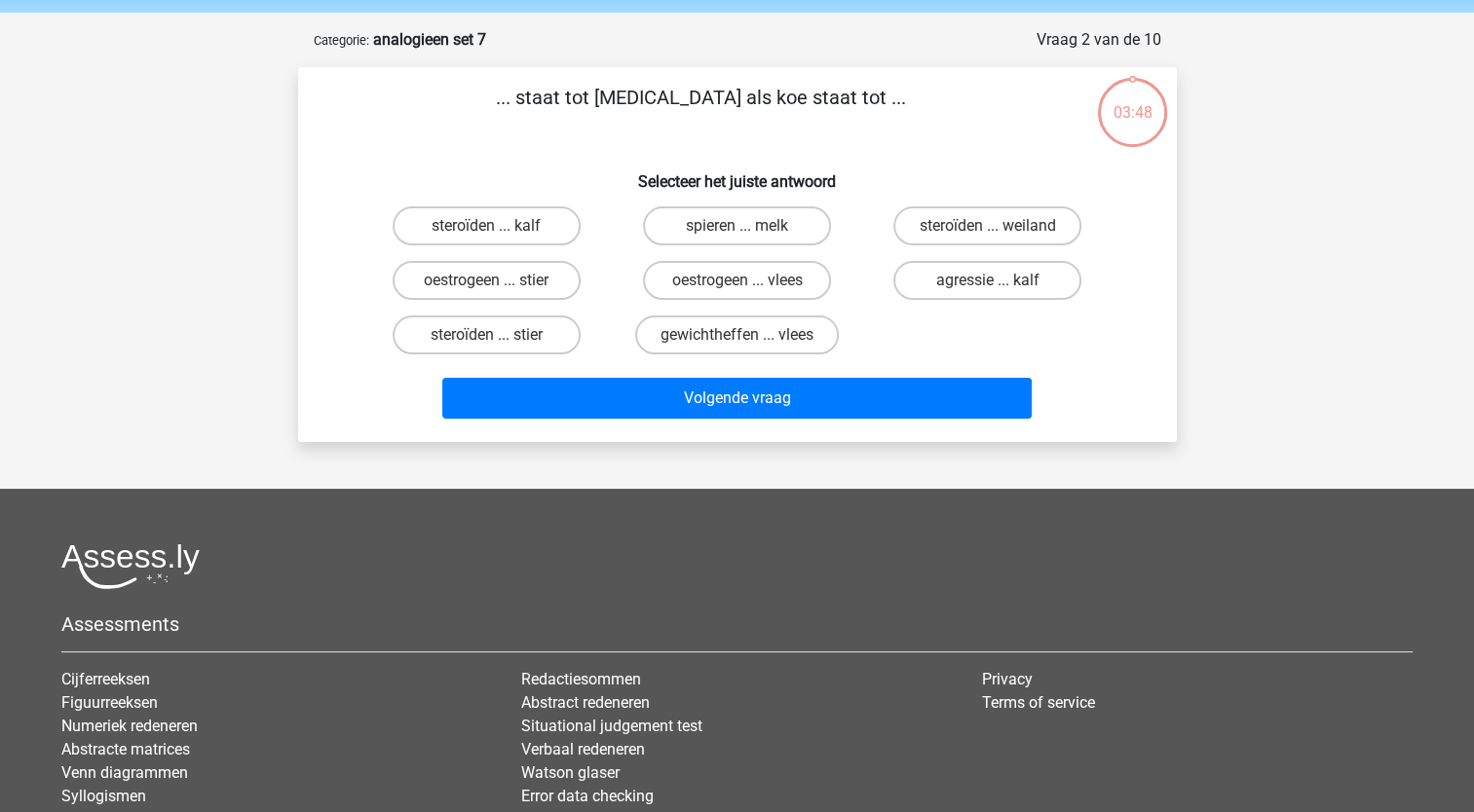
scroll to position [98, 0]
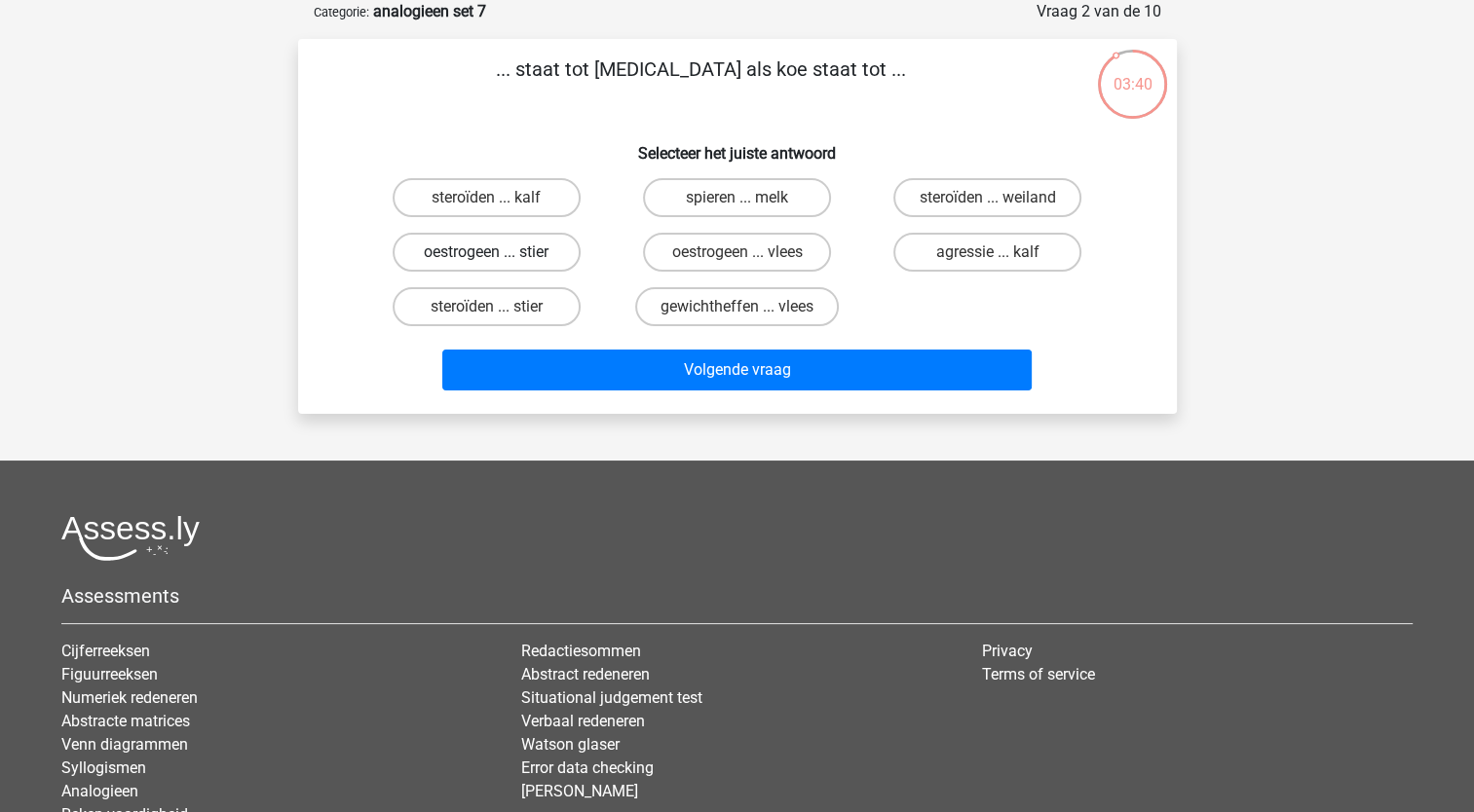
click at [518, 257] on label "oestrogeen ... stier" at bounding box center [487, 252] width 188 height 39
click at [499, 257] on input "oestrogeen ... stier" at bounding box center [492, 258] width 13 height 13
radio input "true"
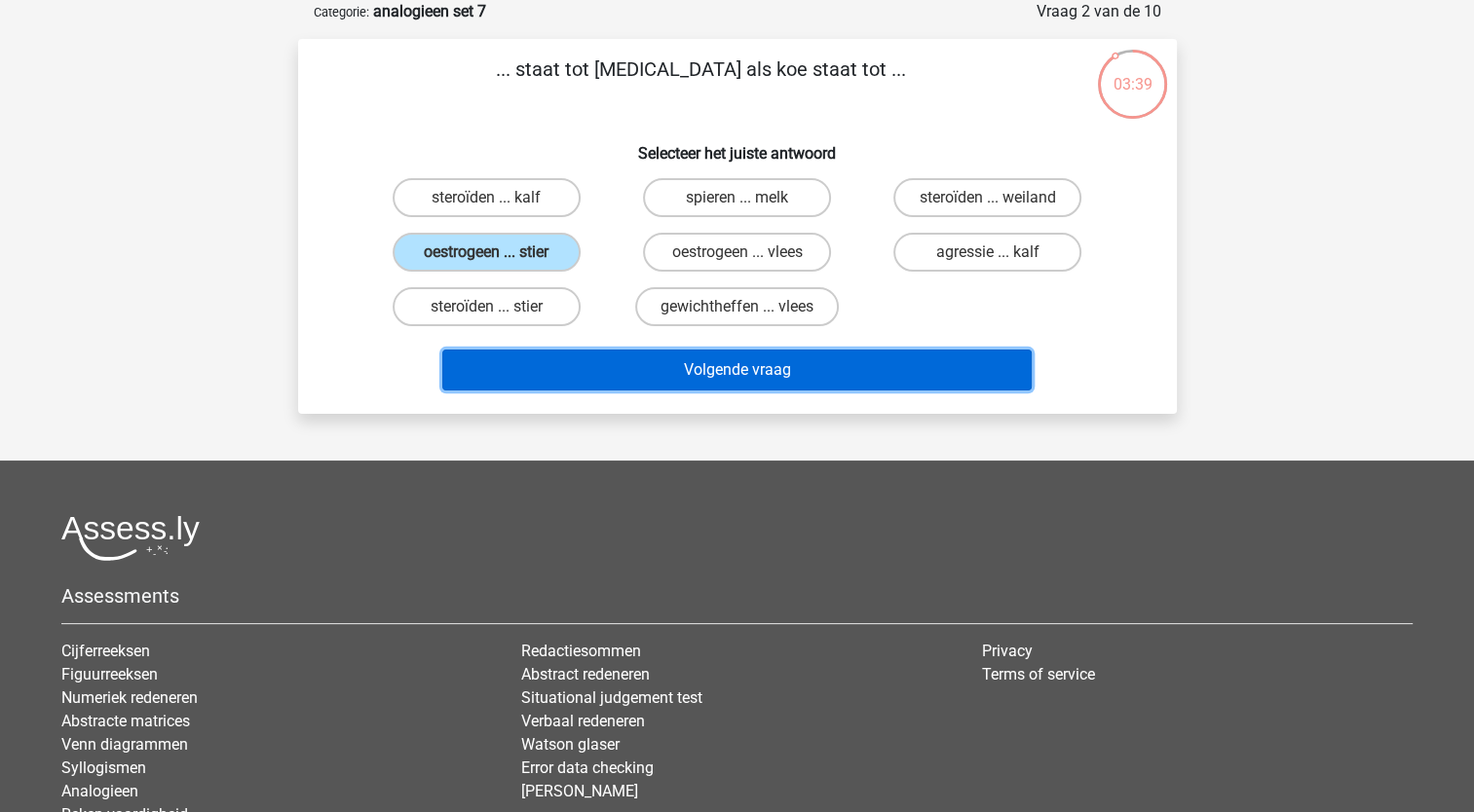
click at [730, 363] on button "Volgende vraag" at bounding box center [736, 370] width 589 height 41
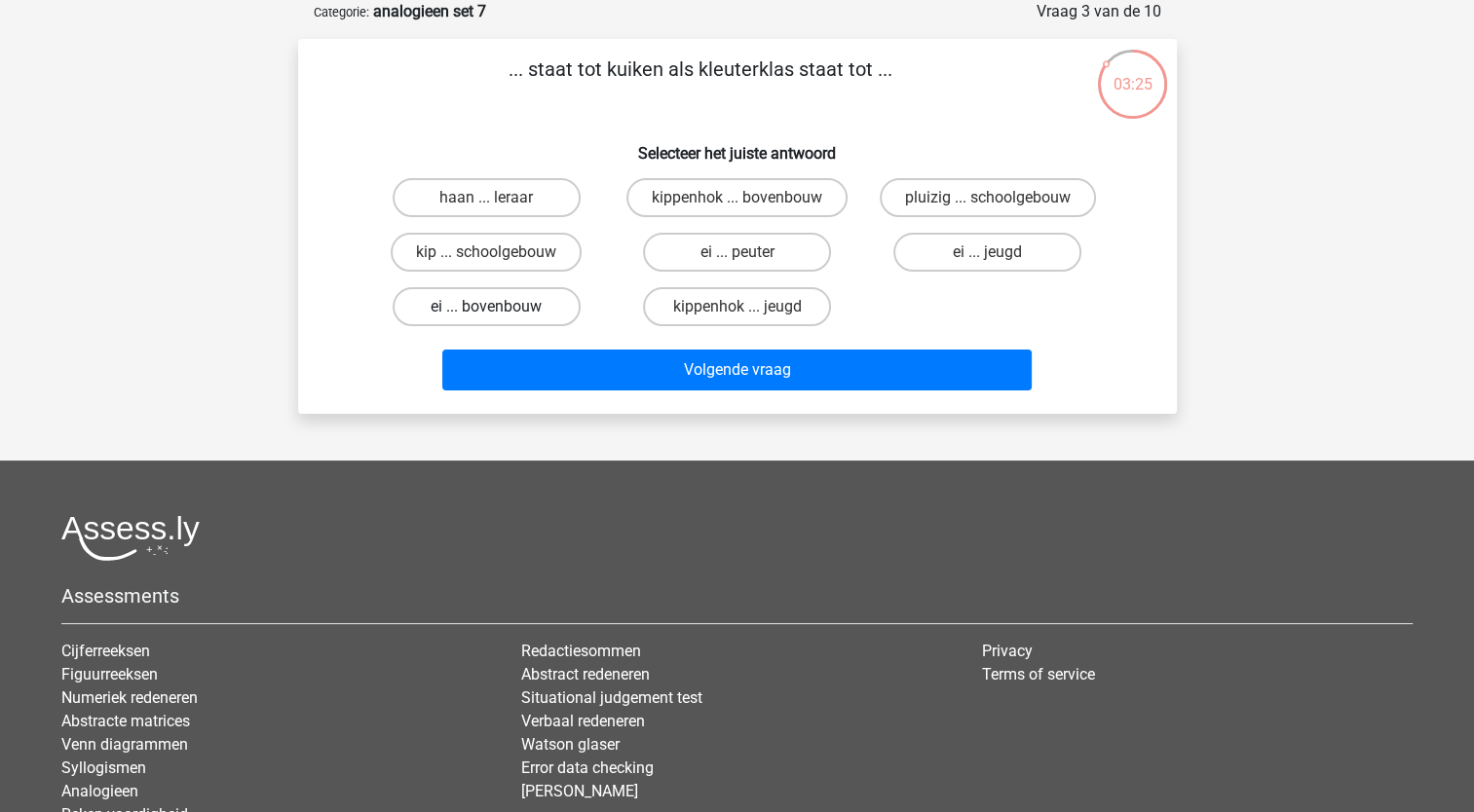
click at [509, 299] on label "ei ... bovenbouw" at bounding box center [487, 307] width 188 height 39
click at [499, 307] on input "ei ... bovenbouw" at bounding box center [492, 313] width 13 height 13
radio input "true"
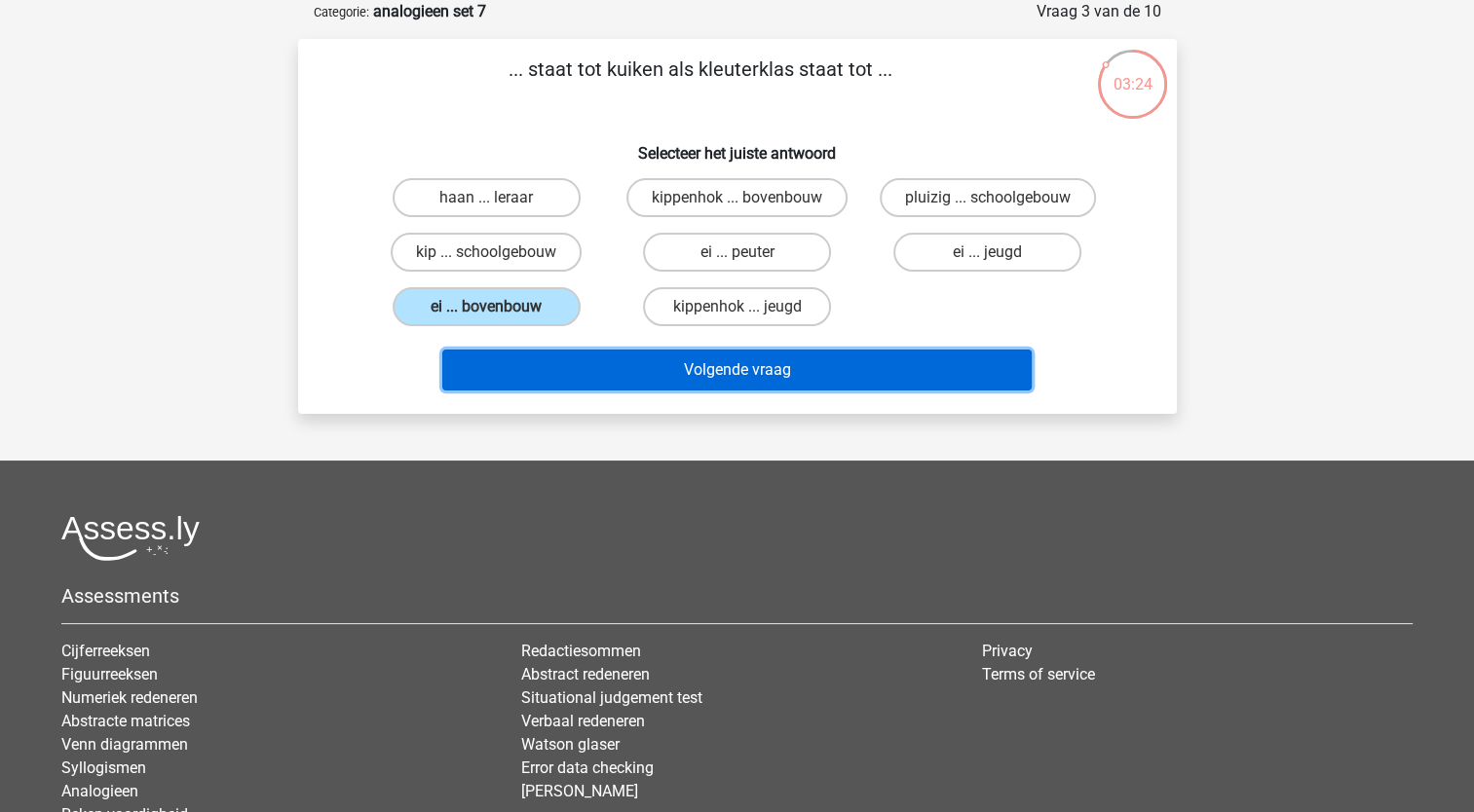
click at [710, 363] on button "Volgende vraag" at bounding box center [736, 370] width 589 height 41
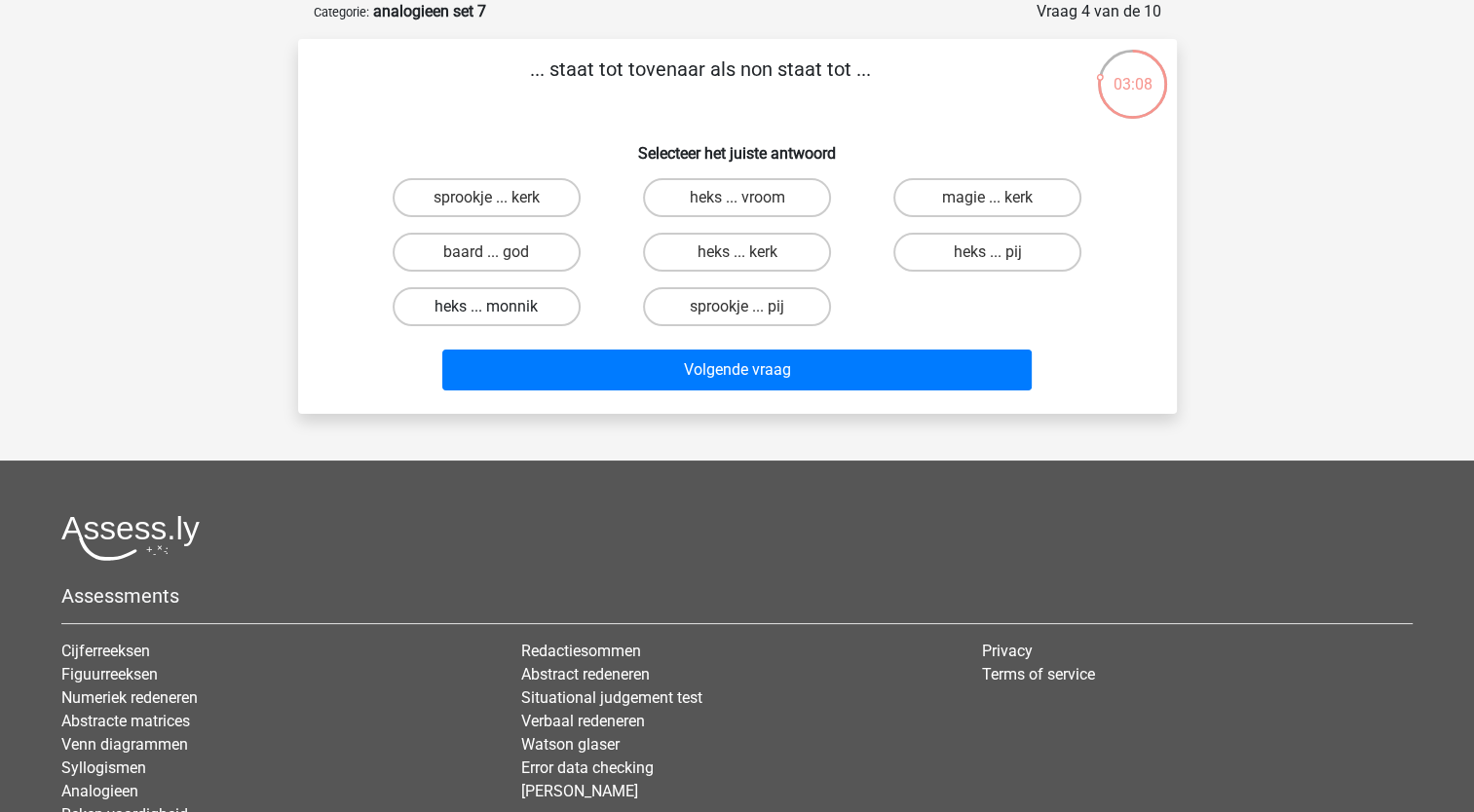
click at [533, 304] on label "heks ... monnik" at bounding box center [487, 307] width 188 height 39
click at [499, 307] on input "heks ... monnik" at bounding box center [492, 313] width 13 height 13
radio input "true"
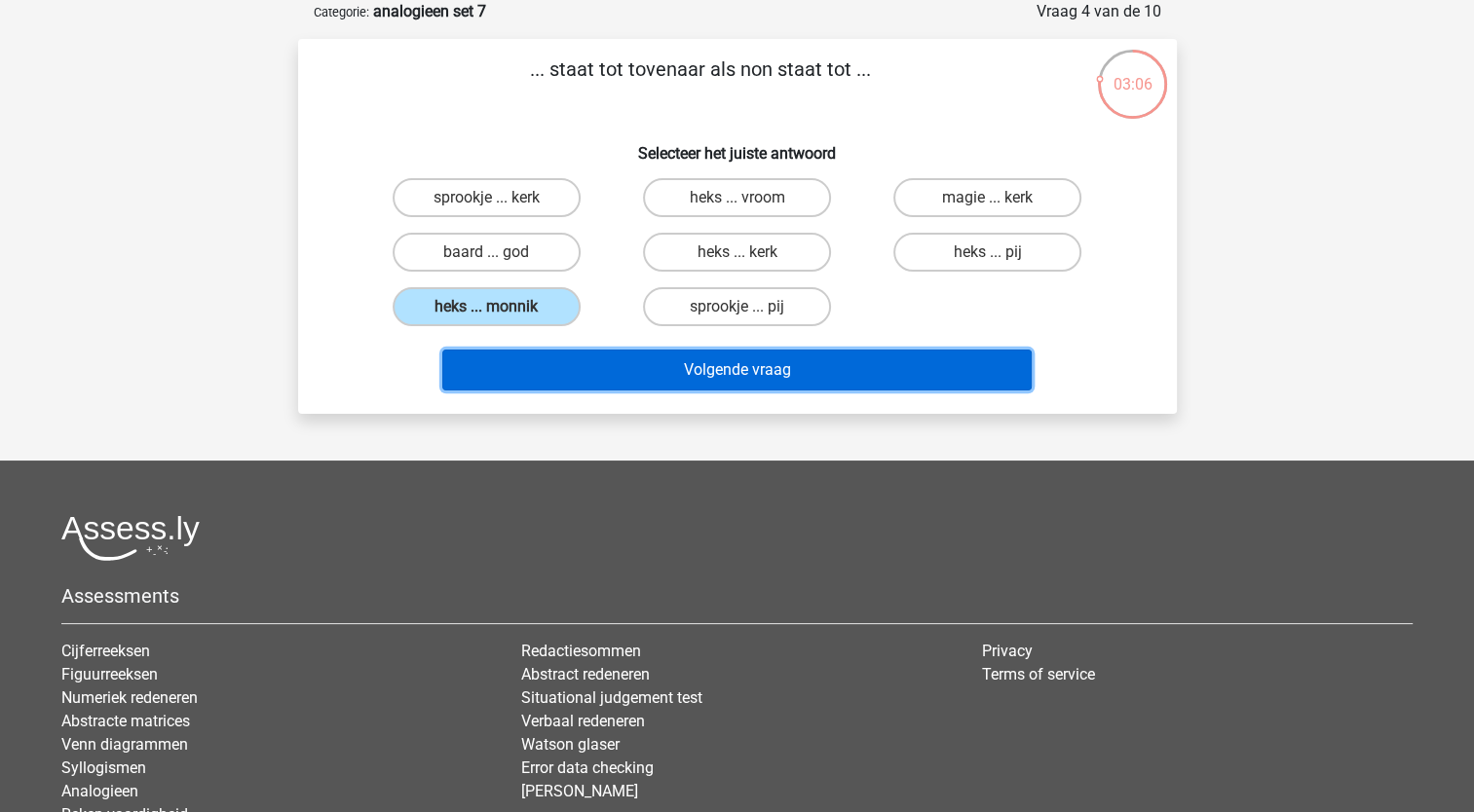
click at [717, 362] on button "Volgende vraag" at bounding box center [736, 370] width 589 height 41
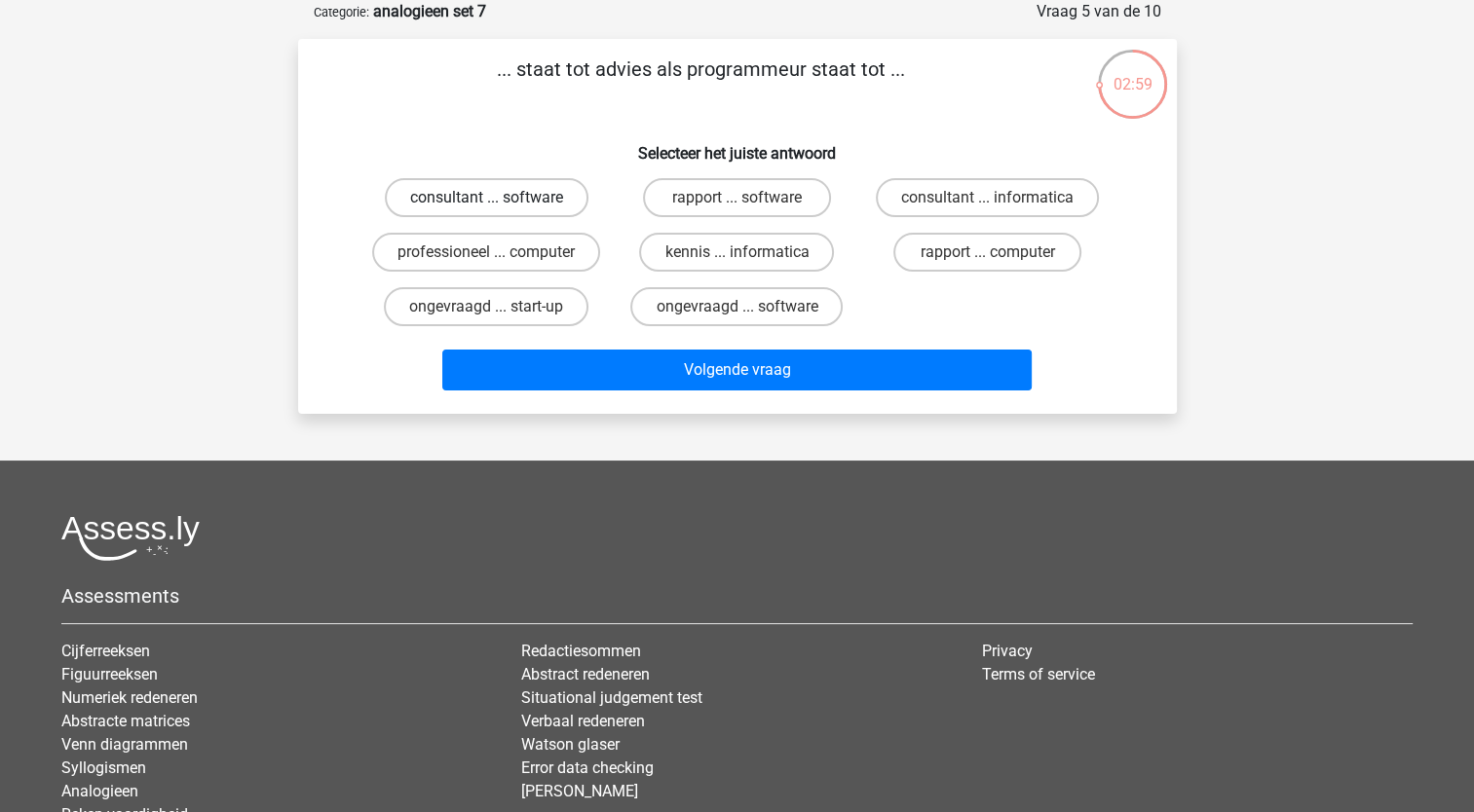
click at [503, 200] on label "consultant ... software" at bounding box center [487, 197] width 203 height 39
click at [499, 200] on input "consultant ... software" at bounding box center [492, 203] width 13 height 13
radio input "true"
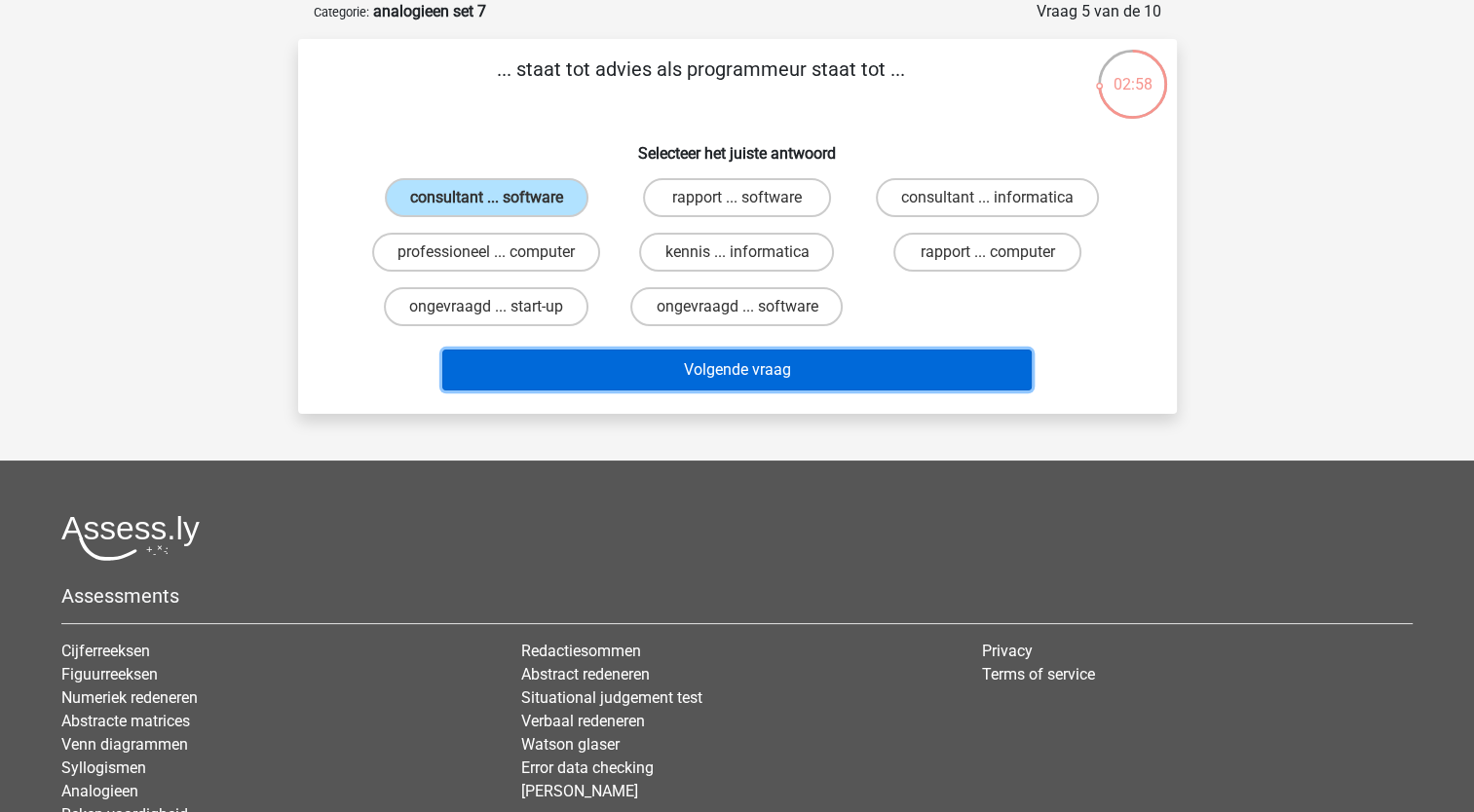
click at [690, 353] on button "Volgende vraag" at bounding box center [736, 370] width 589 height 41
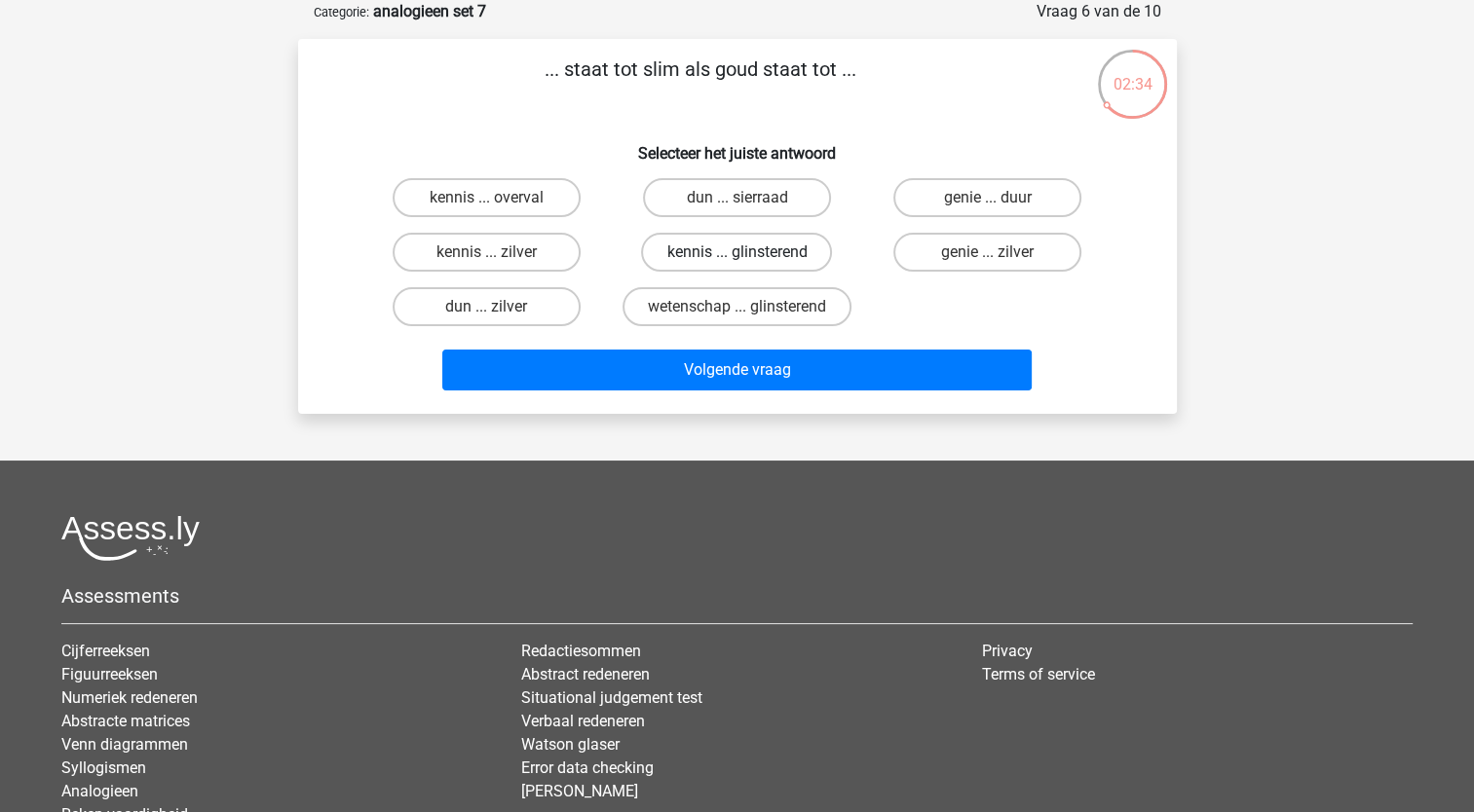
click at [699, 252] on label "kennis ... glinsterend" at bounding box center [736, 252] width 191 height 39
click at [736, 252] on input "kennis ... glinsterend" at bounding box center [742, 258] width 13 height 13
radio input "true"
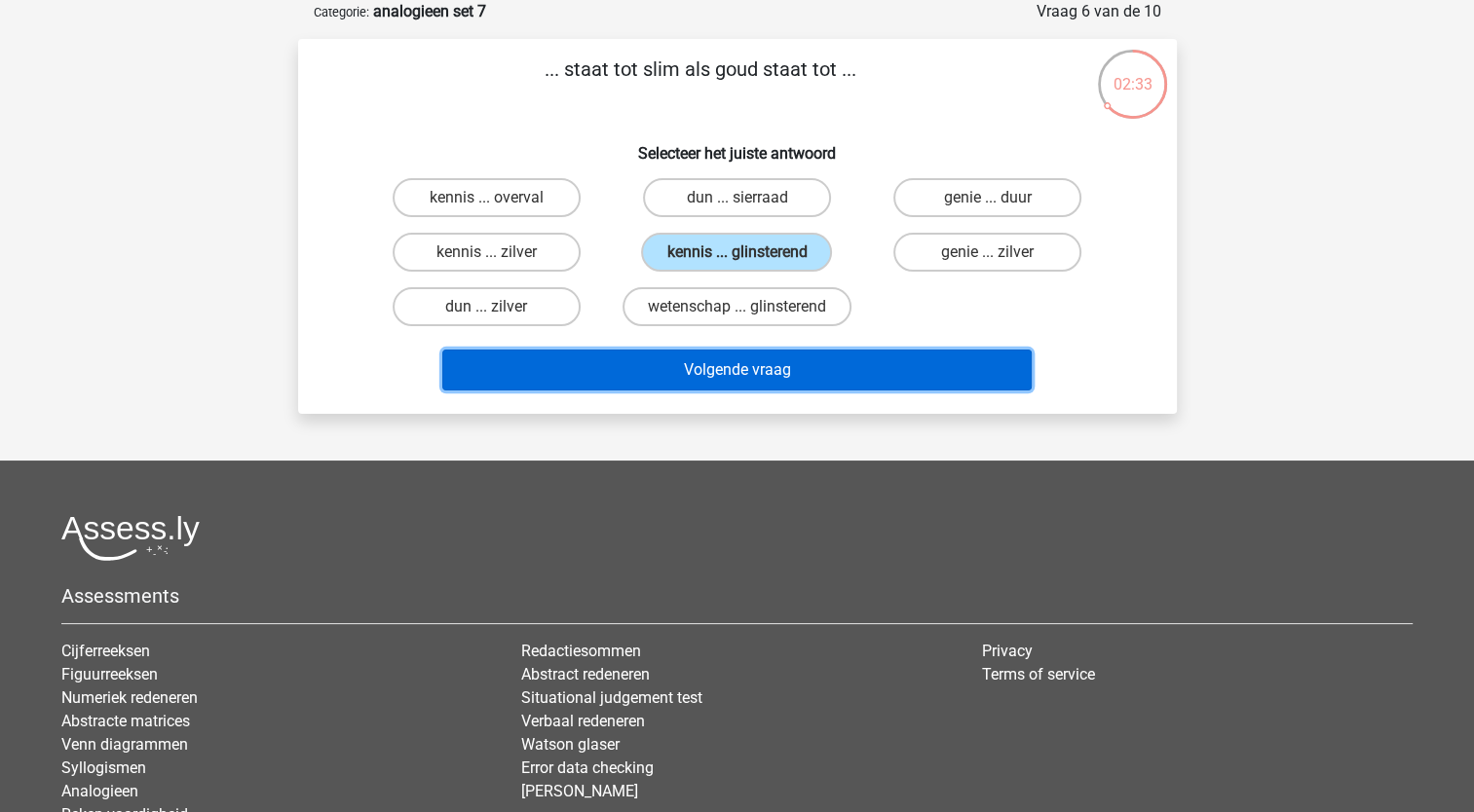
click at [764, 376] on button "Volgende vraag" at bounding box center [736, 370] width 589 height 41
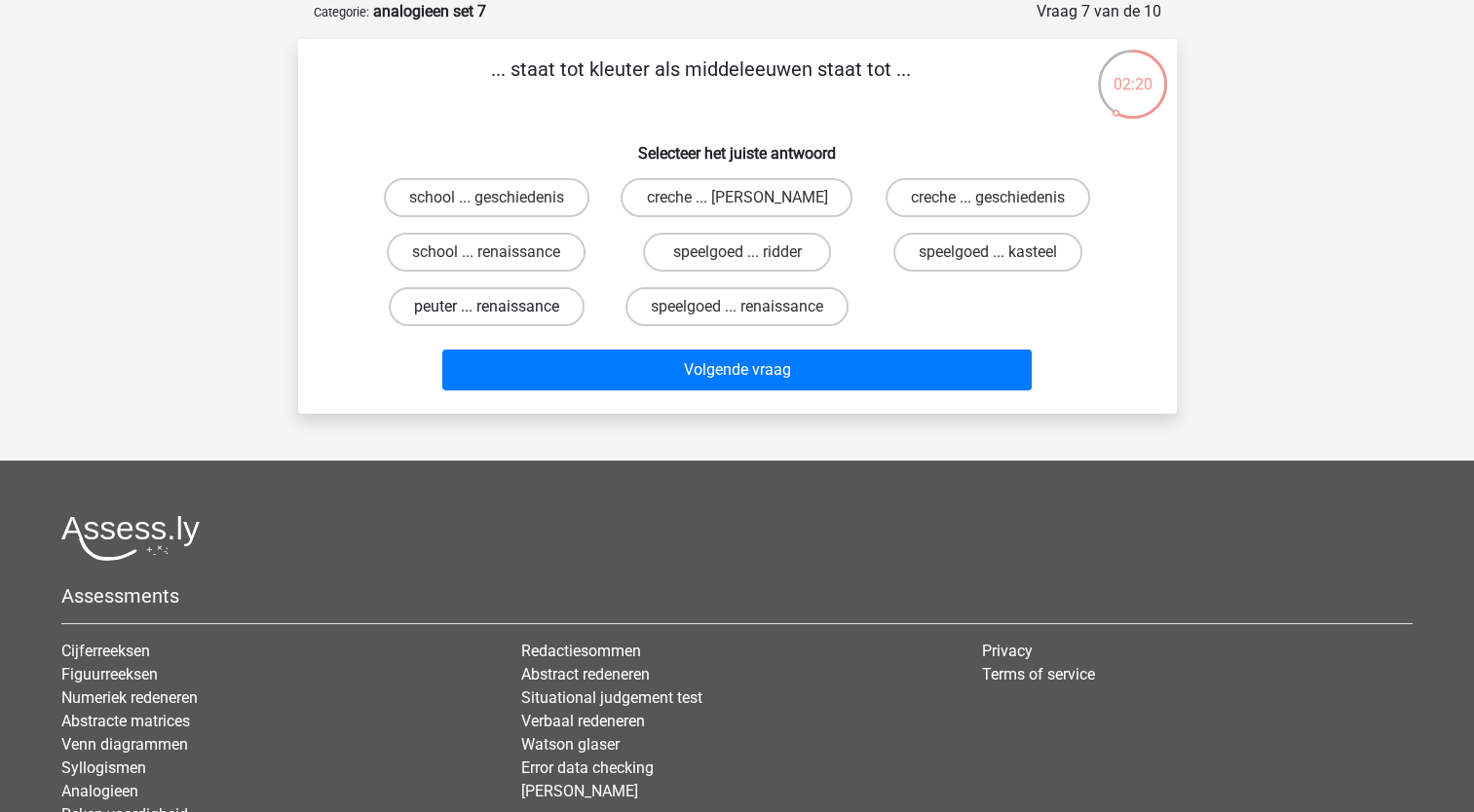
click at [551, 313] on label "peuter ... renaissance" at bounding box center [487, 307] width 195 height 39
click at [499, 313] on input "peuter ... renaissance" at bounding box center [492, 313] width 13 height 13
radio input "true"
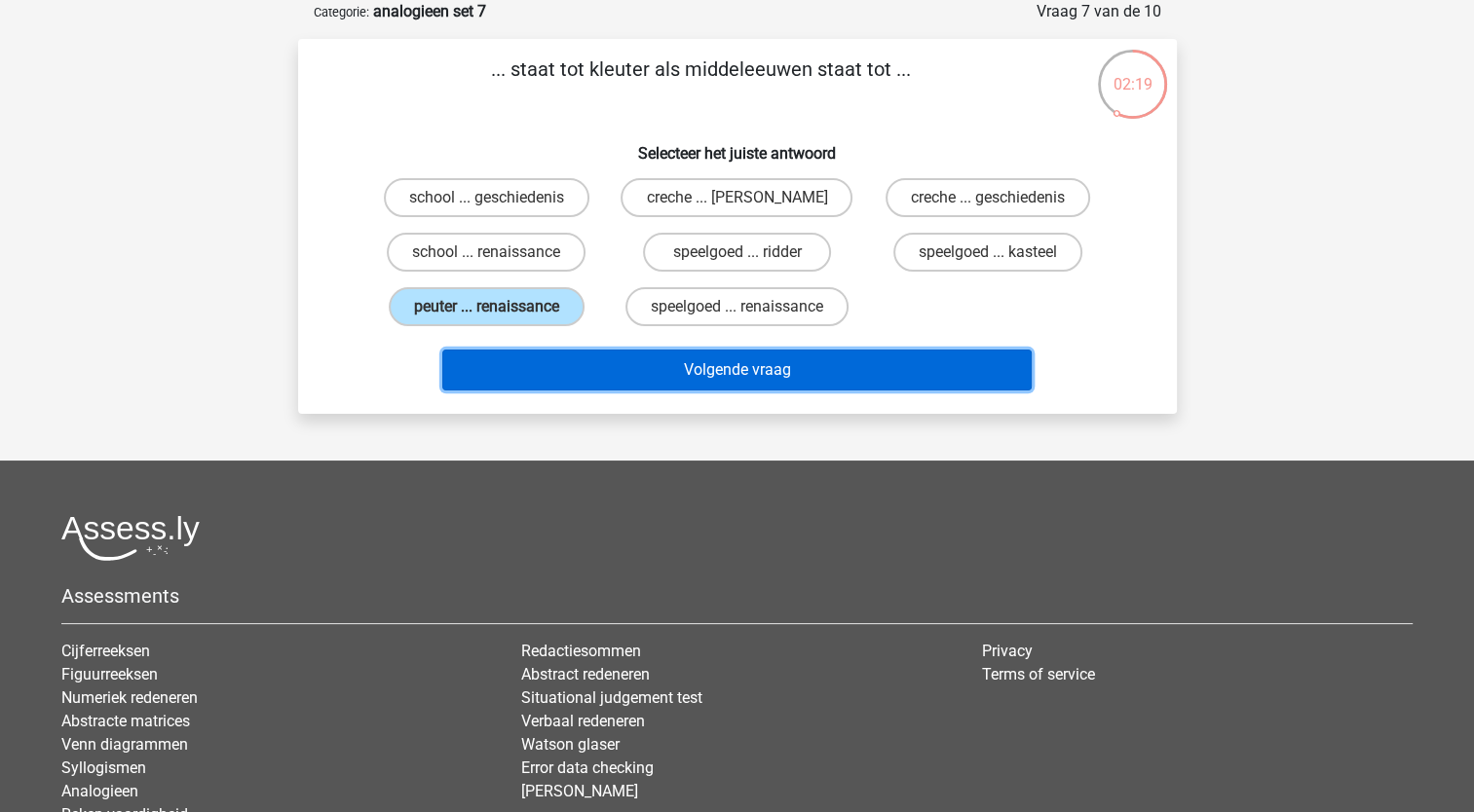
click at [705, 358] on button "Volgende vraag" at bounding box center [736, 370] width 589 height 41
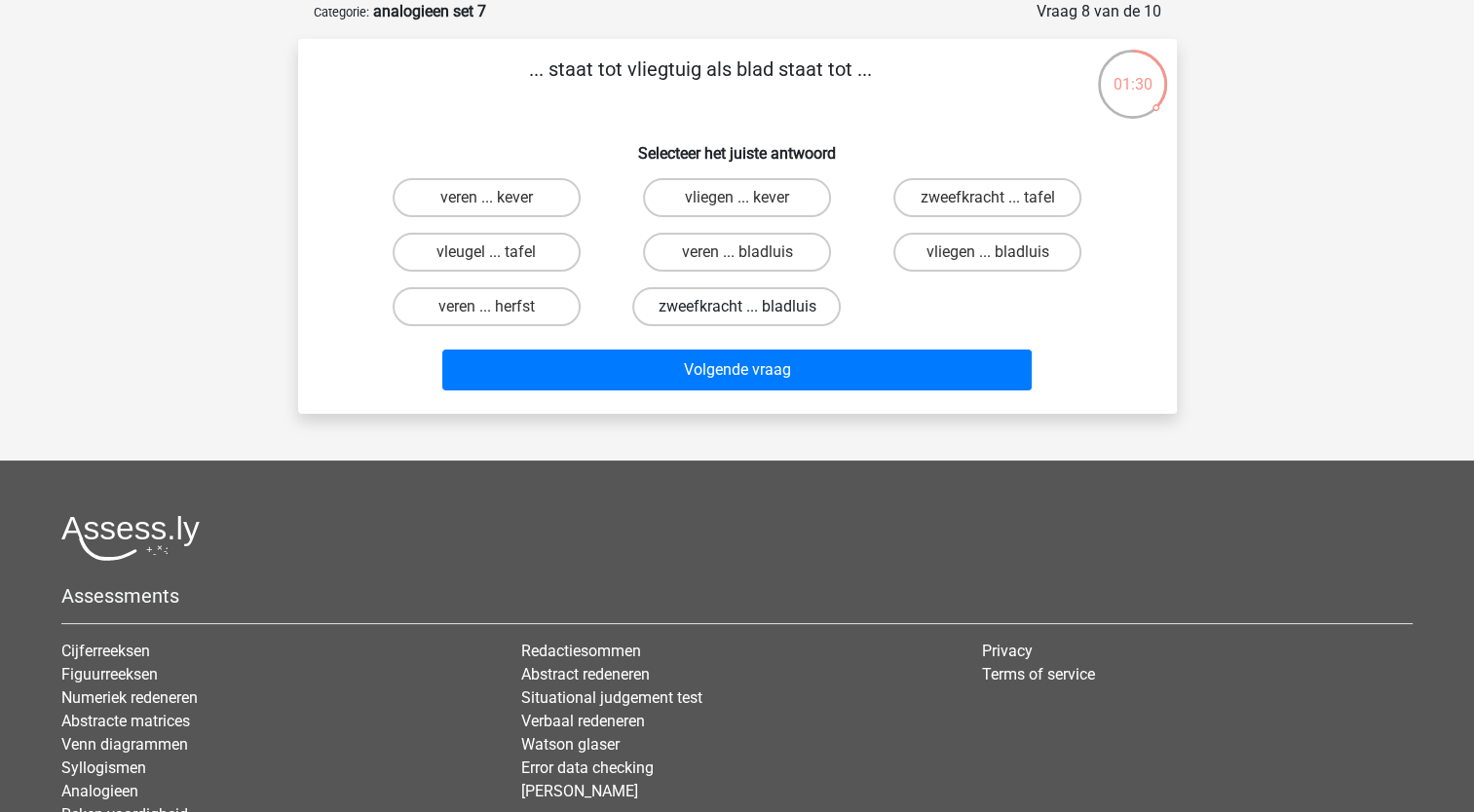
click at [787, 307] on label "zweefkracht ... bladluis" at bounding box center [736, 307] width 208 height 39
click at [749, 307] on input "zweefkracht ... bladluis" at bounding box center [742, 313] width 13 height 13
radio input "true"
click at [817, 395] on div "... staat tot vliegtuig als blad staat tot ... Selecteer het juiste antwoord ve…" at bounding box center [737, 227] width 879 height 375
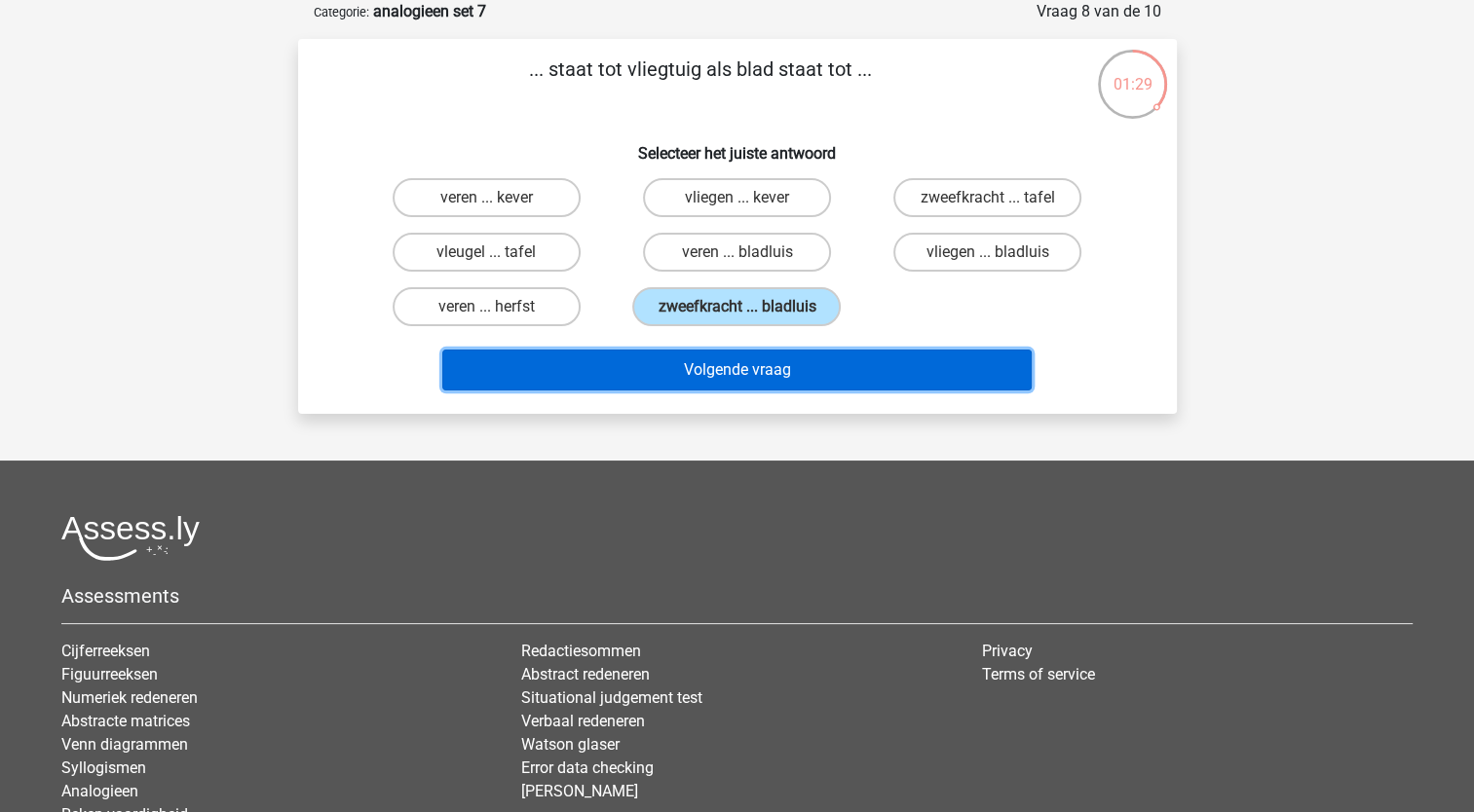
click at [814, 381] on button "Volgende vraag" at bounding box center [736, 370] width 589 height 41
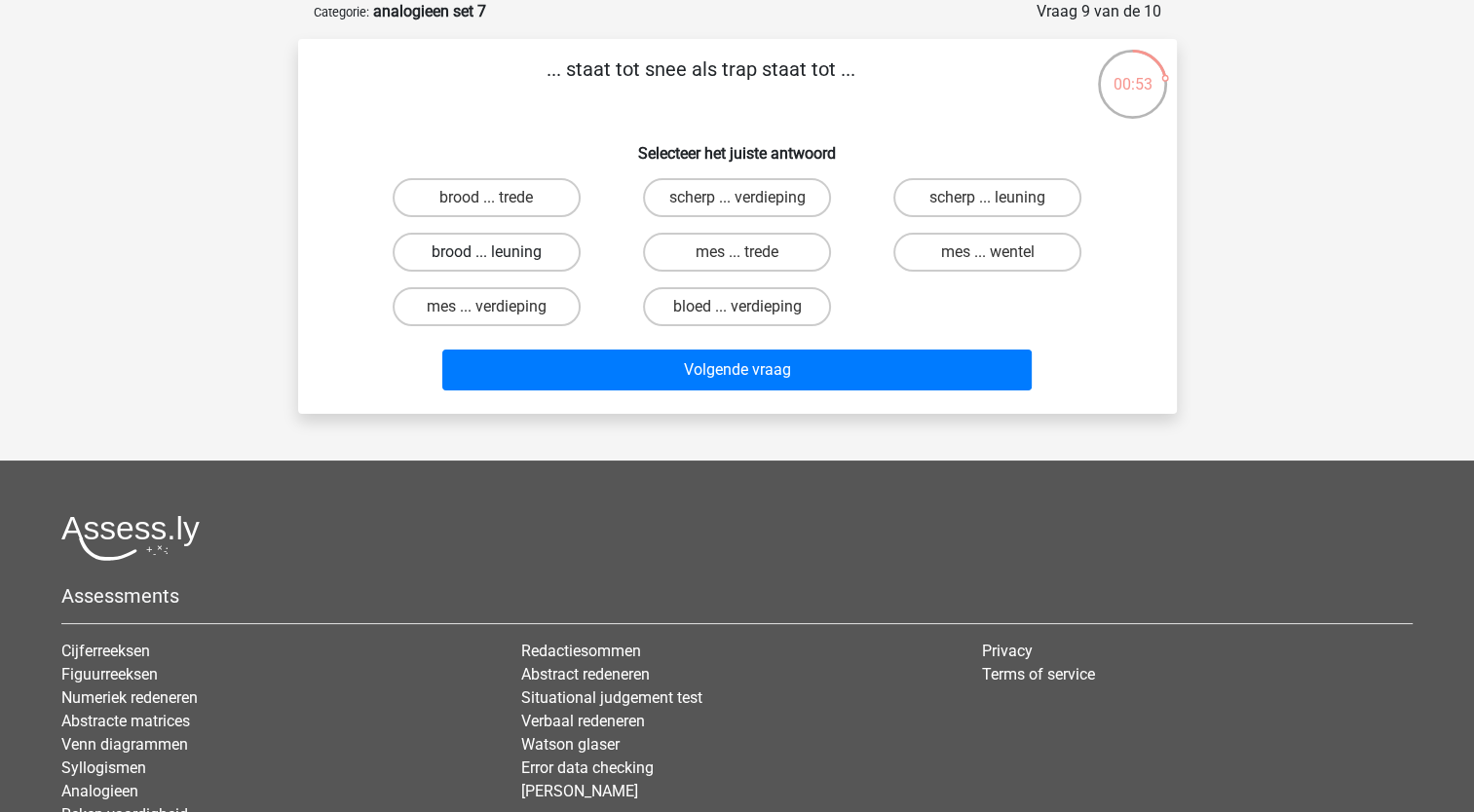
click at [529, 247] on label "brood ... leuning" at bounding box center [487, 252] width 188 height 39
click at [499, 252] on input "brood ... leuning" at bounding box center [492, 258] width 13 height 13
radio input "true"
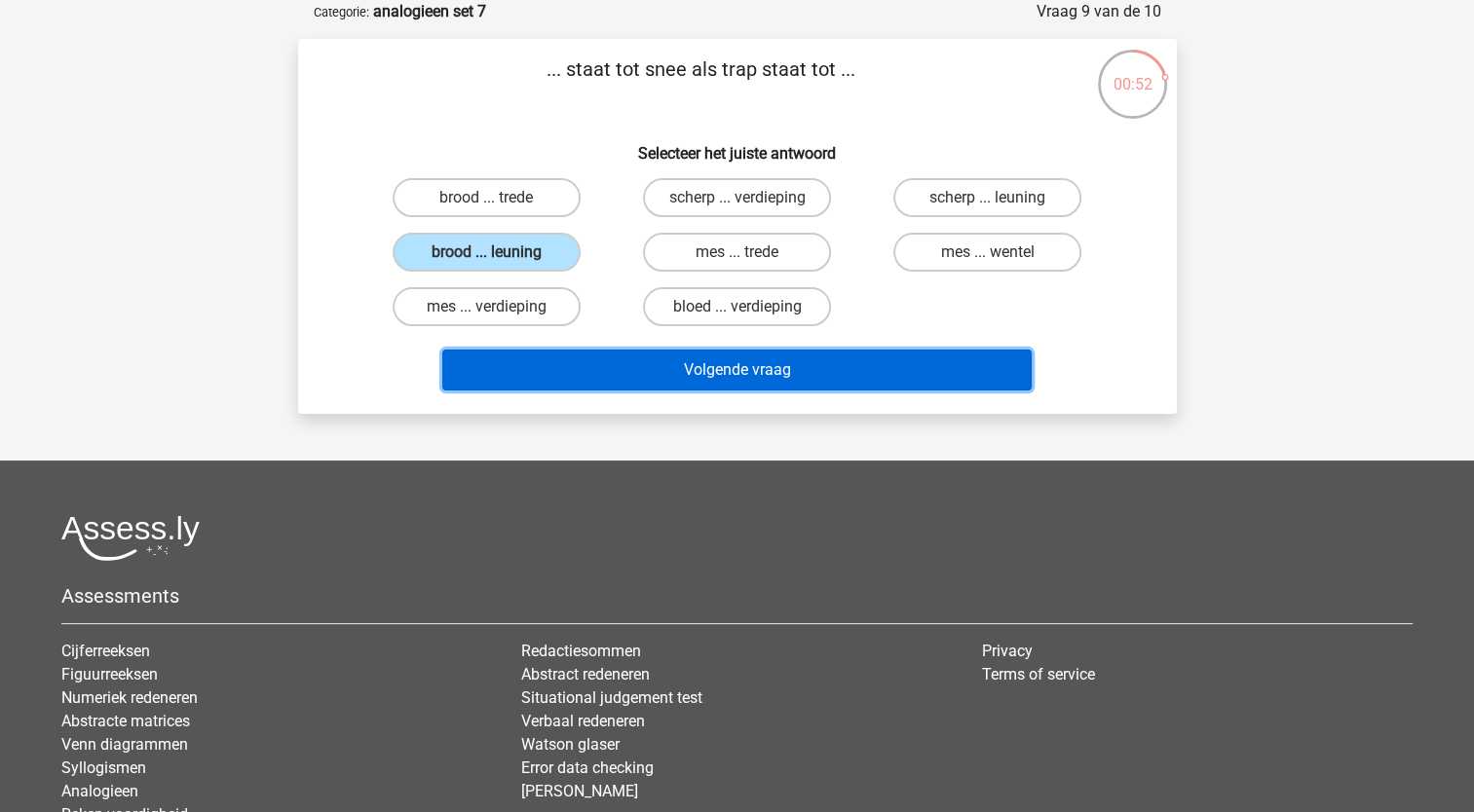
click at [714, 374] on button "Volgende vraag" at bounding box center [736, 370] width 589 height 41
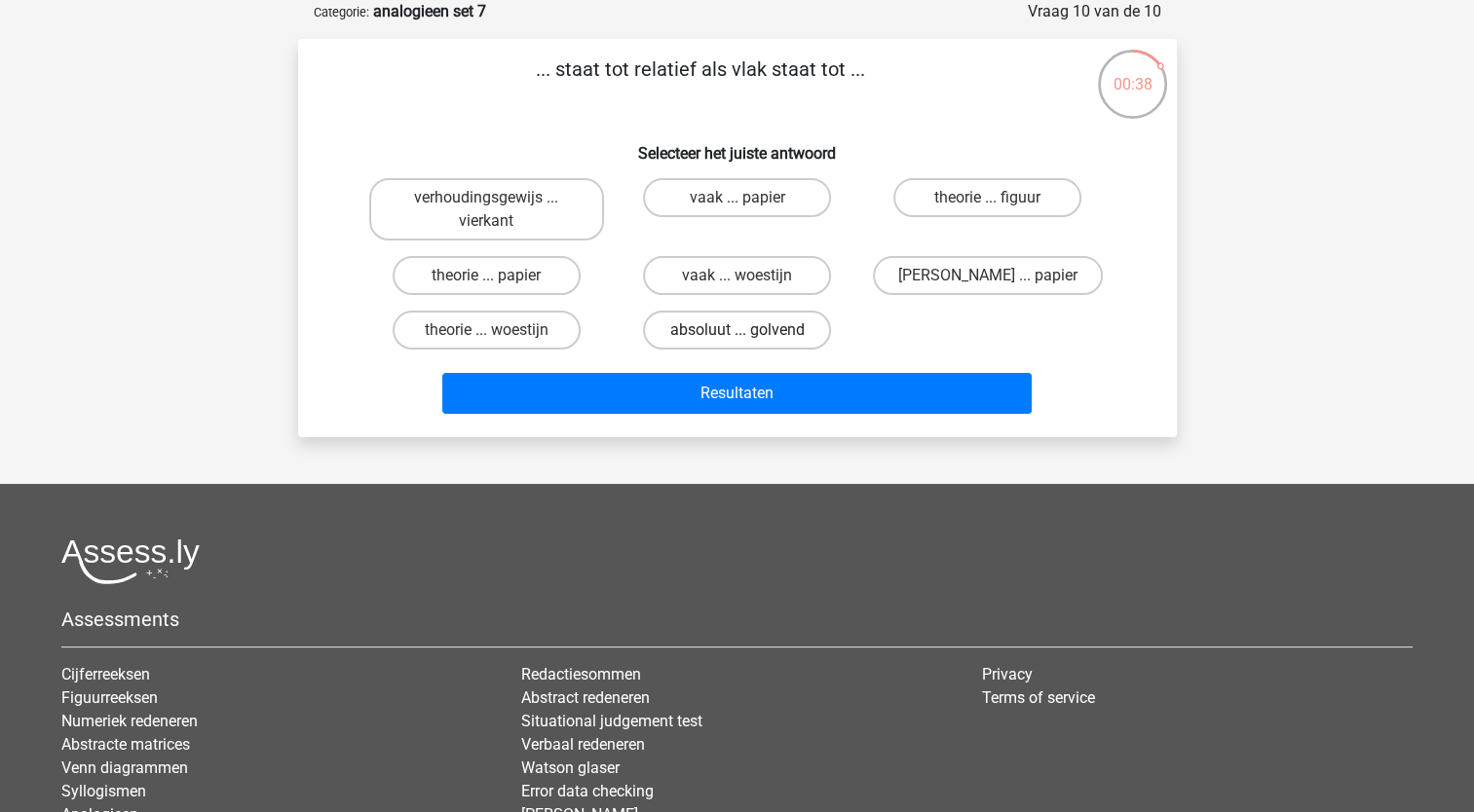
click at [756, 334] on label "absoluut ... golvend" at bounding box center [737, 330] width 188 height 39
click at [749, 334] on input "absoluut ... golvend" at bounding box center [742, 336] width 13 height 13
radio input "true"
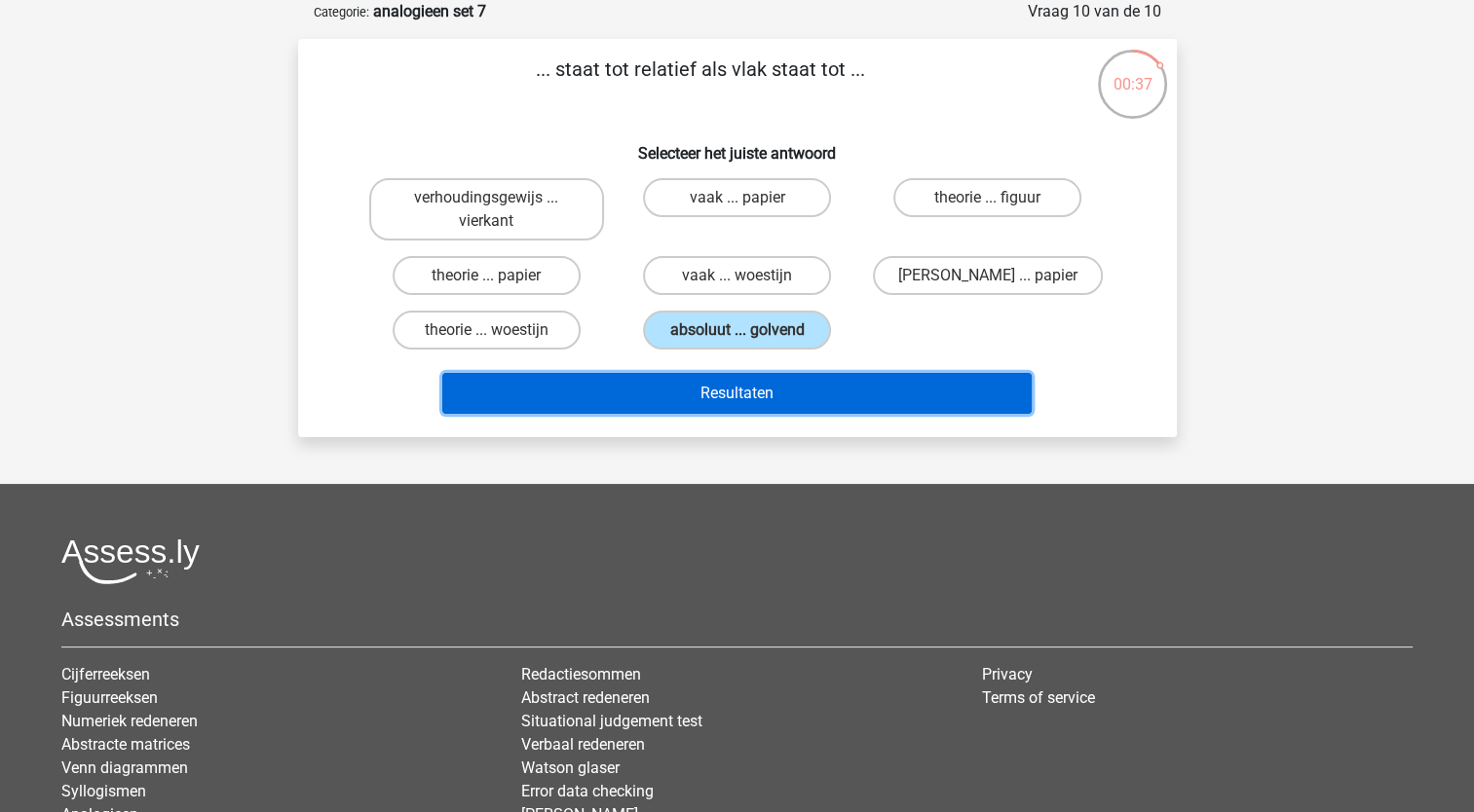
click at [785, 396] on button "Resultaten" at bounding box center [736, 394] width 589 height 41
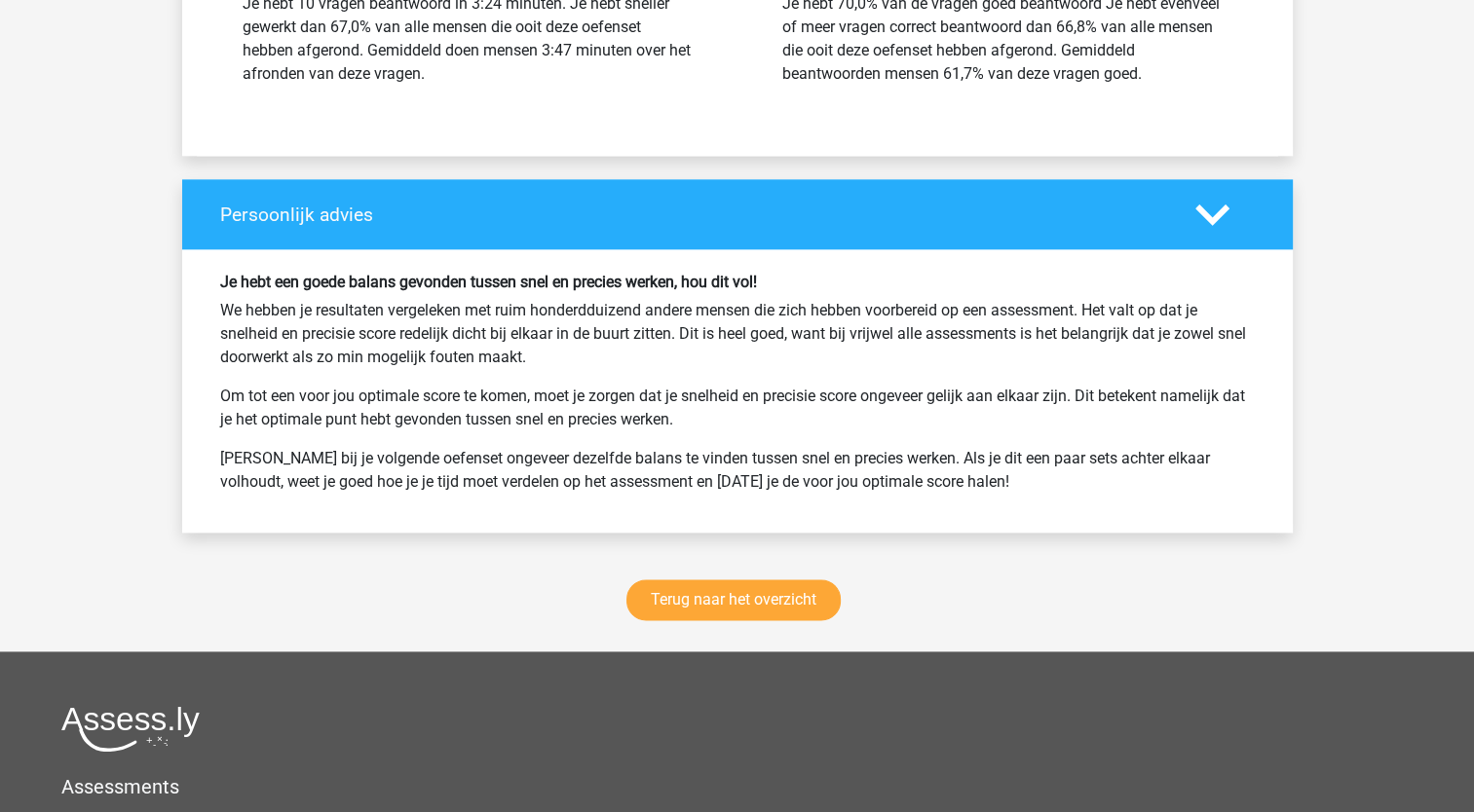
scroll to position [2629, 0]
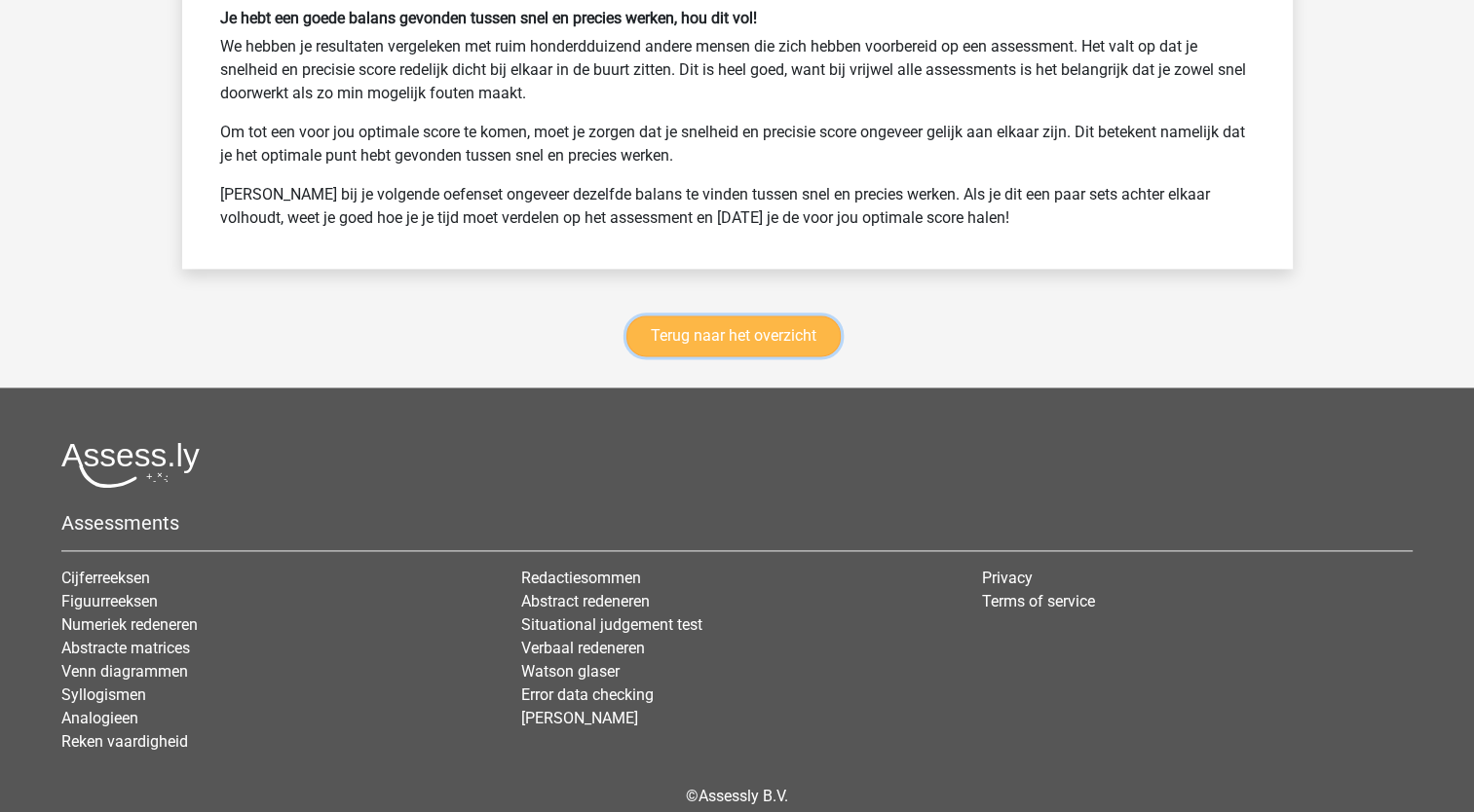
click at [733, 341] on link "Terug naar het overzicht" at bounding box center [733, 336] width 214 height 41
